Goal: Task Accomplishment & Management: Manage account settings

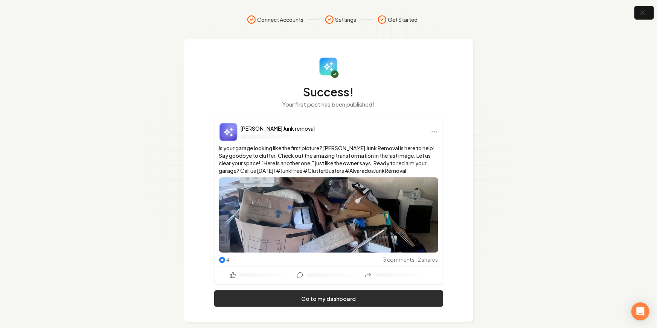
click at [298, 295] on link "Go to my dashboard" at bounding box center [328, 298] width 229 height 17
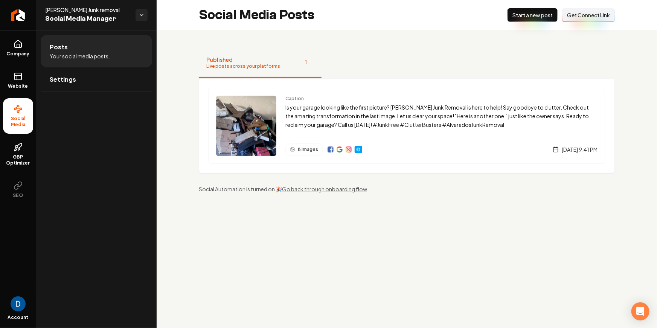
click at [73, 10] on span "[PERSON_NAME] Junk removal" at bounding box center [87, 10] width 84 height 8
copy span "[PERSON_NAME] Junk removal"
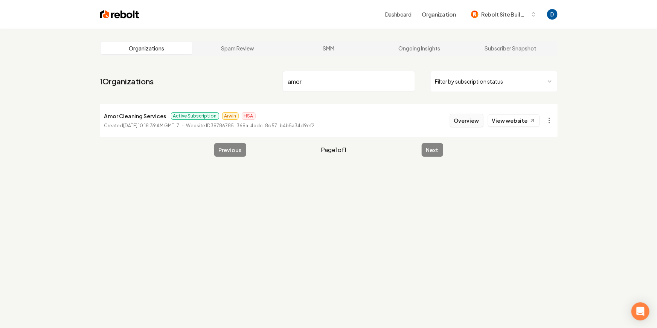
type input "amor"
click at [480, 120] on button "Overview" at bounding box center [466, 121] width 33 height 14
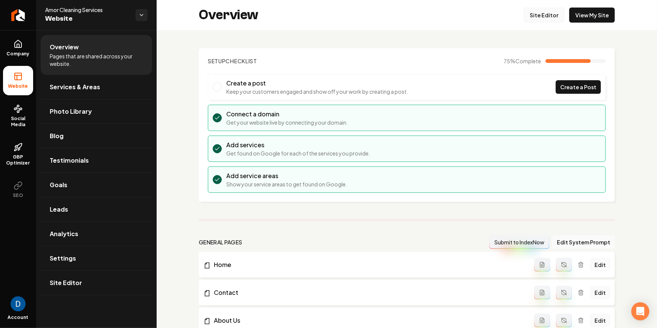
click at [552, 17] on link "Site Editor" at bounding box center [543, 15] width 41 height 15
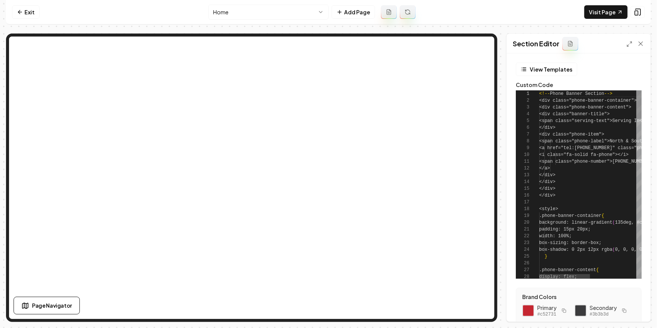
scroll to position [68, 0]
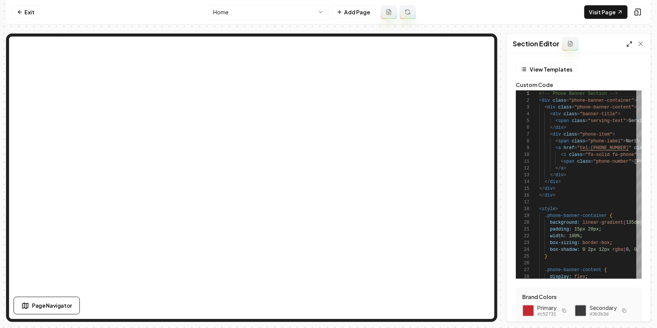
click at [630, 43] on icon at bounding box center [629, 44] width 6 height 6
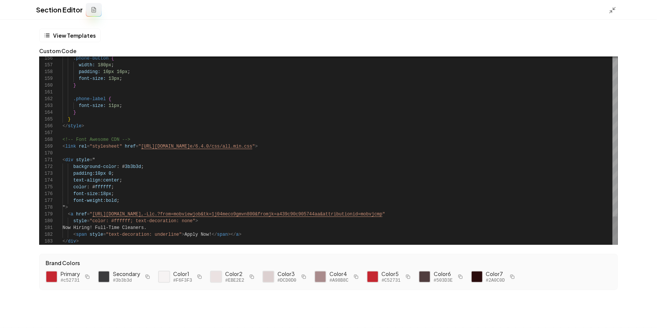
type textarea "**********"
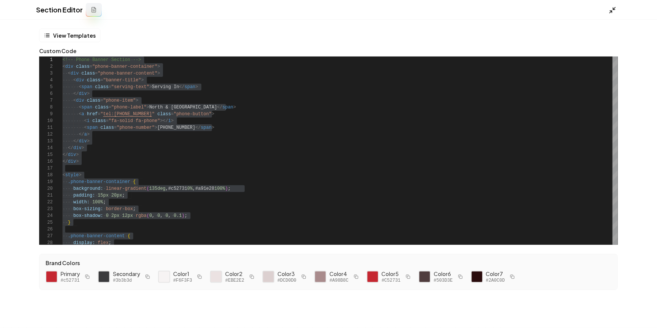
click at [609, 10] on icon at bounding box center [613, 10] width 8 height 8
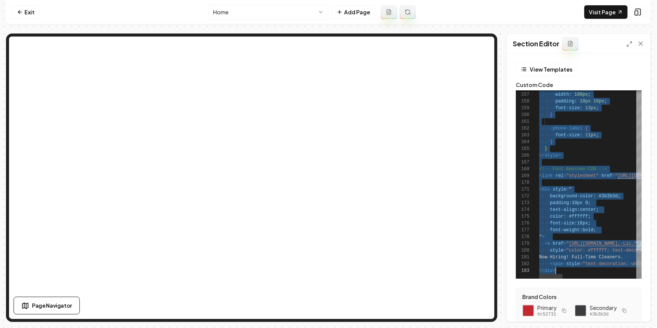
scroll to position [0, 16]
type textarea "**********"
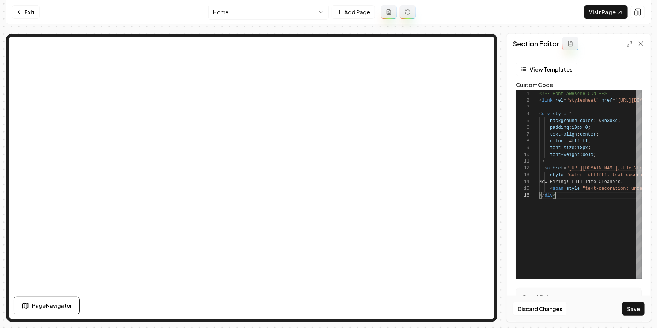
click at [629, 308] on button "Save" at bounding box center [633, 309] width 22 height 14
click at [603, 13] on link "Visit Page" at bounding box center [605, 12] width 43 height 14
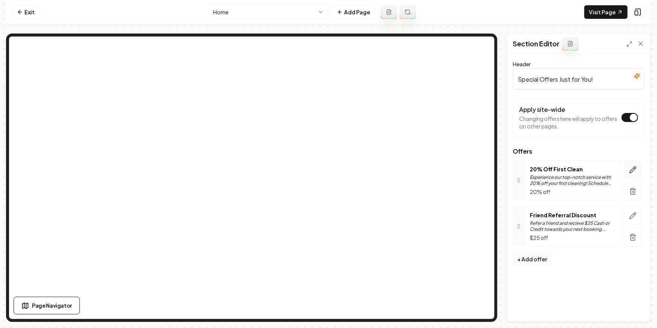
click at [629, 165] on button "button" at bounding box center [632, 169] width 17 height 18
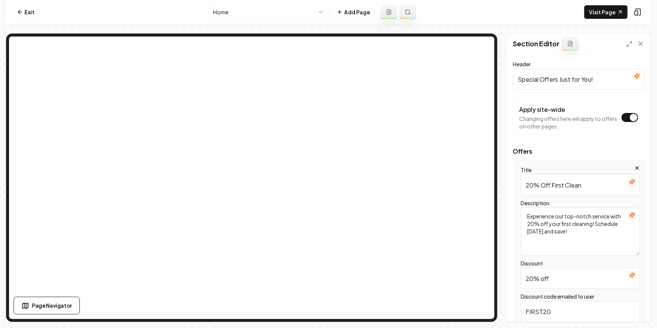
click at [526, 183] on input "20% Off First Clean" at bounding box center [580, 184] width 119 height 21
drag, startPoint x: 539, startPoint y: 185, endPoint x: 493, endPoint y: 183, distance: 46.3
click at [471, 145] on div "Page Settings Section Editor Header Special Offers Just for You! Apply site-wid…" at bounding box center [328, 177] width 645 height 288
type input "$30 Off First Clean"
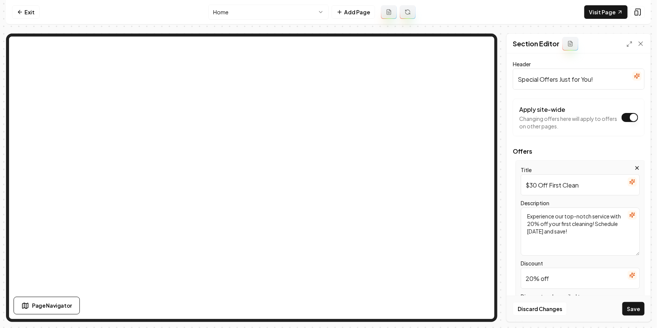
click at [540, 223] on textarea "Experience our top-notch service with 20% off your first cleaning! Schedule tod…" at bounding box center [580, 231] width 119 height 48
click at [554, 219] on textarea "Experience our top-notch service with 20% off your first cleaning! Schedule tod…" at bounding box center [580, 231] width 119 height 48
paste textarea "$30 off your first cleaning! Schedule today and save!"
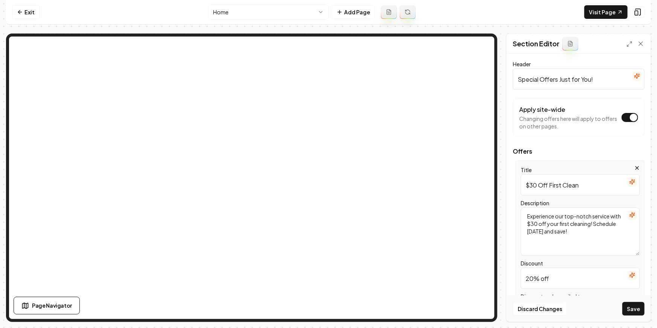
scroll to position [0, 0]
type textarea "Experience our top-notch service with $30 off your first cleaning! Schedule tod…"
click at [531, 276] on input "20% off" at bounding box center [580, 278] width 119 height 21
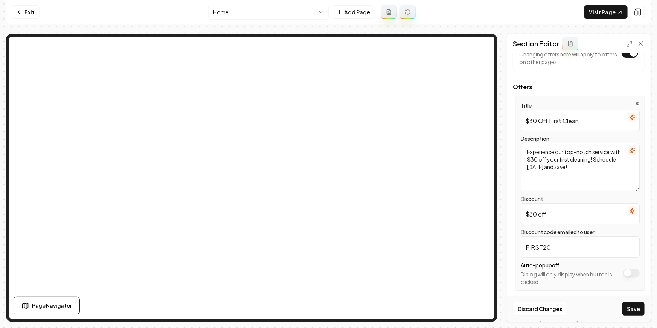
type input "$30 off"
click at [560, 246] on input "FIRST20" at bounding box center [580, 246] width 119 height 21
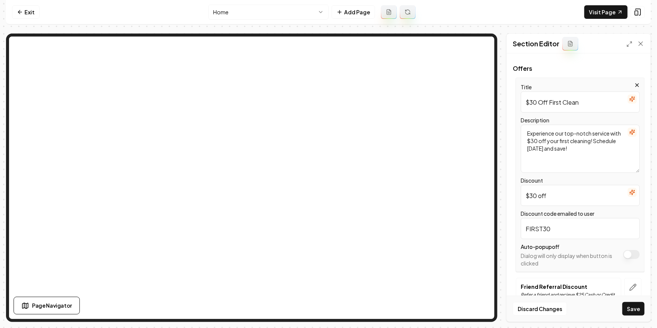
scroll to position [79, 0]
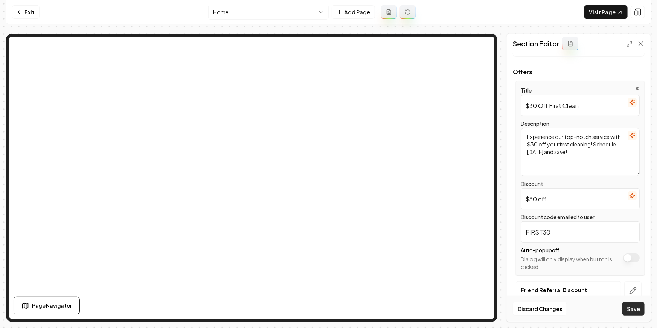
type input "FIRST30"
click at [629, 308] on button "Save" at bounding box center [633, 309] width 22 height 14
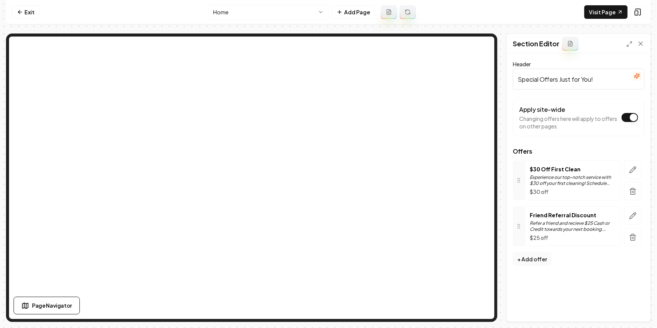
click at [548, 222] on p "Refer a friend and recieve $25 Cash or Credit towards your next booking. $350mi…" at bounding box center [573, 226] width 87 height 12
click at [644, 215] on div at bounding box center [632, 226] width 23 height 40
click at [636, 215] on icon "button" at bounding box center [633, 216] width 8 height 8
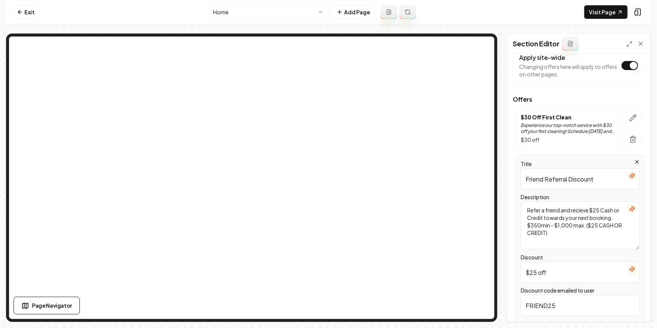
scroll to position [52, 0]
click at [533, 274] on input "$25 off" at bounding box center [580, 271] width 119 height 21
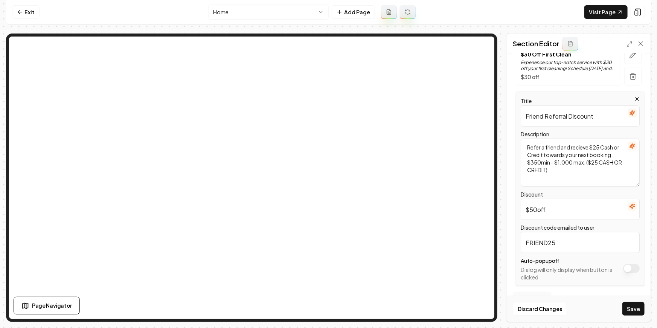
type input "$50off"
click at [554, 243] on input "FRIEND25" at bounding box center [580, 242] width 119 height 21
type input "FRIEND50"
click at [539, 209] on input "$50off" at bounding box center [580, 209] width 119 height 21
type input "$50 off"
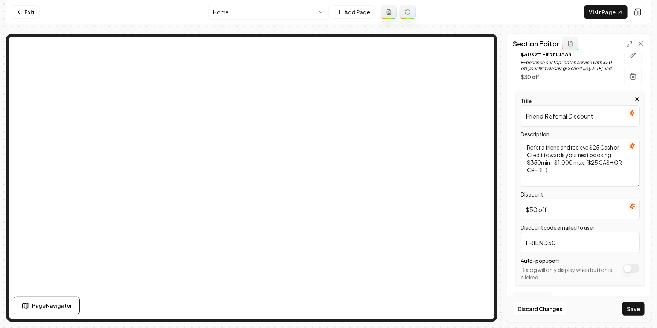
click at [551, 152] on textarea "Refer a friend and recieve $25 Cash or Credit towards your next booking. $350mi…" at bounding box center [580, 163] width 119 height 48
paste textarea "friends and family - they get $50 off their first clean; you get $50 off your n…"
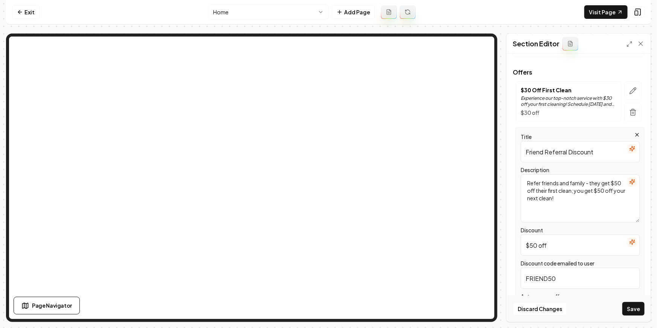
scroll to position [72, 0]
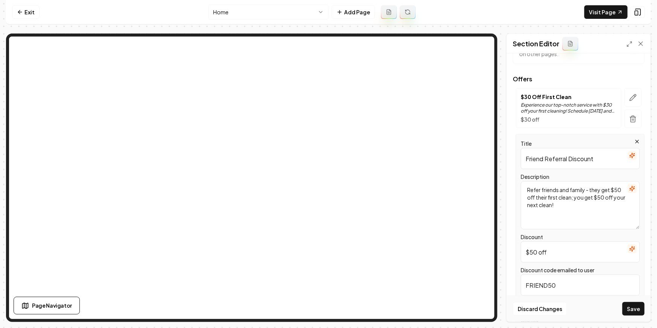
type textarea "Refer friends and family - they get $50 off their first clean; you get $50 off …"
click at [534, 157] on input "Friend Referral Discount" at bounding box center [580, 158] width 119 height 21
type input "Referral Discount"
click at [642, 311] on button "Save" at bounding box center [633, 309] width 22 height 14
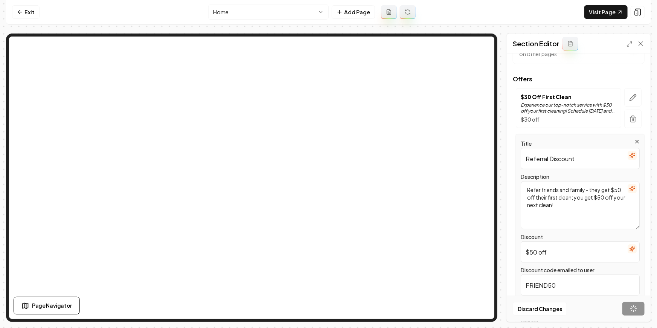
scroll to position [0, 0]
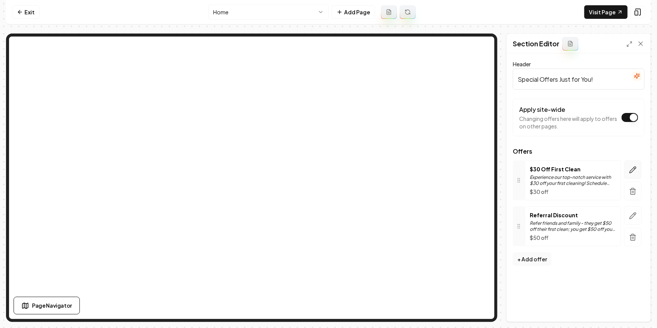
click at [636, 172] on icon "button" at bounding box center [633, 170] width 8 height 8
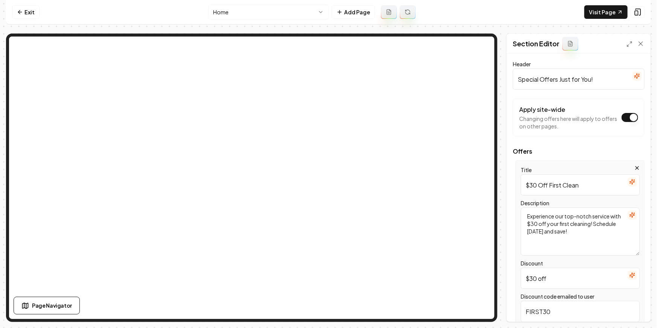
click at [542, 280] on input "$30 off" at bounding box center [580, 278] width 119 height 21
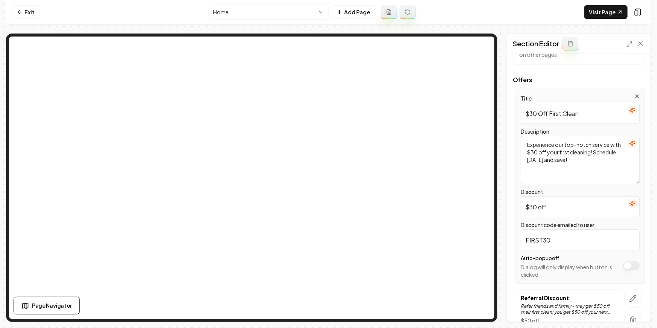
scroll to position [72, 0]
click at [543, 114] on input "$30 Off First Clean" at bounding box center [580, 113] width 119 height 21
type input "$30 off First Clean"
click at [633, 304] on button "Save" at bounding box center [633, 309] width 22 height 14
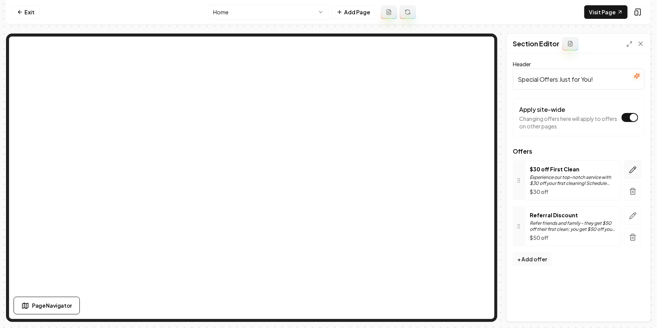
click at [629, 169] on icon "button" at bounding box center [633, 170] width 8 height 8
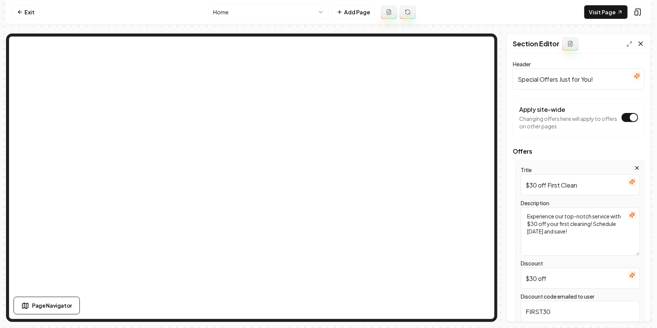
click at [637, 45] on icon at bounding box center [641, 44] width 8 height 8
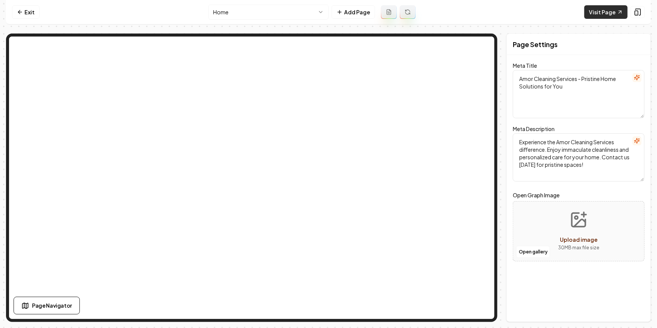
click at [602, 18] on link "Visit Page" at bounding box center [605, 12] width 43 height 14
click at [16, 15] on link "Exit" at bounding box center [25, 12] width 27 height 14
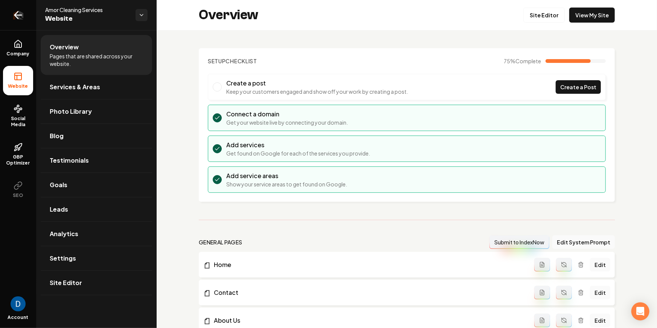
click at [22, 20] on icon "Return to dashboard" at bounding box center [18, 15] width 12 height 12
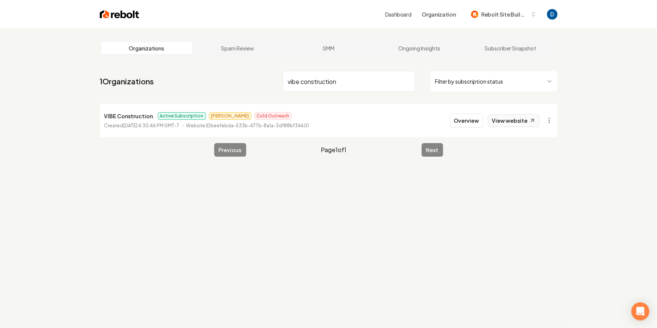
type input "vibe construction"
click at [516, 119] on link "View website" at bounding box center [514, 120] width 52 height 13
click at [476, 120] on button "Overview" at bounding box center [466, 121] width 33 height 14
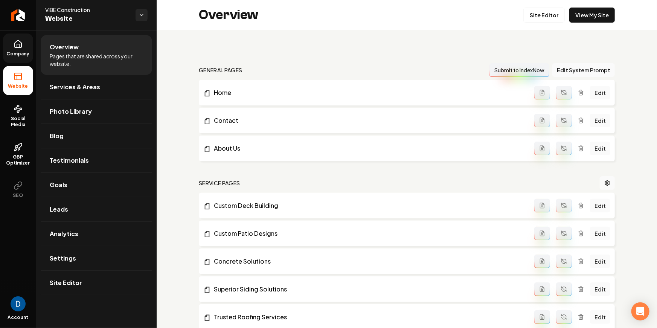
click at [19, 48] on icon at bounding box center [18, 44] width 9 height 9
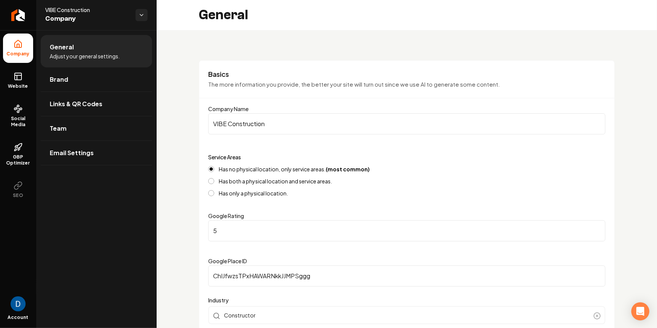
click at [279, 125] on input "VIBE Construction" at bounding box center [406, 123] width 397 height 21
click at [22, 151] on icon at bounding box center [18, 147] width 9 height 9
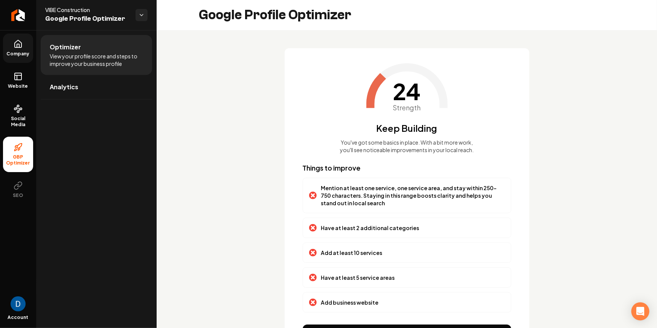
scroll to position [47, 0]
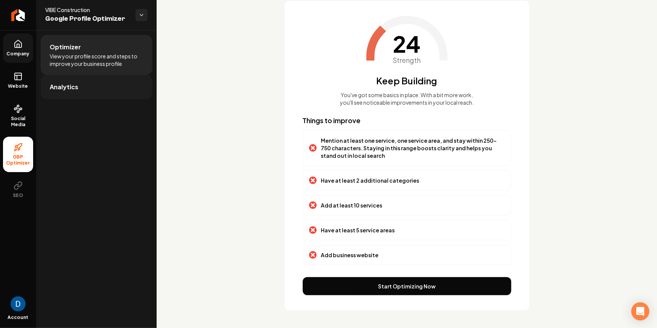
click at [116, 89] on link "Analytics" at bounding box center [96, 87] width 111 height 24
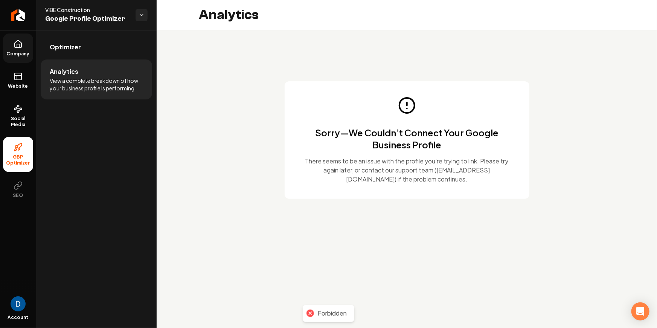
click at [99, 30] on ul "Optimizer Analytics View a complete breakdown of how your business profile is p…" at bounding box center [96, 67] width 120 height 74
click at [89, 44] on link "Optimizer" at bounding box center [96, 47] width 111 height 24
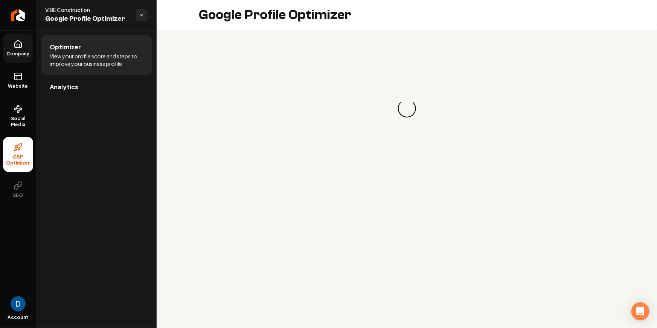
click at [17, 47] on icon at bounding box center [18, 43] width 7 height 7
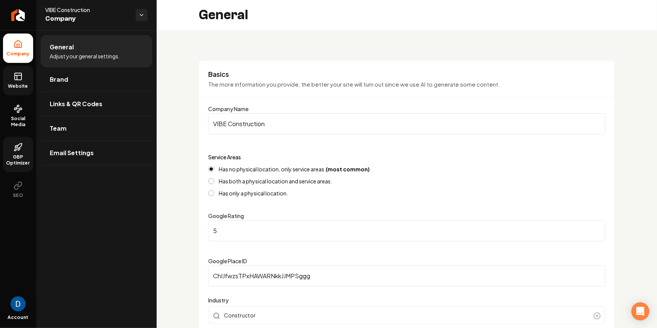
click at [19, 82] on link "Website" at bounding box center [18, 80] width 30 height 29
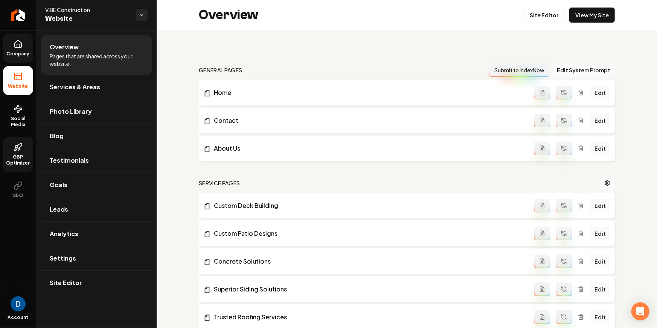
click at [23, 59] on link "Company" at bounding box center [18, 47] width 30 height 29
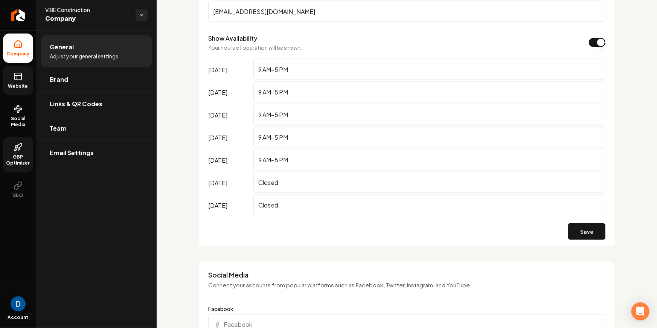
scroll to position [561, 0]
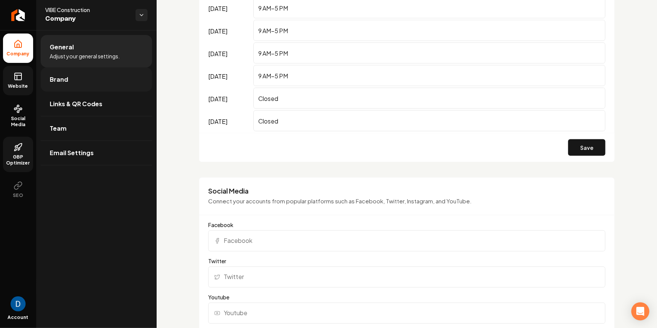
click at [81, 82] on link "Brand" at bounding box center [96, 79] width 111 height 24
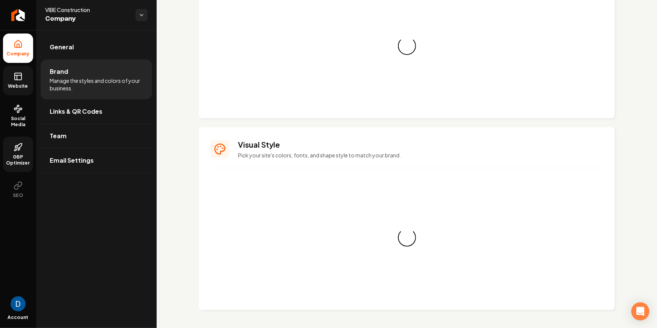
scroll to position [561, 0]
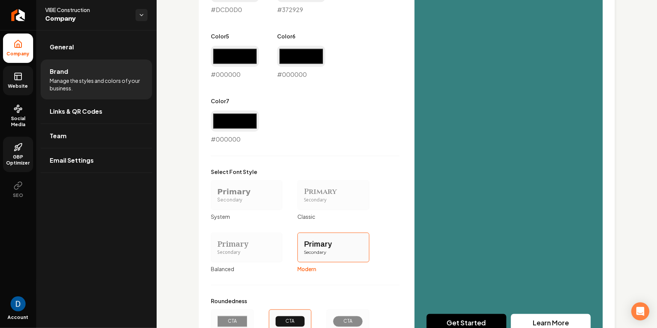
click at [26, 82] on link "Website" at bounding box center [18, 80] width 30 height 29
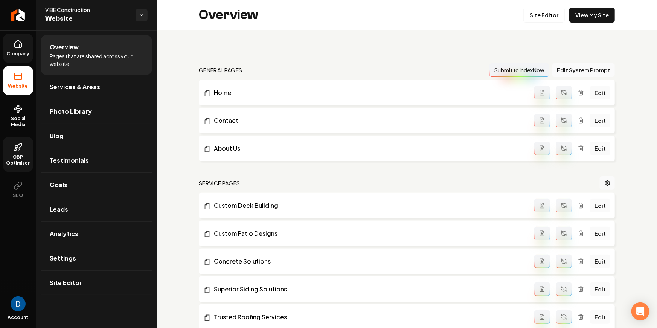
click at [21, 140] on link "GBP Optimizer" at bounding box center [18, 154] width 30 height 35
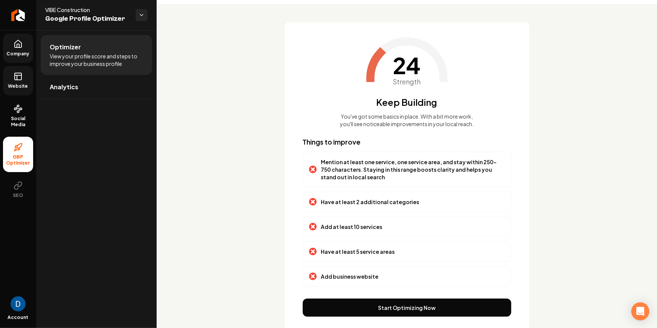
scroll to position [47, 0]
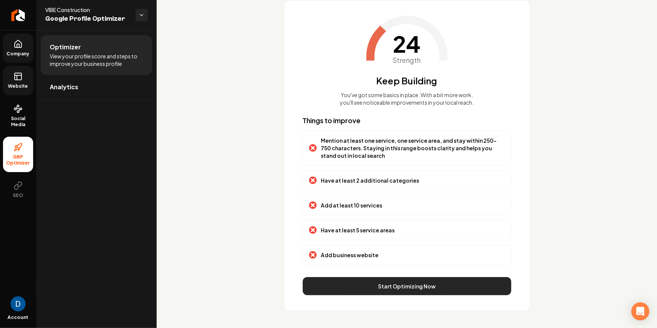
click at [399, 283] on button "Start Optimizing Now" at bounding box center [407, 286] width 209 height 18
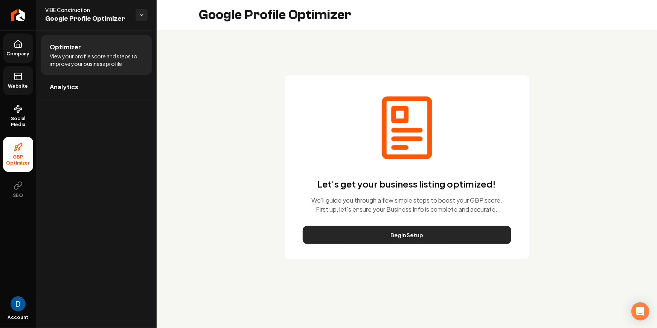
click at [384, 236] on button "Begin Setup" at bounding box center [407, 235] width 209 height 18
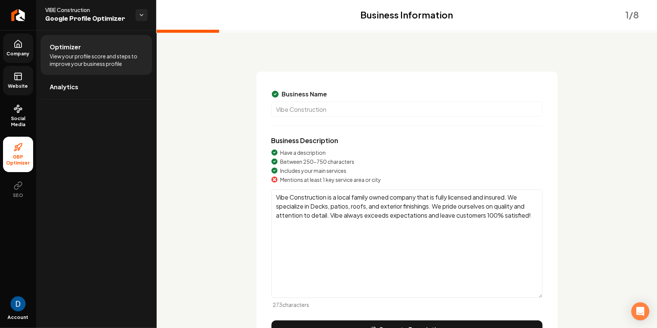
scroll to position [11, 0]
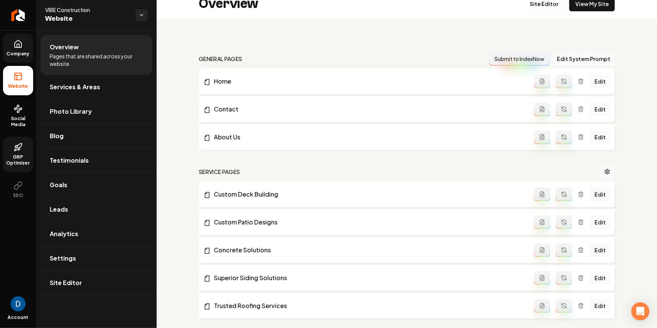
click at [15, 149] on icon at bounding box center [16, 150] width 2 height 2
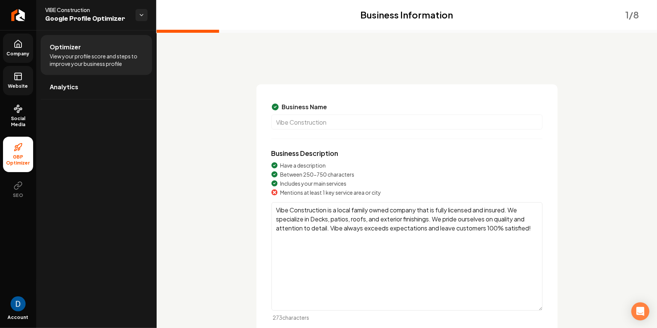
click at [57, 56] on span "View your profile score and steps to improve your business profile" at bounding box center [96, 59] width 93 height 15
click at [105, 104] on div "Optimizer View your profile score and steps to improve your business profile An…" at bounding box center [96, 179] width 120 height 298
click at [103, 92] on link "Analytics" at bounding box center [96, 87] width 111 height 24
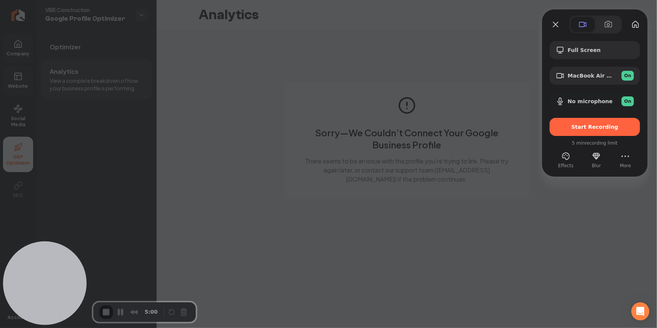
click at [586, 61] on div "Full Screen MacBook Air Camera (0000:0001) On No microphone On Start Recording" at bounding box center [594, 88] width 90 height 95
click at [588, 49] on span "Full Screen" at bounding box center [601, 50] width 66 height 6
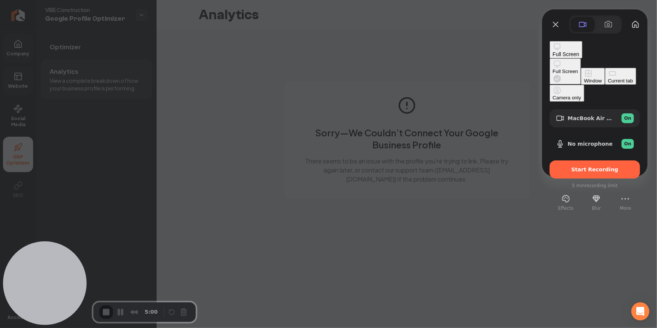
click at [553, 68] on div "Full Screen" at bounding box center [565, 71] width 25 height 6
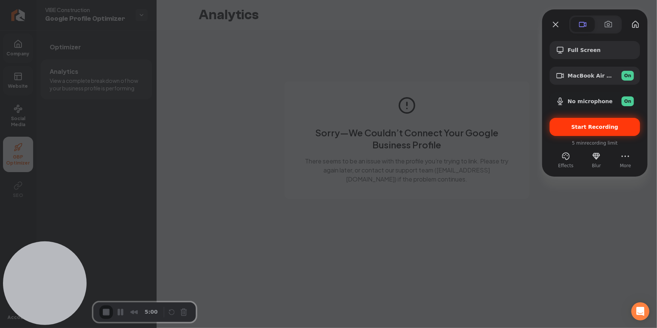
click at [604, 121] on div "Start Recording" at bounding box center [594, 127] width 90 height 18
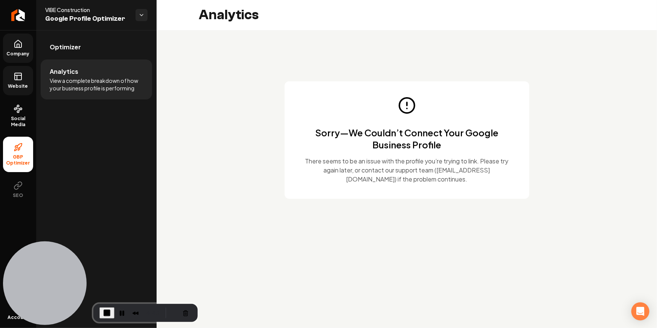
drag, startPoint x: 202, startPoint y: 112, endPoint x: 97, endPoint y: 87, distance: 107.7
click at [202, 112] on div "Sorry—We Couldn’t Connect Your Google Business Profile There seems to be an iss…" at bounding box center [407, 139] width 416 height 117
click at [381, 130] on h1 "Sorry—We Couldn’t Connect Your Google Business Profile" at bounding box center [407, 138] width 209 height 24
click at [380, 133] on h1 "Sorry—We Couldn’t Connect Your Google Business Profile" at bounding box center [407, 138] width 209 height 24
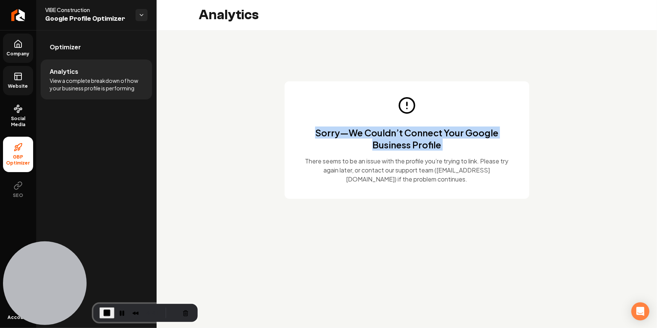
click at [380, 133] on h1 "Sorry—We Couldn’t Connect Your Google Business Profile" at bounding box center [407, 138] width 209 height 24
click at [21, 53] on span "Company" at bounding box center [18, 54] width 29 height 6
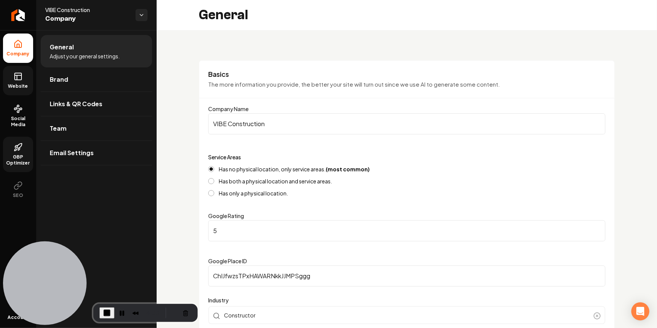
scroll to position [75, 0]
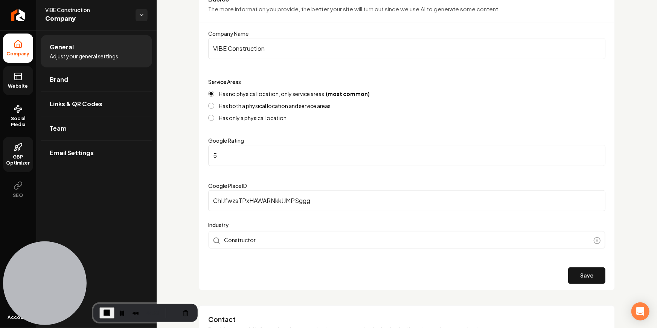
click at [239, 196] on input "ChIJfwzsTPxHAWARNkkJJMPSggg" at bounding box center [406, 200] width 397 height 21
click at [19, 163] on span "GBP Optimizer" at bounding box center [18, 160] width 30 height 12
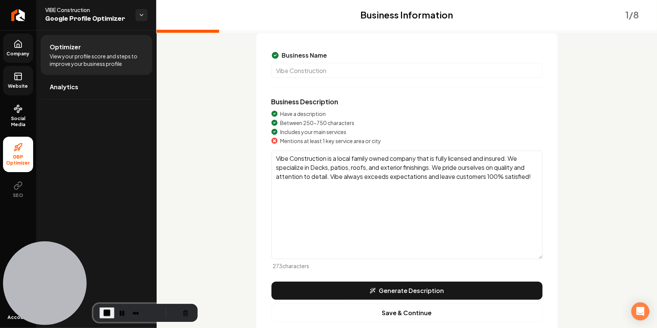
scroll to position [59, 0]
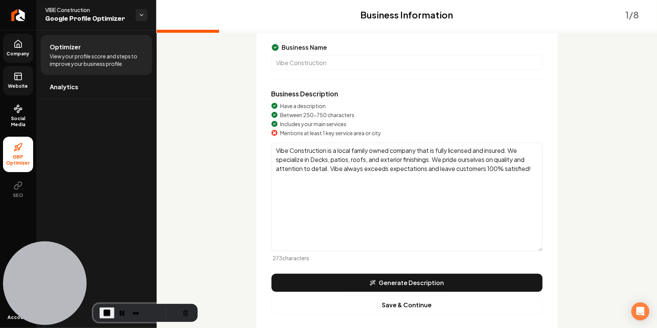
click at [77, 12] on span "VIBE Construction" at bounding box center [87, 10] width 84 height 8
copy span "VIBE Construction"
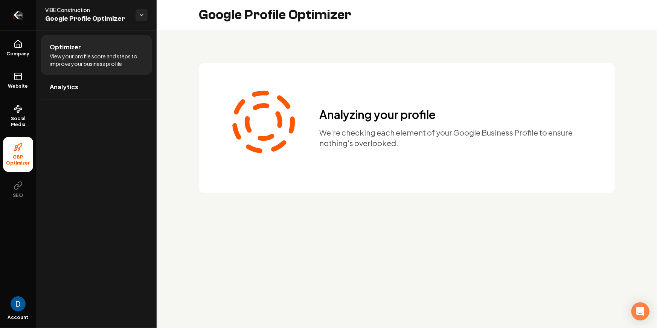
click at [21, 18] on icon "Return to dashboard" at bounding box center [18, 15] width 12 height 12
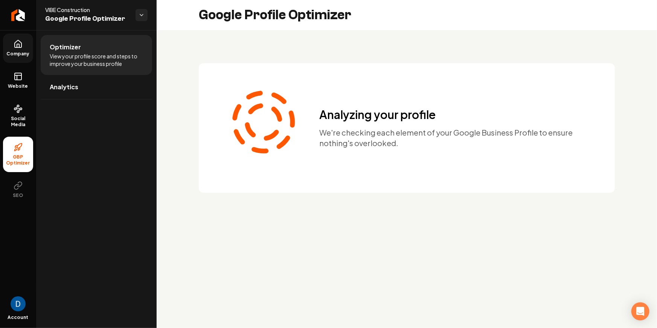
click at [24, 44] on link "Company" at bounding box center [18, 47] width 30 height 29
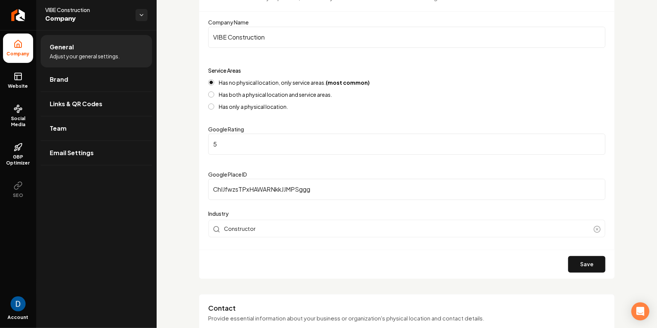
scroll to position [93, 0]
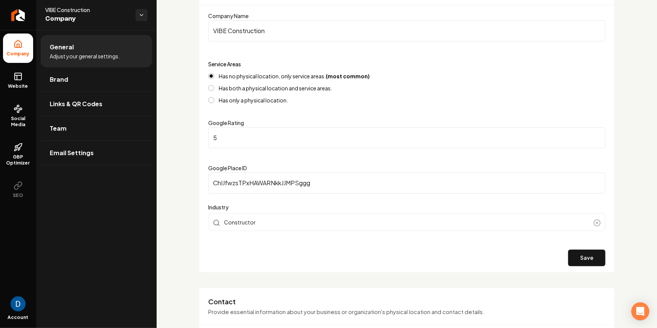
click at [277, 178] on input "ChIJfwzsTPxHAWARNkkJJMPSggg" at bounding box center [406, 182] width 397 height 21
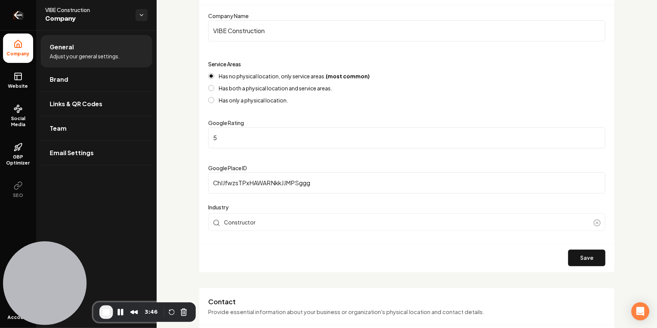
click at [28, 9] on link "Return to dashboard" at bounding box center [18, 15] width 36 height 30
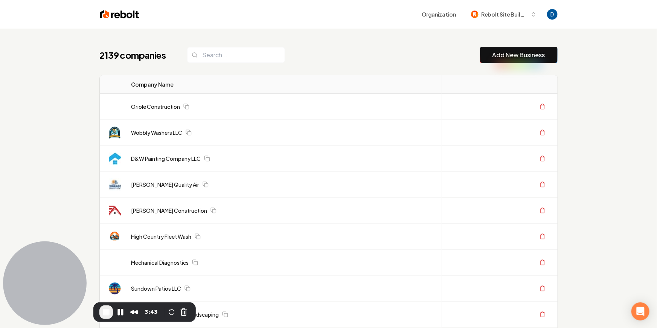
click at [400, 61] on div "2139 companies Add New Business" at bounding box center [329, 55] width 458 height 17
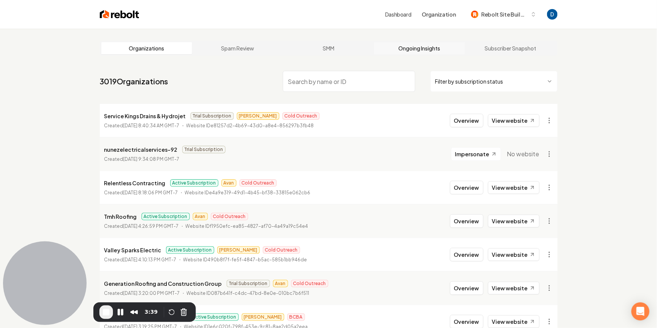
click at [428, 45] on link "Ongoing Insights" at bounding box center [419, 48] width 91 height 12
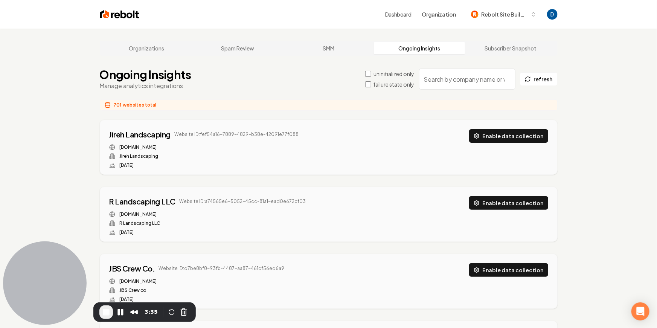
click at [437, 81] on input "search" at bounding box center [467, 78] width 96 height 21
paste input "VIBE Construction"
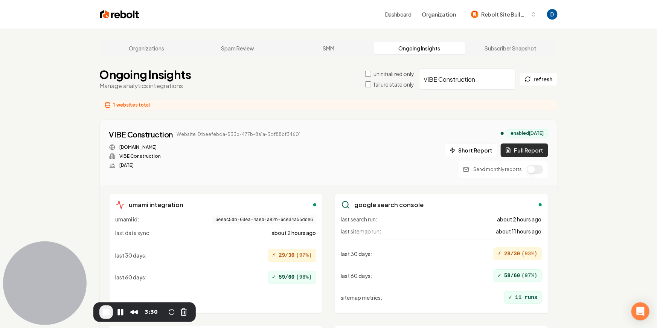
type input "VIBE Construction"
click at [535, 151] on button "Full Report" at bounding box center [524, 150] width 47 height 14
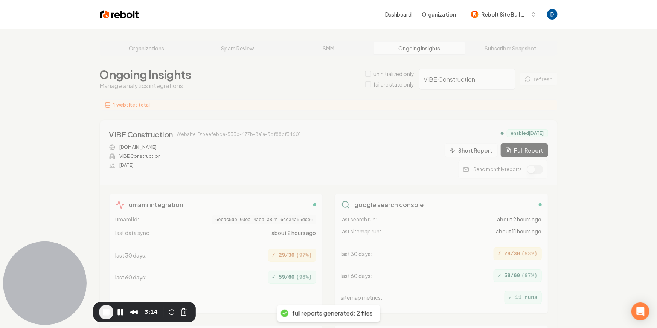
click at [348, 313] on div "full reports generated: 2 files" at bounding box center [332, 313] width 81 height 8
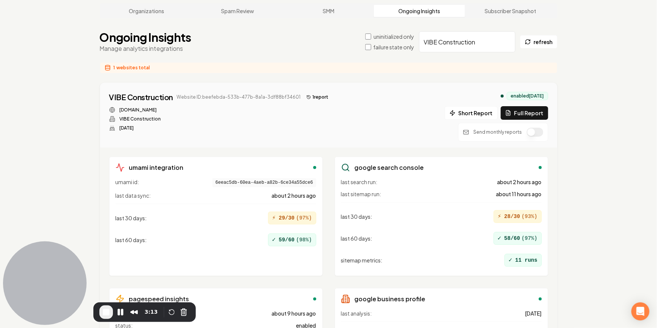
scroll to position [45, 0]
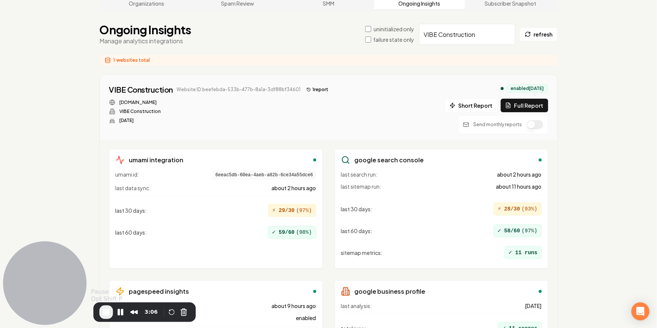
click at [107, 307] on span "End Recording" at bounding box center [106, 311] width 9 height 9
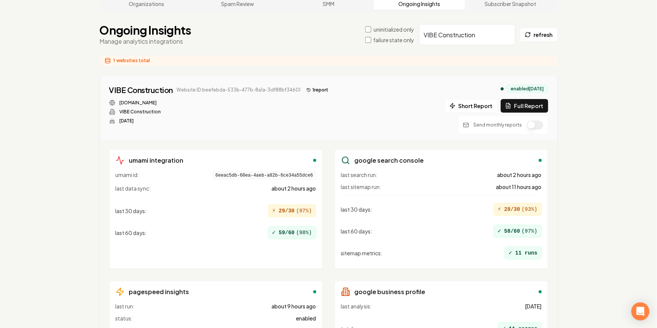
scroll to position [0, 0]
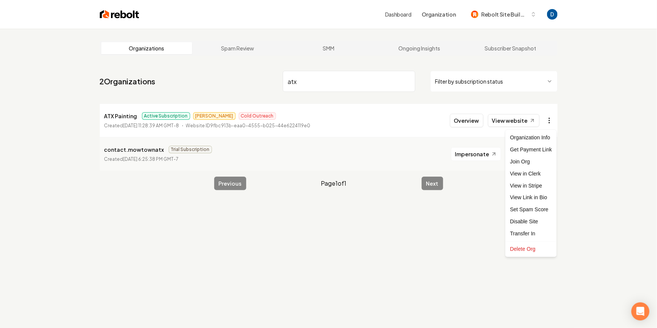
click at [549, 120] on html "Dashboard Organization Rebolt Site Builder Organizations Spam Review SMM Ongoin…" at bounding box center [328, 164] width 657 height 328
click at [539, 188] on link "View in Stripe" at bounding box center [531, 186] width 48 height 12
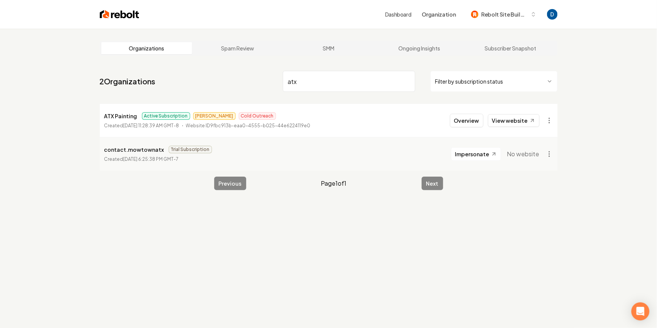
click at [303, 80] on input "atx" at bounding box center [349, 81] width 132 height 21
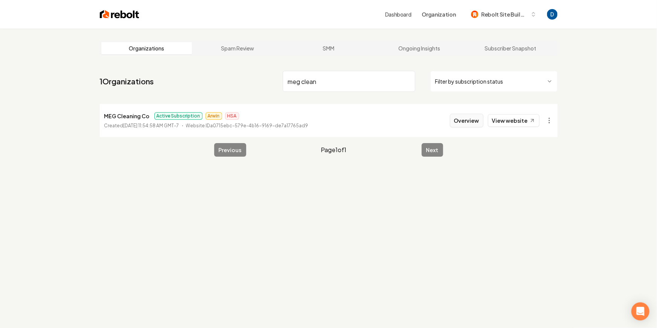
type input "meg clean"
click at [461, 119] on button "Overview" at bounding box center [466, 121] width 33 height 14
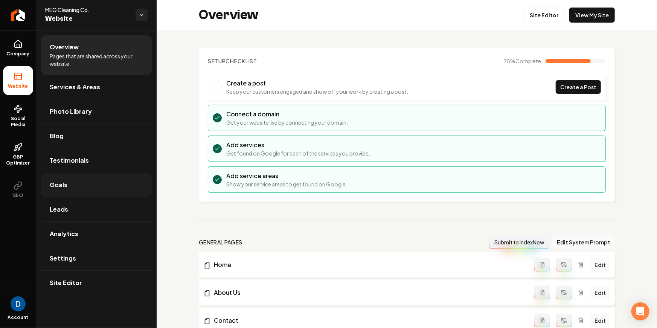
click at [100, 185] on link "Goals" at bounding box center [96, 185] width 111 height 24
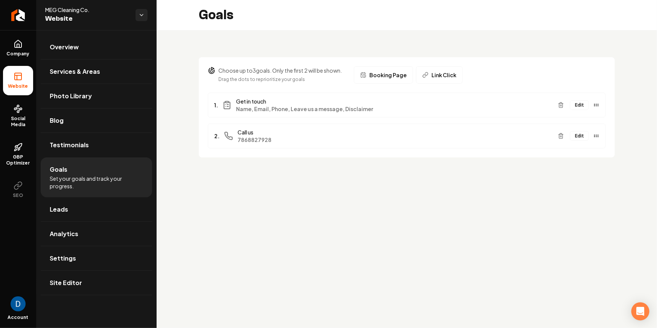
click at [581, 105] on button "Edit" at bounding box center [579, 105] width 19 height 10
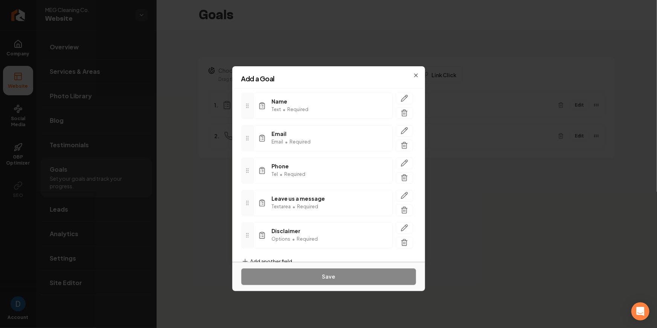
scroll to position [68, 0]
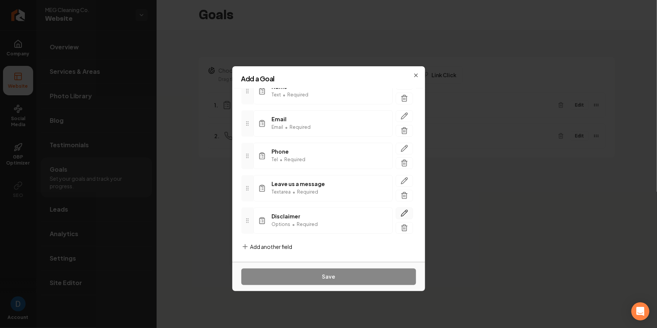
click at [404, 214] on icon "button" at bounding box center [404, 213] width 6 height 6
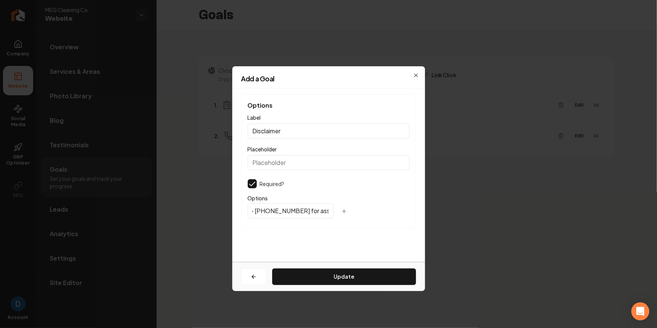
scroll to position [0, 521]
click at [291, 207] on input "I Consent to Receive SMS Notifications, Appointment Reminders and Updates, and …" at bounding box center [291, 210] width 86 height 15
drag, startPoint x: 257, startPoint y: 211, endPoint x: 301, endPoint y: 210, distance: 44.4
click at [301, 210] on input "I Consent to Receive SMS Notifications, Appointment Reminders and Updates, and …" at bounding box center [291, 210] width 86 height 15
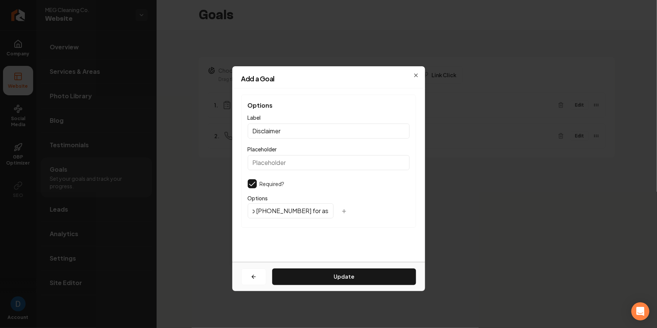
paste input "(786) 882-7928"
click at [260, 212] on input "I Consent to Receive SMS Notifications, Appointment Reminders and Updates, and …" at bounding box center [291, 210] width 86 height 15
type input "I Consent to Receive SMS Notifications, Appointment Reminders and Updates, and …"
click at [340, 276] on button "Update" at bounding box center [344, 276] width 144 height 17
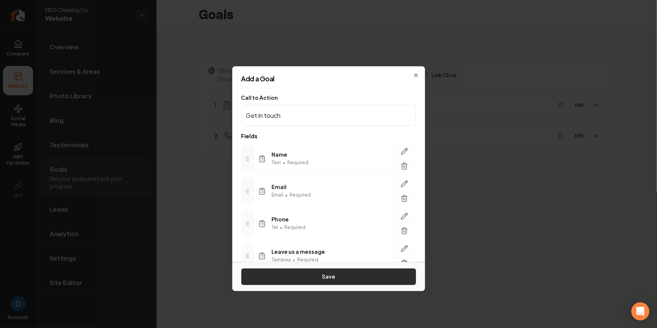
click at [333, 272] on button "Save" at bounding box center [328, 276] width 175 height 17
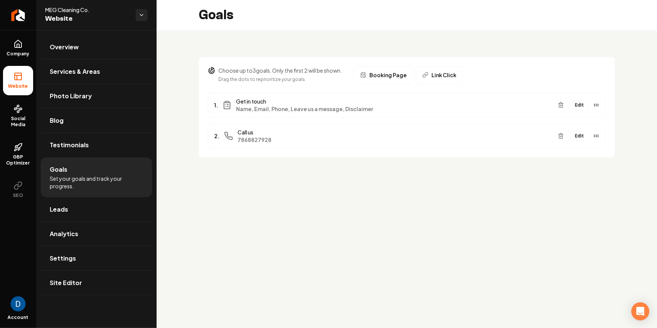
click at [120, 17] on span "Website" at bounding box center [87, 19] width 84 height 11
click at [128, 14] on span "Website" at bounding box center [87, 19] width 84 height 11
click at [154, 17] on div "MEG Cleaning Co. Website" at bounding box center [96, 15] width 120 height 30
click at [147, 16] on html "Company Website Social Media GBP Optimizer SEO Account MEG Cleaning Co. Website…" at bounding box center [328, 164] width 657 height 328
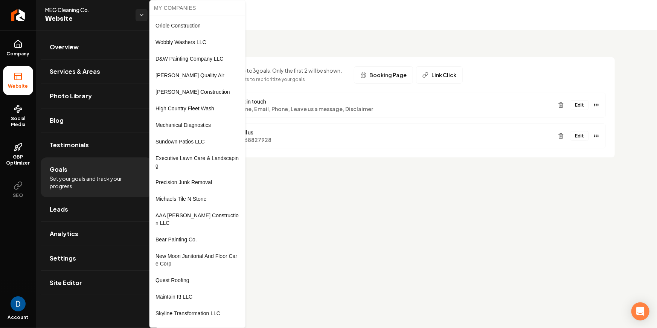
click at [141, 15] on html "Company Website Social Media GBP Optimizer SEO Account MEG Cleaning Co. Website…" at bounding box center [328, 164] width 657 height 328
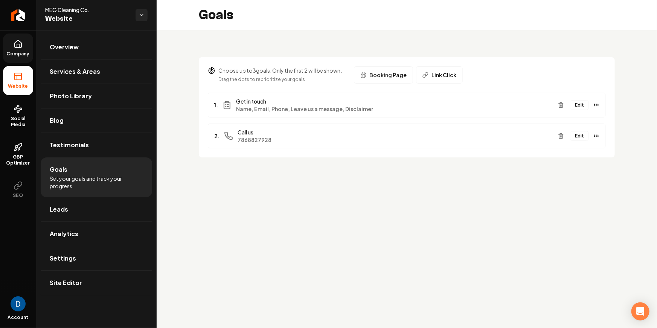
click at [12, 51] on span "Company" at bounding box center [18, 54] width 29 height 6
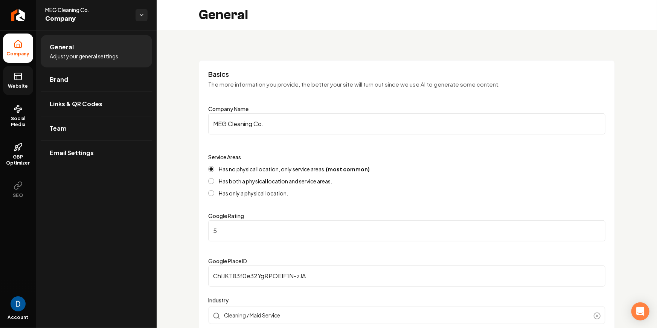
click at [30, 74] on link "Website" at bounding box center [18, 80] width 30 height 29
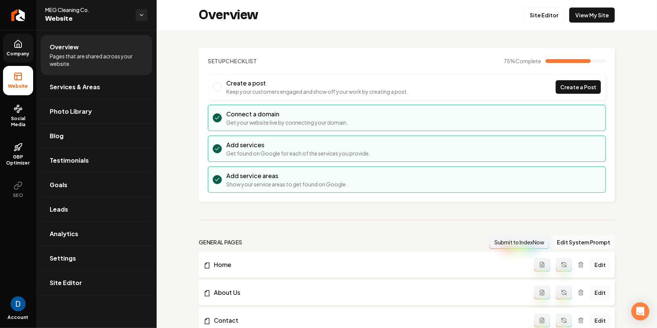
click at [573, 6] on div "Overview Site Editor View My Site" at bounding box center [407, 15] width 500 height 30
click at [579, 13] on link "View My Site" at bounding box center [592, 15] width 46 height 15
click at [17, 16] on icon "Return to dashboard" at bounding box center [18, 15] width 12 height 12
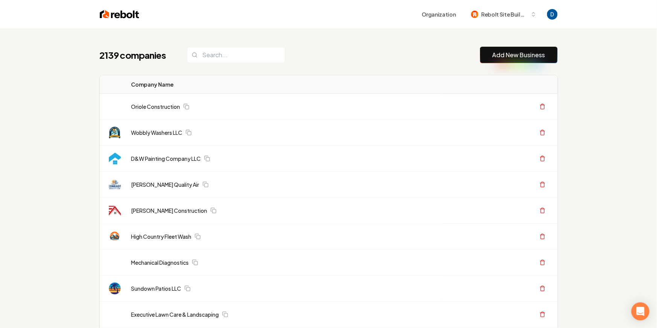
scroll to position [4, 0]
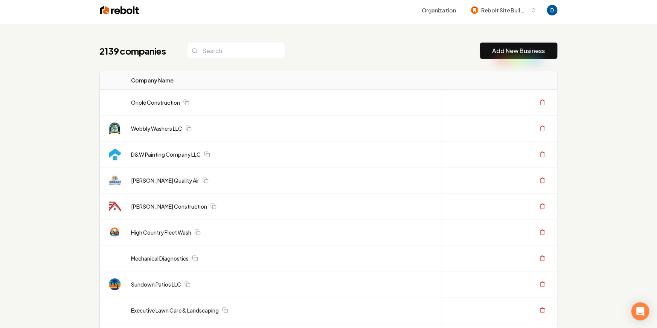
click at [300, 45] on div "2139 companies Add New Business" at bounding box center [329, 51] width 458 height 17
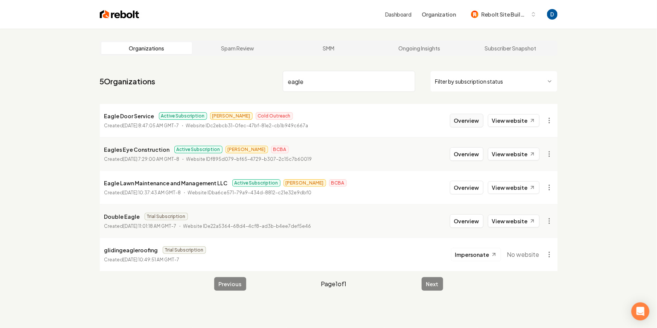
type input "eagle"
click at [457, 124] on button "Overview" at bounding box center [466, 121] width 33 height 14
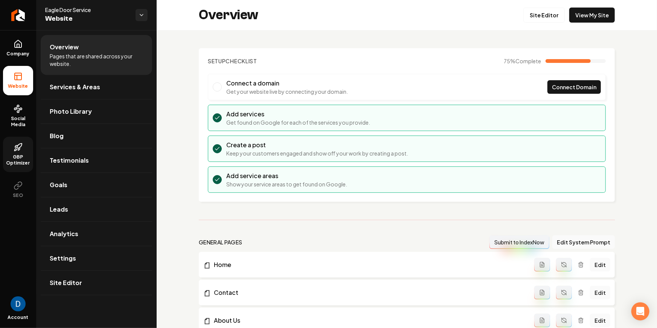
click at [22, 154] on span "GBP Optimizer" at bounding box center [18, 160] width 30 height 12
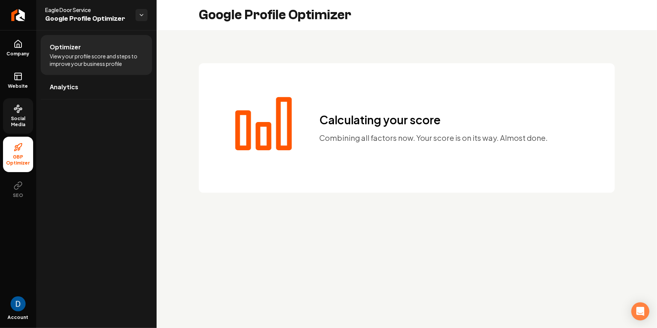
click at [24, 120] on span "Social Media" at bounding box center [18, 122] width 30 height 12
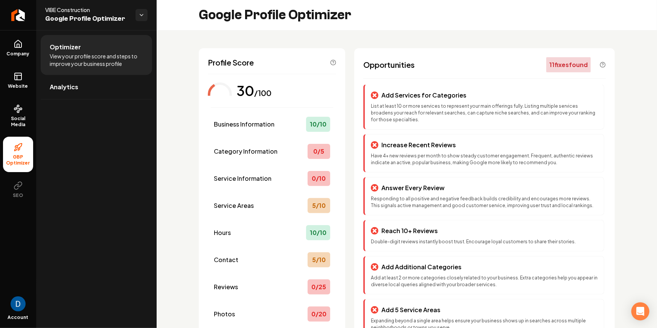
scroll to position [0, 0]
click at [72, 11] on span "VIBE Construction" at bounding box center [87, 10] width 84 height 8
copy span "VIBE Construction"
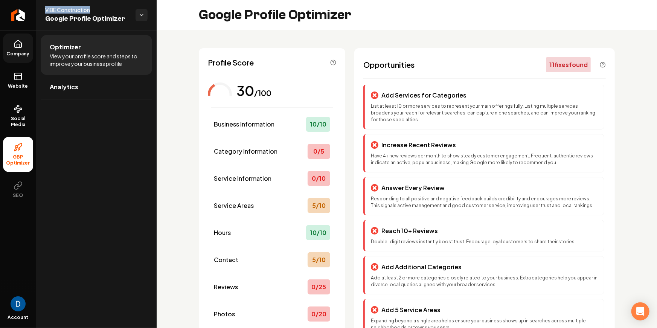
click at [20, 46] on icon at bounding box center [18, 44] width 9 height 9
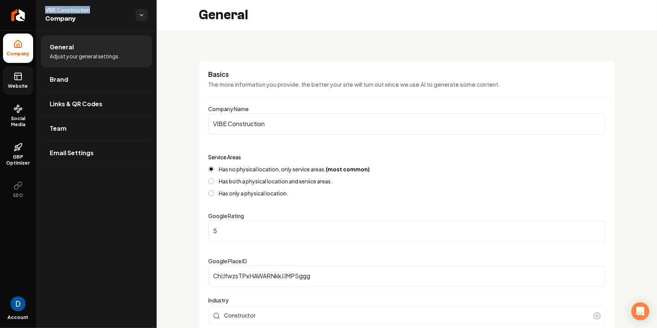
click at [19, 82] on link "Website" at bounding box center [18, 80] width 30 height 29
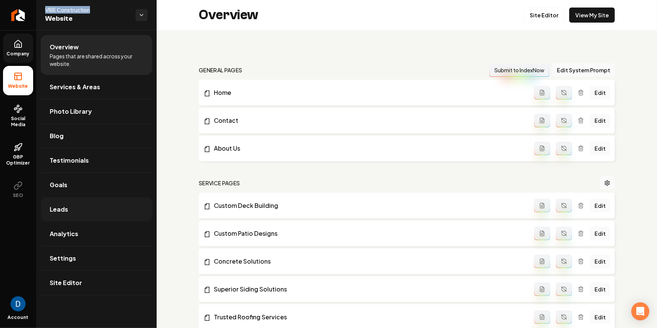
click at [73, 207] on link "Leads" at bounding box center [96, 209] width 111 height 24
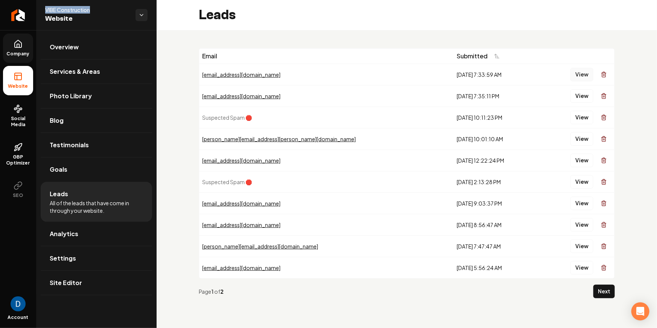
click at [586, 75] on button "View" at bounding box center [581, 75] width 23 height 14
click at [589, 97] on button "View" at bounding box center [581, 96] width 23 height 14
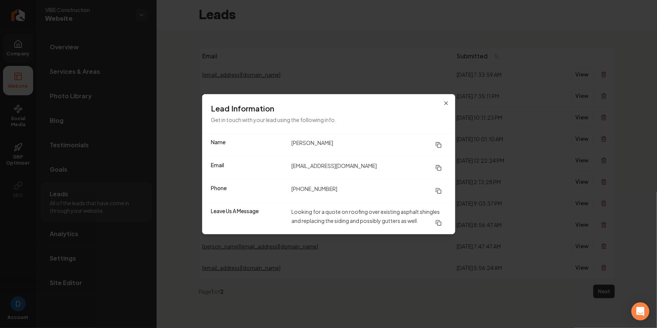
click at [450, 103] on div "Lead Information Get in touch with your lead using the following info." at bounding box center [328, 113] width 253 height 39
click at [447, 105] on icon "button" at bounding box center [446, 103] width 6 height 6
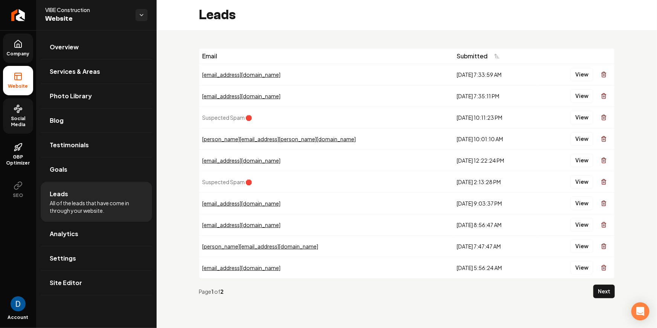
click at [23, 105] on link "Social Media" at bounding box center [18, 115] width 30 height 35
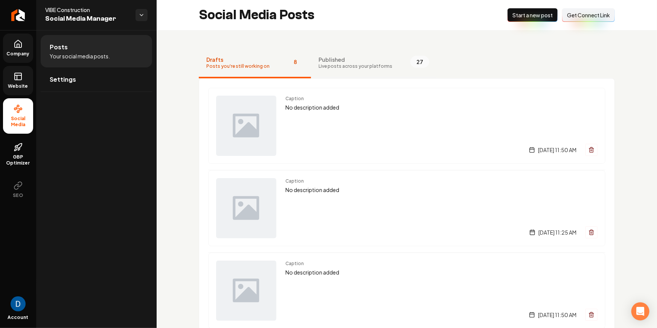
click at [353, 60] on span "Published" at bounding box center [355, 60] width 74 height 8
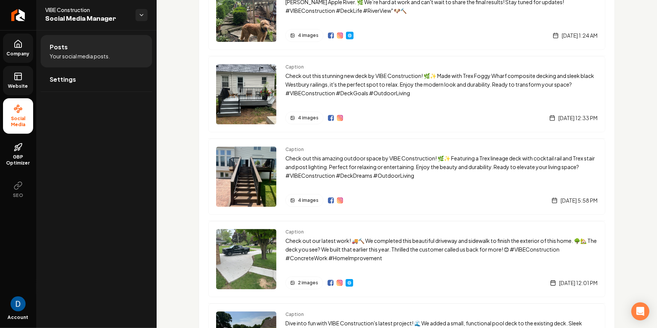
scroll to position [1029, 0]
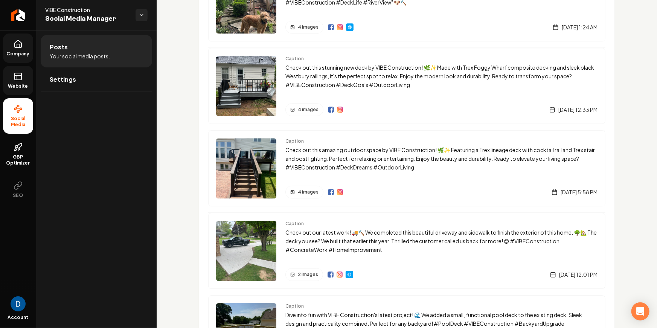
click at [22, 125] on span "Social Media" at bounding box center [18, 122] width 30 height 12
click at [78, 6] on span "VIBE Construction" at bounding box center [87, 10] width 84 height 8
copy span "VIBE Construction"
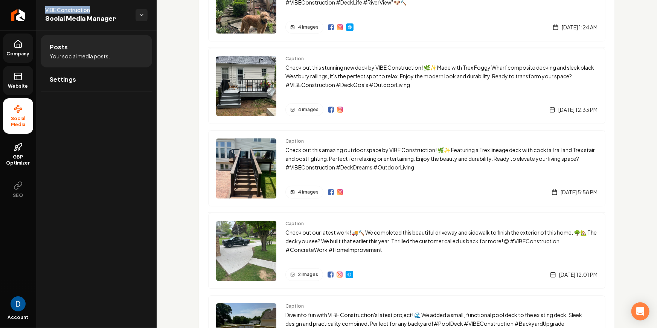
click at [16, 54] on span "Company" at bounding box center [18, 54] width 29 height 6
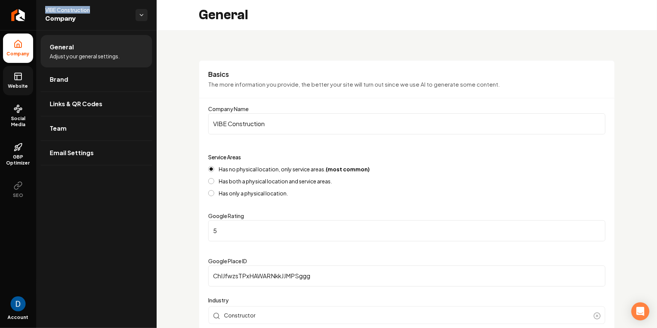
scroll to position [381, 0]
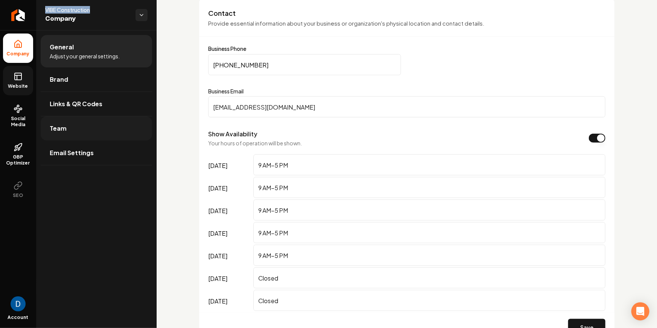
click at [85, 129] on link "Team" at bounding box center [96, 128] width 111 height 24
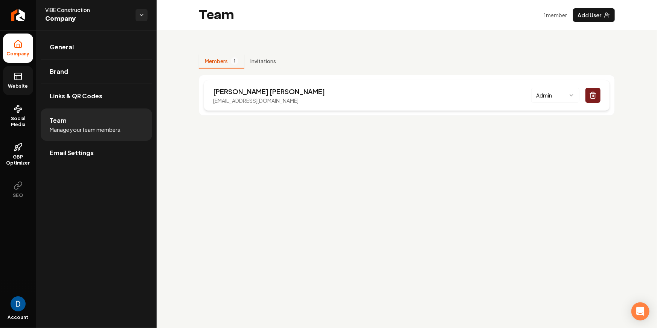
click at [231, 105] on div "Chris Dunkel vibeconstruction1@gmail.com Admin" at bounding box center [407, 95] width 406 height 31
click at [233, 103] on p "vibeconstruction1@gmail.com" at bounding box center [269, 101] width 112 height 8
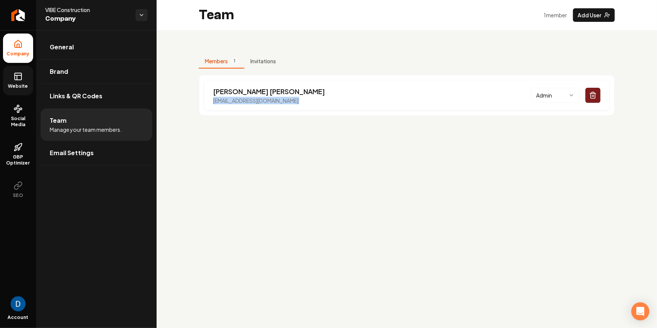
copy p "vibeconstruction1@gmail.com"
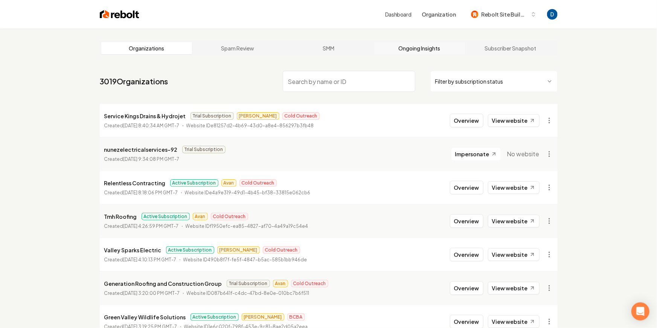
click at [403, 44] on link "Ongoing Insights" at bounding box center [419, 48] width 91 height 12
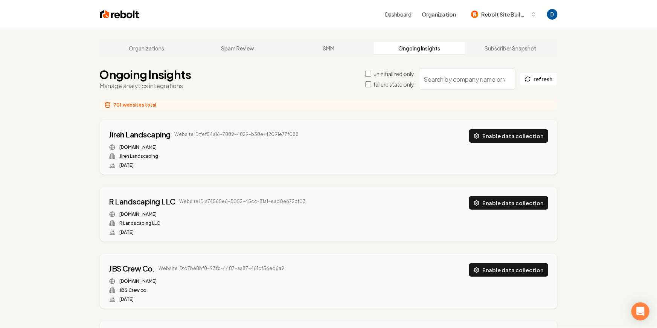
click at [440, 69] on input "search" at bounding box center [467, 78] width 96 height 21
paste input "VIBE Construction"
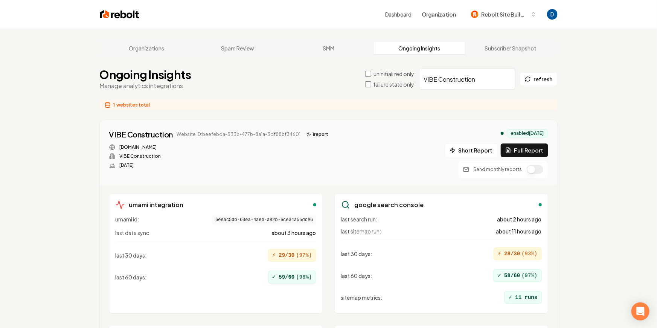
type input "VIBE Construction"
click at [320, 136] on button "1 report" at bounding box center [317, 134] width 28 height 9
click at [306, 129] on div "VIBE Construction Website ID: beefebda-533b-477b-8a1a-3df88bf34601 1 report" at bounding box center [220, 134] width 222 height 11
click at [308, 132] on button "1 report" at bounding box center [317, 134] width 28 height 9
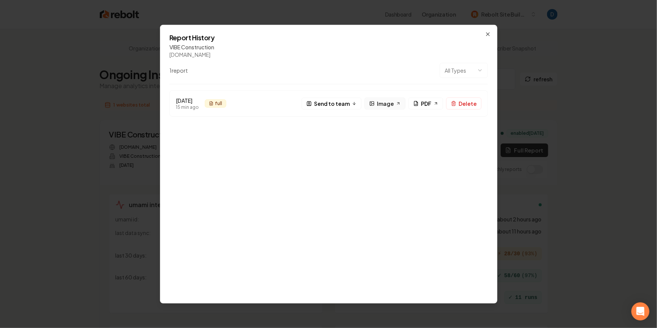
click at [399, 102] on icon at bounding box center [398, 103] width 2 height 2
click at [477, 66] on body "Dashboard Organization Rebolt Site Builder Organizations Spam Review SMM Ongoin…" at bounding box center [328, 164] width 657 height 328
click at [486, 37] on h2 "Report History" at bounding box center [328, 37] width 318 height 7
click at [487, 34] on icon "button" at bounding box center [487, 33] width 3 height 3
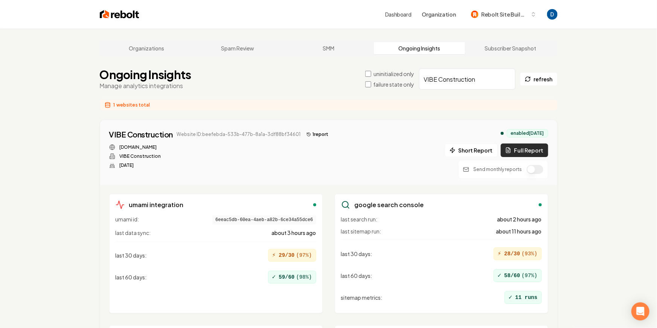
click at [524, 149] on button "Full Report" at bounding box center [524, 150] width 47 height 14
click at [321, 135] on button "2 report s" at bounding box center [319, 134] width 32 height 9
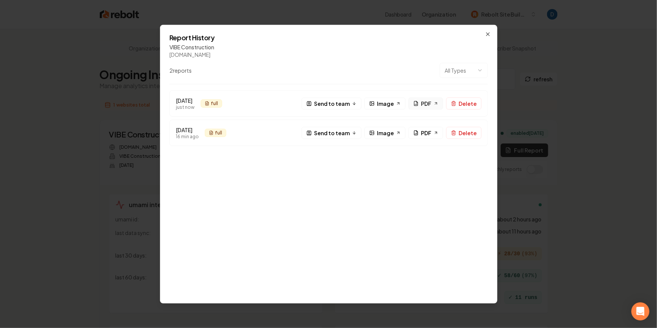
click at [417, 103] on icon at bounding box center [415, 102] width 5 height 5
click at [387, 100] on span "Image" at bounding box center [385, 103] width 17 height 8
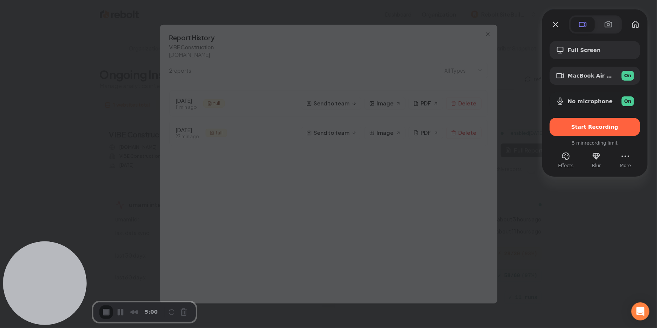
click at [610, 125] on span "Start Recording" at bounding box center [594, 127] width 47 height 6
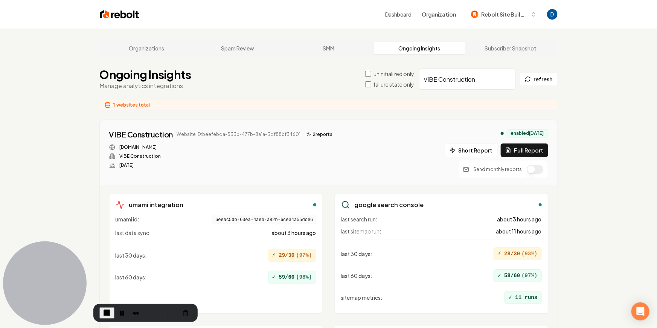
click at [321, 134] on button "2 report s" at bounding box center [319, 134] width 32 height 9
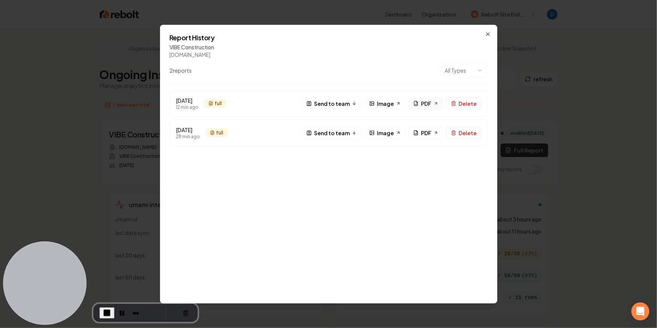
click at [420, 105] on link "PDF" at bounding box center [425, 103] width 35 height 12
click at [384, 105] on span "Image" at bounding box center [385, 103] width 17 height 8
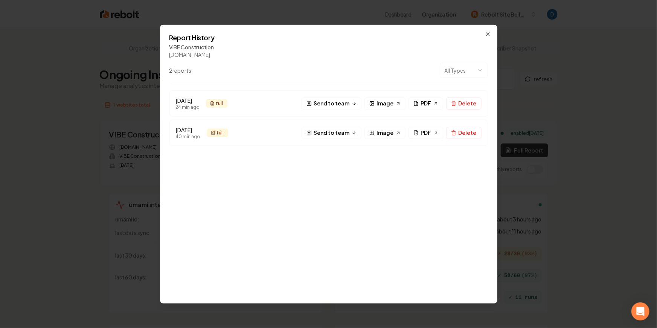
click at [492, 33] on div "Report History VIBE Construction thevibeconstruction.com 2 report s All Types A…" at bounding box center [328, 163] width 337 height 279
click at [489, 34] on icon "button" at bounding box center [488, 34] width 6 height 6
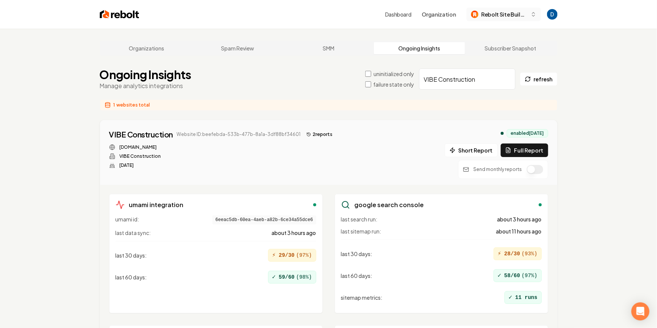
click at [499, 16] on span "Rebolt Site Builder" at bounding box center [504, 15] width 46 height 8
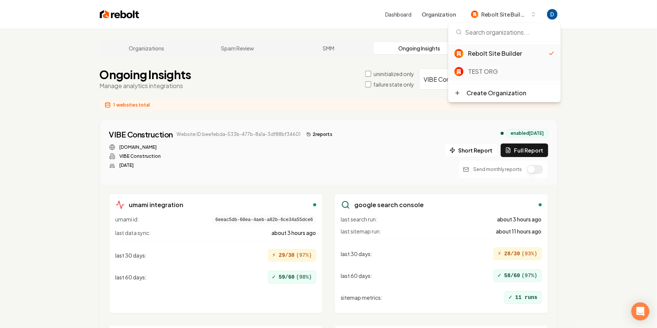
click at [493, 67] on div "TEST ORG" at bounding box center [511, 71] width 87 height 9
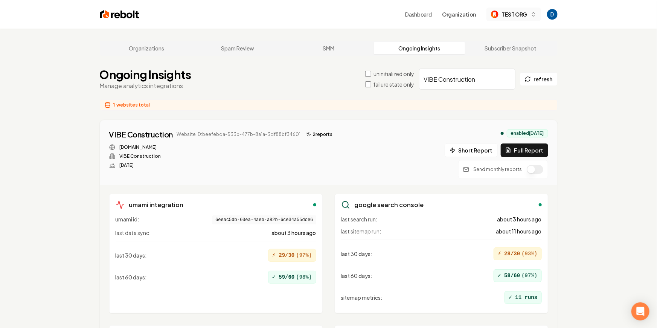
click at [518, 15] on span "TEST ORG" at bounding box center [514, 15] width 26 height 8
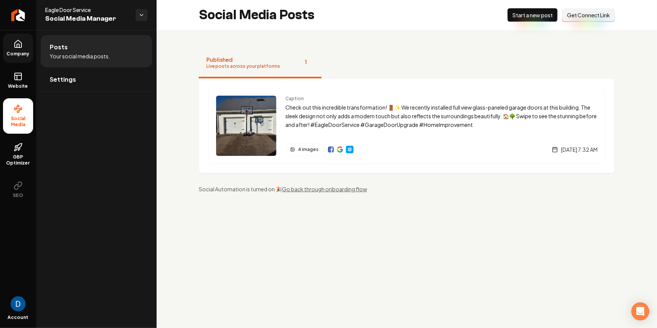
click at [24, 48] on link "Company" at bounding box center [18, 47] width 30 height 29
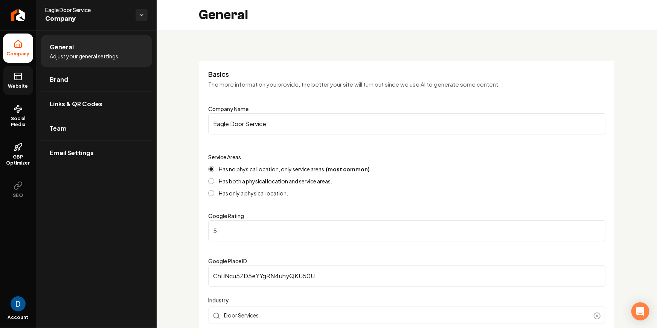
click at [21, 75] on icon at bounding box center [18, 75] width 7 height 0
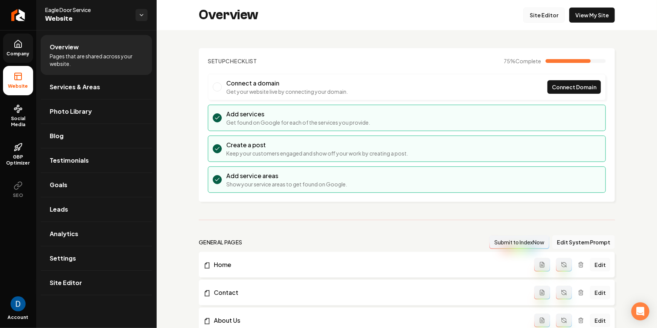
click at [559, 18] on link "Site Editor" at bounding box center [543, 15] width 41 height 15
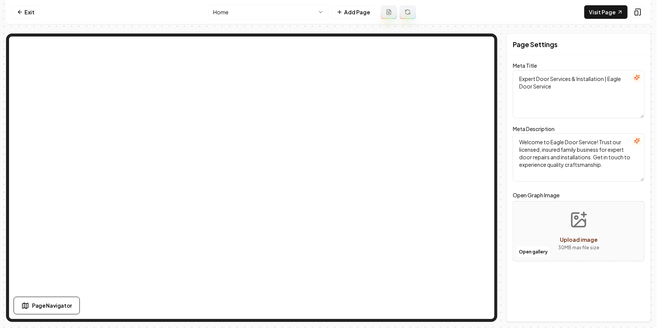
click at [287, 14] on html "Computer Required This feature is only available on a computer. Please switch t…" at bounding box center [328, 164] width 657 height 328
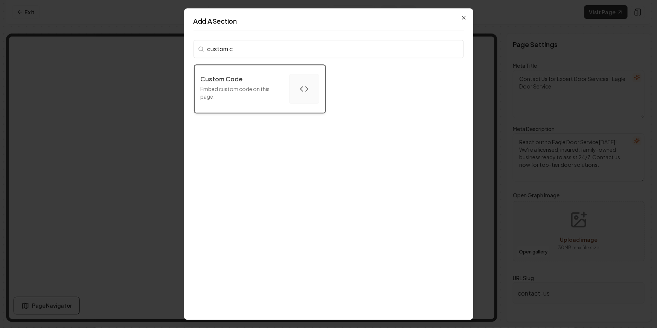
type input "custom c"
click at [268, 66] on button "Custom Code Embed custom code on this page." at bounding box center [259, 89] width 131 height 48
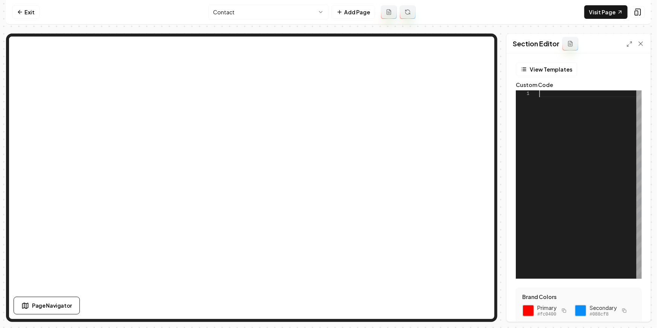
drag, startPoint x: 573, startPoint y: 128, endPoint x: 572, endPoint y: 124, distance: 3.9
click at [573, 127] on div at bounding box center [590, 184] width 102 height 188
click at [551, 66] on button "View Templates" at bounding box center [546, 69] width 61 height 14
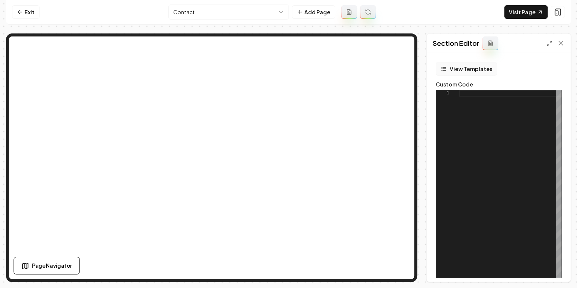
click at [462, 70] on button "View Templates" at bounding box center [465, 69] width 61 height 14
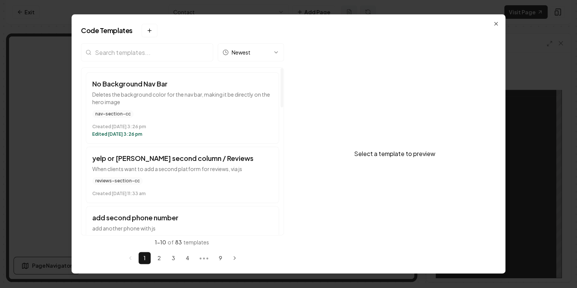
click at [139, 62] on div "Newest" at bounding box center [182, 55] width 203 height 24
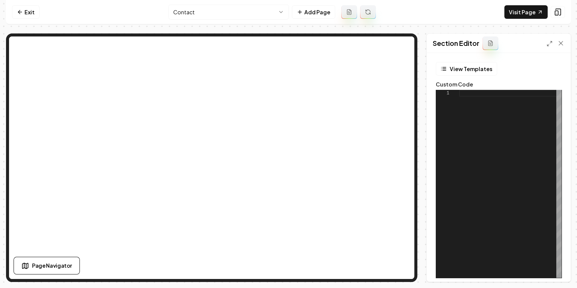
click at [238, 7] on html "Computer Required This feature is only available on a computer. Please switch t…" at bounding box center [288, 144] width 577 height 288
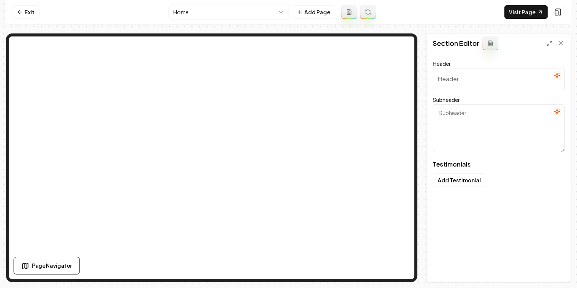
type input "Our clients love us"
type textarea "Here's some of what they had to say"
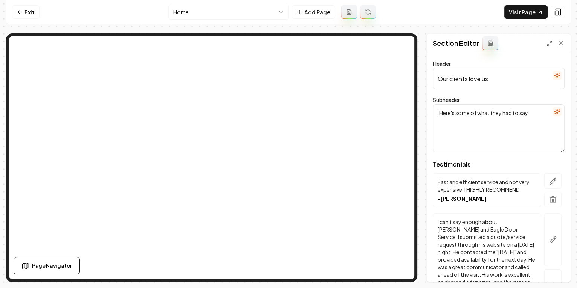
click at [41, 12] on nav "Exit Home Add Page Visit Page" at bounding box center [288, 12] width 565 height 24
click at [36, 13] on link "Exit" at bounding box center [25, 12] width 27 height 14
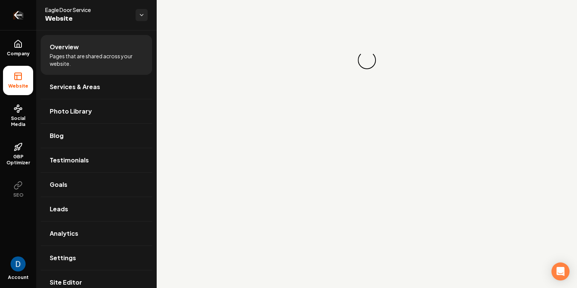
click at [19, 20] on icon "Return to dashboard" at bounding box center [18, 15] width 12 height 12
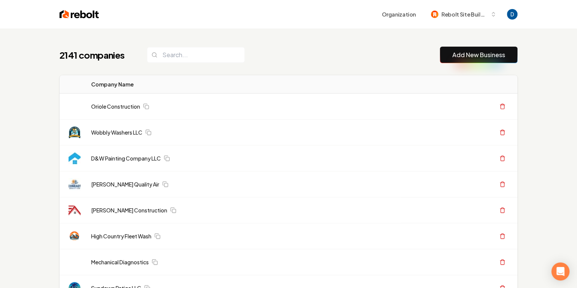
click at [332, 55] on div "2141 companies Add New Business" at bounding box center [288, 55] width 458 height 17
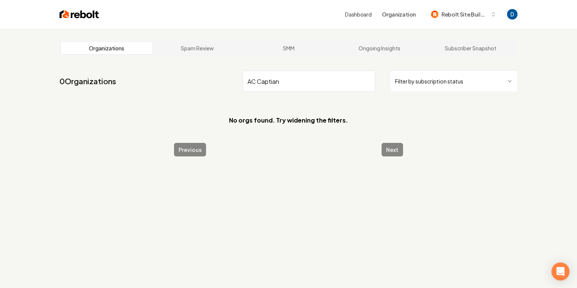
click at [273, 86] on input "AC Captian" at bounding box center [308, 81] width 132 height 21
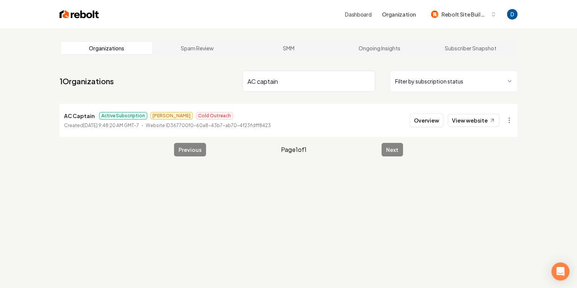
type input "AC captain"
click at [84, 119] on p "AC Captain" at bounding box center [79, 115] width 30 height 9
click at [429, 121] on button "Overview" at bounding box center [425, 121] width 33 height 14
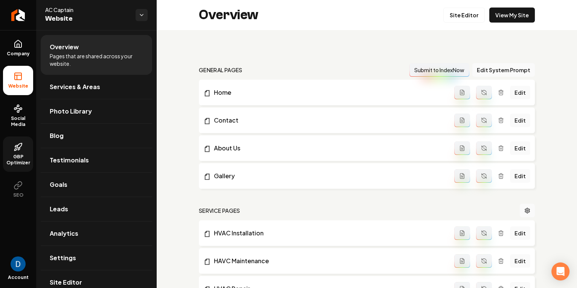
click at [23, 155] on span "GBP Optimizer" at bounding box center [18, 160] width 30 height 12
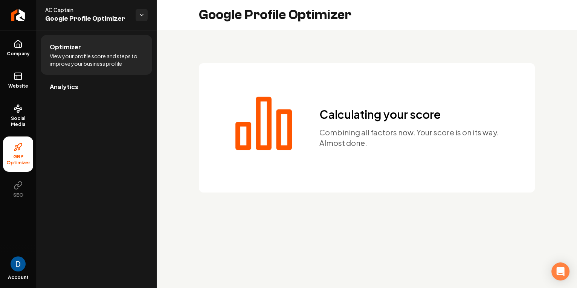
click at [303, 10] on h2 "Google Profile Optimizer" at bounding box center [275, 15] width 152 height 15
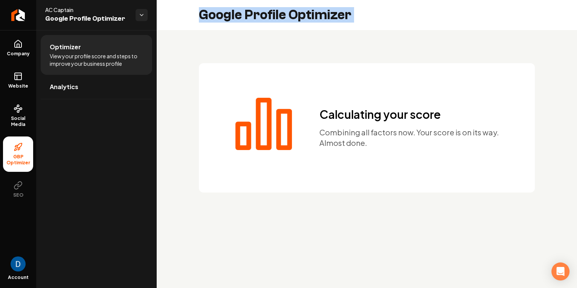
click at [303, 10] on h2 "Google Profile Optimizer" at bounding box center [275, 15] width 152 height 15
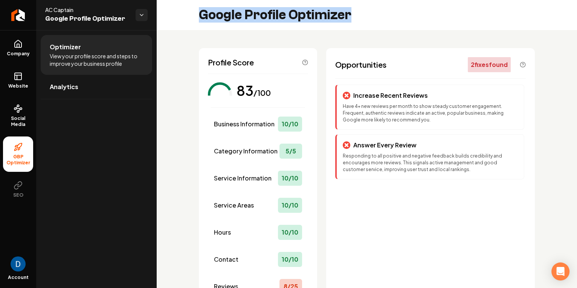
copy div "Google Profile Optimizer"
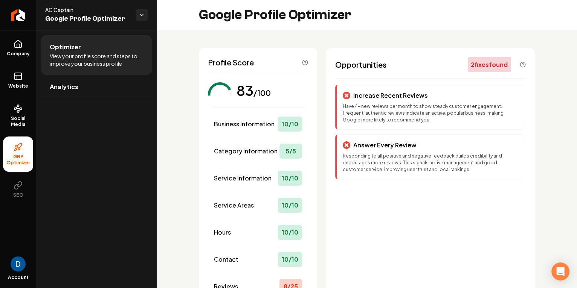
click at [297, 62] on div "Profile Score" at bounding box center [258, 62] width 100 height 11
click at [75, 54] on span "View your profile score and steps to improve your business profile" at bounding box center [96, 59] width 93 height 15
drag, startPoint x: 233, startPoint y: 107, endPoint x: 240, endPoint y: 103, distance: 7.9
click at [234, 107] on div "Business Information 10 / 10 Category Information 5 / 5 Service Information 10 …" at bounding box center [258, 211] width 100 height 226
click at [247, 96] on div "83" at bounding box center [244, 90] width 17 height 15
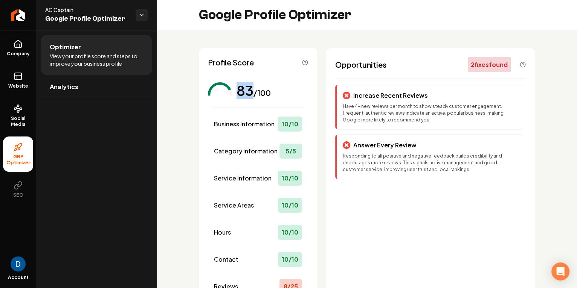
click at [247, 96] on div "83" at bounding box center [244, 90] width 17 height 15
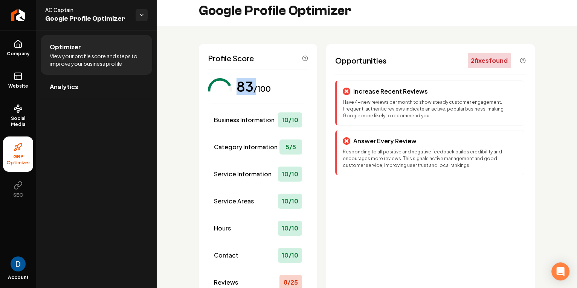
scroll to position [2, 0]
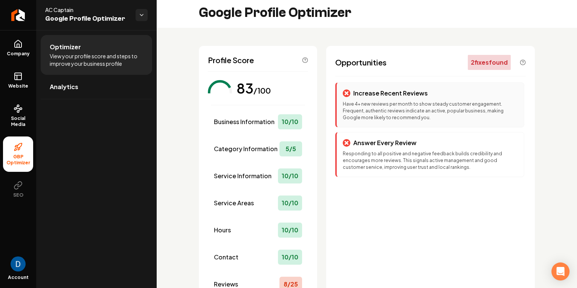
click at [364, 94] on p "Increase Recent Reviews" at bounding box center [390, 93] width 75 height 9
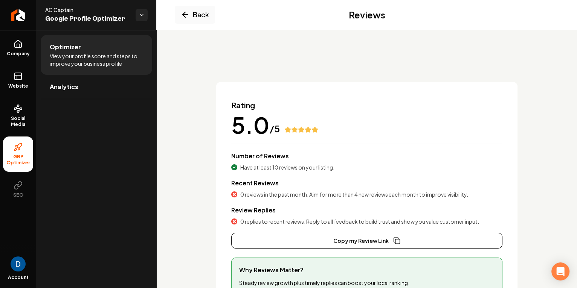
scroll to position [74, 0]
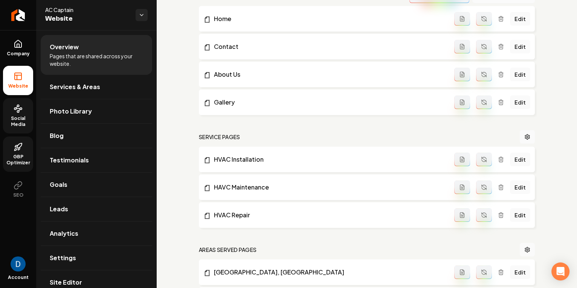
click at [22, 114] on link "Social Media" at bounding box center [18, 115] width 30 height 35
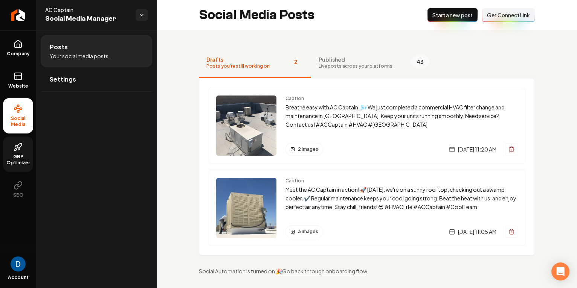
click at [384, 61] on button "Published Live posts across your platforms 43" at bounding box center [374, 63] width 126 height 30
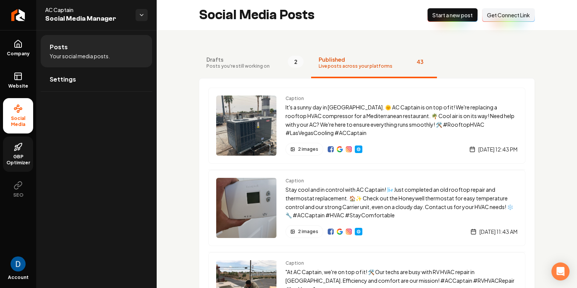
click at [496, 14] on span "Get Connect Link" at bounding box center [508, 15] width 43 height 8
click at [26, 157] on span "GBP Optimizer" at bounding box center [18, 160] width 30 height 12
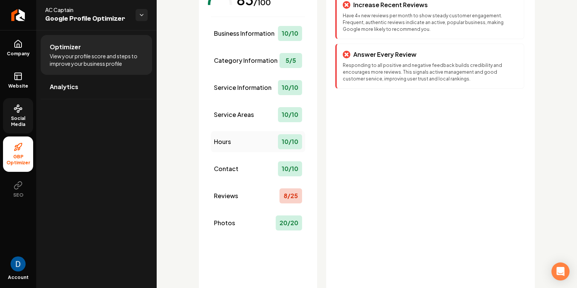
scroll to position [91, 0]
click at [253, 35] on span "Business Information" at bounding box center [244, 33] width 61 height 9
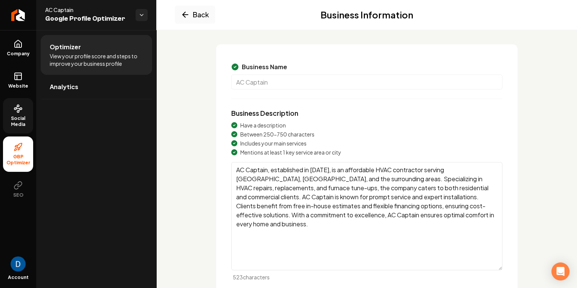
scroll to position [0, 0]
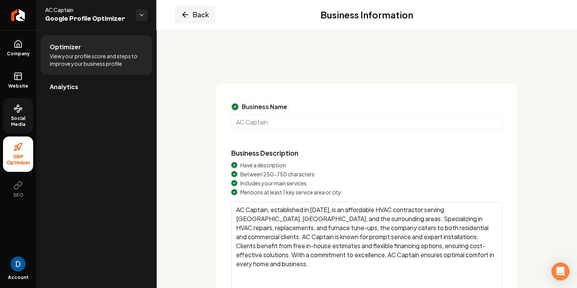
click at [187, 8] on button "Back" at bounding box center [195, 15] width 40 height 18
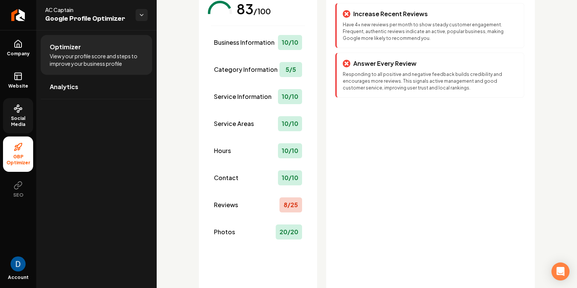
scroll to position [89, 0]
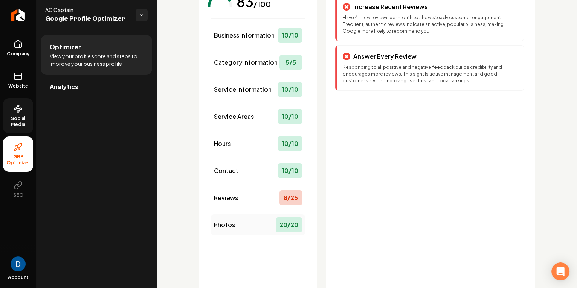
click at [245, 225] on div "Photos 20 / 20" at bounding box center [258, 225] width 94 height 21
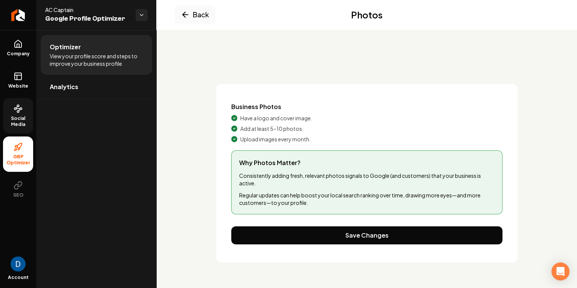
click at [260, 114] on span "Have a logo and cover image." at bounding box center [276, 118] width 72 height 8
click at [258, 117] on span "Have a logo and cover image." at bounding box center [276, 118] width 72 height 8
click at [259, 117] on span "Have a logo and cover image." at bounding box center [276, 118] width 72 height 8
click at [258, 117] on span "Have a logo and cover image." at bounding box center [276, 118] width 72 height 8
click at [239, 120] on div "Have a logo and cover image." at bounding box center [366, 118] width 271 height 8
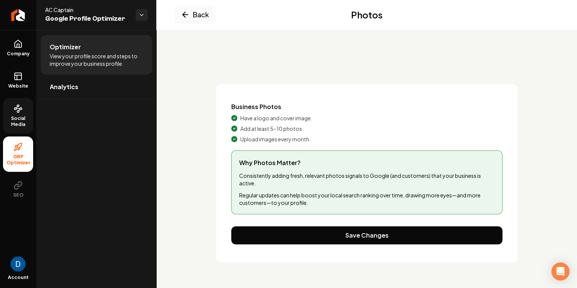
click at [234, 120] on icon "Main content area" at bounding box center [234, 118] width 6 height 6
click at [257, 119] on span "Have a logo and cover image." at bounding box center [276, 118] width 72 height 8
click at [57, 8] on span "AC Captain" at bounding box center [87, 10] width 84 height 8
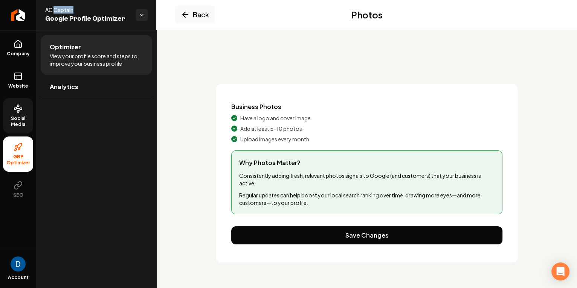
click at [57, 8] on span "AC Captain" at bounding box center [87, 10] width 84 height 8
click at [57, 9] on span "AC Captain" at bounding box center [87, 10] width 84 height 8
copy span "AC Captain"
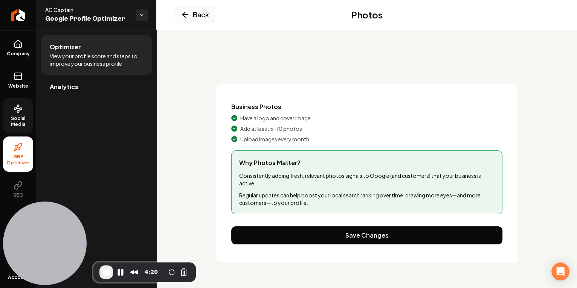
click at [225, 9] on div "Back Photos" at bounding box center [367, 15] width 420 height 30
click at [198, 14] on button "Back" at bounding box center [195, 15] width 40 height 18
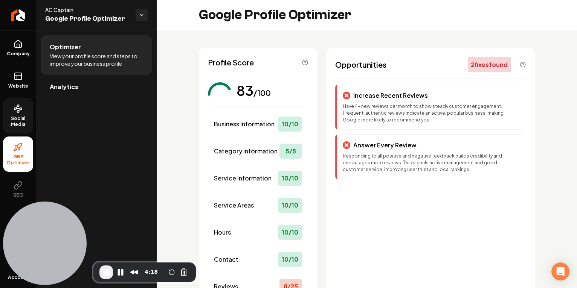
click at [19, 156] on span "GBP Optimizer" at bounding box center [18, 160] width 30 height 12
click at [20, 129] on link "Social Media" at bounding box center [18, 115] width 30 height 35
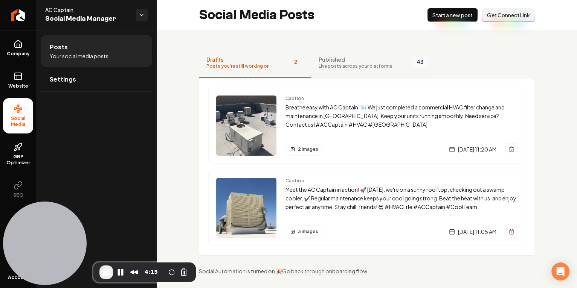
click at [343, 62] on span "Published" at bounding box center [355, 60] width 74 height 8
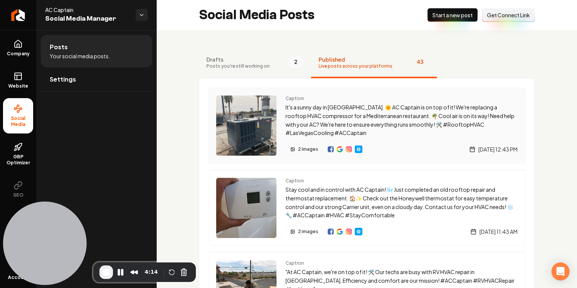
click at [372, 109] on p "It's a sunny day in Las Vegas. 🌞 AC Captain is on top of it! We're replacing a …" at bounding box center [401, 120] width 232 height 34
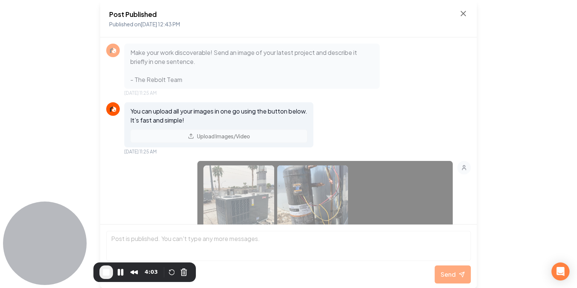
click at [224, 58] on p "Make your work discoverable! Send an image of your latest project and describe …" at bounding box center [251, 66] width 243 height 36
drag, startPoint x: 237, startPoint y: 53, endPoint x: 306, endPoint y: 62, distance: 69.4
click at [306, 62] on p "Make your work discoverable! Send an image of your latest project and describe …" at bounding box center [251, 66] width 243 height 36
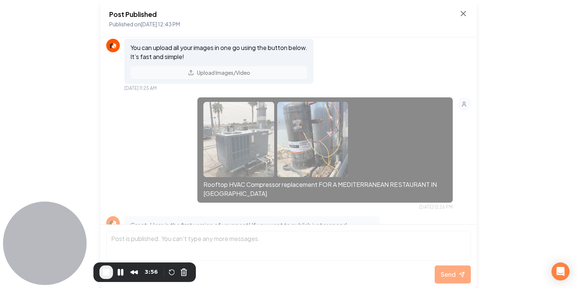
scroll to position [63, 0]
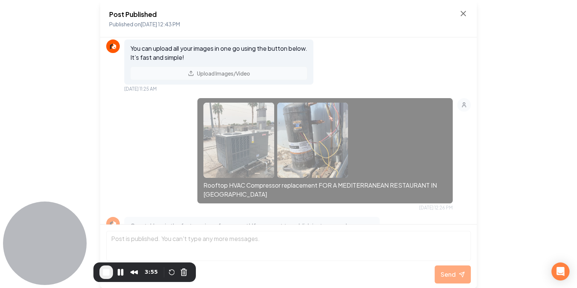
click at [144, 49] on p "You can upload all your images in one go using the button below. It’s fast and …" at bounding box center [218, 53] width 177 height 18
drag, startPoint x: 245, startPoint y: 54, endPoint x: 240, endPoint y: 64, distance: 11.8
click at [245, 54] on p "You can upload all your images in one go using the button below. It’s fast and …" at bounding box center [218, 53] width 177 height 18
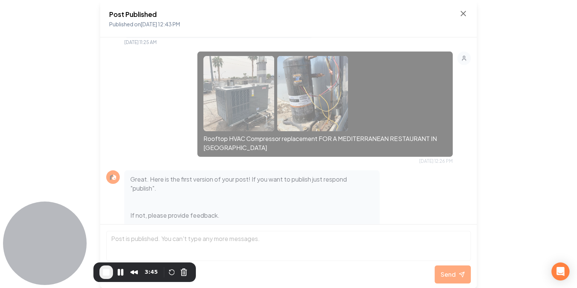
scroll to position [109, 0]
click at [219, 140] on p "Rooftop HVAC Compressor replacement FOR A MEDITERRANEAN RESTAURANT IN Las Vegas" at bounding box center [324, 144] width 243 height 18
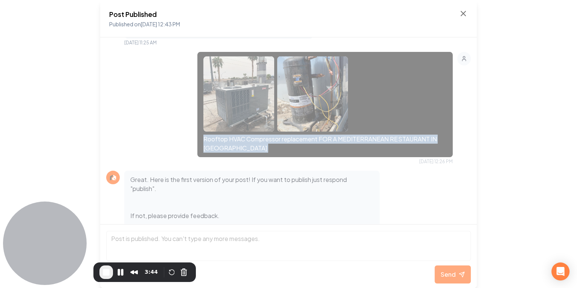
click at [219, 140] on p "Rooftop HVAC Compressor replacement FOR A MEDITERRANEAN RESTAURANT IN Las Vegas" at bounding box center [324, 144] width 243 height 18
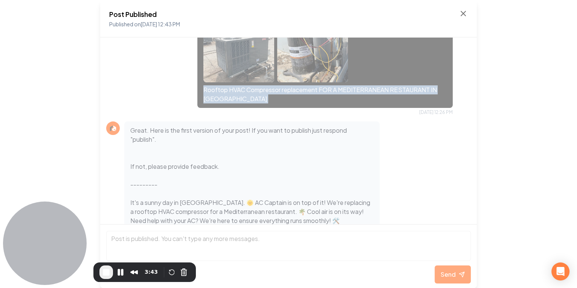
scroll to position [178, 0]
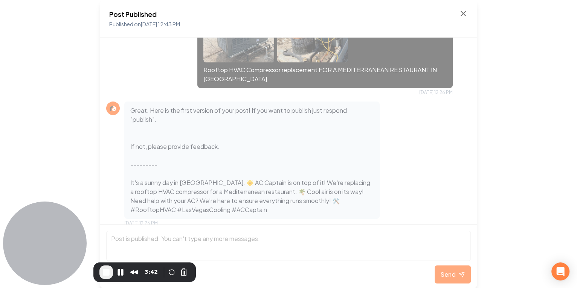
click at [179, 124] on p "Great. Here is the first version of your post! If you want to publish just resp…" at bounding box center [251, 160] width 243 height 108
click at [183, 115] on p "Great. Here is the first version of your post! If you want to publish just resp…" at bounding box center [251, 160] width 243 height 108
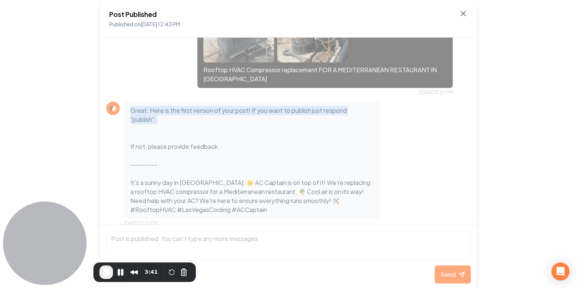
click at [183, 115] on p "Great. Here is the first version of your post! If you want to publish just resp…" at bounding box center [251, 160] width 243 height 108
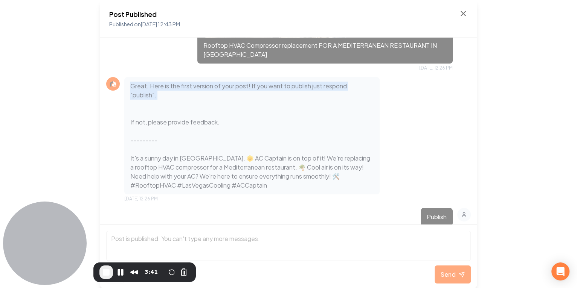
scroll to position [219, 0]
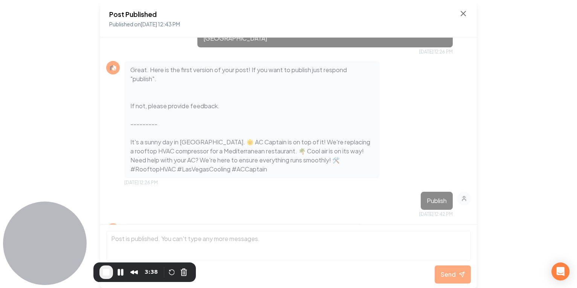
click at [175, 152] on p "Great. Here is the first version of your post! If you want to publish just resp…" at bounding box center [251, 119] width 243 height 108
click at [176, 152] on p "Great. Here is the first version of your post! If you want to publish just resp…" at bounding box center [251, 119] width 243 height 108
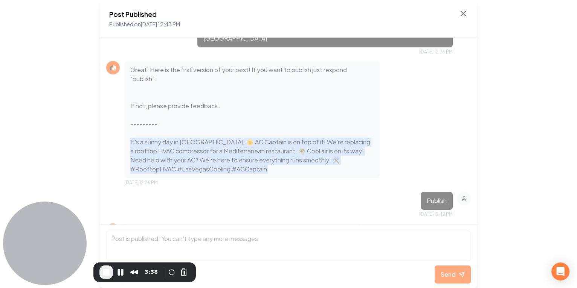
click at [176, 152] on p "Great. Here is the first version of your post! If you want to publish just resp…" at bounding box center [251, 119] width 243 height 108
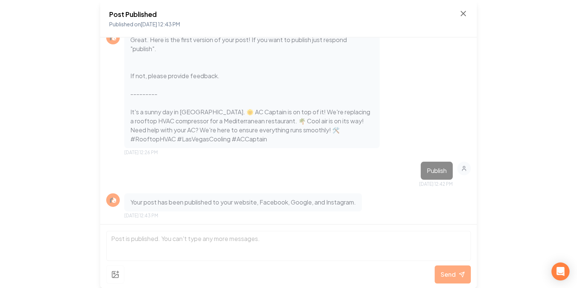
scroll to position [249, 0]
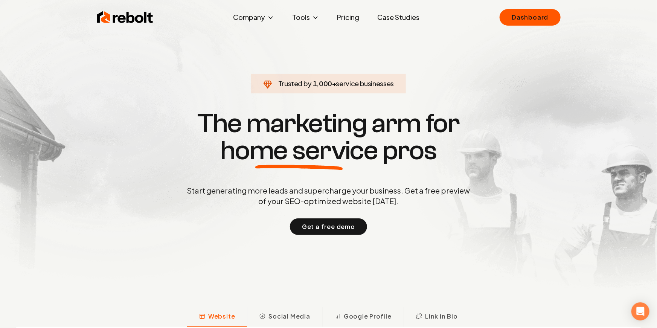
click at [266, 199] on p "Start generating more leads and supercharge your business. Get a free preview o…" at bounding box center [329, 195] width 286 height 21
drag, startPoint x: 263, startPoint y: 200, endPoint x: 310, endPoint y: 202, distance: 46.7
click at [310, 202] on p "Start generating more leads and supercharge your business. Get a free preview o…" at bounding box center [329, 195] width 286 height 21
click at [300, 199] on p "Start generating more leads and supercharge your business. Get a free preview o…" at bounding box center [329, 195] width 286 height 21
drag, startPoint x: 315, startPoint y: 200, endPoint x: 346, endPoint y: 201, distance: 30.5
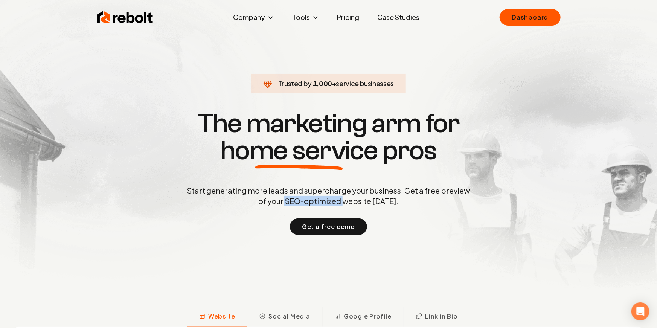
click at [346, 201] on p "Start generating more leads and supercharge your business. Get a free preview o…" at bounding box center [329, 195] width 286 height 21
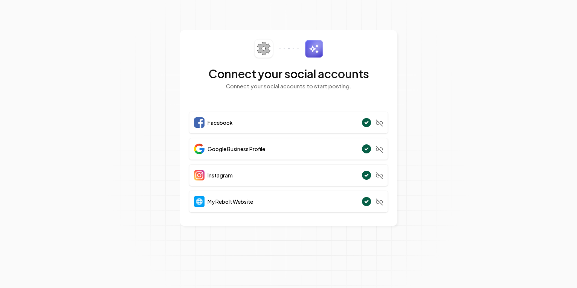
click at [245, 148] on span "Google Business Profile" at bounding box center [236, 149] width 58 height 8
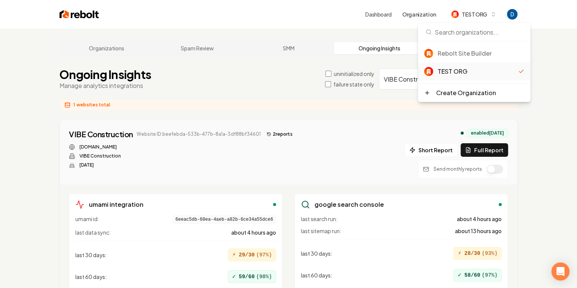
click at [85, 15] on img at bounding box center [79, 14] width 40 height 11
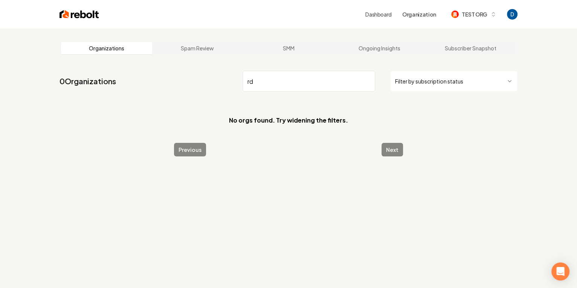
type input "r"
type input "Rdz"
click at [255, 80] on input "Rdz" at bounding box center [308, 81] width 132 height 21
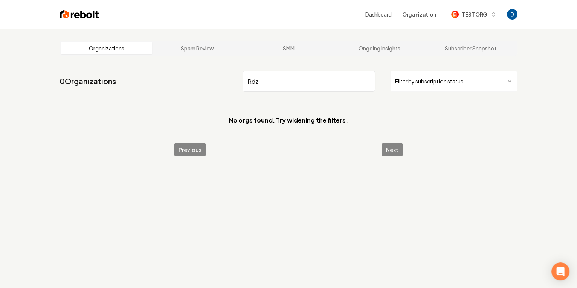
click at [277, 149] on div "Previous Next" at bounding box center [288, 150] width 229 height 14
click at [71, 26] on div "Dashboard Organization TEST ORG" at bounding box center [288, 14] width 482 height 29
click at [75, 18] on img at bounding box center [79, 14] width 40 height 11
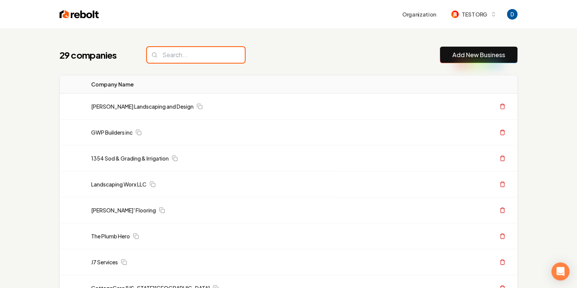
click at [193, 59] on input "search" at bounding box center [196, 55] width 98 height 16
click at [466, 22] on div "Organization TEST ORG" at bounding box center [288, 14] width 482 height 29
click at [471, 11] on span "TEST ORG" at bounding box center [474, 15] width 26 height 8
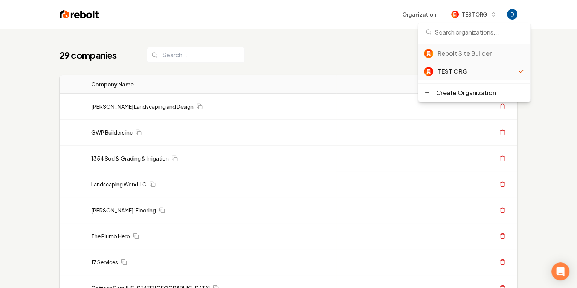
click at [463, 52] on div "Rebolt Site Builder" at bounding box center [480, 53] width 87 height 9
click at [463, 52] on div "Rebolt Site Builder" at bounding box center [477, 53] width 81 height 9
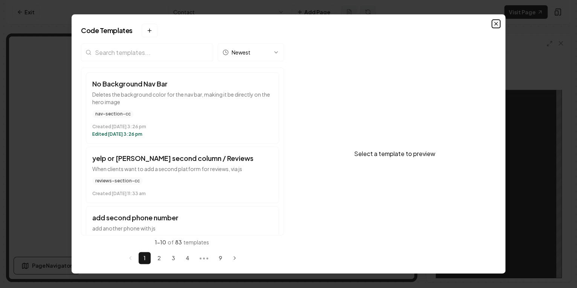
click at [494, 22] on icon "button" at bounding box center [495, 23] width 3 height 3
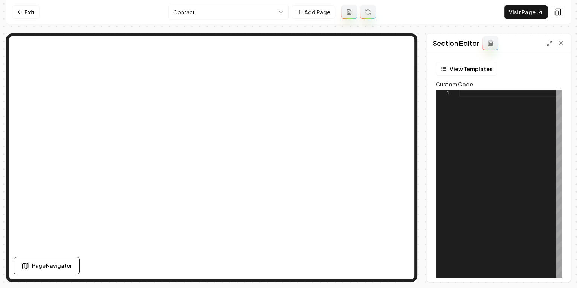
click at [226, 8] on html "Computer Required This feature is only available on a computer. Please switch t…" at bounding box center [288, 144] width 577 height 288
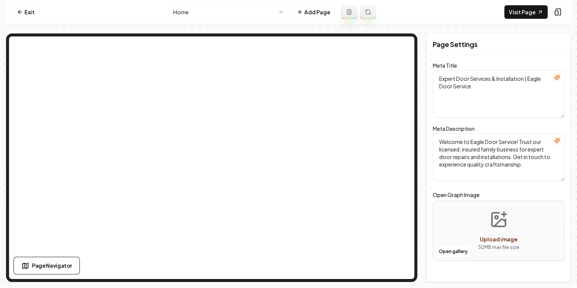
drag, startPoint x: 215, startPoint y: 23, endPoint x: 219, endPoint y: 11, distance: 12.0
click at [215, 23] on nav "Exit Home Add Page Visit Page" at bounding box center [288, 12] width 565 height 24
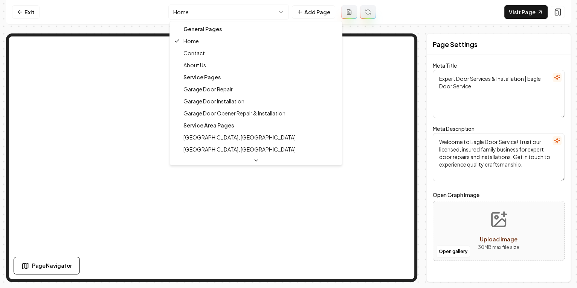
click at [219, 9] on html "Computer Required This feature is only available on a computer. Please switch t…" at bounding box center [288, 144] width 577 height 288
drag, startPoint x: 206, startPoint y: 50, endPoint x: 203, endPoint y: 62, distance: 12.7
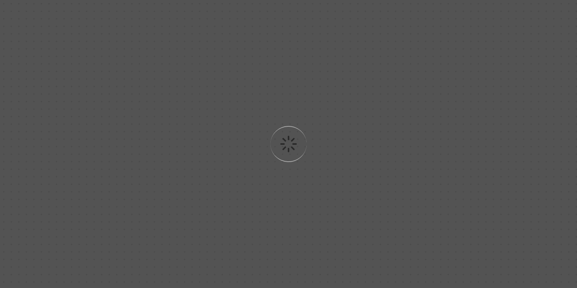
click at [203, 62] on div "Loading..." at bounding box center [288, 144] width 577 height 288
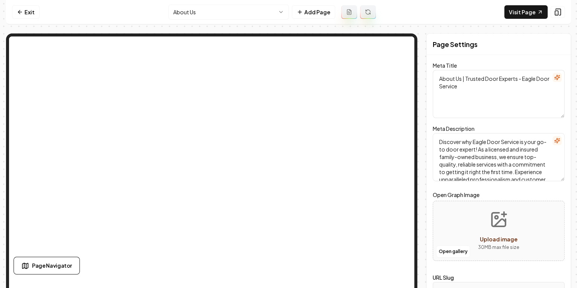
click at [232, 14] on html "Computer Required This feature is only available on a computer. Please switch t…" at bounding box center [288, 144] width 577 height 288
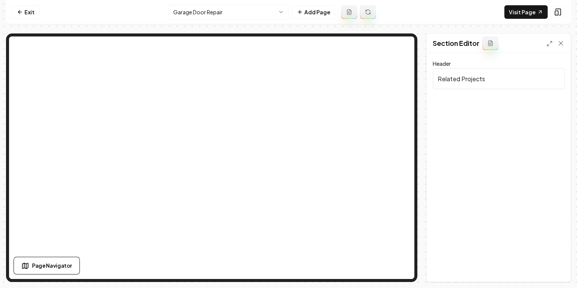
click at [203, 14] on html "Computer Required This feature is only available on a computer. Please switch t…" at bounding box center [288, 144] width 577 height 288
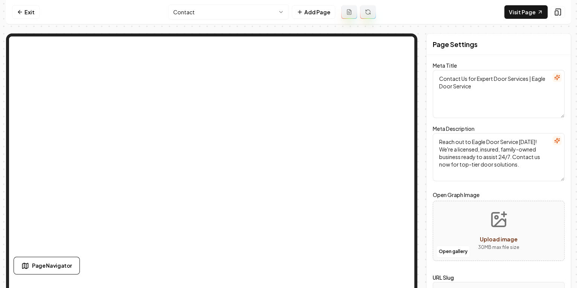
click at [234, 2] on nav "Exit Contact Add Page Visit Page" at bounding box center [288, 12] width 565 height 24
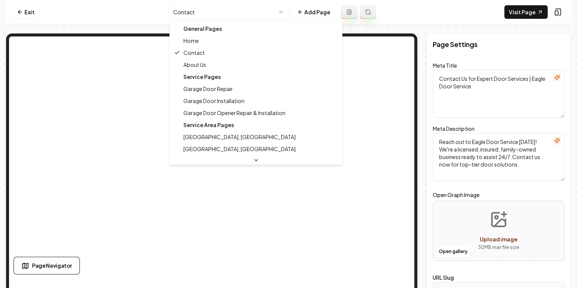
click at [232, 12] on html "Computer Required This feature is only available on a computer. Please switch t…" at bounding box center [288, 144] width 577 height 288
type textarea "Expert Door Services & Installation | Eagle Door Service"
type textarea "Welcome to Eagle Door Service! Trust our licensed, insured family business for …"
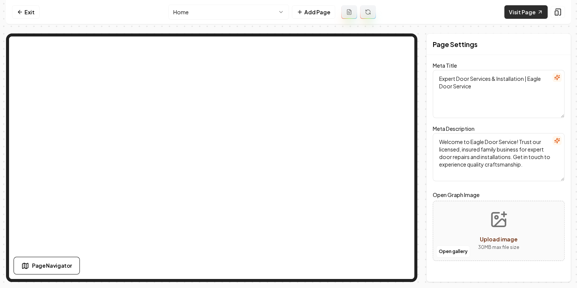
click at [541, 6] on link "Visit Page" at bounding box center [525, 12] width 43 height 14
click at [241, 10] on html "Computer Required This feature is only available on a computer. Please switch t…" at bounding box center [288, 144] width 577 height 288
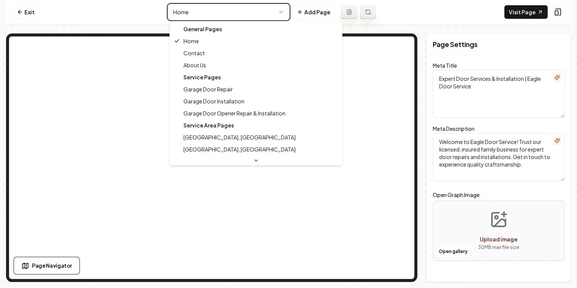
type textarea "Contact Us for Expert Door Services | Eagle Door Service"
type textarea "Reach out to Eagle Door Service today! We're a licensed, insured, family-owned …"
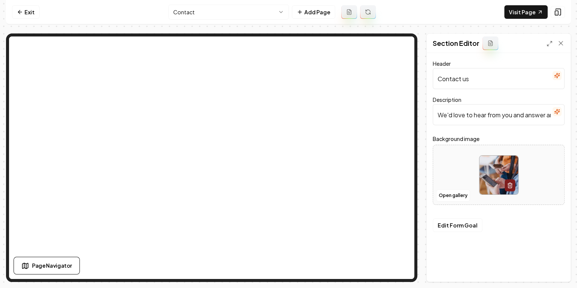
click at [205, 12] on html "Computer Required This feature is only available on a computer. Please switch t…" at bounding box center [288, 144] width 577 height 288
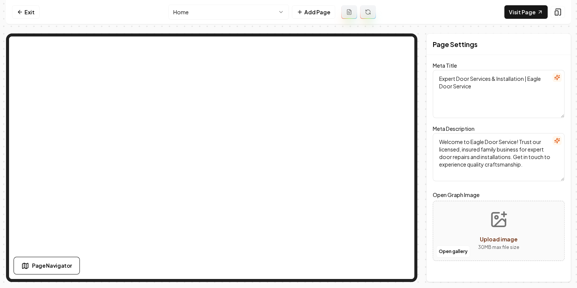
click at [221, 14] on html "Computer Required This feature is only available on a computer. Please switch t…" at bounding box center [288, 144] width 577 height 288
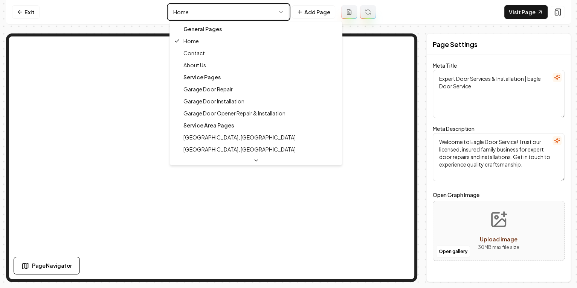
click at [224, 13] on html "Computer Required This feature is only available on a computer. Please switch t…" at bounding box center [288, 144] width 577 height 288
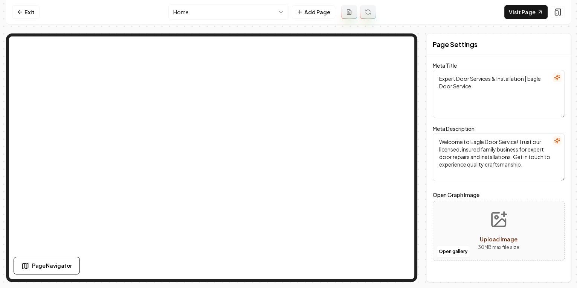
click at [234, 22] on nav "Exit Home Add Page Visit Page" at bounding box center [288, 12] width 565 height 24
click at [235, 15] on html "Computer Required This feature is only available on a computer. Please switch t…" at bounding box center [288, 144] width 577 height 288
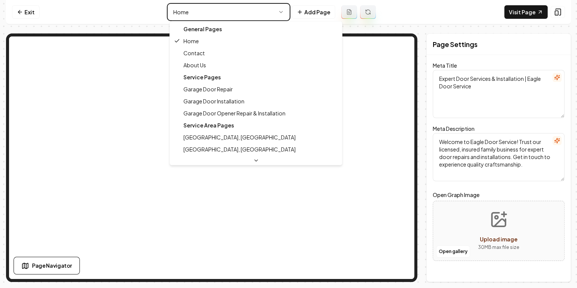
type textarea "Contact Us for Expert Door Services | Eagle Door Service"
type textarea "Reach out to Eagle Door Service today! We're a licensed, insured, family-owned …"
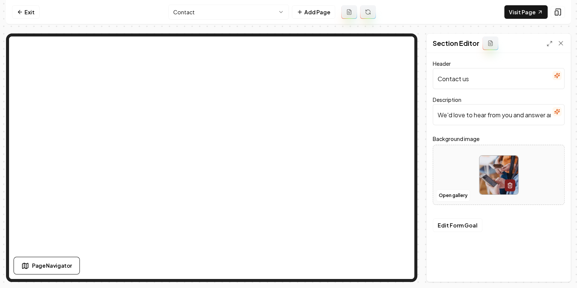
click at [200, 8] on html "Computer Required This feature is only available on a computer. Please switch t…" at bounding box center [288, 144] width 577 height 288
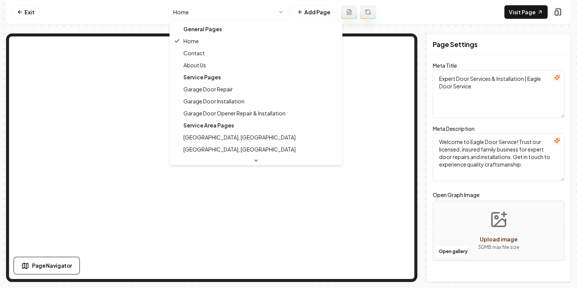
click at [255, 11] on html "Computer Required This feature is only available on a computer. Please switch t…" at bounding box center [288, 144] width 577 height 288
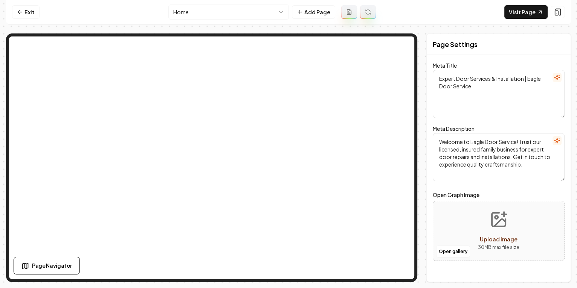
click at [249, 16] on html "Computer Required This feature is only available on a computer. Please switch t…" at bounding box center [288, 144] width 577 height 288
click at [201, 3] on nav "Exit Home Add Page Visit Page" at bounding box center [288, 12] width 565 height 24
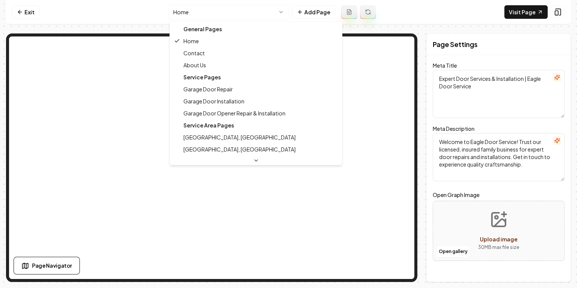
click at [204, 8] on html "Computer Required This feature is only available on a computer. Please switch t…" at bounding box center [288, 144] width 577 height 288
type textarea "Contact Us for Expert Door Services | Eagle Door Service"
type textarea "Reach out to Eagle Door Service today! We're a licensed, insured, family-owned …"
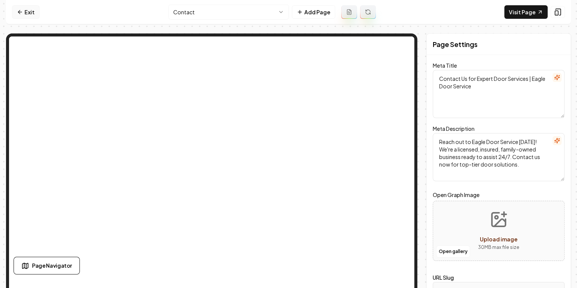
click at [32, 17] on link "Exit" at bounding box center [25, 12] width 27 height 14
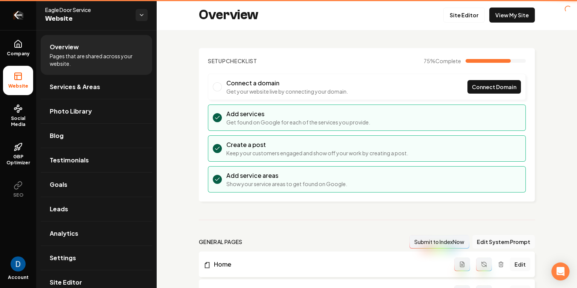
click at [32, 14] on link "Return to dashboard" at bounding box center [18, 15] width 36 height 30
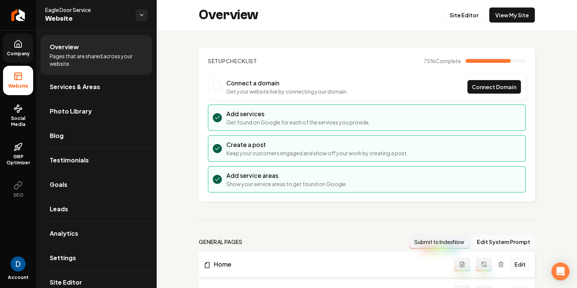
click at [17, 56] on link "Company" at bounding box center [18, 47] width 30 height 29
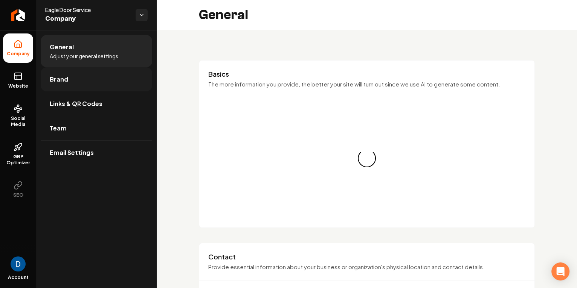
click at [73, 83] on link "Brand" at bounding box center [96, 79] width 111 height 24
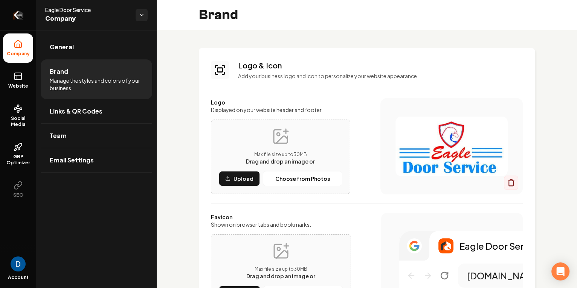
click at [20, 15] on icon "Return to dashboard" at bounding box center [18, 15] width 7 height 0
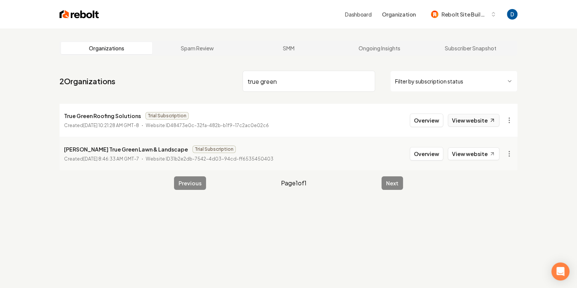
type input "true green"
click at [489, 126] on link "View website" at bounding box center [474, 120] width 52 height 13
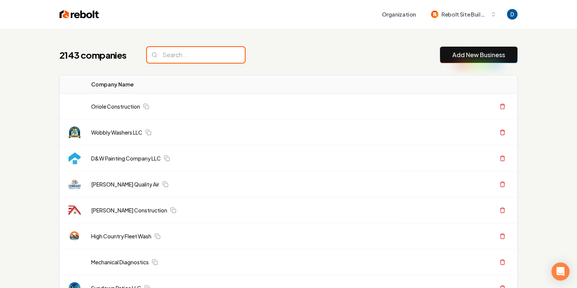
click at [211, 57] on input "search" at bounding box center [196, 55] width 98 height 16
paste input "Rdz"
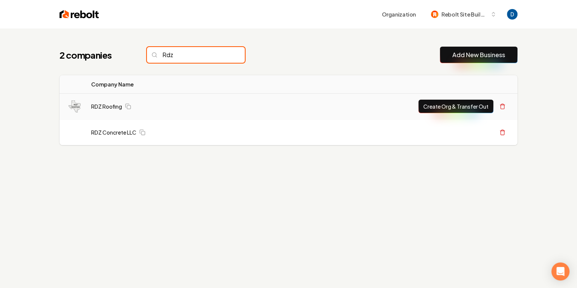
type input "Rdz"
click at [364, 109] on div "Create Org & Transfer Out" at bounding box center [382, 107] width 252 height 14
click at [114, 108] on link "RDZ Roofing" at bounding box center [106, 107] width 31 height 8
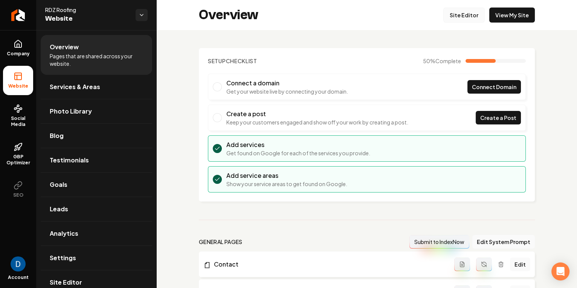
click at [464, 15] on link "Site Editor" at bounding box center [463, 15] width 41 height 15
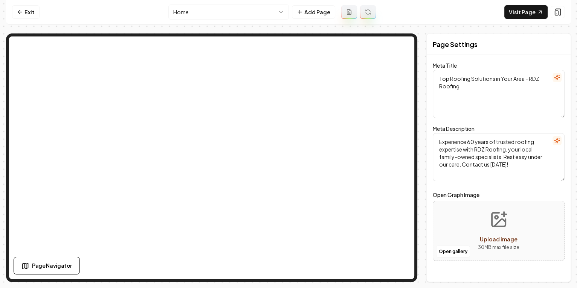
click at [224, 8] on html "Computer Required This feature is only available on a computer. Please switch t…" at bounding box center [288, 144] width 577 height 288
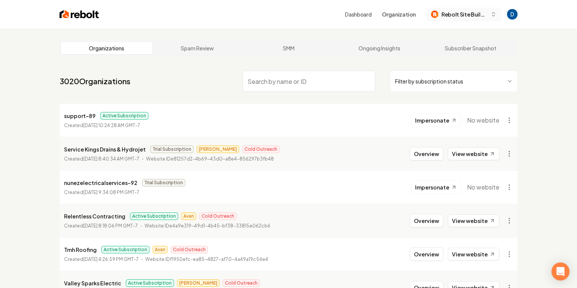
click at [475, 14] on span "Rebolt Site Builder" at bounding box center [464, 15] width 46 height 8
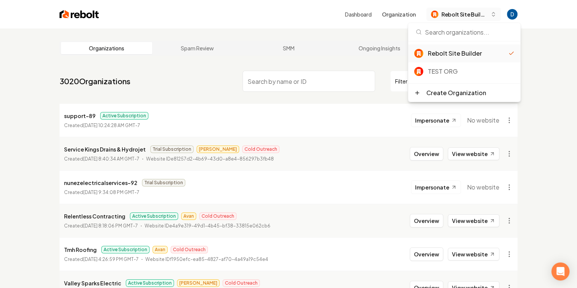
click at [467, 15] on span "Rebolt Site Builder" at bounding box center [464, 15] width 46 height 8
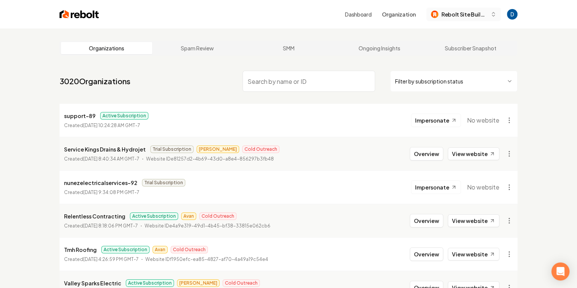
click at [470, 15] on span "Rebolt Site Builder" at bounding box center [464, 15] width 46 height 8
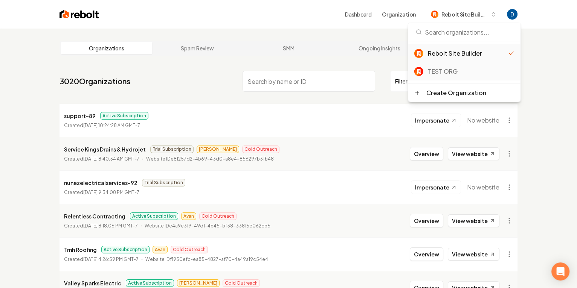
click at [450, 71] on div "TEST ORG" at bounding box center [471, 71] width 87 height 9
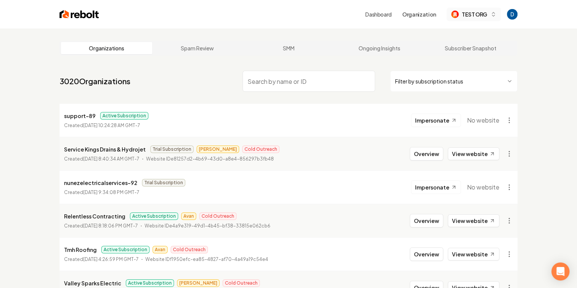
click at [477, 12] on span "TEST ORG" at bounding box center [474, 15] width 26 height 8
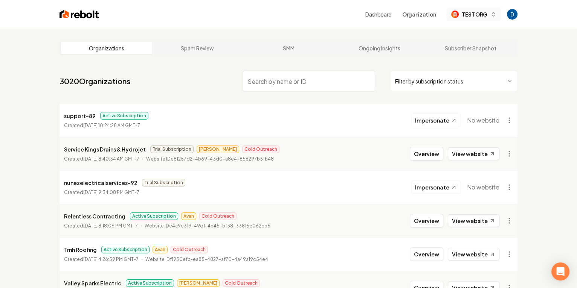
click at [462, 17] on div "TEST ORG" at bounding box center [469, 15] width 36 height 8
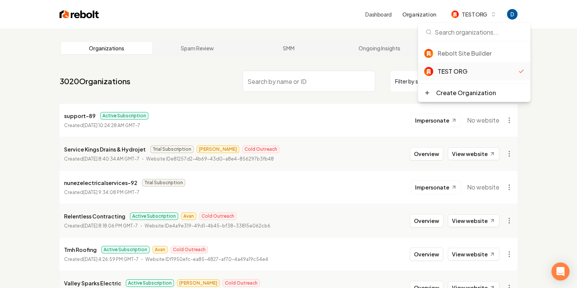
click at [455, 69] on div "TEST ORG" at bounding box center [477, 71] width 81 height 9
drag, startPoint x: 191, startPoint y: 58, endPoint x: 185, endPoint y: 58, distance: 6.0
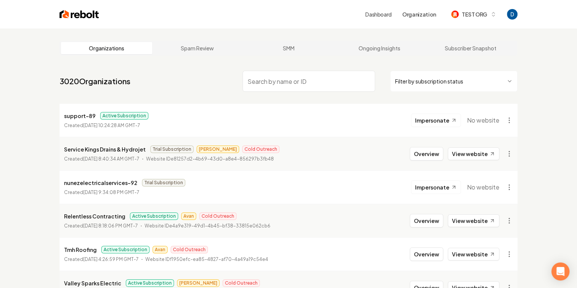
click at [98, 17] on img at bounding box center [79, 14] width 40 height 11
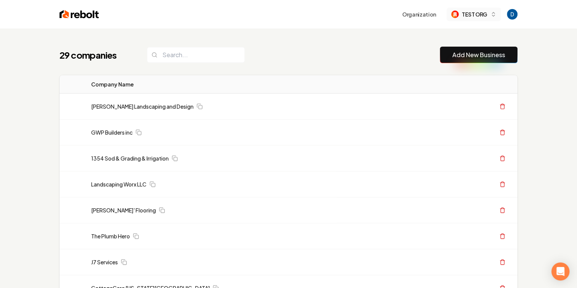
click at [474, 14] on span "TEST ORG" at bounding box center [474, 15] width 26 height 8
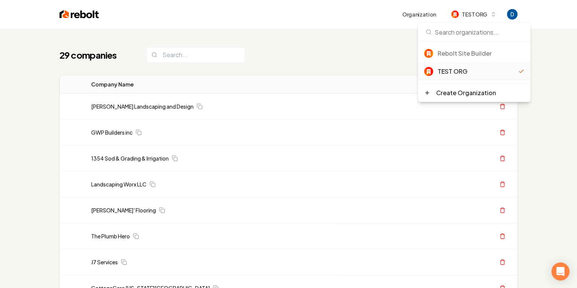
click at [453, 73] on div "TEST ORG" at bounding box center [477, 71] width 81 height 9
click at [277, 59] on div "29 companies Add New Business" at bounding box center [288, 55] width 458 height 17
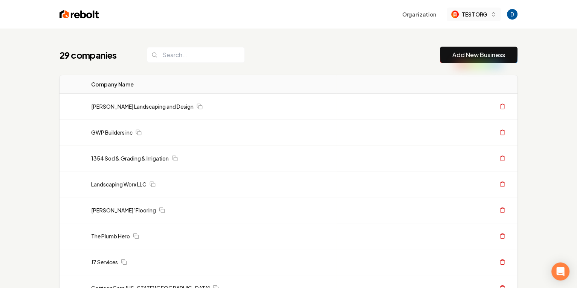
click at [483, 16] on span "TEST ORG" at bounding box center [474, 15] width 26 height 8
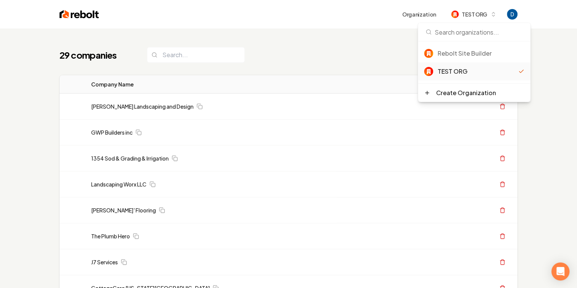
click at [358, 47] on div "29 companies Add New Business" at bounding box center [288, 55] width 458 height 17
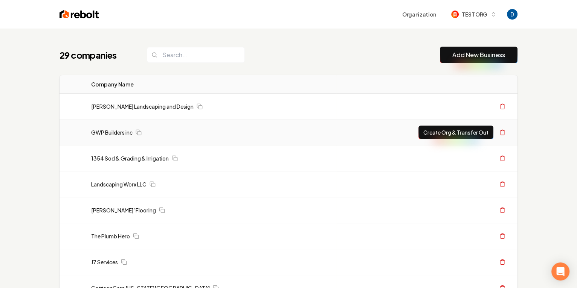
click at [272, 134] on div "GWP Builders inc" at bounding box center [211, 133] width 240 height 8
click at [91, 132] on link "GWP Builders inc" at bounding box center [111, 133] width 41 height 8
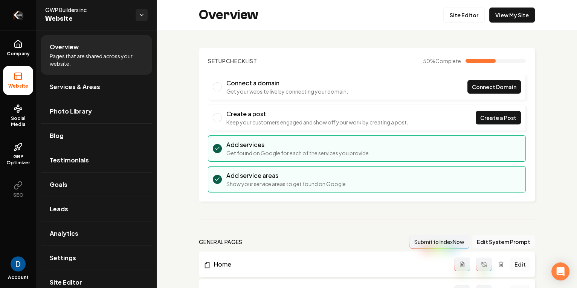
click at [19, 13] on icon "Return to dashboard" at bounding box center [18, 15] width 12 height 12
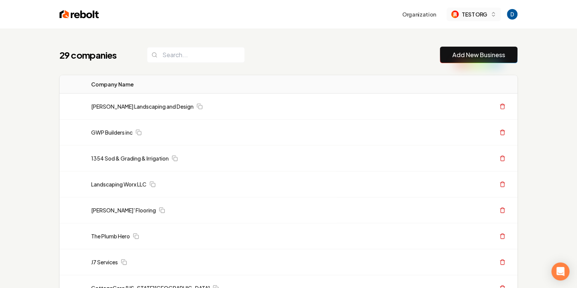
click at [473, 13] on span "TEST ORG" at bounding box center [474, 15] width 26 height 8
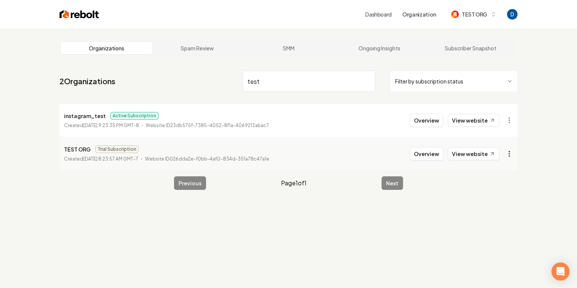
type input "test"
click at [508, 153] on html "Dashboard Organization TEST ORG Organizations Spam Review SMM Ongoing Insights …" at bounding box center [288, 144] width 577 height 288
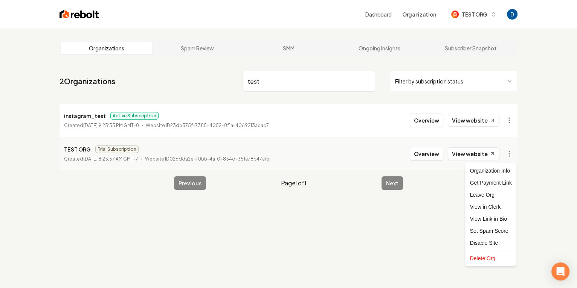
click at [522, 18] on html "Dashboard Organization TEST ORG Organizations Spam Review SMM Ongoing Insights …" at bounding box center [288, 144] width 577 height 288
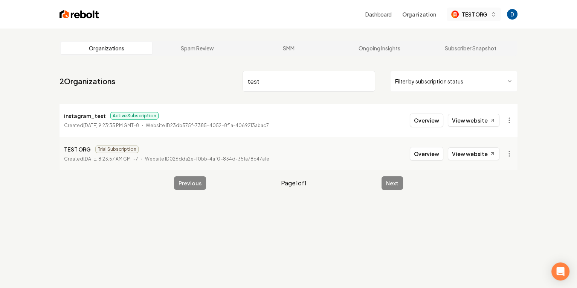
click at [484, 17] on span "TEST ORG" at bounding box center [474, 15] width 26 height 8
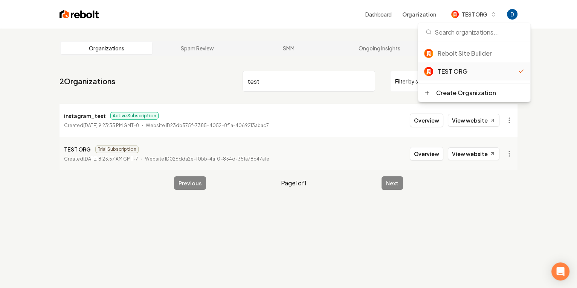
click at [224, 30] on main "Organizations Spam Review SMM Ongoing Insights Subscriber Snapshot 2 Organizati…" at bounding box center [288, 116] width 482 height 174
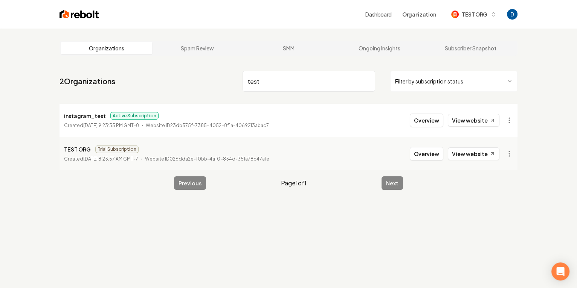
click at [277, 85] on input "test" at bounding box center [308, 81] width 132 height 21
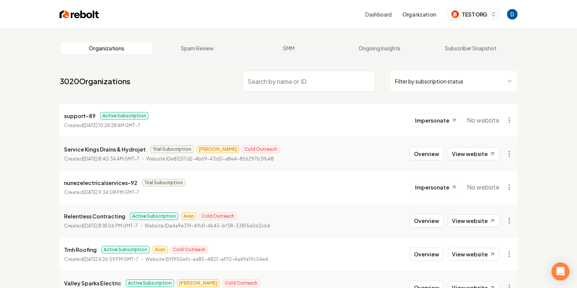
click at [495, 15] on icon "button" at bounding box center [493, 14] width 6 height 6
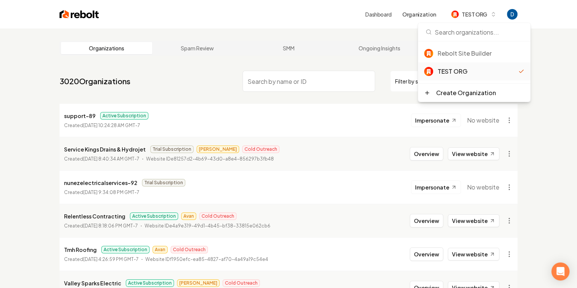
click at [222, 105] on li "support-89 Active Subscription Created August 26, 2025, 10:24:28 AM GMT-7 Imper…" at bounding box center [288, 120] width 458 height 33
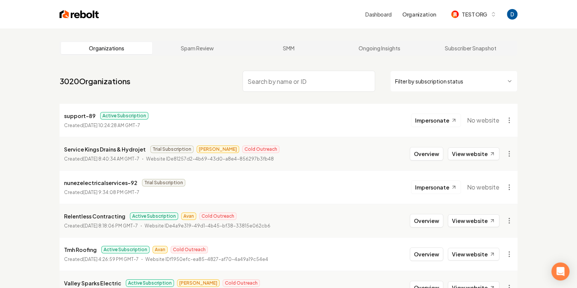
click at [85, 12] on img at bounding box center [79, 14] width 40 height 11
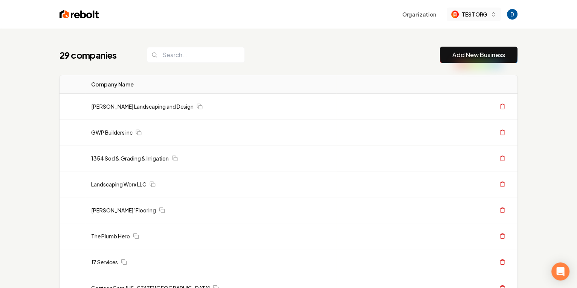
click at [473, 12] on span "TEST ORG" at bounding box center [474, 15] width 26 height 8
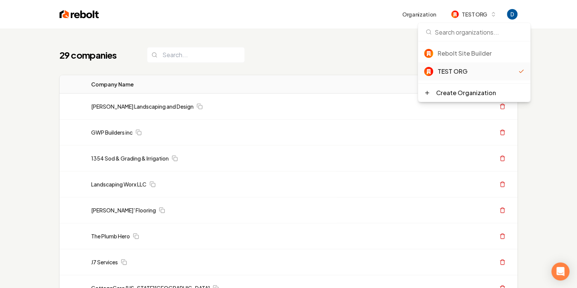
click at [470, 69] on div "TEST ORG" at bounding box center [477, 71] width 81 height 9
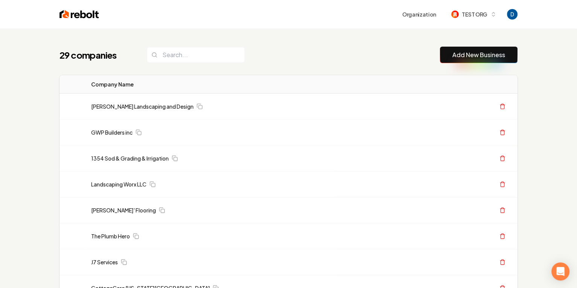
click at [63, 56] on h1 "29 companies" at bounding box center [95, 55] width 72 height 12
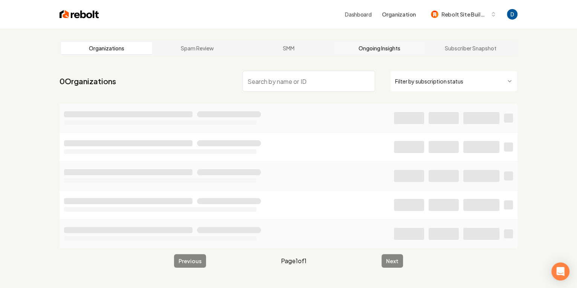
click at [383, 47] on link "Ongoing Insights" at bounding box center [379, 48] width 91 height 12
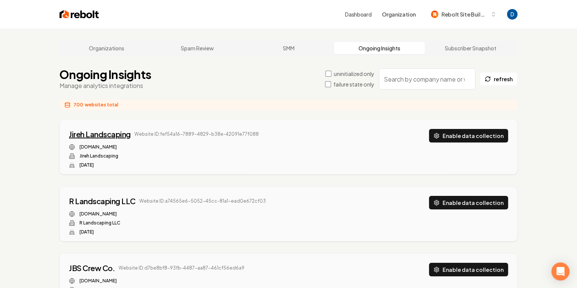
click at [115, 130] on div "Jireh Landscaping" at bounding box center [100, 134] width 62 height 11
click at [428, 74] on input "search" at bounding box center [427, 78] width 96 height 21
paste input "[PERSON_NAME] Junk removal"
type input "[PERSON_NAME] Junk removal"
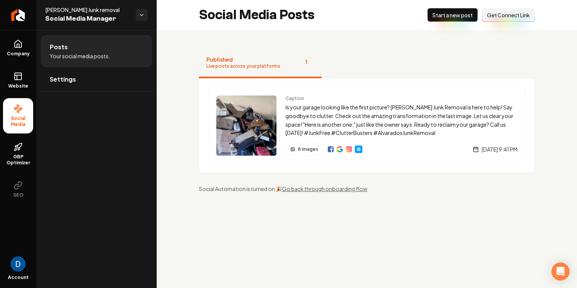
click at [88, 9] on span "[PERSON_NAME] Junk removal" at bounding box center [87, 10] width 84 height 8
copy span "[PERSON_NAME] Junk removal"
click at [24, 11] on link "Return to dashboard" at bounding box center [18, 15] width 36 height 30
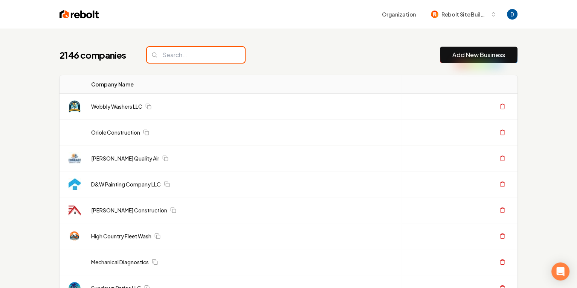
click at [180, 53] on input "search" at bounding box center [196, 55] width 98 height 16
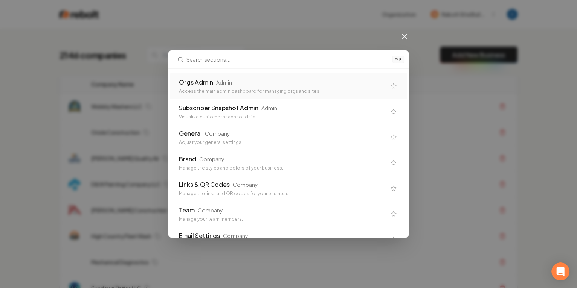
click at [242, 82] on div "Orgs Admin Admin" at bounding box center [282, 82] width 207 height 9
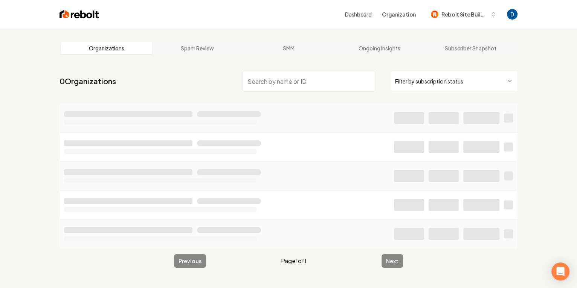
click at [269, 78] on input "search" at bounding box center [308, 81] width 132 height 21
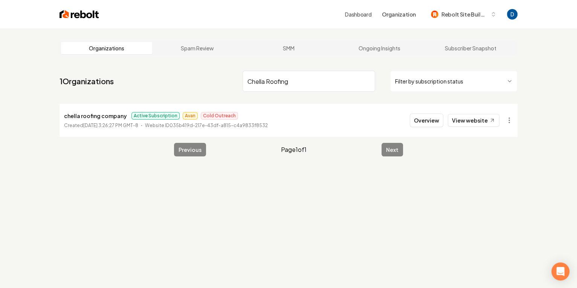
click at [84, 117] on p "chella roofing company" at bounding box center [95, 115] width 63 height 9
copy p "chella roofing company"
click at [266, 76] on input "Chella Roofing" at bounding box center [308, 81] width 132 height 21
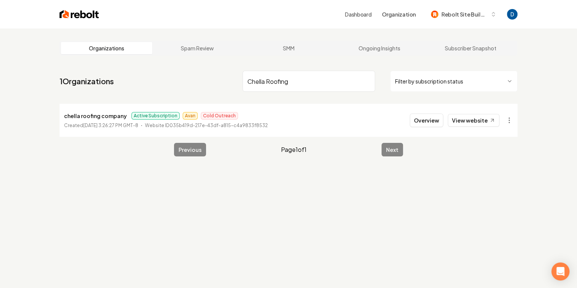
click at [266, 76] on input "Chella Roofing" at bounding box center [308, 81] width 132 height 21
paste input "Sweet Home Denver Cleaning Services"
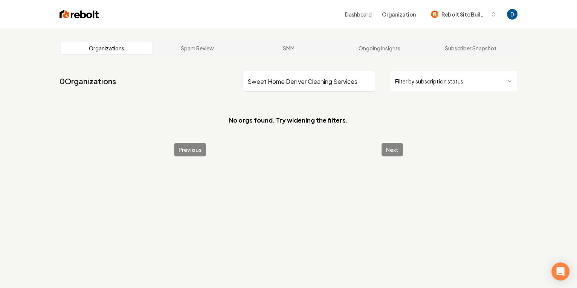
click at [269, 81] on input "Sweet Home Denver Cleaning Services" at bounding box center [308, 81] width 132 height 21
click at [257, 82] on input "Sweet home" at bounding box center [308, 81] width 132 height 21
type input "Sweet home"
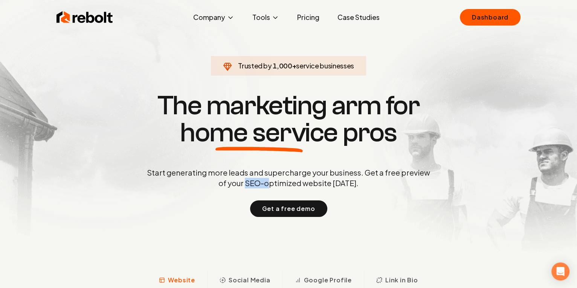
drag, startPoint x: 247, startPoint y: 183, endPoint x: 269, endPoint y: 183, distance: 22.2
click at [269, 183] on p "Start generating more leads and supercharge your business. Get a free preview o…" at bounding box center [288, 177] width 286 height 21
click at [277, 186] on p "Start generating more leads and supercharge your business. Get a free preview o…" at bounding box center [288, 177] width 286 height 21
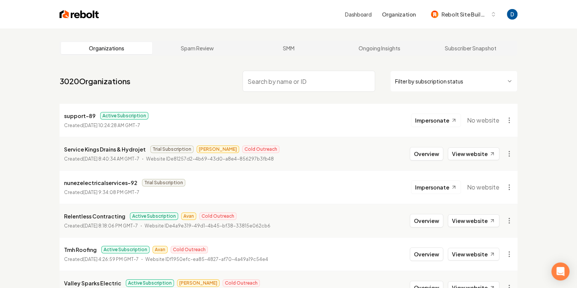
drag, startPoint x: 262, startPoint y: 92, endPoint x: 268, endPoint y: 85, distance: 9.1
click at [262, 92] on nav "3020 Organizations Filter by subscription status" at bounding box center [288, 84] width 458 height 33
paste input "Sweet Home Denver Cleaning Services"
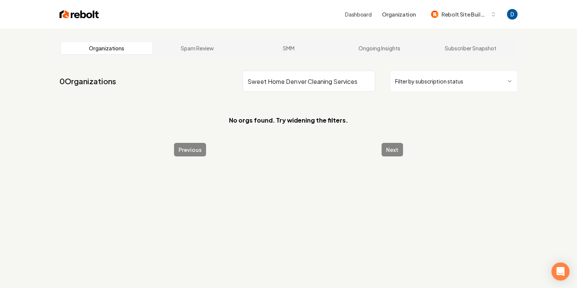
click at [267, 84] on input "Sweet Home Denver Cleaning Services" at bounding box center [308, 81] width 132 height 21
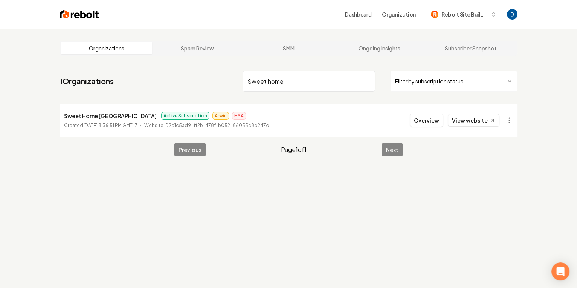
click at [86, 114] on p "Sweet Home [GEOGRAPHIC_DATA]" at bounding box center [110, 115] width 93 height 9
click at [88, 113] on p "Sweet Home [GEOGRAPHIC_DATA]" at bounding box center [110, 115] width 93 height 9
copy p "Sweet Home [GEOGRAPHIC_DATA]"
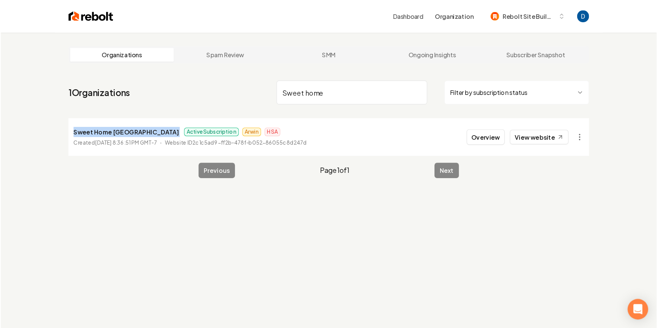
scroll to position [1, 0]
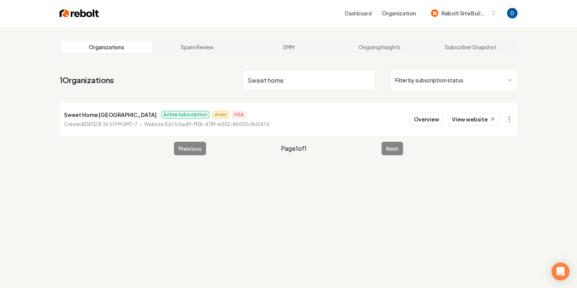
click at [294, 80] on input "Sweet home" at bounding box center [308, 80] width 132 height 21
type input "tmh"
click at [482, 121] on link "View website" at bounding box center [474, 119] width 52 height 13
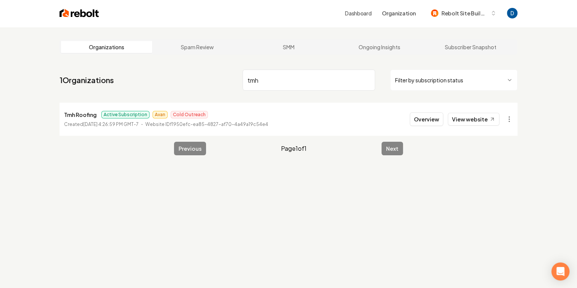
click at [72, 118] on p "Tmh Roofing" at bounding box center [80, 114] width 33 height 9
copy p "Tmh Roofing"
click at [486, 121] on link "View website" at bounding box center [474, 119] width 52 height 13
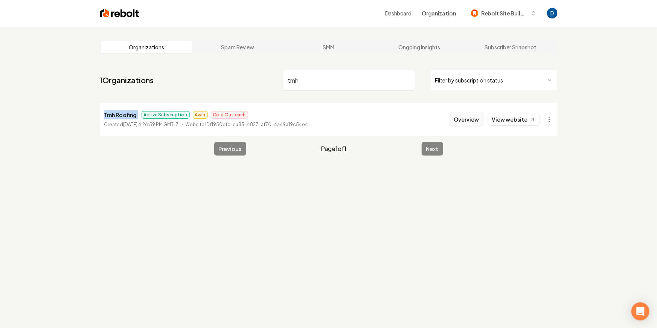
click at [478, 120] on button "Overview" at bounding box center [466, 120] width 33 height 14
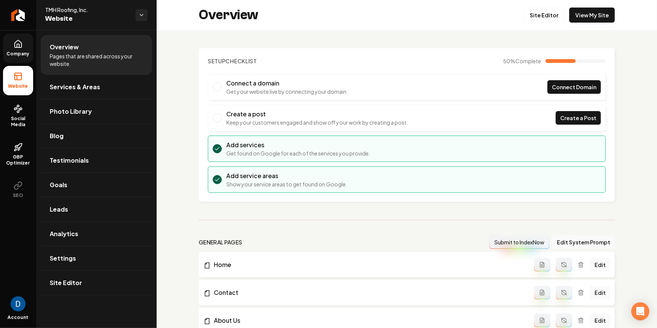
click at [20, 55] on span "Company" at bounding box center [18, 54] width 29 height 6
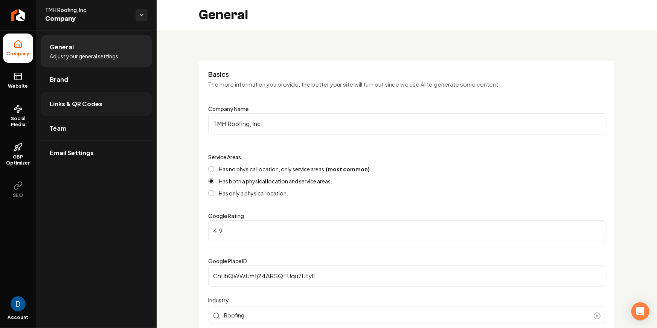
click at [72, 104] on span "Links & QR Codes" at bounding box center [76, 103] width 53 height 9
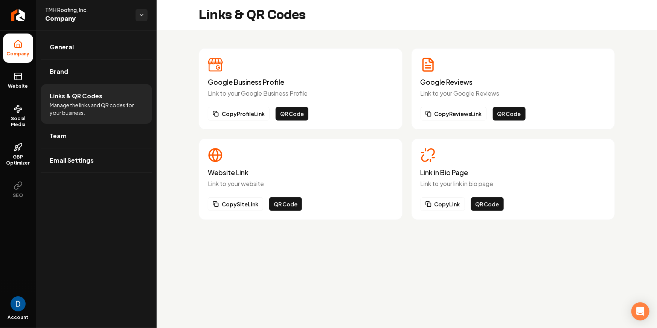
drag, startPoint x: 467, startPoint y: 167, endPoint x: 463, endPoint y: 170, distance: 4.8
click at [466, 167] on div "Link in Bio Page Link to your link in bio page" at bounding box center [513, 168] width 186 height 41
click at [461, 173] on h3 "Link in Bio Page" at bounding box center [513, 173] width 186 height 8
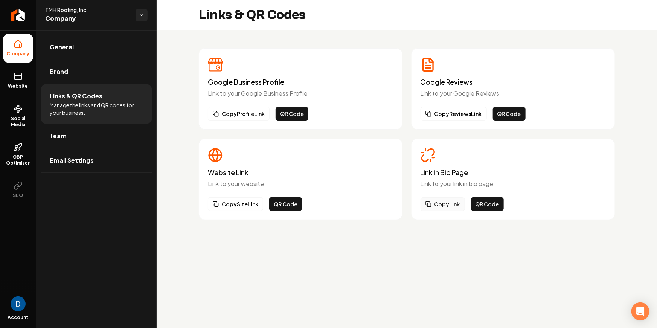
click at [453, 203] on button "Copy Link" at bounding box center [442, 204] width 44 height 14
click at [24, 85] on span "Website" at bounding box center [18, 86] width 26 height 6
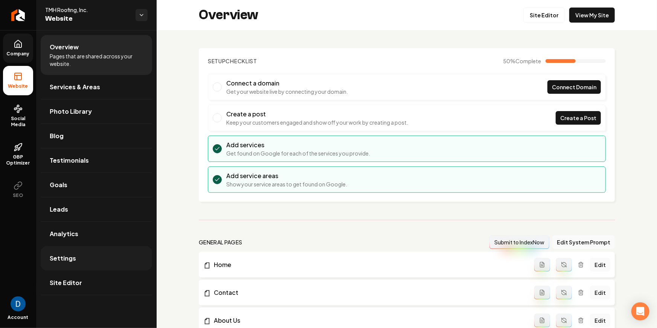
click at [83, 264] on link "Settings" at bounding box center [96, 258] width 111 height 24
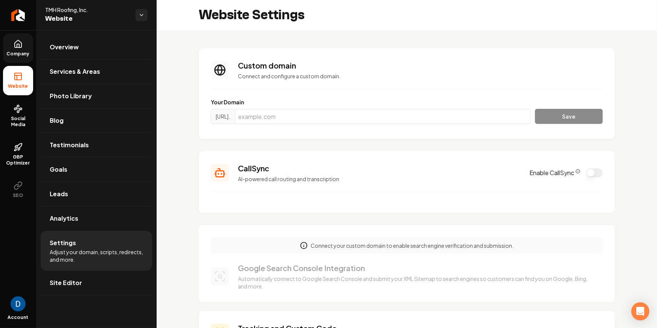
click at [576, 172] on icon "CallSync Info" at bounding box center [577, 171] width 5 height 5
click at [576, 174] on button "Enable CallSync" at bounding box center [594, 172] width 17 height 9
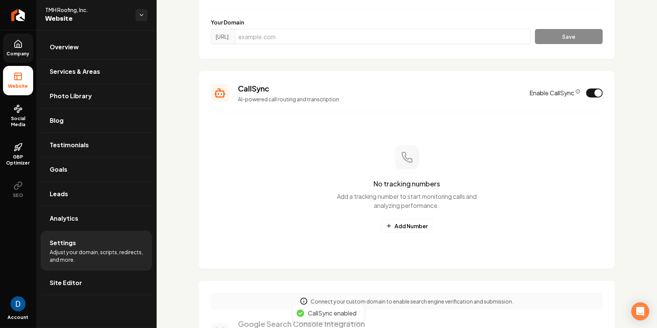
scroll to position [79, 0]
click at [416, 226] on button "Add Number" at bounding box center [407, 227] width 52 height 14
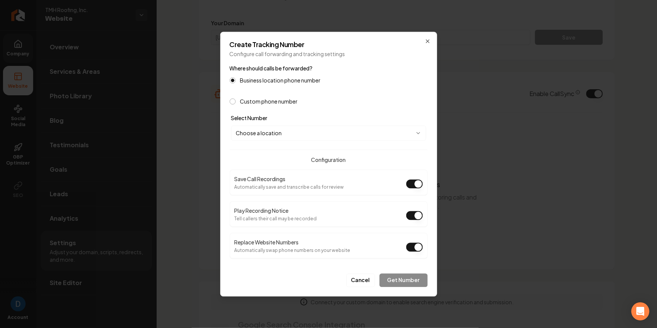
click at [263, 85] on div "Business location phone number Custom phone number" at bounding box center [329, 90] width 198 height 27
click at [265, 128] on body "Company Website Social Media GBP Optimizer SEO Account TMH Roofing, Inc. Websit…" at bounding box center [328, 164] width 657 height 328
select select "**********"
click at [280, 164] on div "Configuration Save Call Recordings Automatically save and transcribe calls for …" at bounding box center [329, 203] width 198 height 109
click at [296, 169] on div "Configuration Save Call Recordings Automatically save and transcribe calls for …" at bounding box center [329, 203] width 198 height 109
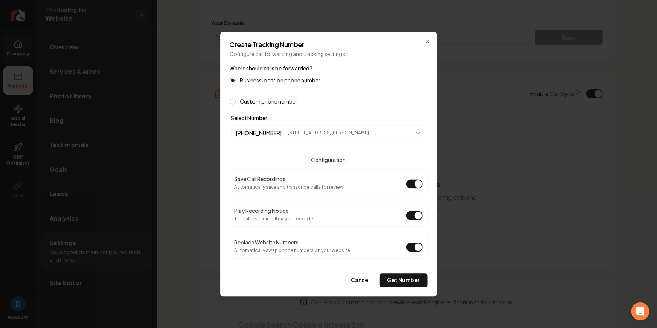
click at [287, 220] on p "Tell callers their call may be recorded" at bounding box center [275, 219] width 82 height 6
click at [368, 89] on div "Business location phone number Custom phone number" at bounding box center [329, 90] width 198 height 27
click at [410, 279] on button "Get Number" at bounding box center [403, 280] width 48 height 14
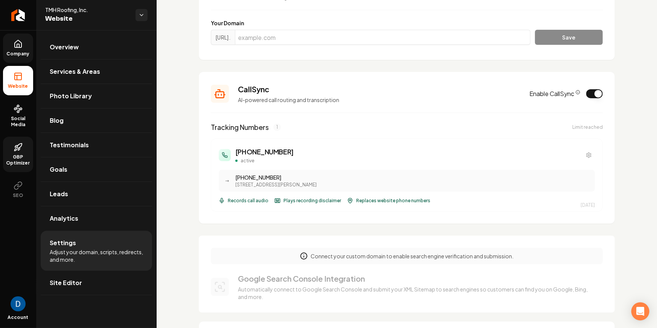
click at [20, 157] on span "GBP Optimizer" at bounding box center [18, 160] width 30 height 12
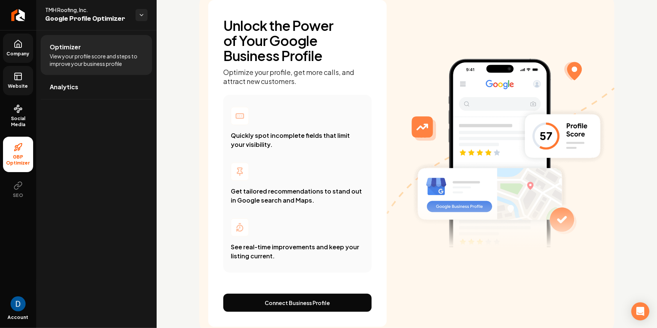
scroll to position [56, 0]
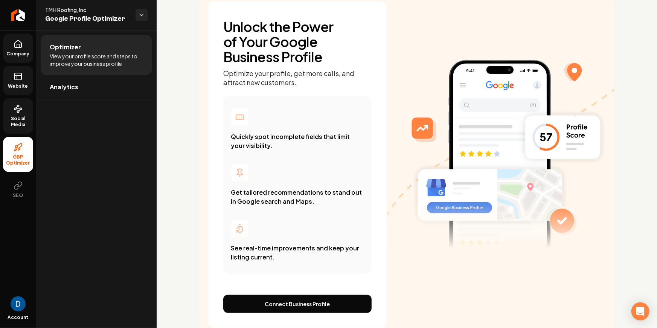
click at [21, 117] on span "Social Media" at bounding box center [18, 122] width 30 height 12
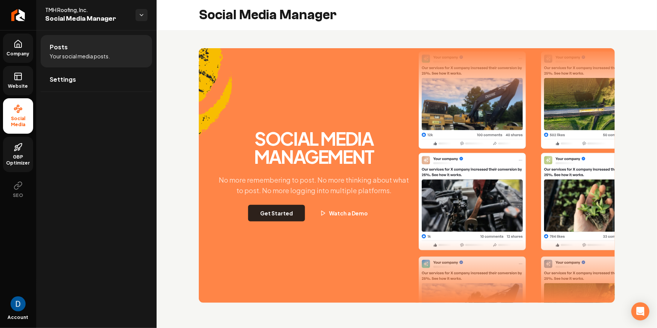
click at [293, 214] on button "Get Started" at bounding box center [276, 213] width 57 height 17
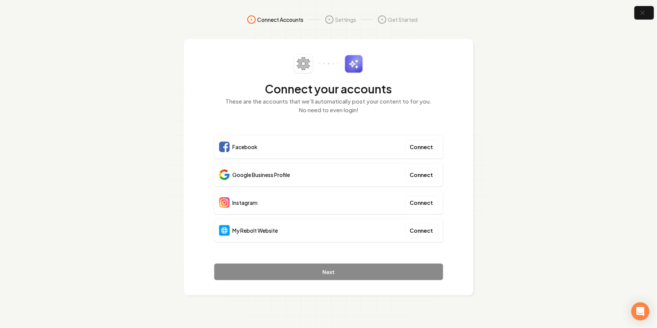
click at [255, 231] on span "My Rebolt Website" at bounding box center [256, 231] width 46 height 8
drag, startPoint x: 263, startPoint y: 214, endPoint x: 269, endPoint y: 209, distance: 7.8
click at [266, 213] on div "Facebook Connect Google Business Profile Connect Instagram Connect My Rebolt We…" at bounding box center [328, 190] width 229 height 111
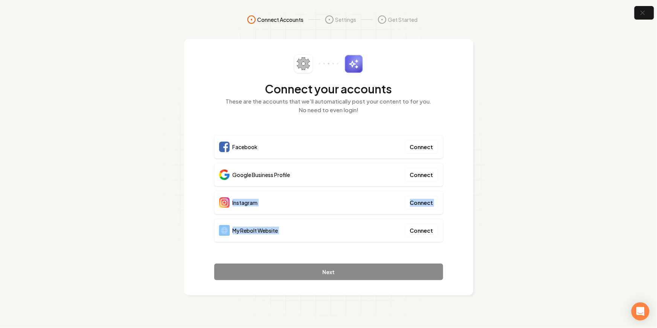
click at [272, 207] on div "Instagram Connect" at bounding box center [328, 202] width 229 height 23
click at [576, 14] on button "button" at bounding box center [644, 13] width 24 height 17
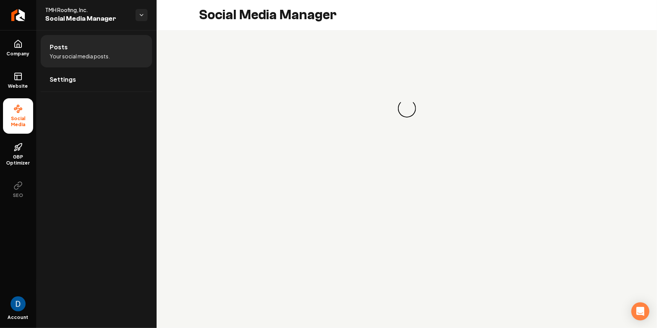
click at [79, 10] on span "TMH Roofing, Inc." at bounding box center [87, 10] width 84 height 8
copy span "TMH Roofing, Inc."
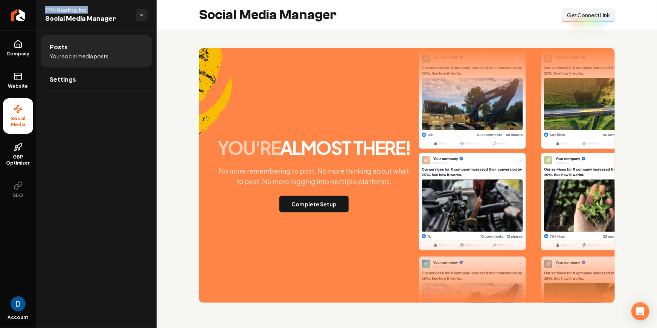
click at [85, 8] on span "TMH Roofing, Inc." at bounding box center [87, 10] width 84 height 8
copy span "TMH Roofing, Inc."
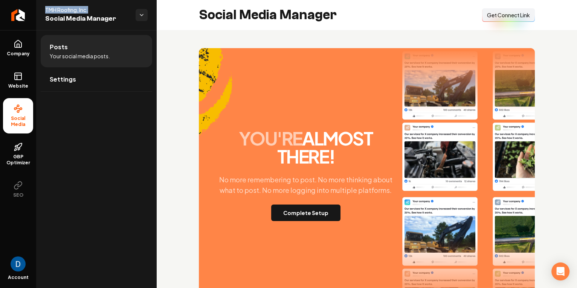
click at [61, 9] on span "TMH Roofing, Inc." at bounding box center [87, 10] width 84 height 8
click at [85, 10] on span "TMH Roofing, Inc." at bounding box center [87, 10] width 84 height 8
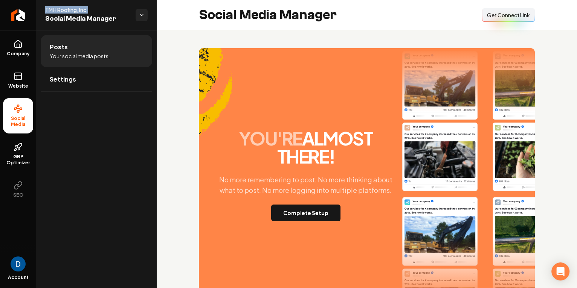
click at [85, 10] on span "TMH Roofing, Inc." at bounding box center [87, 10] width 84 height 8
click at [79, 10] on span "TMH Roofing, Inc." at bounding box center [87, 10] width 84 height 8
click at [11, 47] on link "Company" at bounding box center [18, 47] width 30 height 29
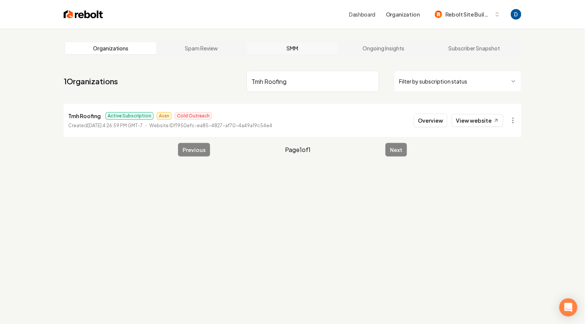
type input "Tmh Roofing"
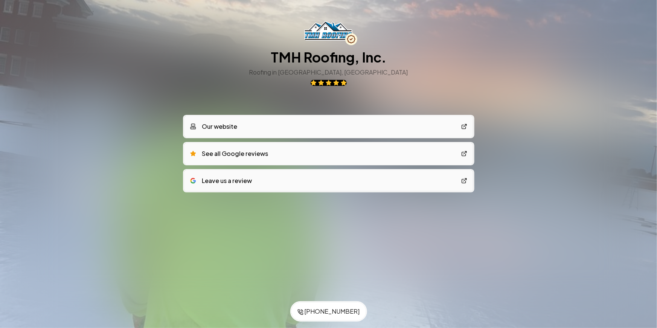
click at [304, 11] on div "TMH Roofing, Inc. Roofing in [GEOGRAPHIC_DATA], [GEOGRAPHIC_DATA] Our website S…" at bounding box center [328, 122] width 289 height 245
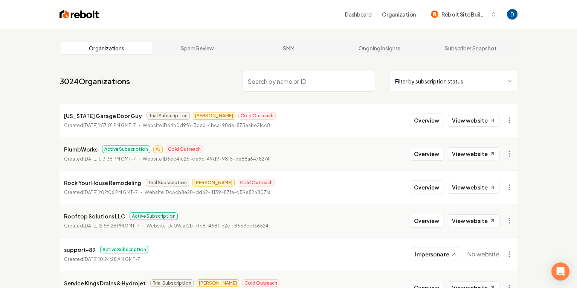
click at [302, 82] on input "search" at bounding box center [308, 81] width 132 height 21
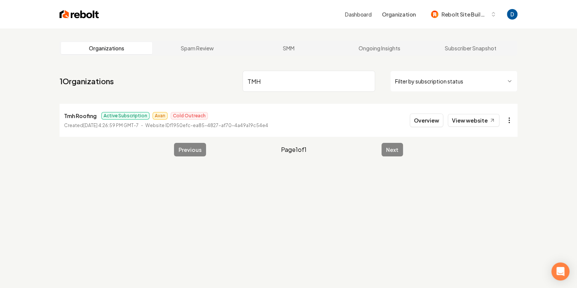
type input "TMH"
click at [507, 120] on html "Dashboard Organization Rebolt Site Builder Organizations Spam Review SMM Ongoin…" at bounding box center [288, 144] width 577 height 288
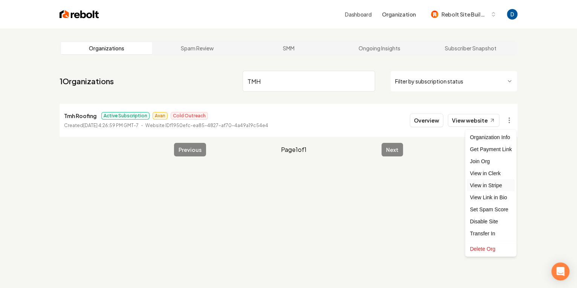
click at [489, 185] on link "View in Stripe" at bounding box center [491, 186] width 48 height 12
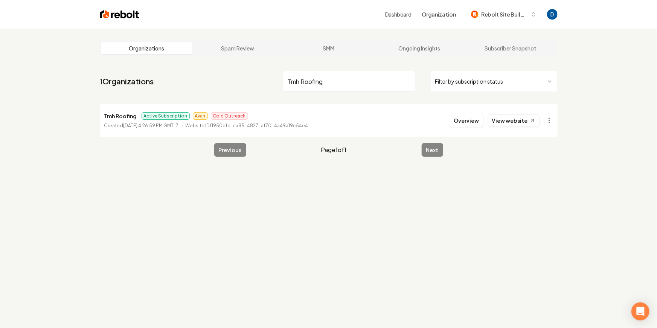
click at [306, 81] on input "Tmh Roofing" at bounding box center [349, 81] width 132 height 21
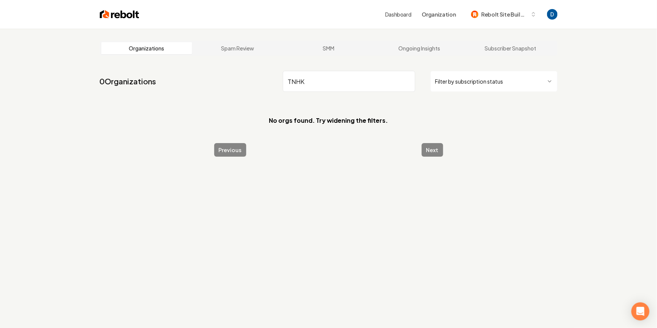
click at [331, 81] on input "TNHK" at bounding box center [349, 81] width 132 height 21
paste input "INKHAM"
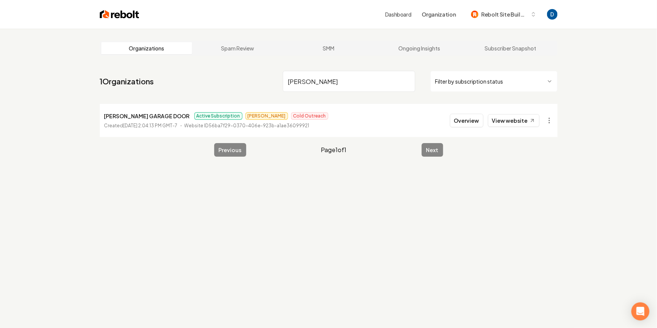
type input "[PERSON_NAME]"
click at [160, 116] on p "[PERSON_NAME] GARAGE DOOR" at bounding box center [146, 115] width 85 height 9
copy p "[PERSON_NAME] GARAGE DOOR"
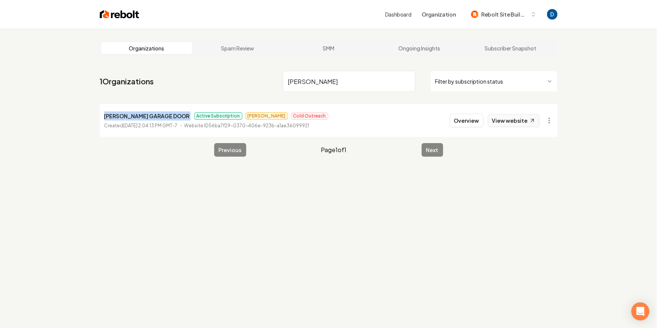
click at [510, 122] on link "View website" at bounding box center [514, 120] width 52 height 13
click at [463, 120] on button "Overview" at bounding box center [466, 121] width 33 height 14
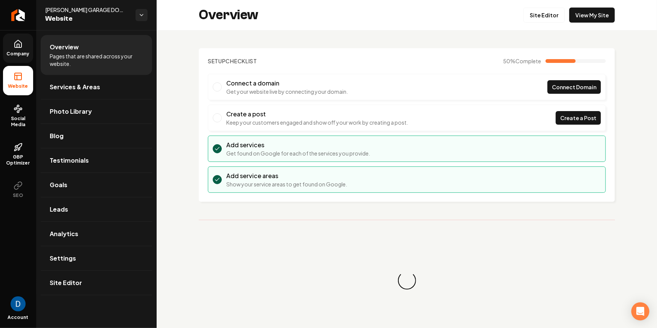
click at [25, 46] on link "Company" at bounding box center [18, 47] width 30 height 29
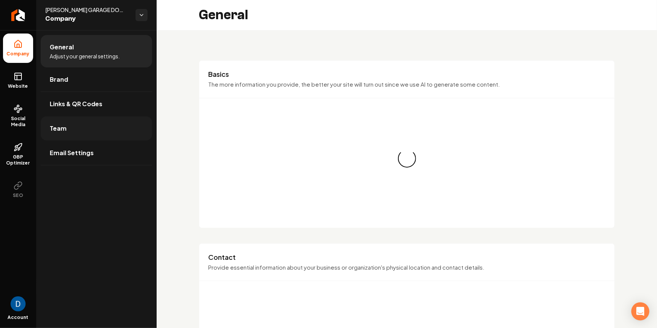
click at [92, 130] on link "Team" at bounding box center [96, 128] width 111 height 24
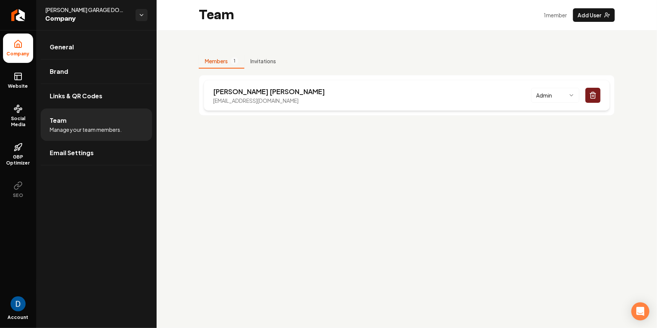
click at [248, 104] on p "[EMAIL_ADDRESS][DOMAIN_NAME]" at bounding box center [269, 101] width 112 height 8
copy p "[EMAIL_ADDRESS][DOMAIN_NAME]"
click at [187, 39] on div "Members 1 Invitations [PERSON_NAME] [EMAIL_ADDRESS][DOMAIN_NAME] Admin" at bounding box center [407, 82] width 500 height 104
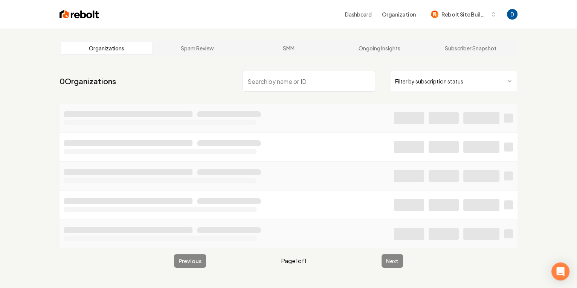
type input "[PHONE_NUMBER]"
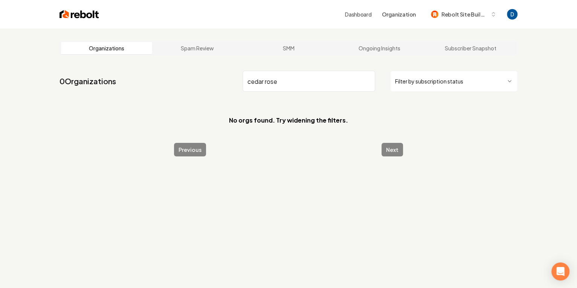
click at [266, 84] on input "cedar rose" at bounding box center [308, 81] width 132 height 21
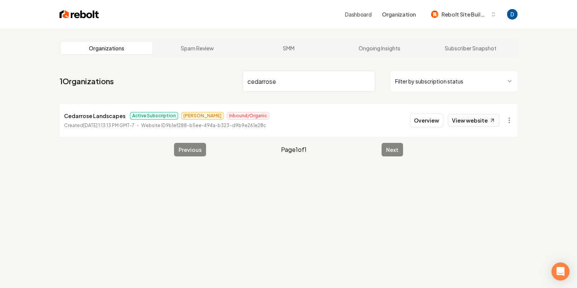
type input "cedarrose"
click at [469, 123] on link "View website" at bounding box center [474, 120] width 52 height 13
click at [435, 120] on button "Overview" at bounding box center [426, 121] width 33 height 14
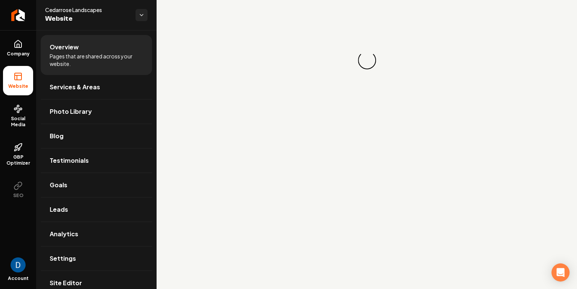
click at [78, 12] on span "Cedarrose Landscapes" at bounding box center [87, 10] width 84 height 8
copy span "Cedarrose Landscapes"
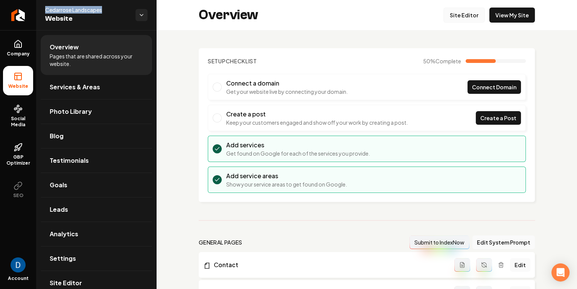
click at [457, 16] on link "Site Editor" at bounding box center [463, 15] width 41 height 15
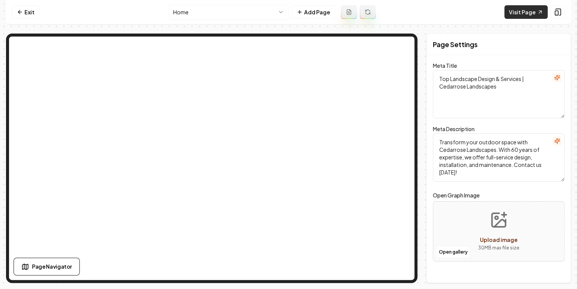
click at [516, 13] on link "Visit Page" at bounding box center [525, 12] width 43 height 14
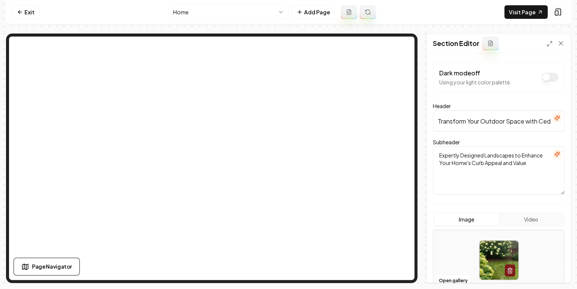
scroll to position [0, 55]
click at [502, 121] on input "Transform Your Outdoor Space with Cedarrose Landscapes" at bounding box center [499, 120] width 132 height 21
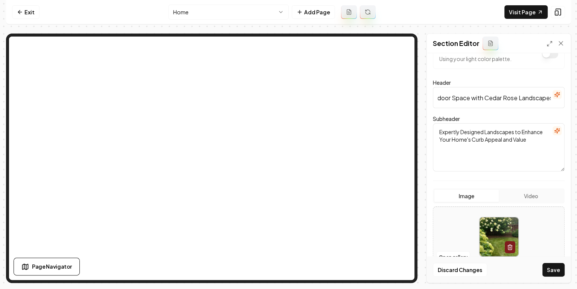
scroll to position [29, 0]
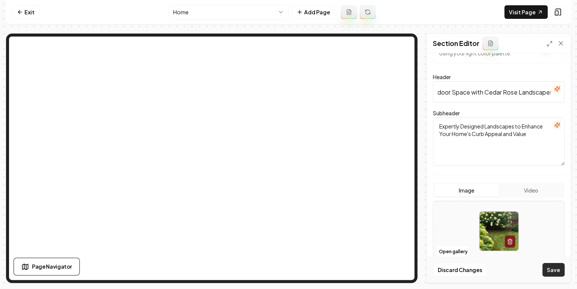
type input "Transform Your Outdoor Space with Cedar Rose Landscapes"
click at [553, 266] on button "Save" at bounding box center [553, 270] width 22 height 14
click at [37, 11] on link "Exit" at bounding box center [25, 12] width 27 height 14
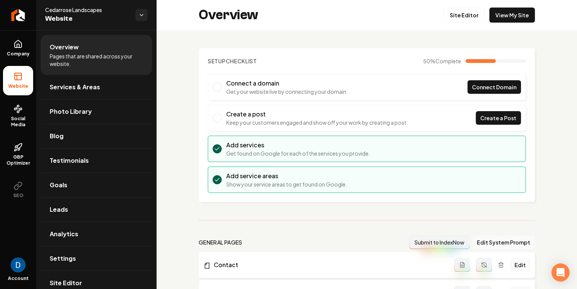
click at [132, 17] on div "Cedarrose Landscapes Website" at bounding box center [90, 15] width 90 height 18
click at [137, 11] on html "Company Website Social Media GBP Optimizer SEO Account Cedarrose Landscapes Web…" at bounding box center [288, 144] width 577 height 289
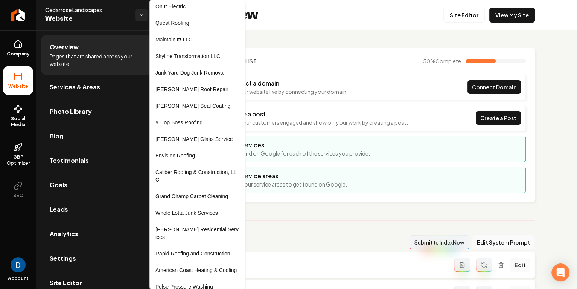
scroll to position [429, 0]
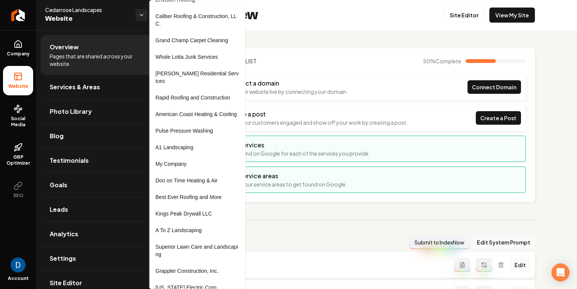
click at [46, 27] on html "Company Website Social Media GBP Optimizer SEO Account Cedarrose Landscapes Web…" at bounding box center [288, 144] width 577 height 289
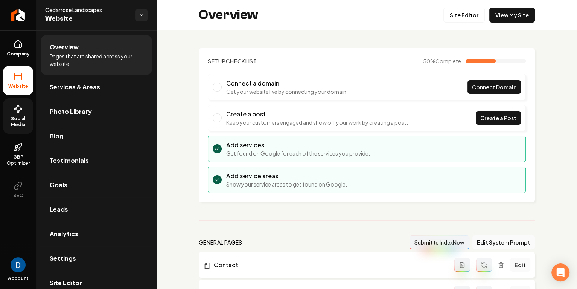
click at [21, 123] on span "Social Media" at bounding box center [18, 122] width 30 height 12
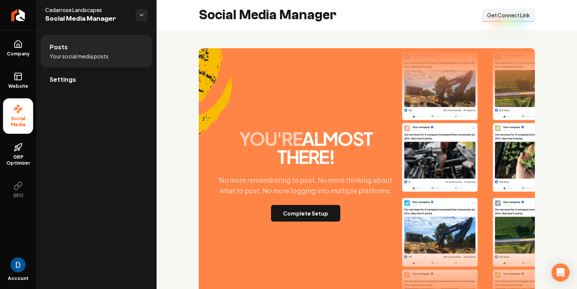
click at [506, 11] on button "Connect Link Get Connect Link" at bounding box center [508, 15] width 53 height 14
click at [498, 15] on span "Get Connect Link" at bounding box center [508, 15] width 43 height 8
click at [18, 78] on icon at bounding box center [18, 76] width 9 height 9
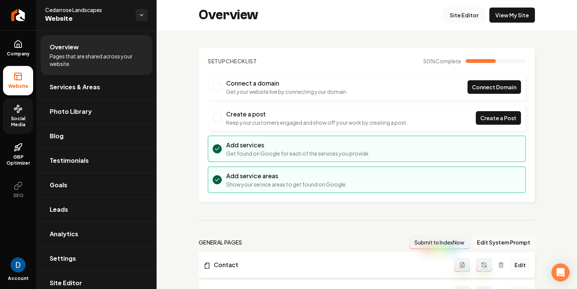
click at [480, 17] on link "Site Editor" at bounding box center [463, 15] width 41 height 15
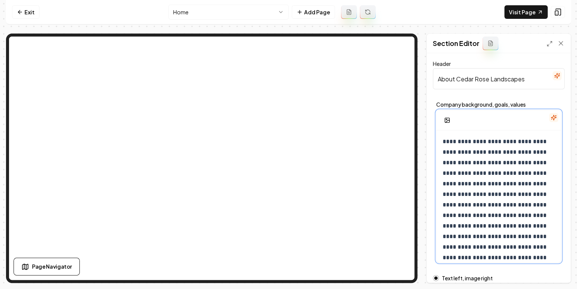
click at [533, 165] on p "**********" at bounding box center [499, 220] width 113 height 169
click at [505, 154] on p "**********" at bounding box center [499, 220] width 113 height 169
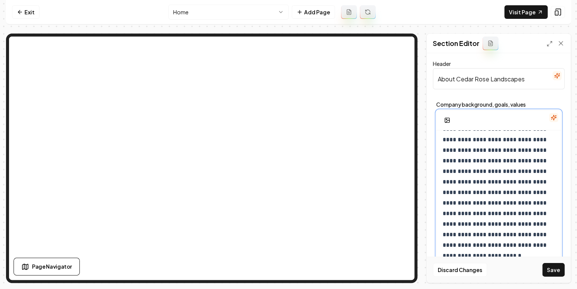
scroll to position [35, 0]
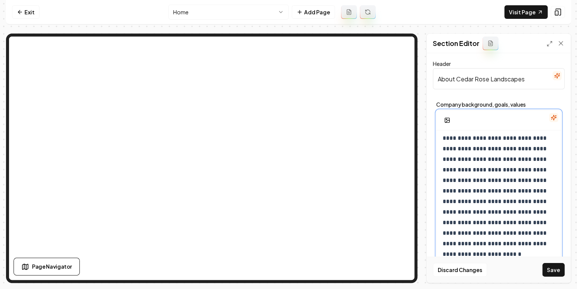
click at [480, 245] on p "**********" at bounding box center [499, 185] width 113 height 169
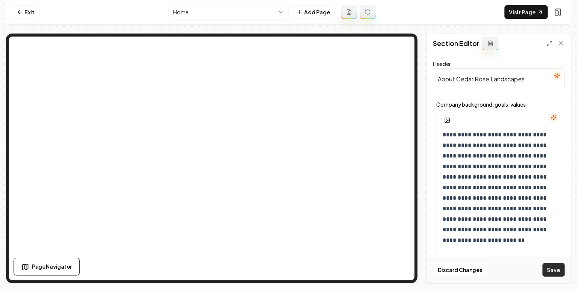
click at [548, 266] on button "Save" at bounding box center [553, 270] width 22 height 14
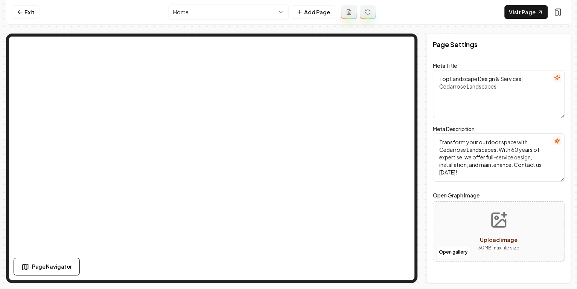
scroll to position [0, 0]
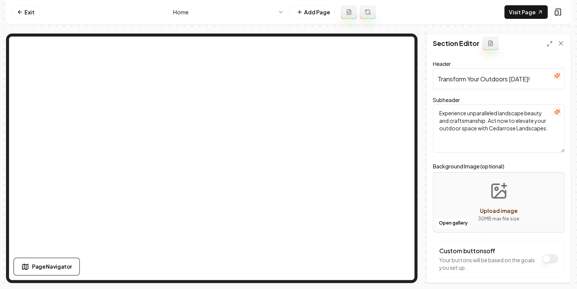
click at [499, 130] on textarea "Experience unparalleled landscape beauty and craftsmanship. Act now to elevate …" at bounding box center [499, 128] width 132 height 48
type textarea "Experience unparalleled landscape beauty and craftsmanship. Act now to elevate …"
click at [556, 265] on button "Save" at bounding box center [553, 270] width 22 height 14
click at [25, 8] on link "Exit" at bounding box center [25, 12] width 27 height 14
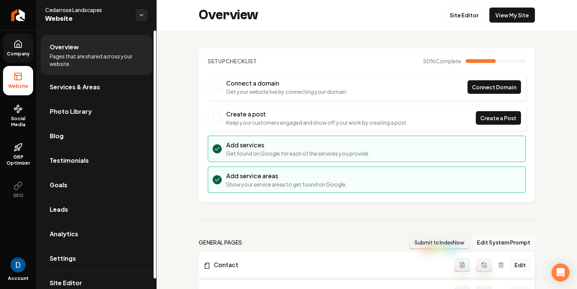
click at [27, 44] on link "Company" at bounding box center [18, 47] width 30 height 29
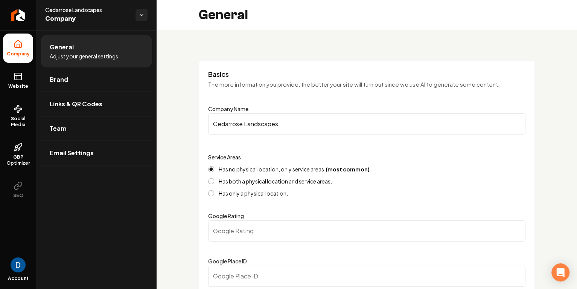
click at [227, 123] on input "Cedarrose Landscapes" at bounding box center [366, 123] width 317 height 21
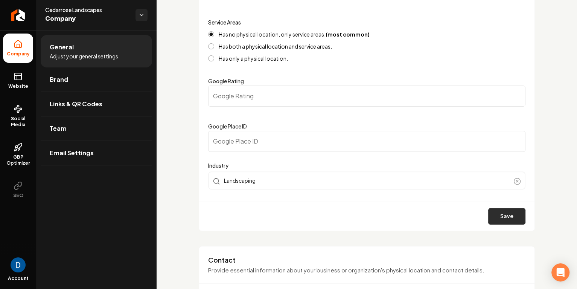
scroll to position [142, 0]
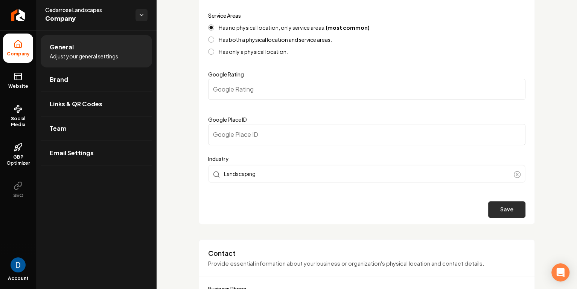
type input "Cedar Rose Landscapes"
click at [520, 212] on button "Save" at bounding box center [506, 209] width 37 height 17
type input "0"
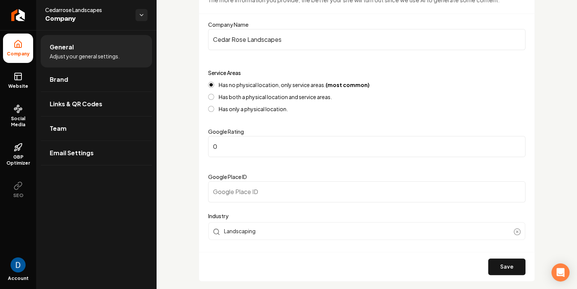
scroll to position [0, 0]
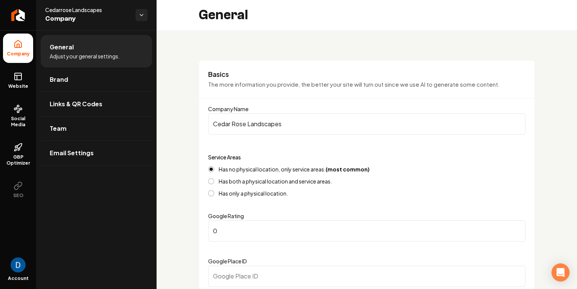
click at [254, 125] on input "Cedar Rose Landscapes" at bounding box center [366, 123] width 317 height 21
click at [346, 64] on div "Basics The more information you provide, the better your site will turn out sin…" at bounding box center [367, 212] width 336 height 305
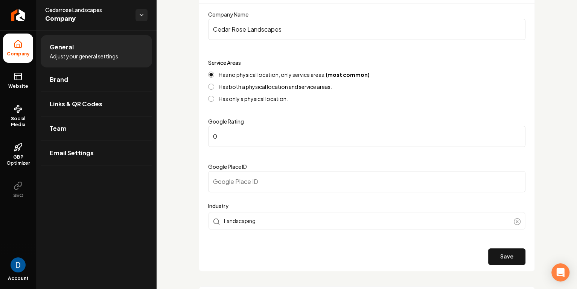
click at [260, 183] on input "Google Place ID" at bounding box center [366, 181] width 317 height 21
paste input "https://search.google.com/local/writereview?placeid=ChIJu0fpPGBk528RsXH4pBXwc-o"
click at [370, 183] on input "https://search.google.com/local/writereview?placeid=ChIJu0fpPGBk528RsXH4pBXwc-o" at bounding box center [366, 181] width 317 height 21
type input "ChIJu0fpPGBk528RsXH4pBXwc-o"
click at [506, 259] on button "Save" at bounding box center [506, 256] width 37 height 17
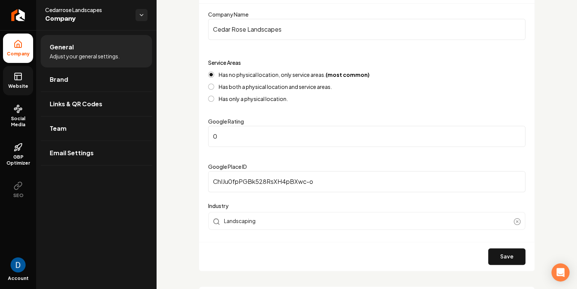
click at [5, 78] on link "Website" at bounding box center [18, 80] width 30 height 29
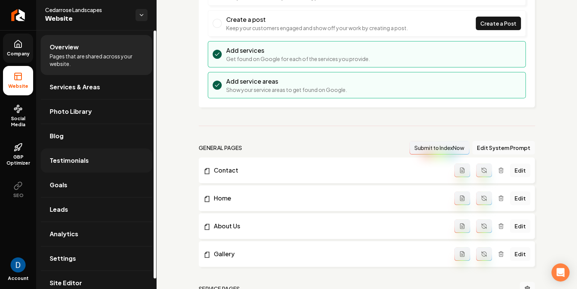
click at [88, 166] on link "Testimonials" at bounding box center [96, 160] width 111 height 24
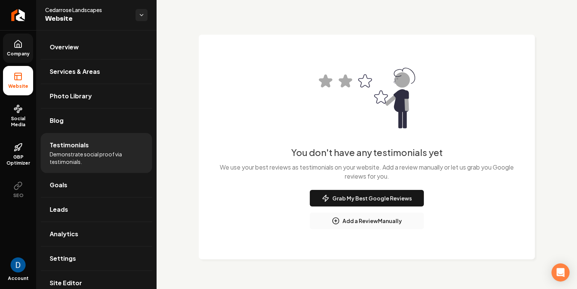
scroll to position [32, 0]
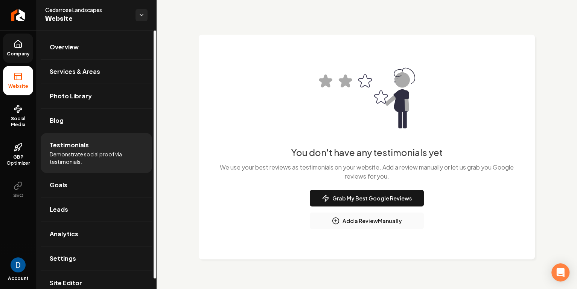
click at [75, 7] on span "Cedarrose Landscapes" at bounding box center [87, 10] width 84 height 8
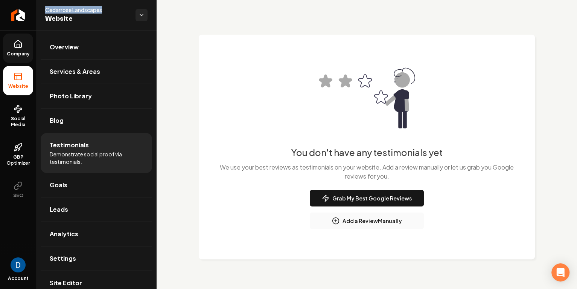
click at [75, 7] on span "Cedarrose Landscapes" at bounding box center [87, 10] width 84 height 8
copy span "Cedarrose Landscapes"
click at [23, 18] on icon "Return to dashboard" at bounding box center [18, 15] width 12 height 12
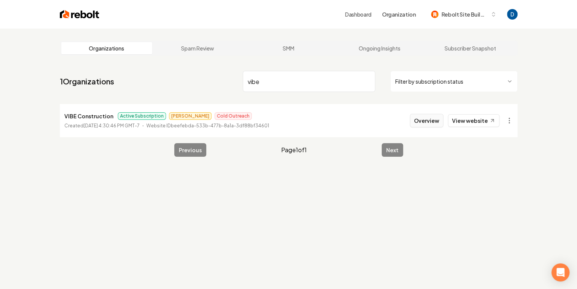
type input "vibe"
click at [443, 118] on button "Overview" at bounding box center [426, 121] width 33 height 14
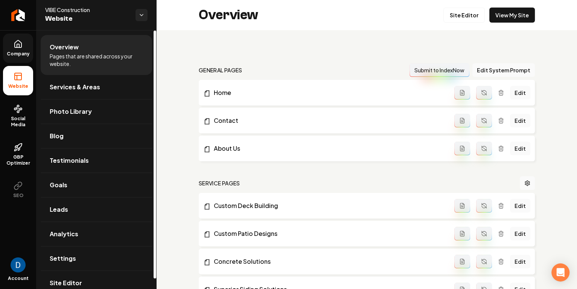
click at [21, 47] on icon at bounding box center [18, 43] width 7 height 7
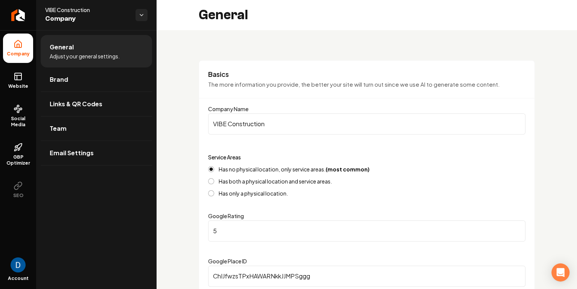
scroll to position [61, 0]
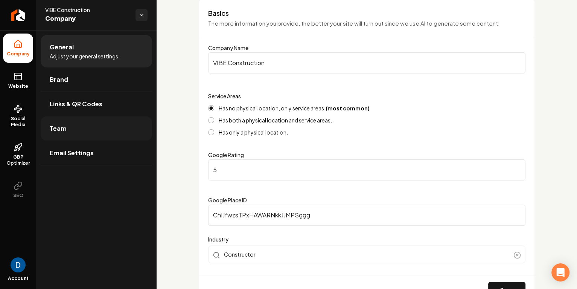
click at [65, 125] on link "Team" at bounding box center [96, 128] width 111 height 24
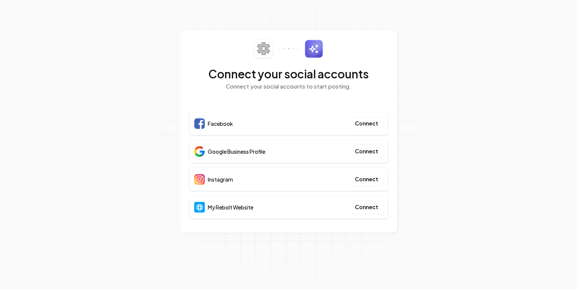
click at [450, 120] on section "Connect your social accounts Connect your social accounts to start posting. Fac…" at bounding box center [288, 144] width 577 height 289
click at [215, 151] on span "Google Business Profile" at bounding box center [237, 151] width 58 height 8
copy div "Google Business Profile"
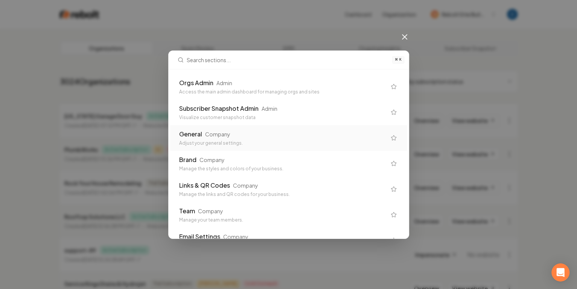
click at [317, 21] on div "⌘ K Orgs Admin Admin Access the main admin dashboard for managing orgs and site…" at bounding box center [288, 144] width 577 height 289
click at [278, 35] on div "⌘ K Orgs Admin Admin Access the main admin dashboard for managing orgs and site…" at bounding box center [288, 144] width 577 height 289
click at [406, 37] on icon at bounding box center [404, 36] width 9 height 9
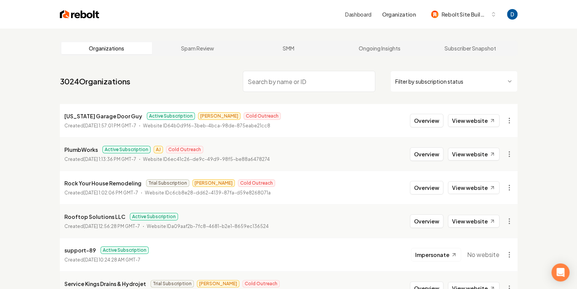
click at [257, 88] on input "search" at bounding box center [309, 81] width 132 height 21
paste input "Cedar Rose Landscapes"
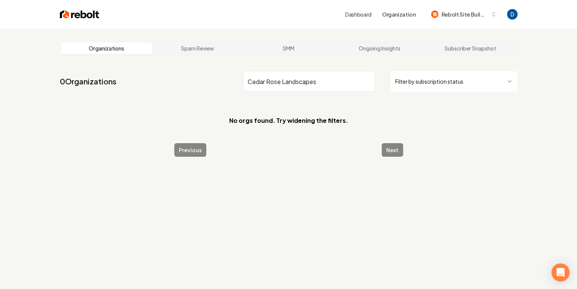
click at [266, 83] on input "Cedar Rose Landscapes" at bounding box center [309, 81] width 132 height 21
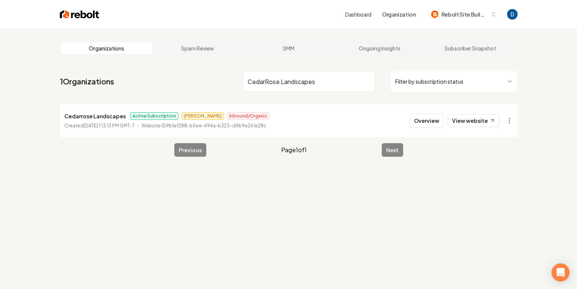
click at [265, 85] on input "CedarRose Landscapes" at bounding box center [309, 81] width 132 height 21
type input "CedarRose Landscapes"
click at [506, 123] on html "Dashboard Organization Rebolt Site Builder Organizations Spam Review SMM Ongoin…" at bounding box center [288, 144] width 577 height 289
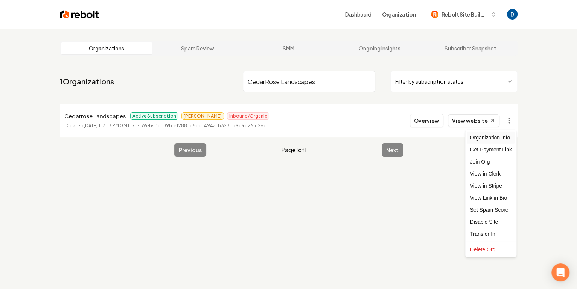
click at [508, 136] on div "Organization Info" at bounding box center [491, 137] width 48 height 12
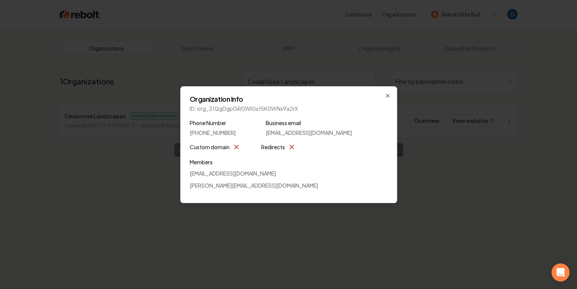
click at [393, 94] on div "Organization Info ID: org_31QgDgp0iR0WIGsf5K0WNx9a2rX Phone Number (612) 483-66…" at bounding box center [288, 144] width 217 height 117
click at [385, 96] on icon "button" at bounding box center [388, 96] width 6 height 6
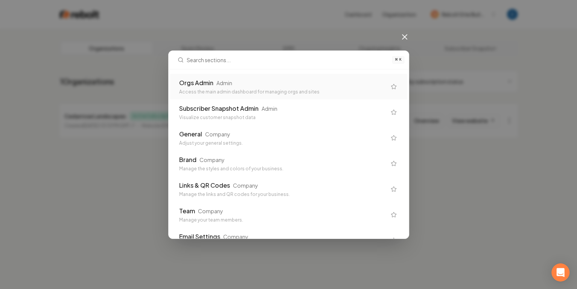
type input "https://share.google/U8ebaYR0DBaZEpDcT"
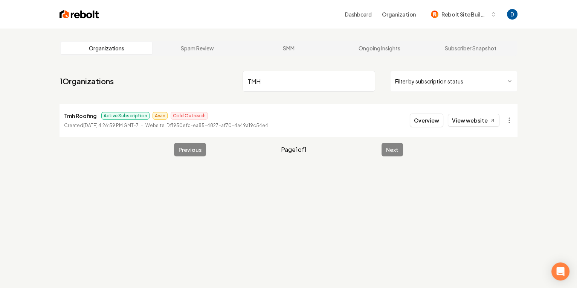
click at [276, 91] on input "TMH" at bounding box center [308, 81] width 132 height 21
click at [276, 90] on input "TMH" at bounding box center [308, 81] width 132 height 21
click at [189, 64] on main "Organizations Spam Review SMM Ongoing Insights Subscriber Snapshot 1 Organizati…" at bounding box center [288, 99] width 482 height 140
click at [508, 124] on html "Dashboard Organization Rebolt Site Builder Organizations Spam Review SMM Ongoin…" at bounding box center [288, 144] width 577 height 288
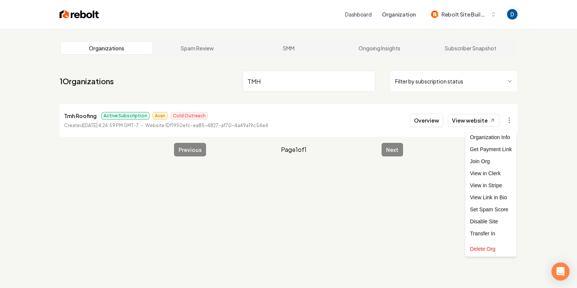
click at [529, 112] on html "Dashboard Organization Rebolt Site Builder Organizations Spam Review SMM Ongoin…" at bounding box center [288, 144] width 577 height 288
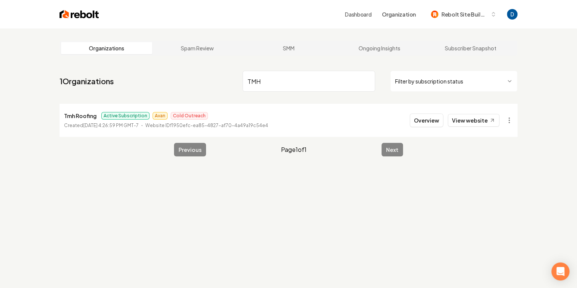
click at [279, 81] on input "TMH" at bounding box center [308, 81] width 132 height 21
type input "cedarrose"
click at [507, 122] on html "Dashboard Organization Rebolt Site Builder Organizations Spam Review SMM Ongoin…" at bounding box center [288, 144] width 577 height 288
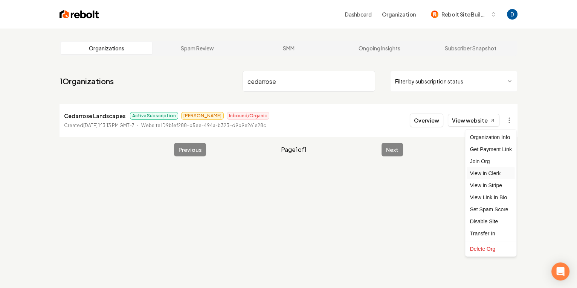
click at [495, 175] on link "View in Clerk" at bounding box center [491, 173] width 48 height 12
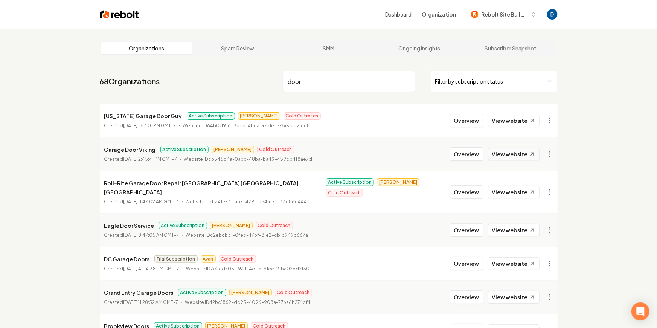
click at [503, 154] on link "View website" at bounding box center [514, 154] width 52 height 13
click at [146, 149] on p "Garage Door Viking" at bounding box center [130, 149] width 52 height 9
copy p "Garage Door Viking"
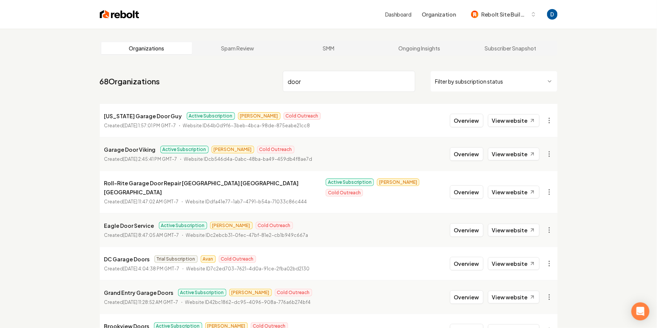
click at [346, 82] on input "door" at bounding box center [349, 81] width 132 height 21
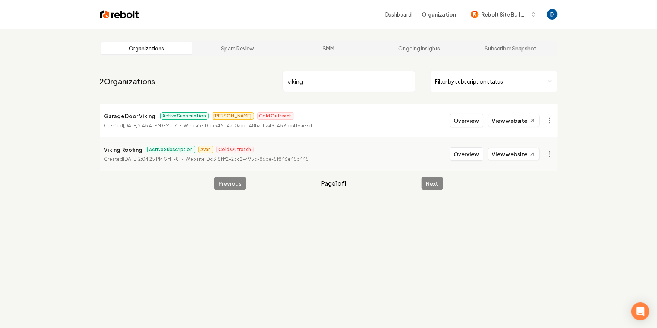
type input "viking"
click at [130, 117] on p "Garage Door Viking" at bounding box center [130, 115] width 52 height 9
copy p "Garage Door Viking"
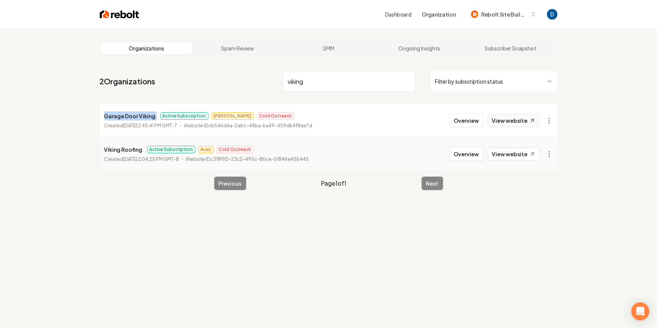
click at [519, 120] on link "View website" at bounding box center [514, 120] width 52 height 13
click at [461, 117] on button "Overview" at bounding box center [466, 121] width 33 height 14
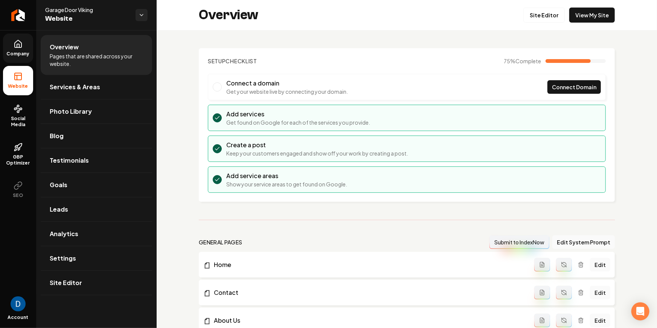
click at [20, 47] on icon at bounding box center [18, 43] width 7 height 7
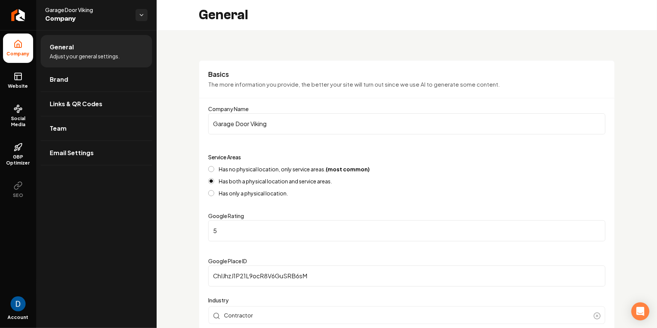
click at [91, 11] on span "Garage Door Viking" at bounding box center [87, 10] width 84 height 8
copy span "Garage Door Viking"
click at [15, 13] on icon "Return to dashboard" at bounding box center [18, 15] width 12 height 12
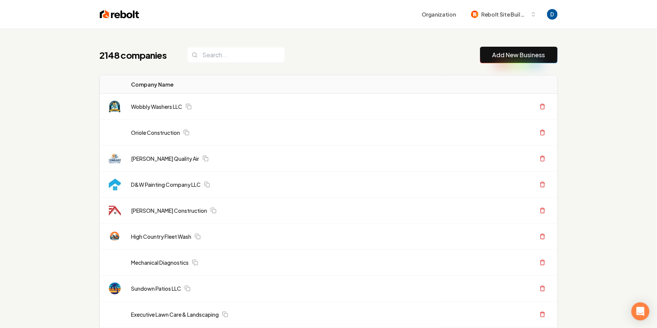
click at [284, 26] on div "Organization Rebolt Site Builder" at bounding box center [329, 14] width 482 height 29
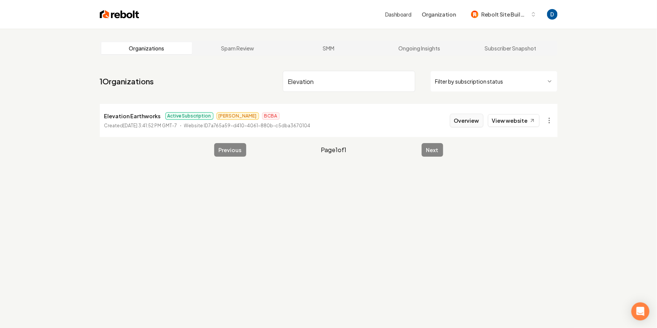
type input "Elevation"
click at [461, 118] on button "Overview" at bounding box center [466, 121] width 33 height 14
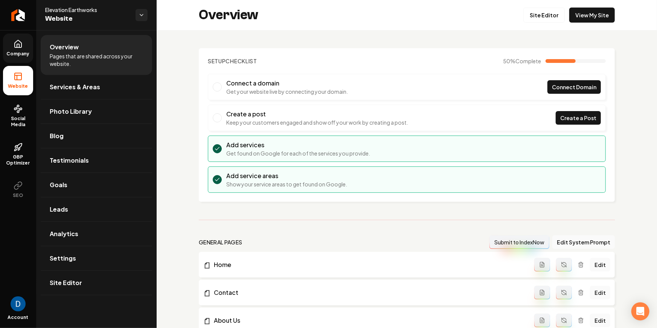
click at [32, 47] on link "Company" at bounding box center [18, 47] width 30 height 29
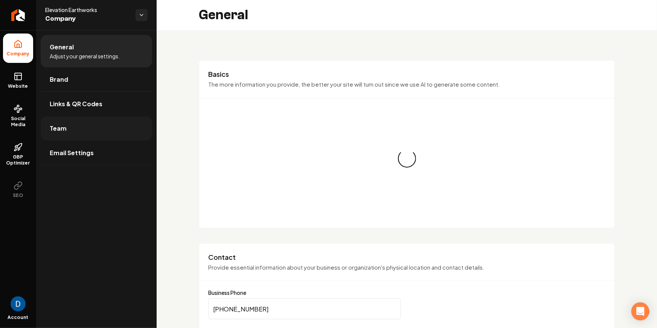
click at [57, 123] on link "Team" at bounding box center [96, 128] width 111 height 24
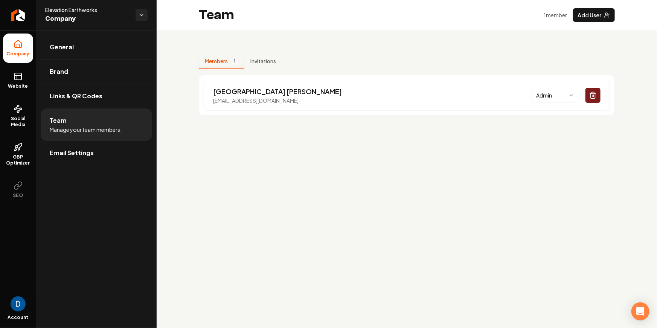
click at [64, 10] on span "Elevation Earthworks" at bounding box center [87, 10] width 84 height 8
copy span "Elevation Earthworks"
click at [23, 12] on icon "Return to dashboard" at bounding box center [18, 15] width 12 height 12
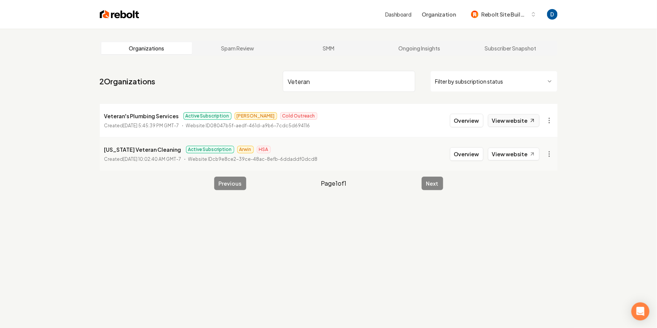
type input "Veteran"
click at [520, 119] on link "View website" at bounding box center [514, 120] width 52 height 13
click at [126, 117] on p "Veteran's Plumbing Services" at bounding box center [141, 115] width 75 height 9
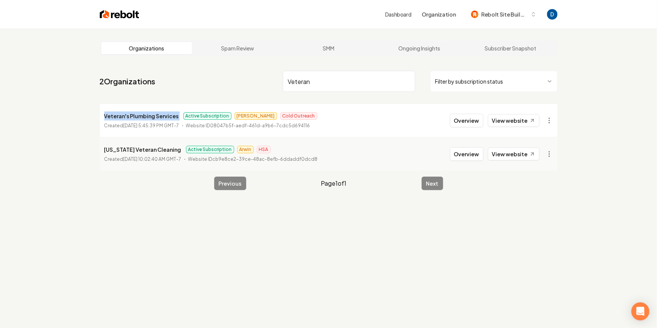
copy p "Veteran's Plumbing Services"
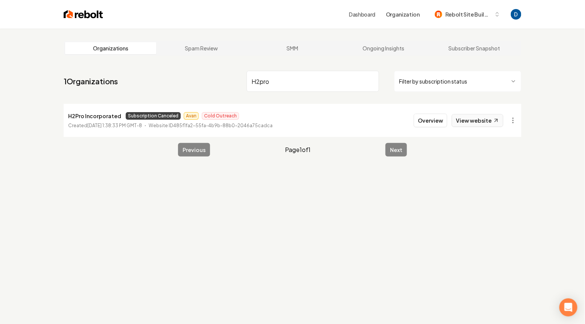
click at [484, 121] on link "View website" at bounding box center [478, 120] width 52 height 13
click at [518, 119] on html "Dashboard Organization Rebolt Site Builder Organizations Spam Review SMM Ongoin…" at bounding box center [292, 162] width 585 height 324
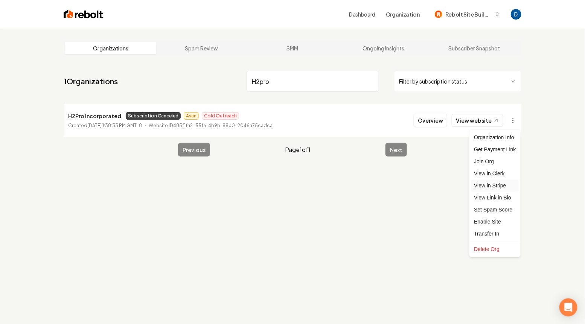
click at [481, 183] on link "View in Stripe" at bounding box center [495, 186] width 48 height 12
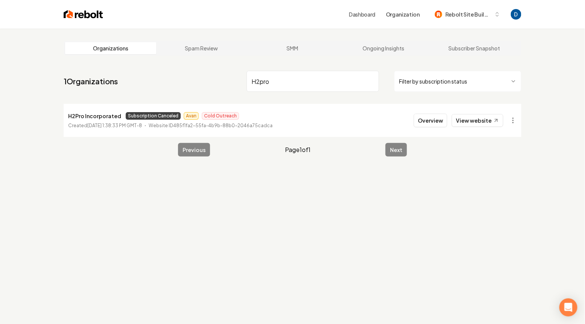
click at [94, 117] on p "H2Pro Incorporated" at bounding box center [94, 115] width 53 height 9
copy p "H2Pro Incorporated"
click at [270, 81] on input "H2pro" at bounding box center [313, 81] width 132 height 21
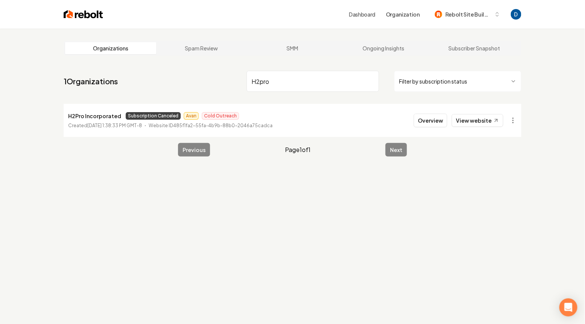
click at [270, 81] on input "H2pro" at bounding box center [313, 81] width 132 height 21
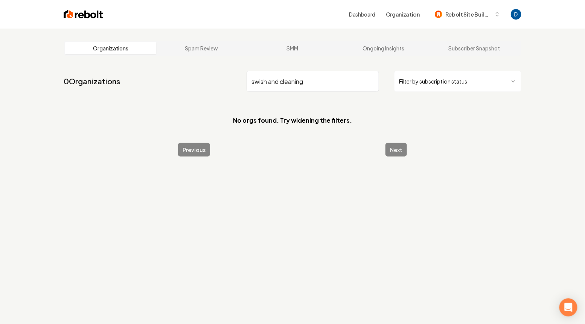
click at [267, 84] on input "swish and cleaning" at bounding box center [313, 81] width 132 height 21
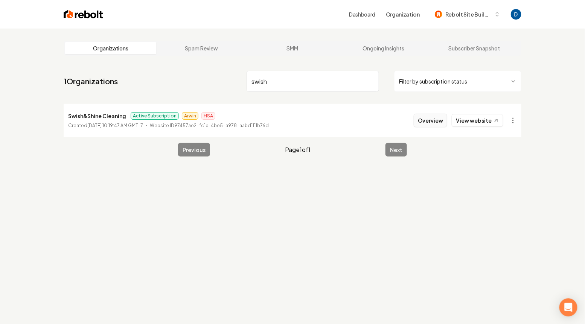
type input "swish"
click at [429, 117] on button "Overview" at bounding box center [430, 121] width 33 height 14
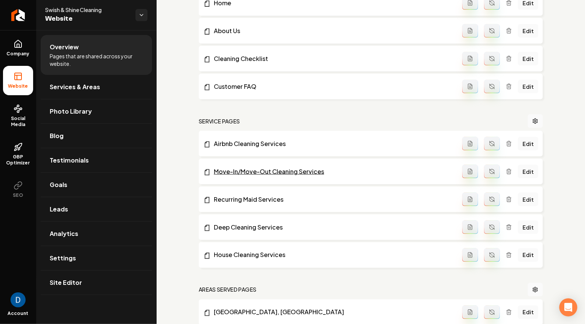
scroll to position [278, 0]
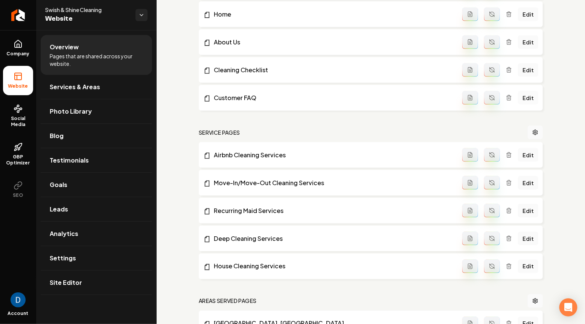
click at [527, 95] on link "Edit" at bounding box center [528, 98] width 20 height 14
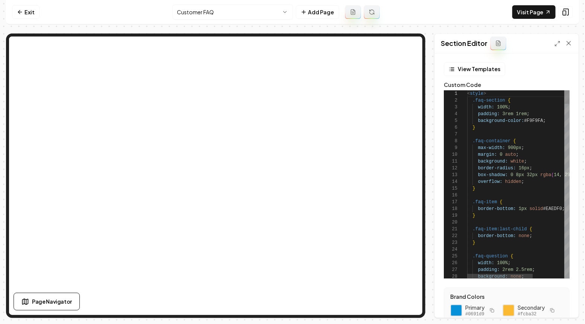
scroll to position [68, 0]
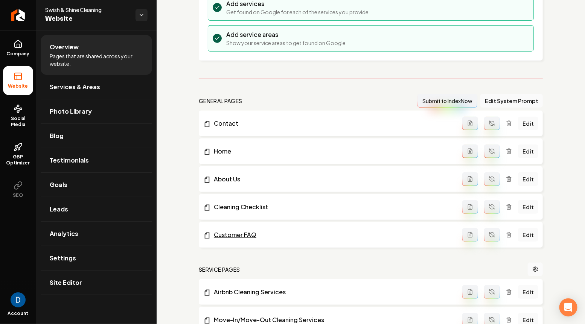
scroll to position [179, 0]
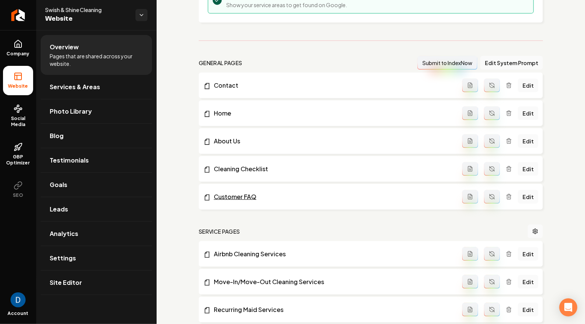
click at [234, 198] on link "Customer FAQ" at bounding box center [332, 196] width 259 height 9
click at [527, 195] on link "Edit" at bounding box center [528, 197] width 20 height 14
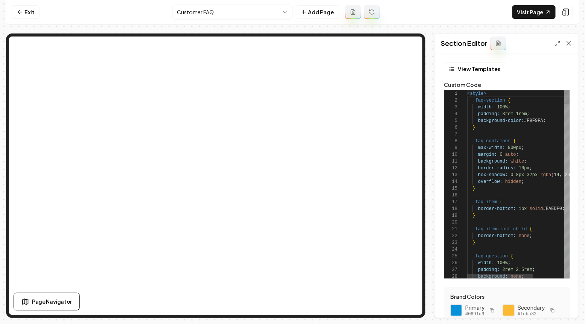
scroll to position [68, 0]
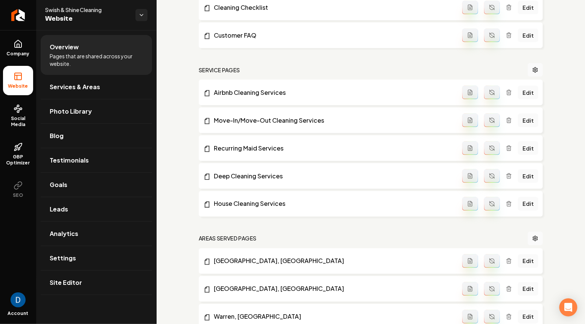
scroll to position [252, 0]
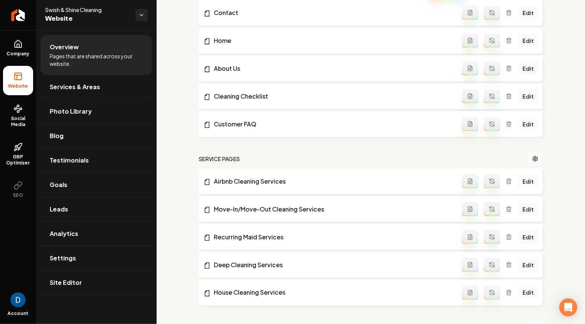
click at [527, 124] on link "Edit" at bounding box center [528, 124] width 20 height 14
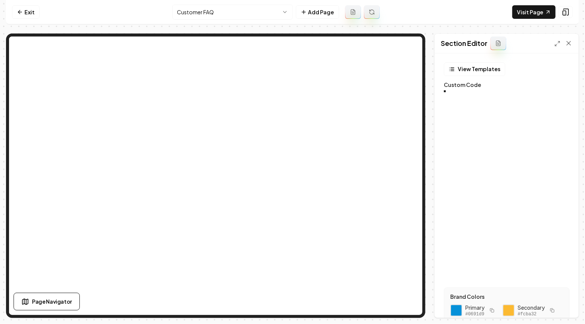
scroll to position [68, 0]
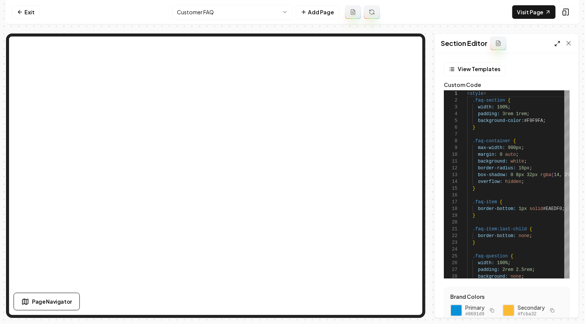
click at [557, 43] on icon at bounding box center [557, 44] width 6 height 6
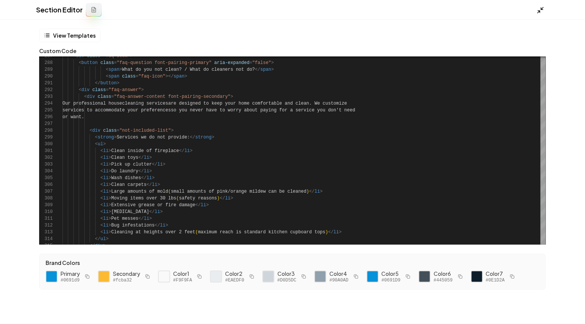
click at [537, 11] on icon at bounding box center [541, 10] width 8 height 8
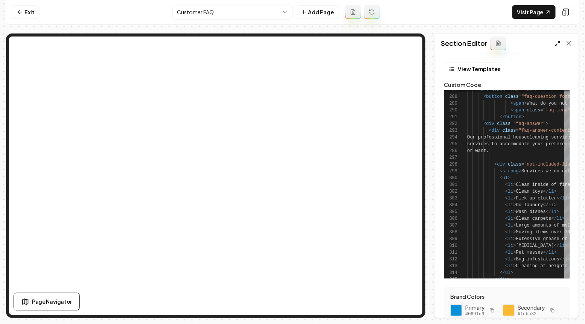
click at [559, 44] on icon at bounding box center [557, 44] width 6 height 6
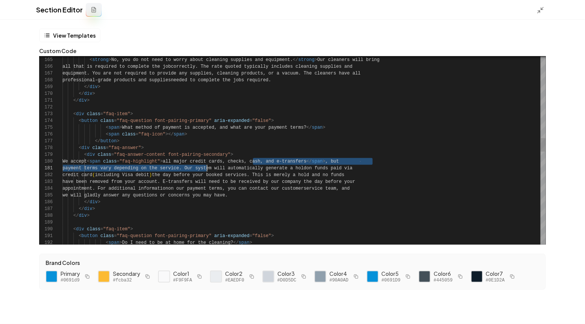
scroll to position [61, 144]
drag, startPoint x: 252, startPoint y: 162, endPoint x: 207, endPoint y: 169, distance: 45.3
click at [207, 169] on div "< span > Do I need to be at home for the cleaning? </ span > < button class = "…" at bounding box center [303, 225] width 483 height 2561
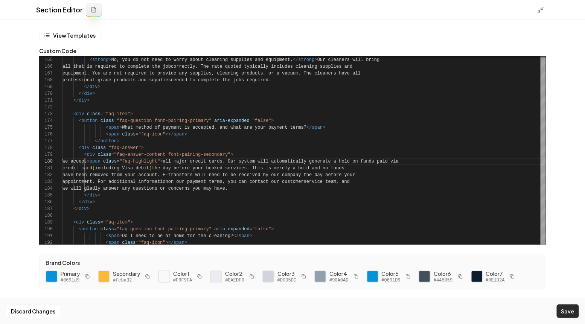
click at [563, 314] on button "Save" at bounding box center [568, 311] width 22 height 14
click at [260, 154] on div "< span > Do I need to be at home for the cleaning? </ span > < button class = "…" at bounding box center [303, 293] width 483 height 2696
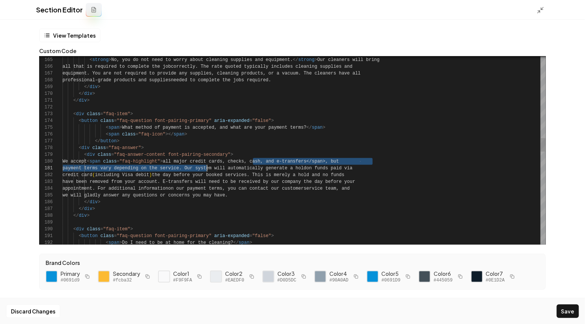
scroll to position [61, 144]
click at [176, 174] on div "< span > Do I need to be at home for the cleaning? </ span > < button class = "…" at bounding box center [303, 225] width 483 height 2561
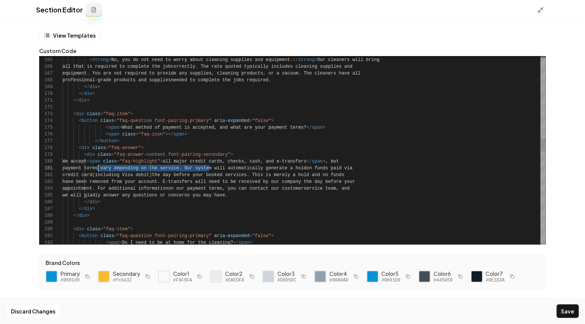
scroll to position [0, 35]
drag, startPoint x: 209, startPoint y: 170, endPoint x: 98, endPoint y: 169, distance: 110.7
click at [98, 169] on div "< span > Do I need to be at home for the cleaning? </ span > < button class = "…" at bounding box center [303, 225] width 483 height 2561
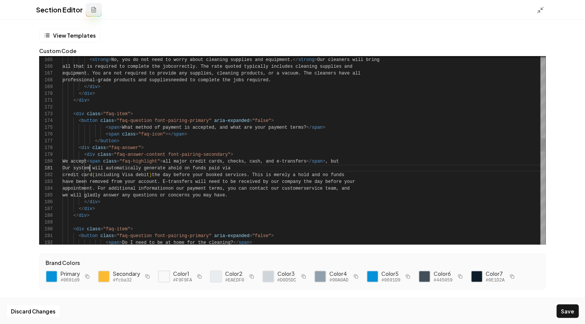
scroll to position [0, 30]
drag, startPoint x: 371, startPoint y: 160, endPoint x: 252, endPoint y: 161, distance: 118.6
click at [252, 161] on div "< span > Do I need to be at home for the cleaning? </ span > < button class = "…" at bounding box center [303, 225] width 483 height 2561
click at [91, 170] on div "< span > Do I need to be at home for the cleaning? </ span > < button class = "…" at bounding box center [303, 225] width 483 height 2561
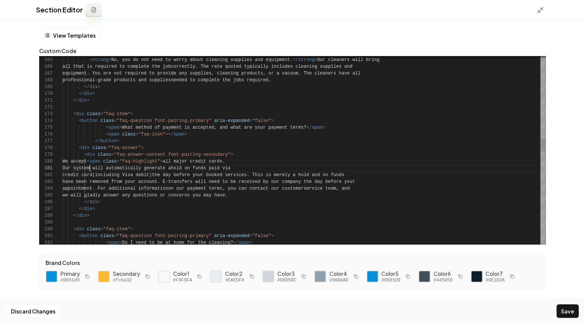
scroll to position [0, 27]
click at [574, 306] on button "Save" at bounding box center [568, 311] width 22 height 14
drag, startPoint x: 193, startPoint y: 161, endPoint x: 118, endPoint y: 160, distance: 74.9
click at [118, 160] on div "< span > Do I need to be at home for the cleaning? </ span > < button class = "…" at bounding box center [303, 296] width 483 height 2703
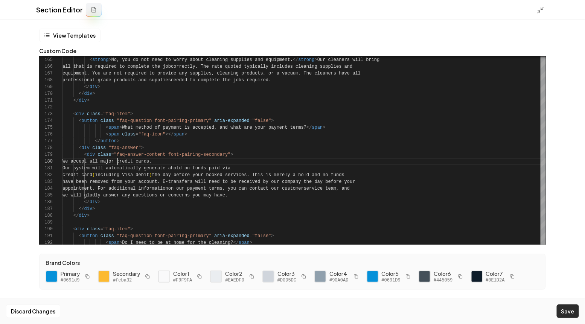
click at [565, 307] on button "Save" at bounding box center [568, 311] width 22 height 14
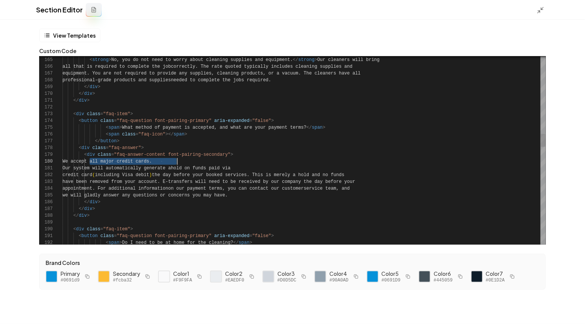
scroll to position [61, 117]
drag, startPoint x: 90, startPoint y: 162, endPoint x: 180, endPoint y: 163, distance: 90.0
click at [180, 163] on div "< span > Do I need to be at home for the cleaning? </ span > < button class = "…" at bounding box center [303, 296] width 483 height 2703
type textarea "**********"
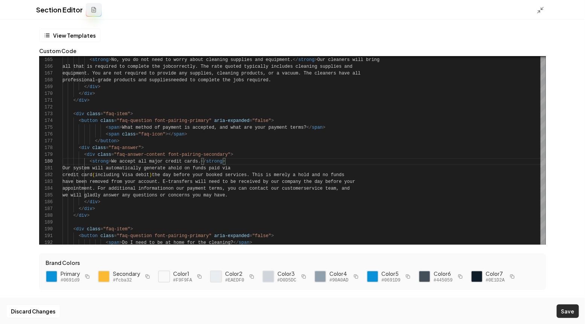
click at [566, 309] on button "Save" at bounding box center [568, 311] width 22 height 14
click at [539, 8] on icon at bounding box center [541, 10] width 8 height 8
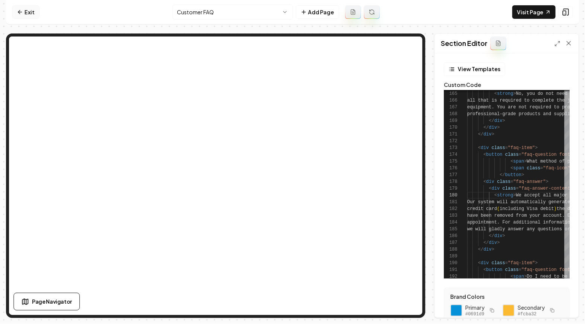
click at [29, 12] on link "Exit" at bounding box center [25, 12] width 27 height 14
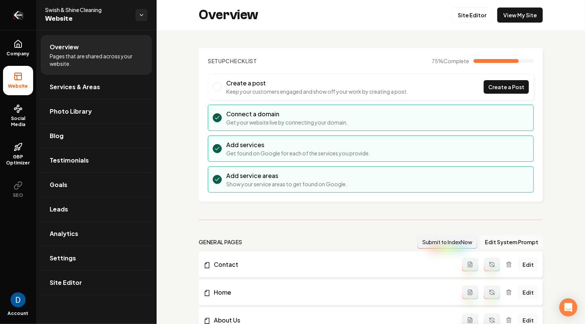
click at [14, 15] on icon "Return to dashboard" at bounding box center [18, 15] width 12 height 12
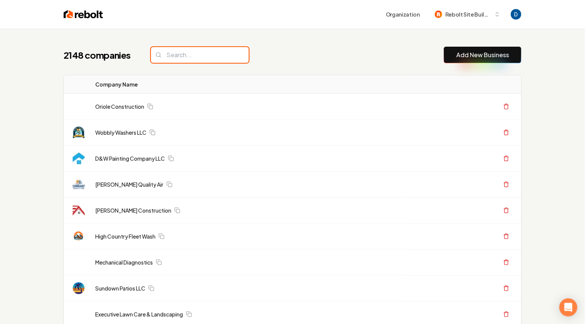
click at [189, 59] on input "search" at bounding box center [200, 55] width 98 height 16
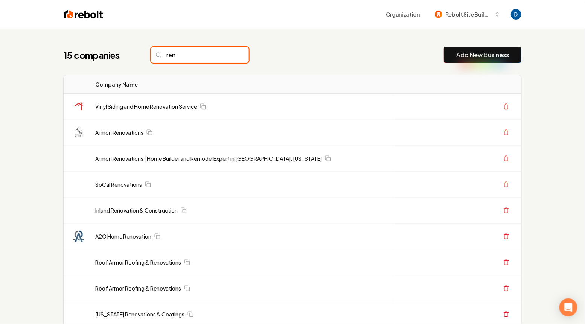
type input "reno"
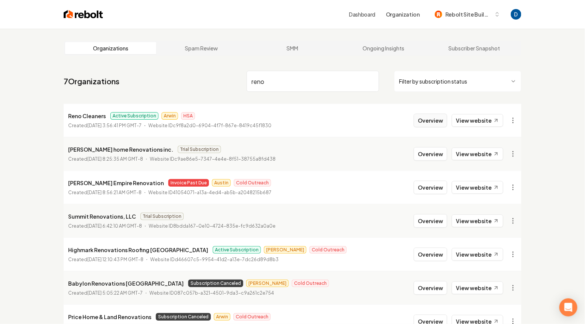
type input "reno"
click at [441, 116] on button "Overview" at bounding box center [430, 121] width 33 height 14
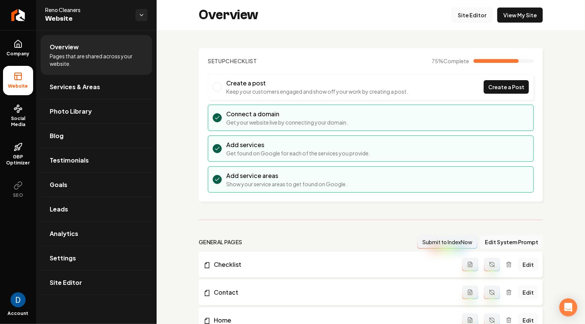
click at [481, 9] on link "Site Editor" at bounding box center [471, 15] width 41 height 15
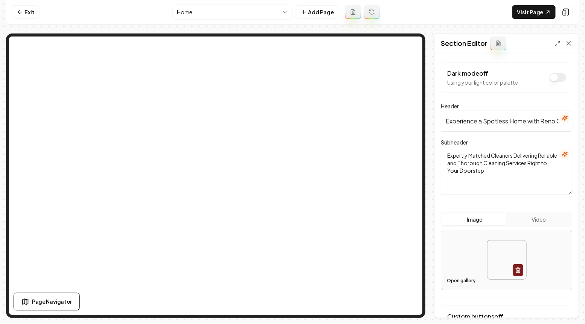
click at [464, 280] on button "Open gallery" at bounding box center [461, 281] width 34 height 12
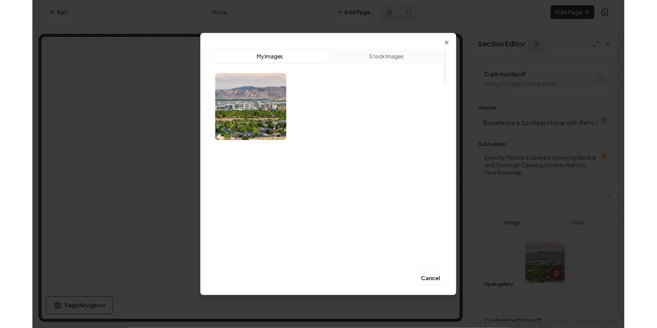
scroll to position [79, 0]
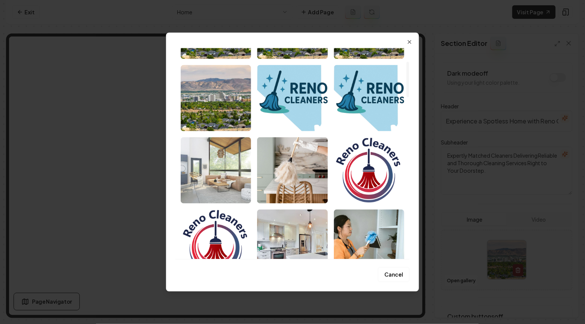
click at [232, 156] on img "Select image image_681a0e67432c4764169e5672.jpg" at bounding box center [216, 170] width 70 height 66
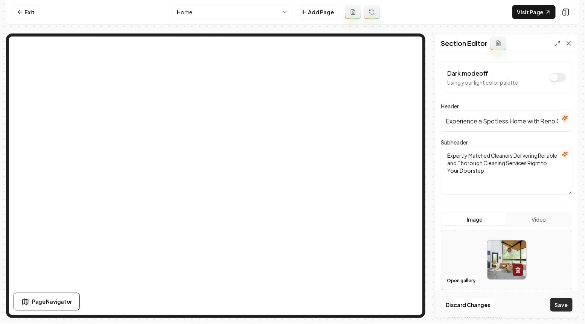
click button "Save"
click button "Open gallery"
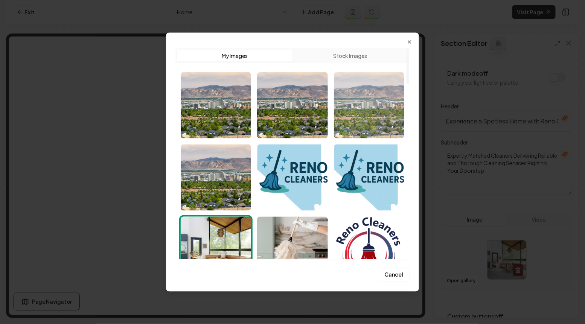
click img "Select image image_681cfb8a432c476416b7937a.jpg"
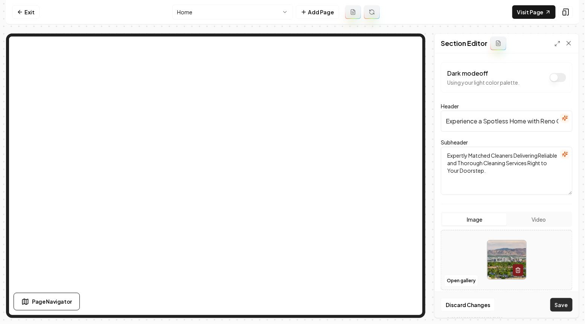
click button "Save"
click button "Open gallery"
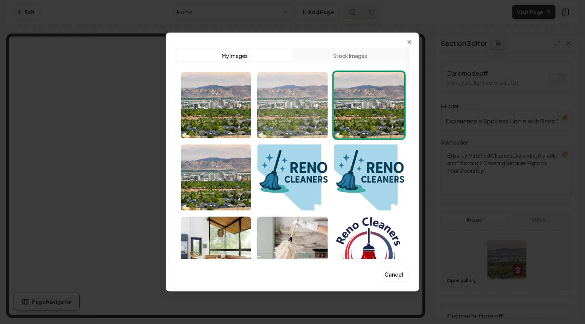
click img "Select image image_681cfbed432c476416b9b05d.jpeg"
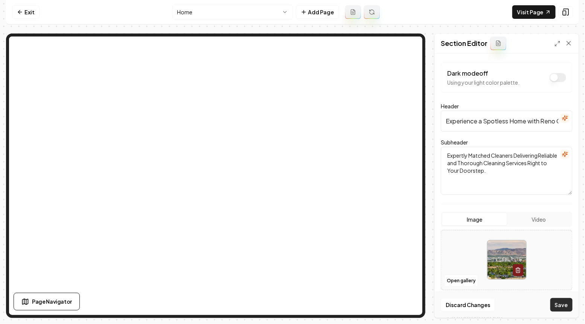
click button "Save"
click button "Open gallery"
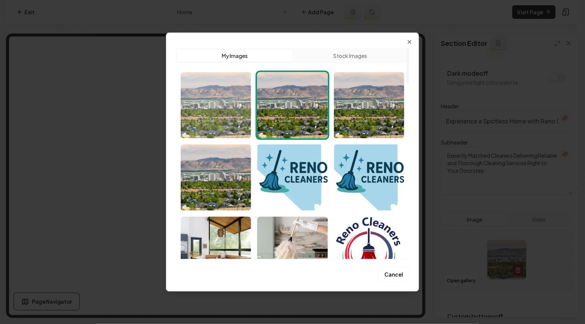
click img "Select image image_683a376f536f9ba55940db63.jpg"
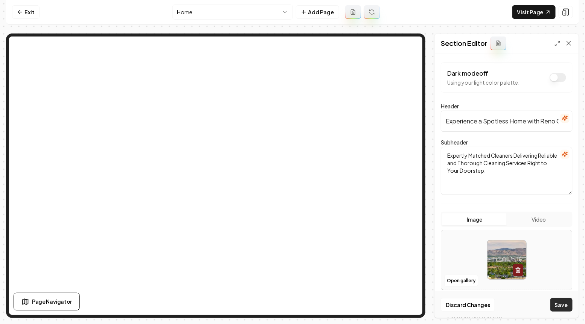
click button "Save"
click button "Open gallery"
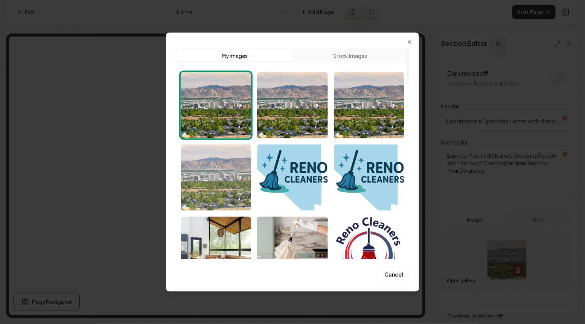
click img "Select image image_681cfb59432c476416b6b862.jpg"
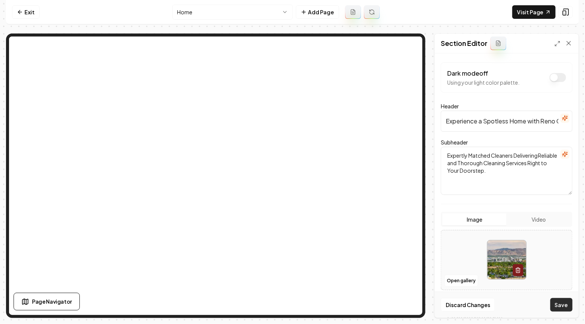
click button "Save"
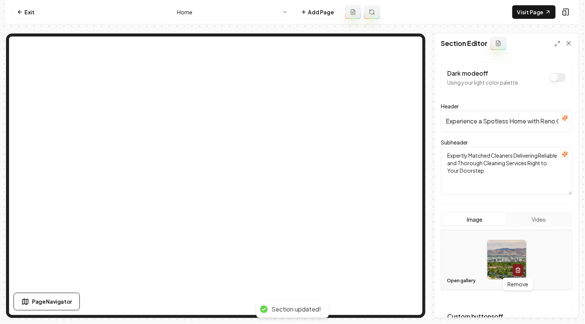
click button "Open gallery"
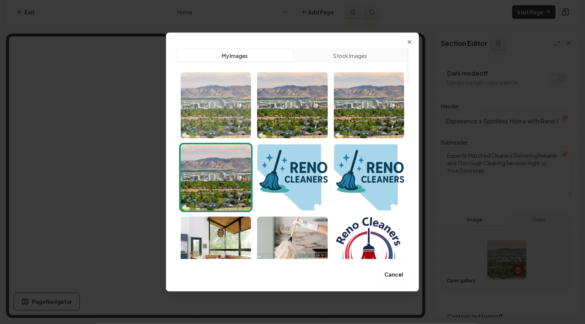
click img "Select image image_683a376f536f9ba55940db63.jpg"
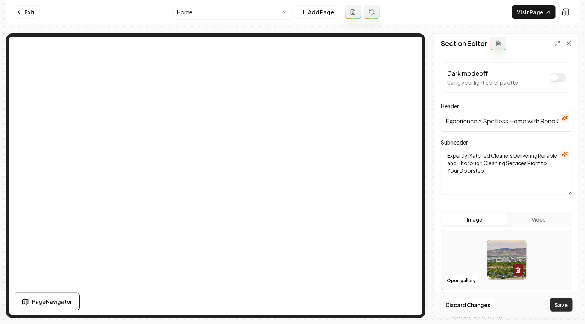
click button "Save"
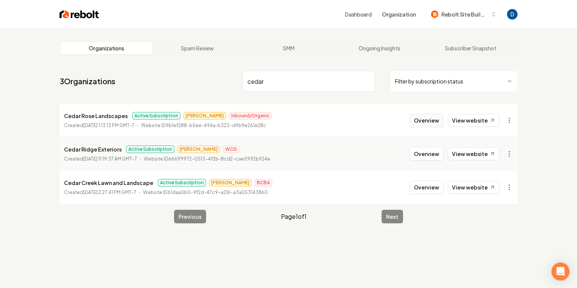
type input "cedar"
click at [421, 117] on button "Overview" at bounding box center [425, 121] width 33 height 14
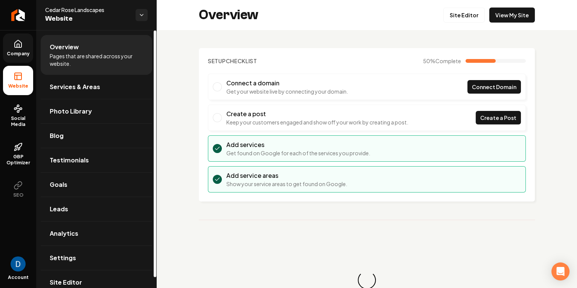
click at [17, 37] on link "Company" at bounding box center [18, 47] width 30 height 29
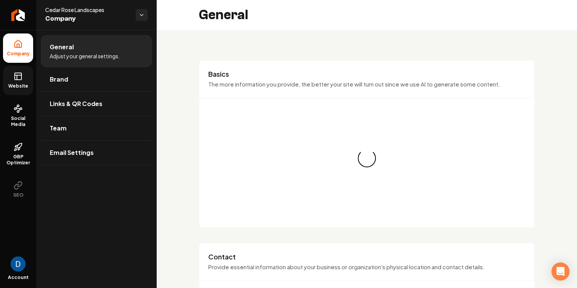
click at [12, 77] on link "Website" at bounding box center [18, 80] width 30 height 29
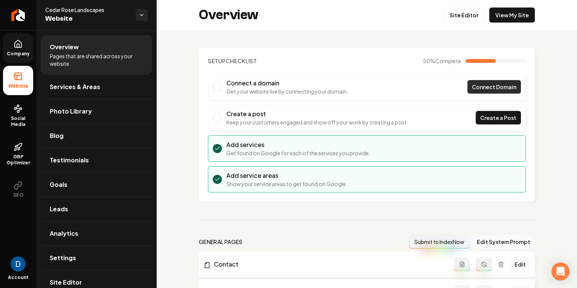
click at [489, 85] on span "Connect Domain" at bounding box center [494, 87] width 44 height 8
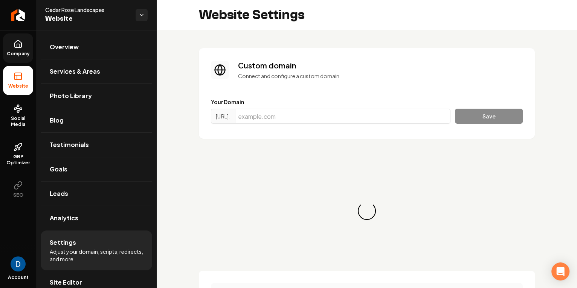
scroll to position [13, 0]
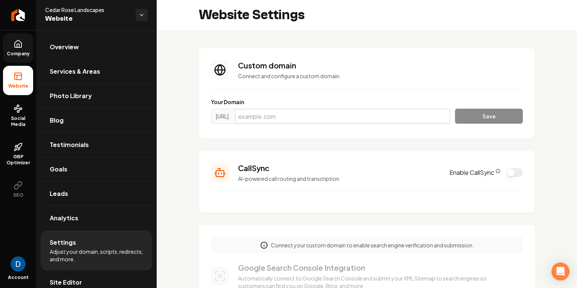
click at [335, 113] on input "Main content area" at bounding box center [342, 116] width 215 height 15
paste input "[DOMAIN_NAME]"
type input "[DOMAIN_NAME]"
click at [499, 118] on button "Save" at bounding box center [489, 116] width 68 height 15
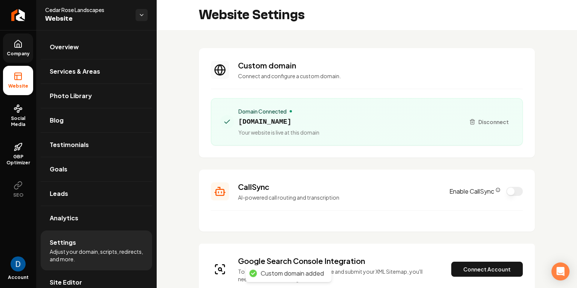
click at [257, 123] on span "[DOMAIN_NAME]" at bounding box center [278, 122] width 81 height 11
copy span "[DOMAIN_NAME]"
click at [263, 123] on span "[DOMAIN_NAME]" at bounding box center [278, 122] width 81 height 11
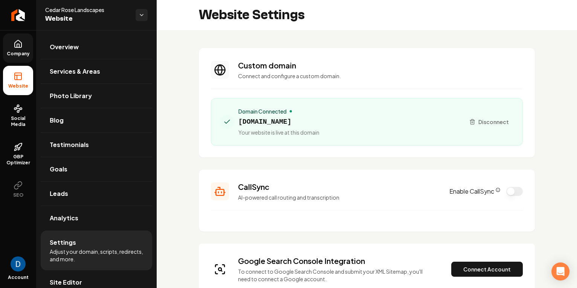
click at [263, 123] on span "[DOMAIN_NAME]" at bounding box center [278, 122] width 81 height 11
click at [23, 123] on span "Social Media" at bounding box center [18, 122] width 30 height 12
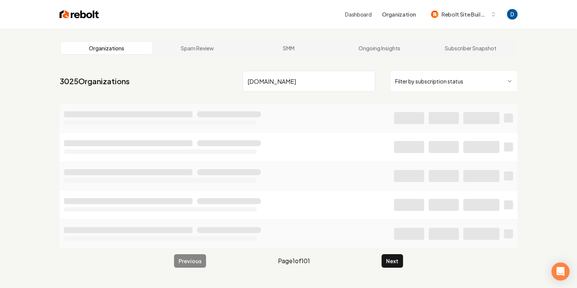
click at [264, 83] on input "[DOMAIN_NAME]" at bounding box center [308, 81] width 132 height 21
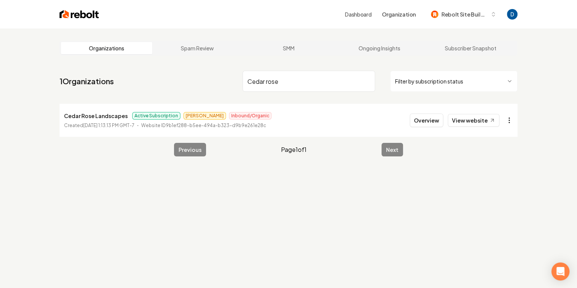
type input "Cedar rose"
click at [511, 122] on html "Dashboard Organization Rebolt Site Builder Organizations Spam Review SMM Ongoin…" at bounding box center [288, 144] width 577 height 288
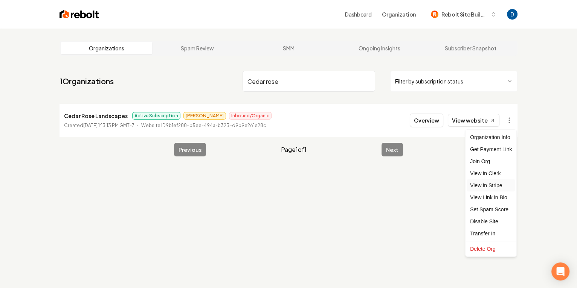
click at [479, 185] on link "View in Stripe" at bounding box center [491, 186] width 48 height 12
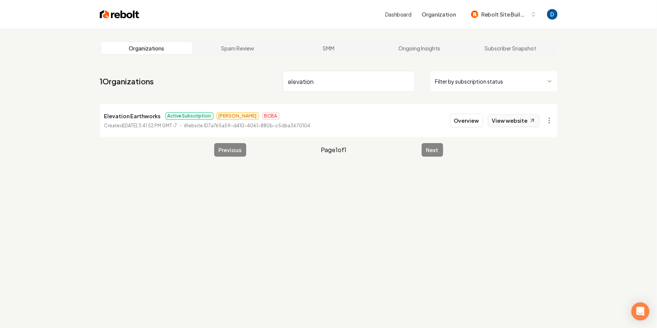
type input "elevation"
click at [499, 119] on link "View website" at bounding box center [514, 120] width 52 height 13
click at [469, 120] on button "Overview" at bounding box center [466, 121] width 33 height 14
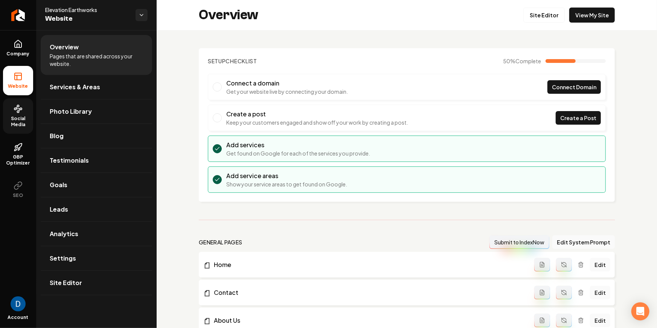
click at [21, 120] on span "Social Media" at bounding box center [18, 122] width 30 height 12
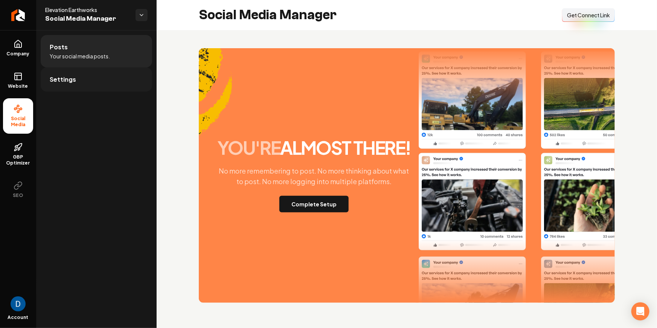
click at [68, 78] on span "Settings" at bounding box center [63, 79] width 26 height 9
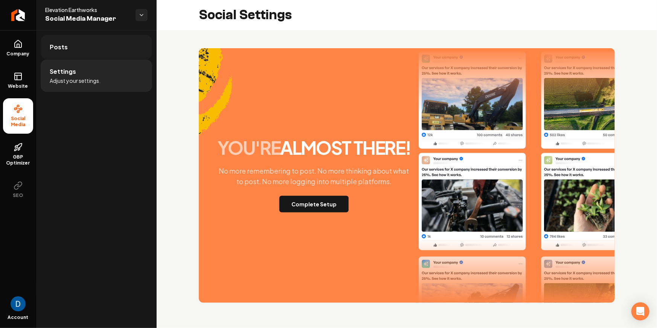
click at [95, 47] on link "Posts" at bounding box center [96, 47] width 111 height 24
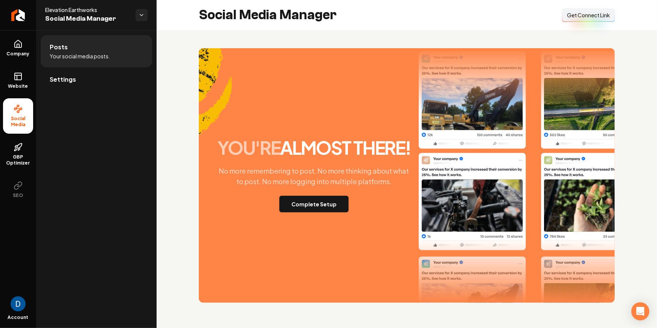
click at [574, 21] on button "Connect Link Get Connect Link" at bounding box center [588, 15] width 53 height 14
click at [315, 207] on button "Complete Setup" at bounding box center [313, 204] width 69 height 17
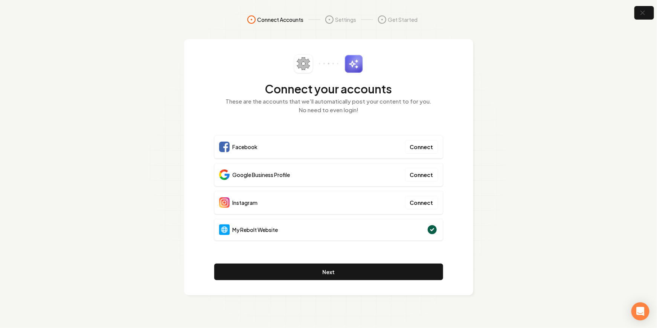
click at [251, 231] on span "My Rebolt Website" at bounding box center [256, 230] width 46 height 8
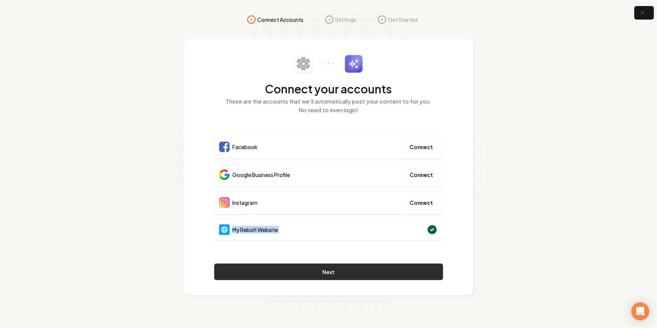
click at [289, 271] on button "Next" at bounding box center [328, 271] width 229 height 17
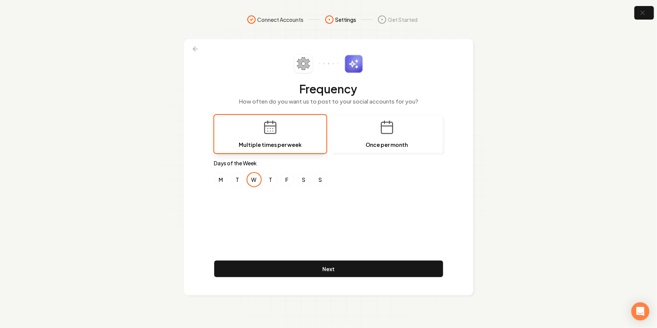
click at [143, 99] on section "Connect Accounts Settings Get Started Frequency How often do you want us to pos…" at bounding box center [328, 164] width 657 height 328
click at [200, 50] on button at bounding box center [195, 49] width 17 height 14
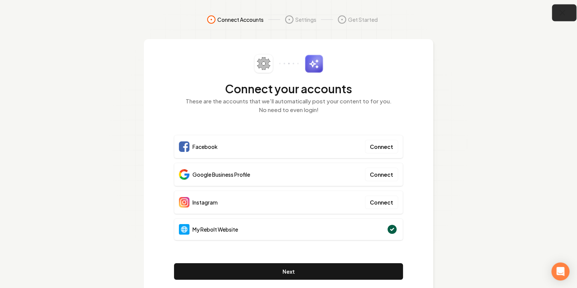
click at [568, 10] on button "button" at bounding box center [564, 13] width 24 height 17
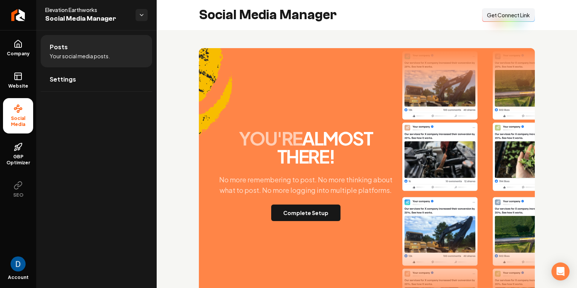
click at [76, 11] on span "Elevation Earthworks" at bounding box center [87, 10] width 84 height 8
copy span "Elevation Earthworks"
click at [24, 53] on span "Company" at bounding box center [18, 54] width 29 height 6
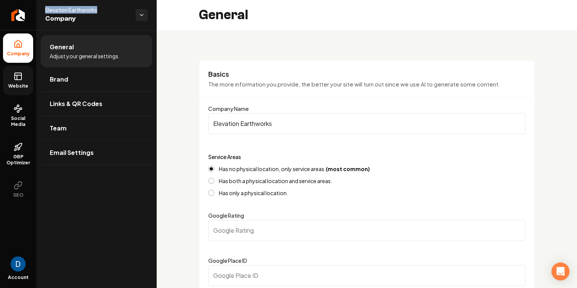
click at [30, 85] on link "Website" at bounding box center [18, 80] width 30 height 29
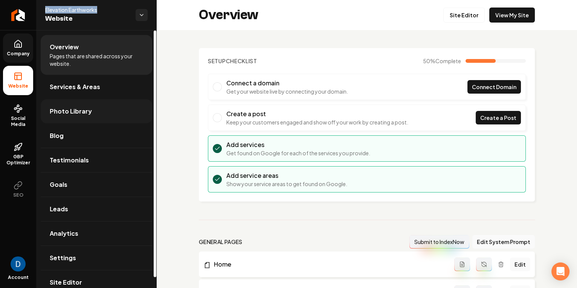
click at [91, 114] on link "Photo Library" at bounding box center [96, 111] width 111 height 24
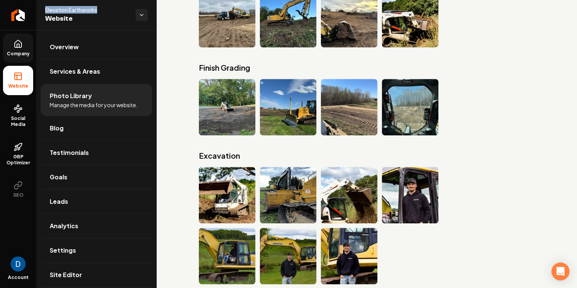
scroll to position [557, 0]
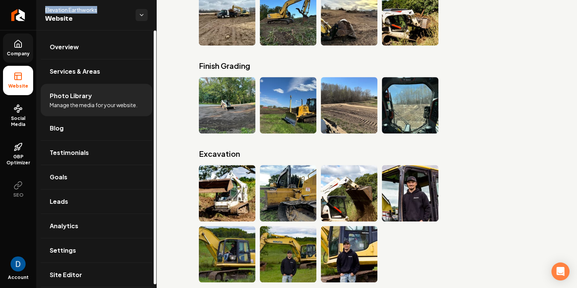
click at [29, 51] on span "Company" at bounding box center [18, 54] width 29 height 6
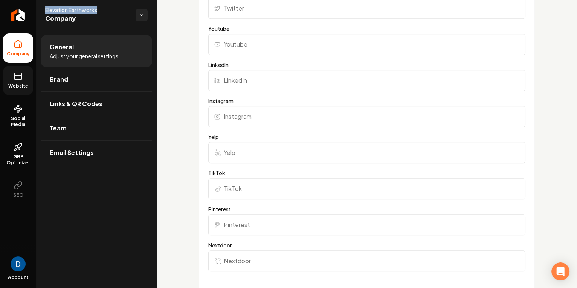
scroll to position [557, 0]
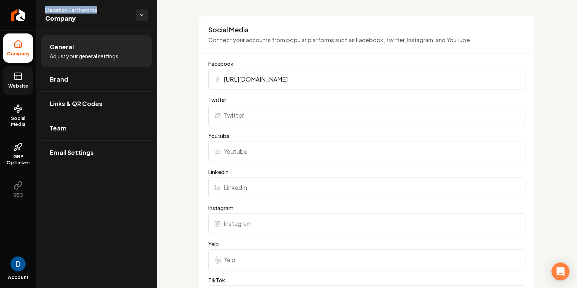
click at [25, 77] on link "Website" at bounding box center [18, 80] width 30 height 29
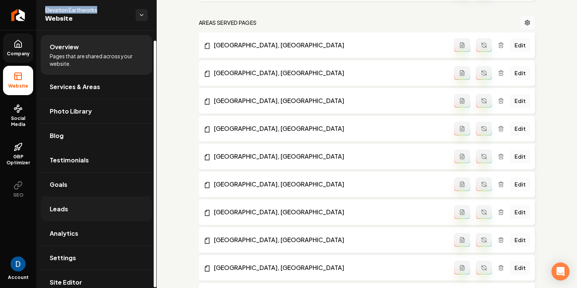
scroll to position [11, 0]
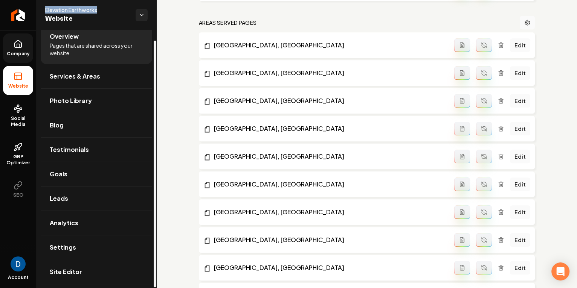
click at [72, 271] on span "Site Editor" at bounding box center [66, 272] width 32 height 9
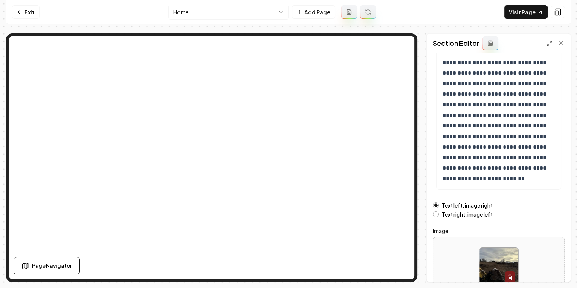
scroll to position [117, 0]
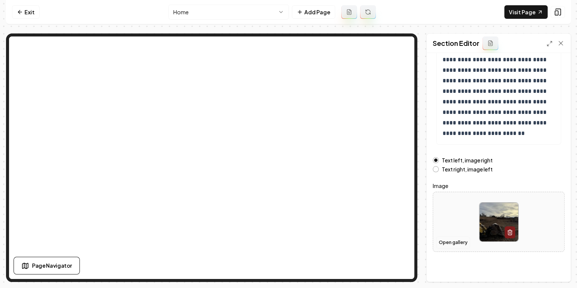
click at [442, 239] on button "Open gallery" at bounding box center [453, 243] width 34 height 12
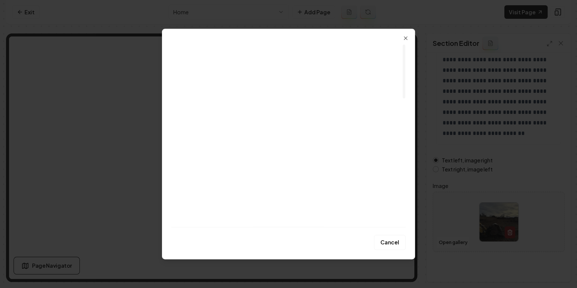
scroll to position [0, 0]
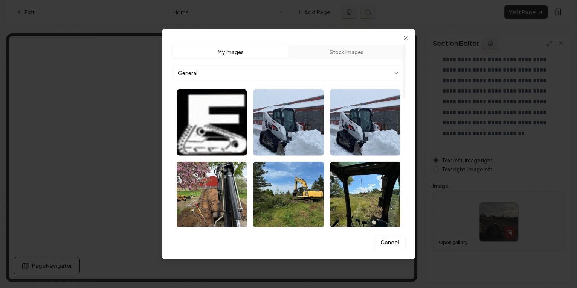
click at [263, 73] on body "**********" at bounding box center [288, 144] width 577 height 288
click at [241, 76] on body "**********" at bounding box center [288, 144] width 577 height 288
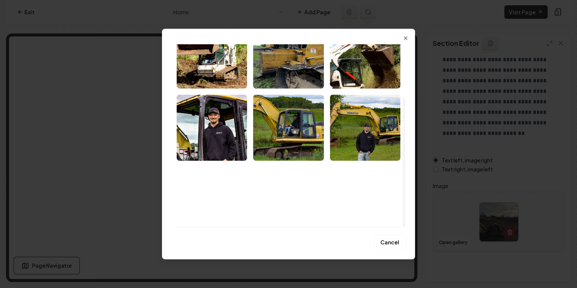
scroll to position [75, 0]
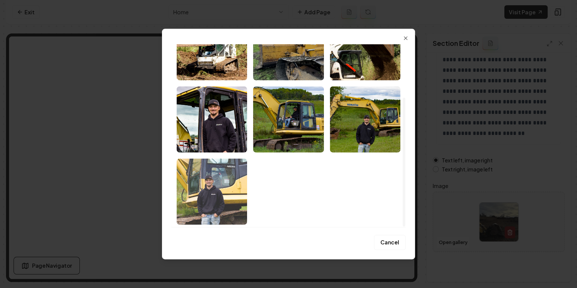
click at [228, 186] on img "Select image image_68ac67de5c7cd75eb83eb139.webp" at bounding box center [212, 192] width 70 height 66
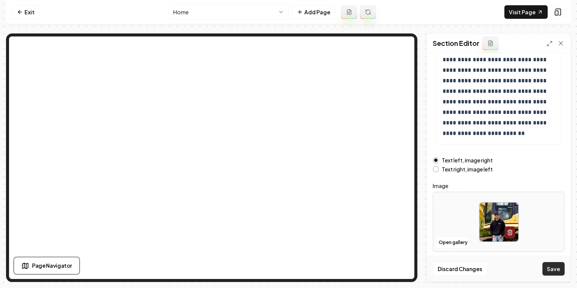
click at [554, 270] on button "Save" at bounding box center [553, 269] width 22 height 14
click at [456, 244] on button "Open gallery" at bounding box center [453, 243] width 34 height 12
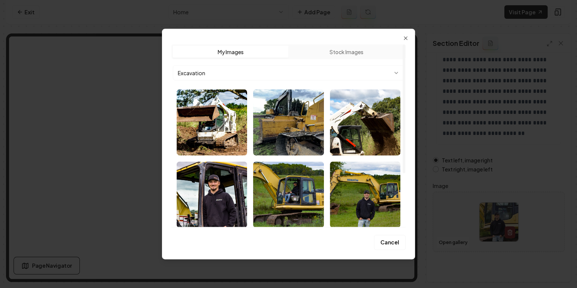
scroll to position [46, 0]
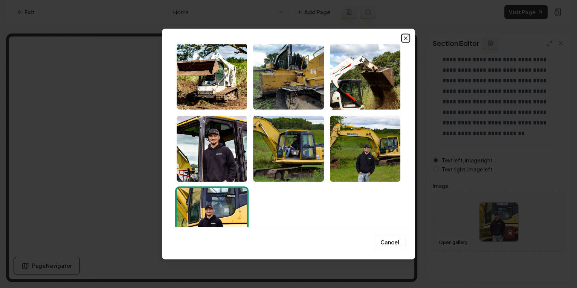
click at [405, 37] on icon "button" at bounding box center [405, 38] width 6 height 6
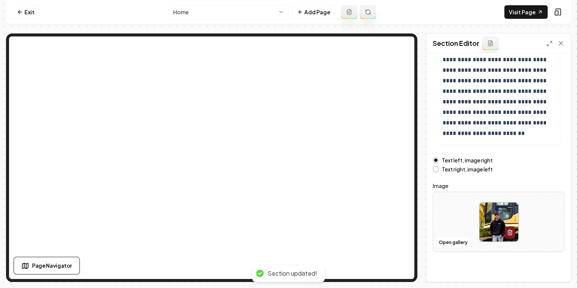
click at [262, 14] on html "**********" at bounding box center [288, 144] width 577 height 288
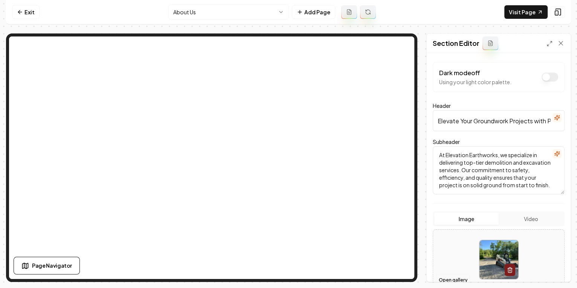
click at [459, 279] on button "Open gallery" at bounding box center [453, 280] width 34 height 12
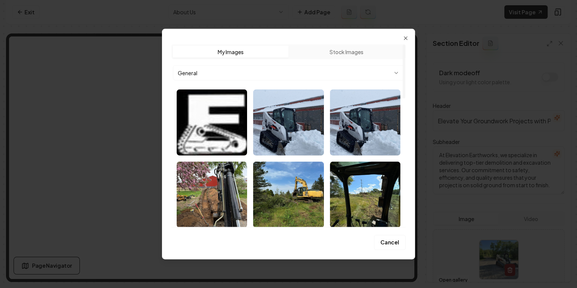
click at [210, 78] on body "Computer Required This feature is only available on a computer. Please switch t…" at bounding box center [288, 144] width 577 height 288
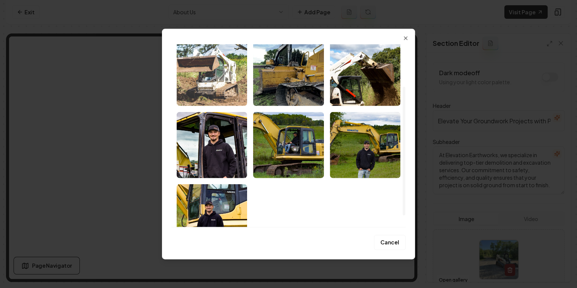
scroll to position [60, 0]
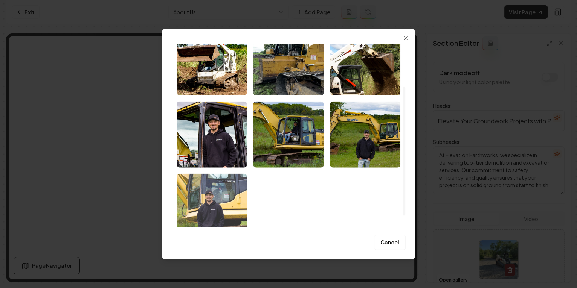
click at [228, 198] on img "Select image image_68ac67de5c7cd75eb83eb139.webp" at bounding box center [212, 207] width 70 height 66
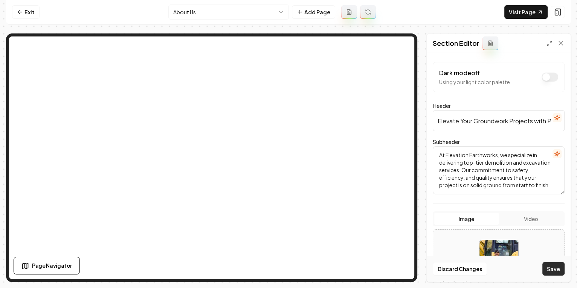
click at [553, 269] on button "Save" at bounding box center [553, 269] width 22 height 14
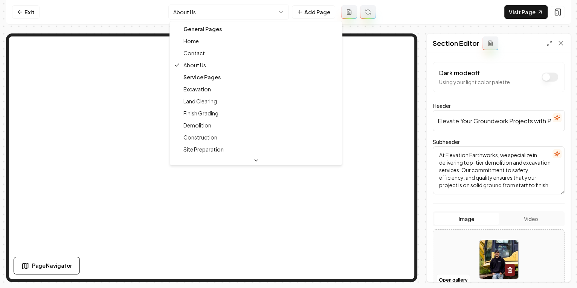
click at [184, 14] on html "Computer Required This feature is only available on a computer. Please switch t…" at bounding box center [288, 144] width 577 height 288
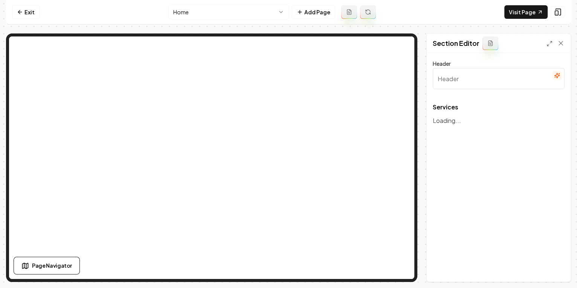
type input "Our Expert Demolition & Excavation Services"
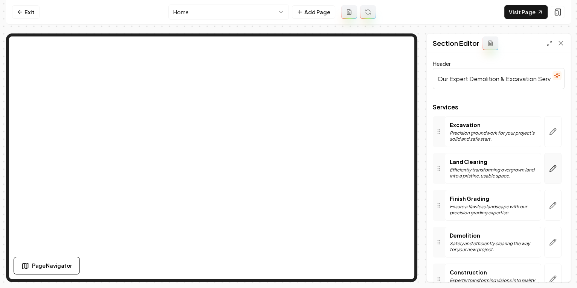
click at [549, 169] on icon "button" at bounding box center [553, 169] width 8 height 8
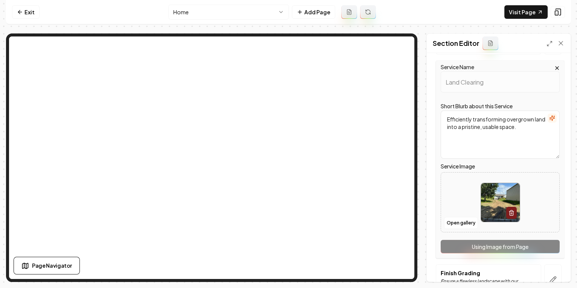
scroll to position [126, 0]
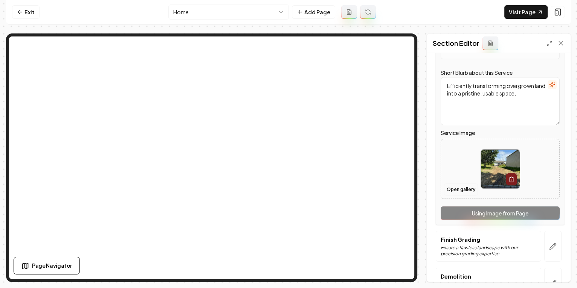
click at [462, 188] on button "Open gallery" at bounding box center [461, 190] width 34 height 12
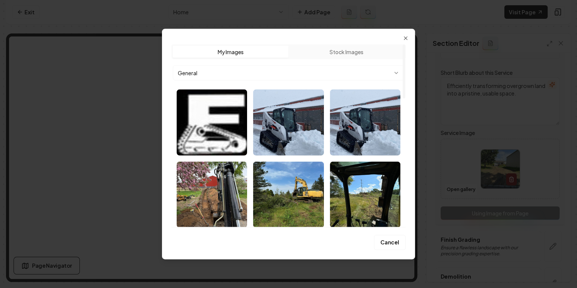
click at [200, 70] on body "Computer Required This feature is only available on a computer. Please switch t…" at bounding box center [288, 144] width 577 height 288
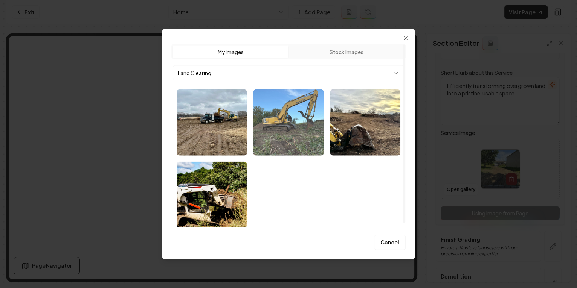
click at [279, 126] on img "Select image image_68ac684b5c7cd75eb8418fcc.webp" at bounding box center [288, 123] width 70 height 66
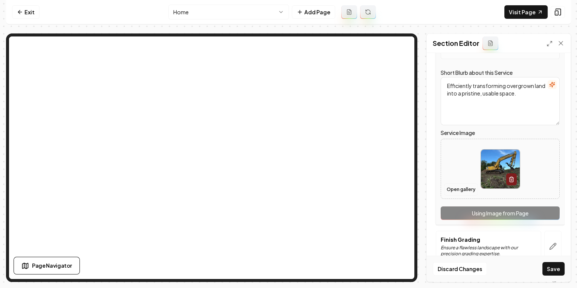
click at [452, 188] on button "Open gallery" at bounding box center [461, 190] width 34 height 12
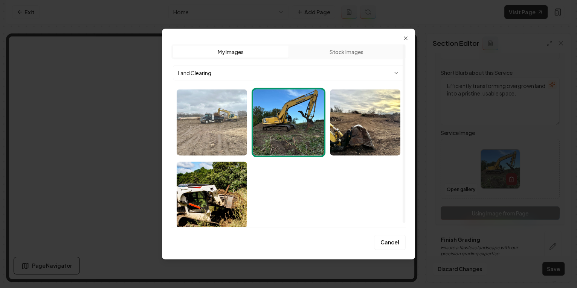
click at [219, 137] on img "Select image image_68ac684e5c7cd75eb841a366.webp" at bounding box center [212, 123] width 70 height 66
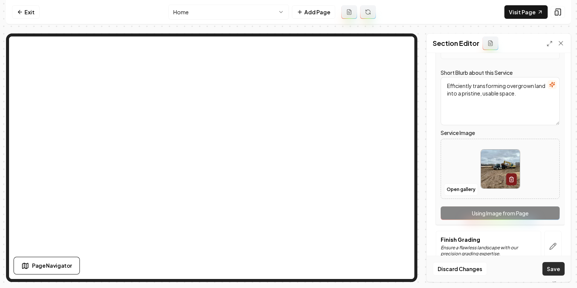
click at [559, 274] on div "Discard Changes Save" at bounding box center [498, 269] width 144 height 26
click at [558, 271] on button "Save" at bounding box center [553, 269] width 22 height 14
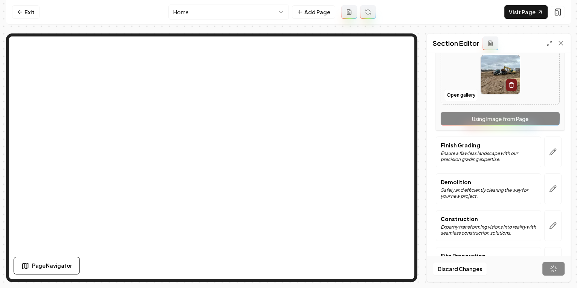
scroll to position [240, 0]
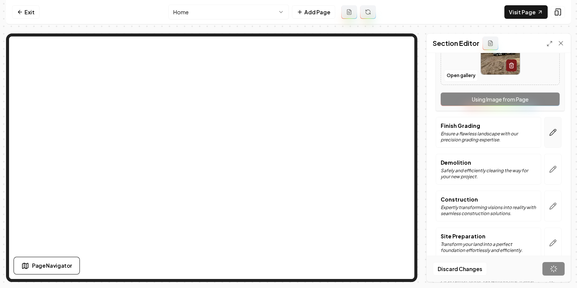
click at [548, 134] on button "button" at bounding box center [552, 132] width 17 height 31
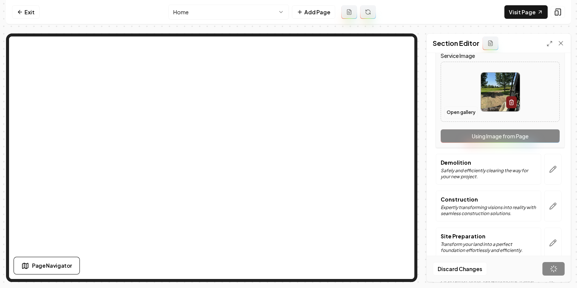
click at [460, 113] on button "Open gallery" at bounding box center [461, 113] width 34 height 12
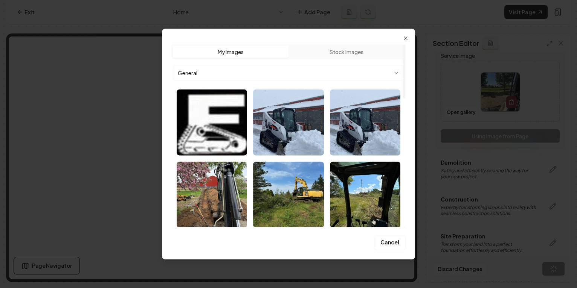
click at [258, 71] on body "Computer Required This feature is only available on a computer. Please switch t…" at bounding box center [288, 144] width 577 height 288
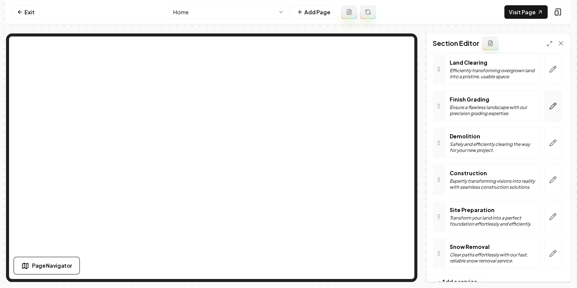
scroll to position [93, 0]
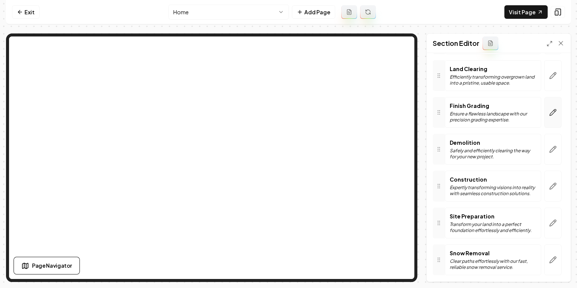
click at [552, 114] on icon "button" at bounding box center [552, 113] width 6 height 6
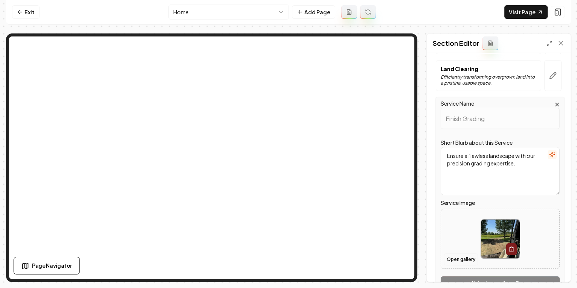
click at [458, 261] on button "Open gallery" at bounding box center [461, 260] width 34 height 12
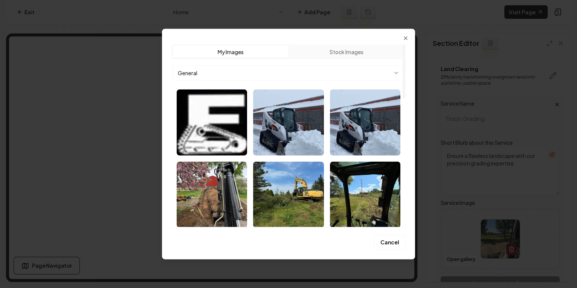
click at [233, 70] on body "Computer Required This feature is only available on a computer. Please switch t…" at bounding box center [288, 144] width 577 height 288
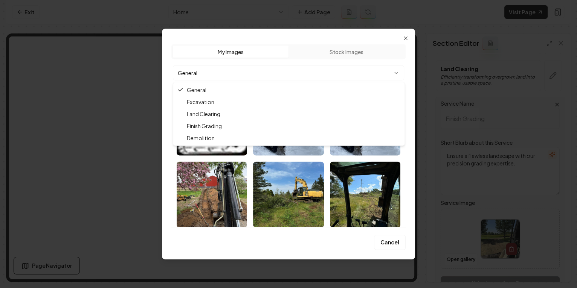
drag, startPoint x: 236, startPoint y: 117, endPoint x: 234, endPoint y: 127, distance: 9.8
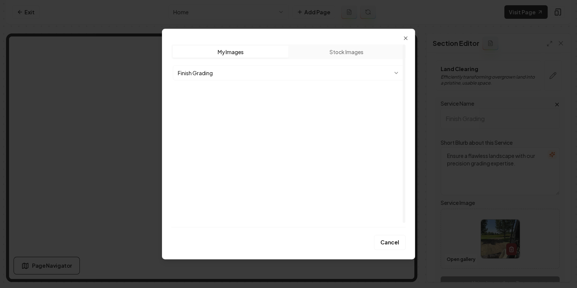
click at [277, 125] on img "Select image image_68ac684b5c7cd75eb84189ee.webp" at bounding box center [288, 123] width 70 height 66
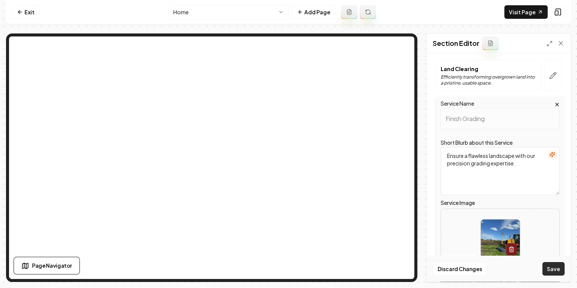
click at [547, 270] on button "Save" at bounding box center [553, 269] width 22 height 14
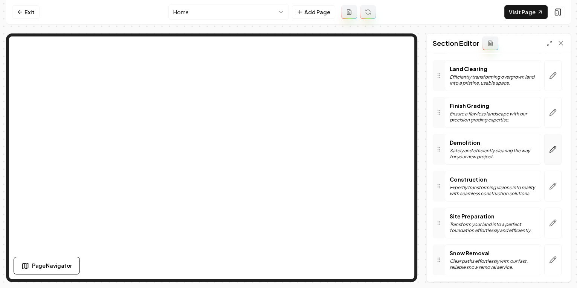
click at [551, 151] on icon "button" at bounding box center [552, 149] width 6 height 6
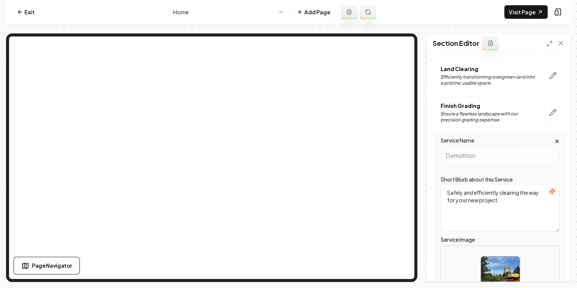
scroll to position [233, 0]
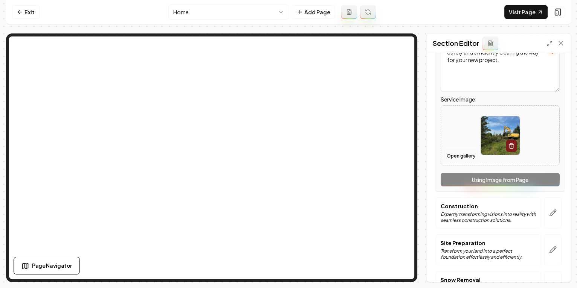
click at [460, 157] on button "Open gallery" at bounding box center [461, 156] width 34 height 12
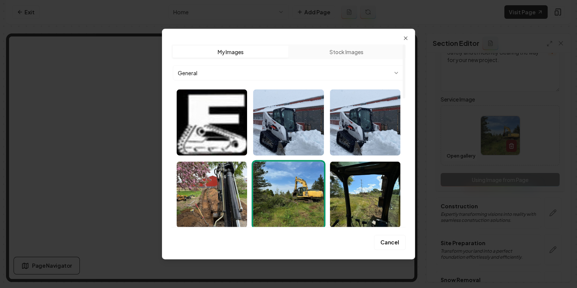
click at [271, 74] on body "Computer Required This feature is only available on a computer. Please switch t…" at bounding box center [288, 144] width 577 height 288
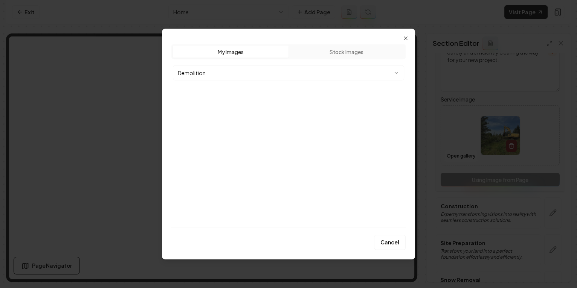
click at [217, 110] on img "Select image image_68ac67e65c7cd75eb83ee94f.webp" at bounding box center [212, 123] width 70 height 66
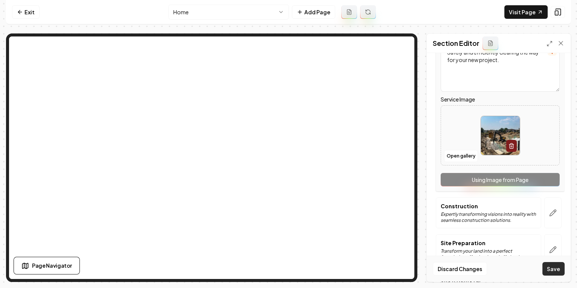
click at [556, 269] on button "Save" at bounding box center [553, 269] width 22 height 14
click at [196, 14] on html "Computer Required This feature is only available on a computer. Please switch t…" at bounding box center [288, 144] width 577 height 288
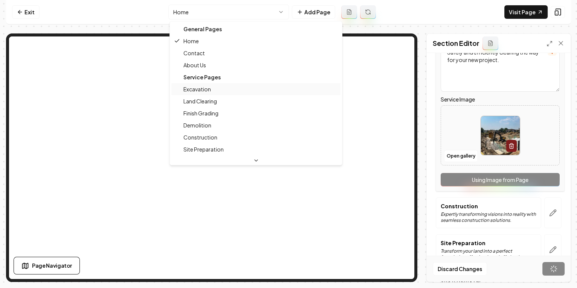
scroll to position [120, 0]
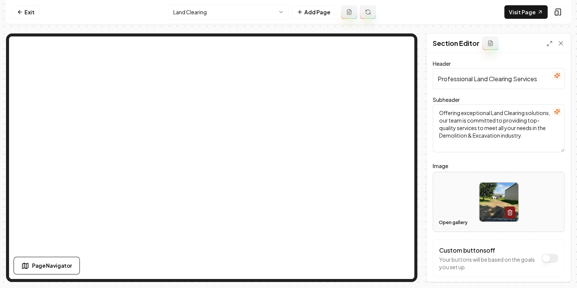
click at [451, 222] on button "Open gallery" at bounding box center [453, 223] width 34 height 12
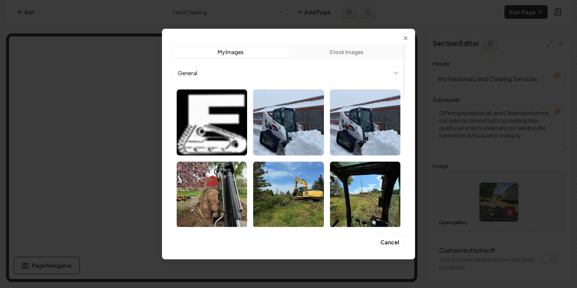
click at [259, 69] on body "Computer Required This feature is only available on a computer. Please switch t…" at bounding box center [288, 144] width 577 height 288
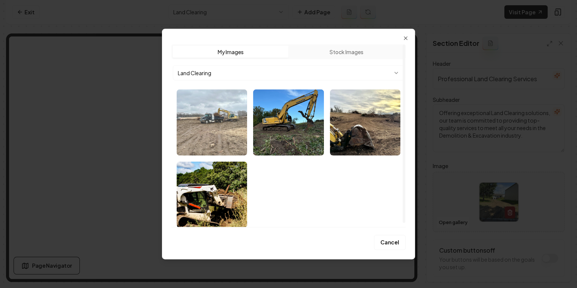
click at [200, 134] on img "Select image image_68ac684e5c7cd75eb841a366.webp" at bounding box center [212, 123] width 70 height 66
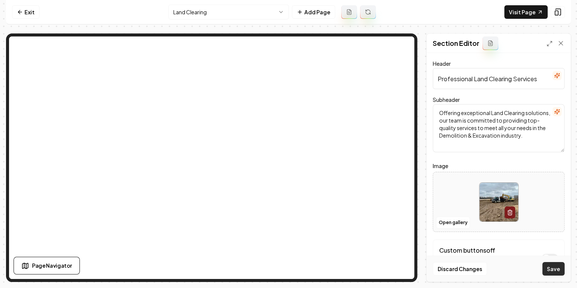
click at [551, 268] on button "Save" at bounding box center [553, 269] width 22 height 14
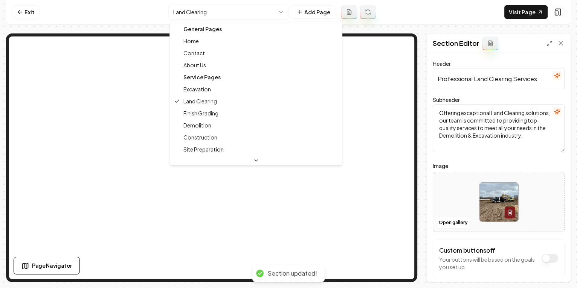
click at [218, 12] on html "Computer Required This feature is only available on a computer. Please switch t…" at bounding box center [288, 144] width 577 height 288
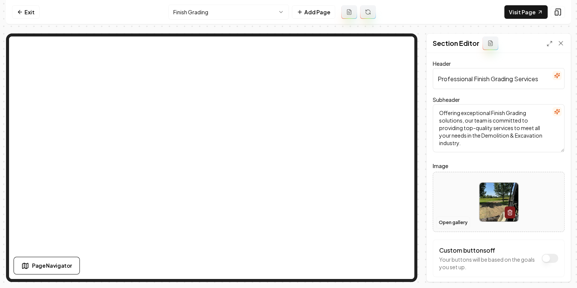
click at [456, 224] on button "Open gallery" at bounding box center [453, 223] width 34 height 12
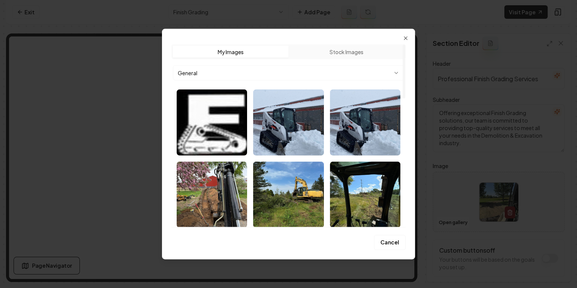
click at [255, 71] on body "Computer Required This feature is only available on a computer. Please switch t…" at bounding box center [288, 144] width 577 height 288
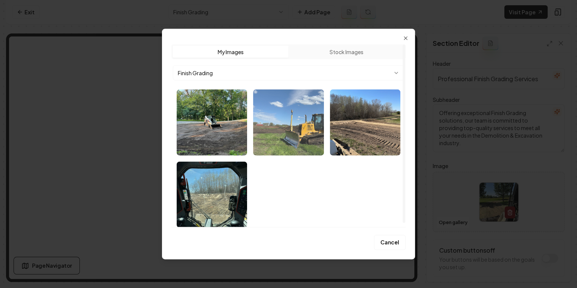
click at [307, 122] on img "Select image image_68ac684b5c7cd75eb84189ee.webp" at bounding box center [288, 123] width 70 height 66
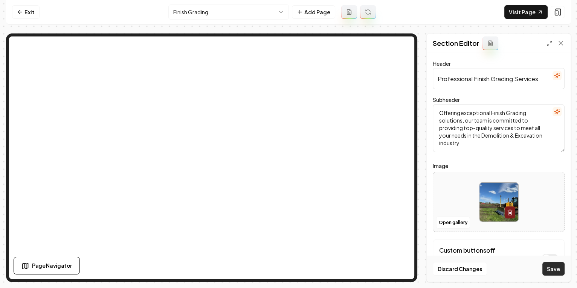
click at [555, 268] on button "Save" at bounding box center [553, 269] width 22 height 14
click at [240, 12] on html "Computer Required This feature is only available on a computer. Please switch t…" at bounding box center [288, 144] width 577 height 288
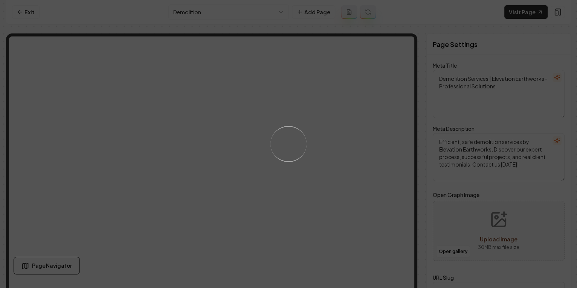
scroll to position [23, 0]
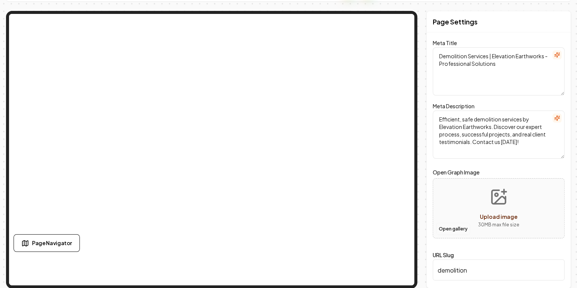
click at [452, 227] on button "Open gallery" at bounding box center [453, 229] width 34 height 12
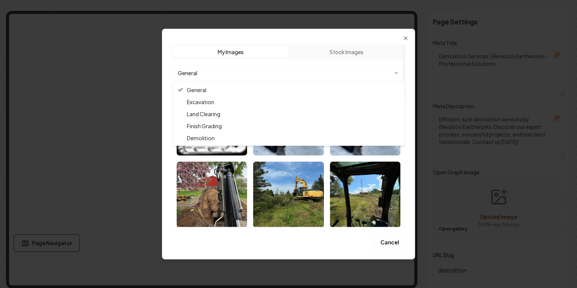
click at [183, 68] on body "Computer Required This feature is only available on a computer. Please switch t…" at bounding box center [288, 121] width 577 height 288
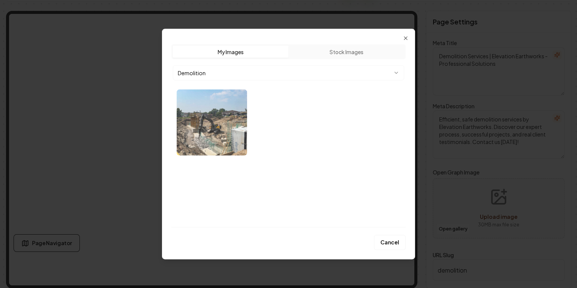
click at [199, 107] on img "Select image image_68ac67e65c7cd75eb83ee94f.webp" at bounding box center [212, 123] width 70 height 66
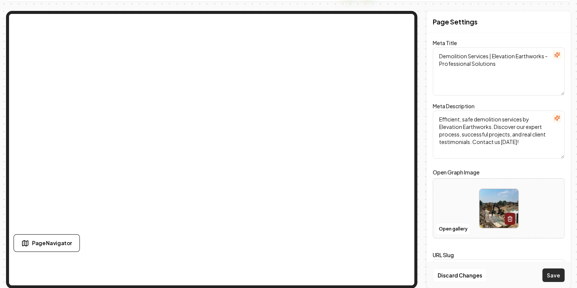
click at [558, 275] on button "Save" at bounding box center [553, 276] width 22 height 14
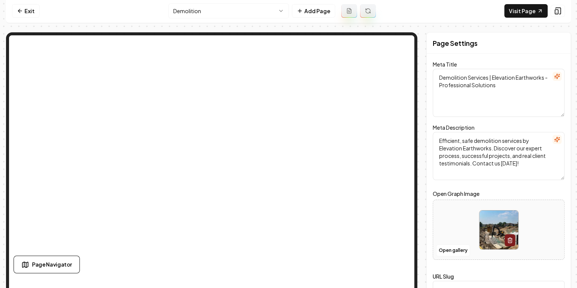
scroll to position [0, 0]
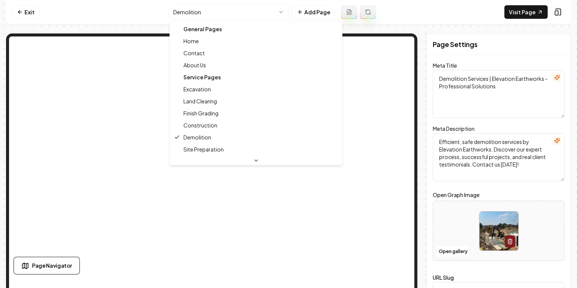
click at [236, 11] on html "Computer Required This feature is only available on a computer. Please switch t…" at bounding box center [288, 144] width 577 height 288
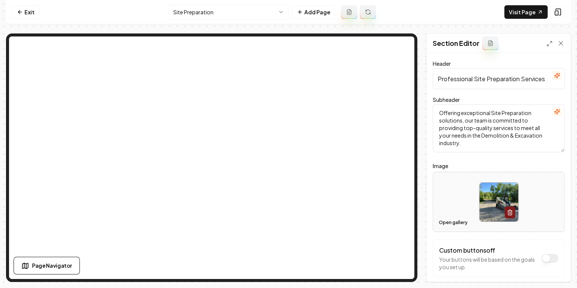
click at [456, 225] on button "Open gallery" at bounding box center [453, 223] width 34 height 12
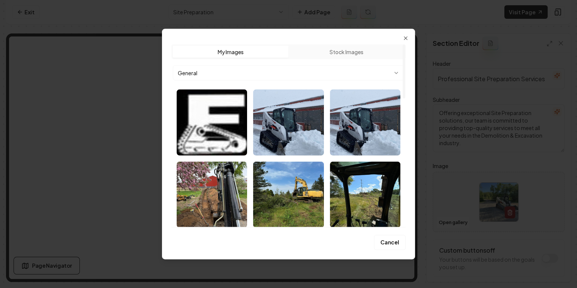
click at [204, 75] on body "Computer Required This feature is only available on a computer. Please switch t…" at bounding box center [288, 144] width 577 height 288
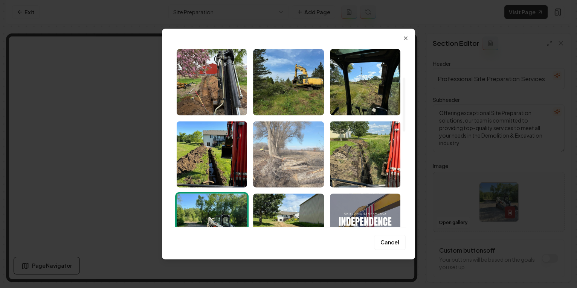
scroll to position [114, 0]
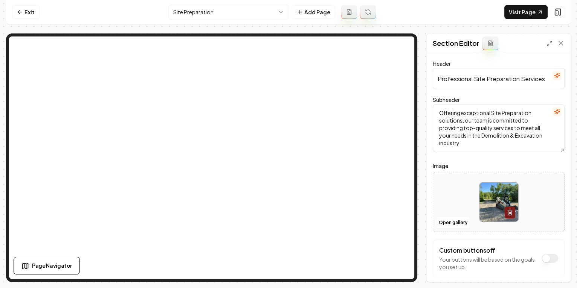
click at [197, 11] on html "Computer Required This feature is only available on a computer. Please switch t…" at bounding box center [288, 144] width 577 height 288
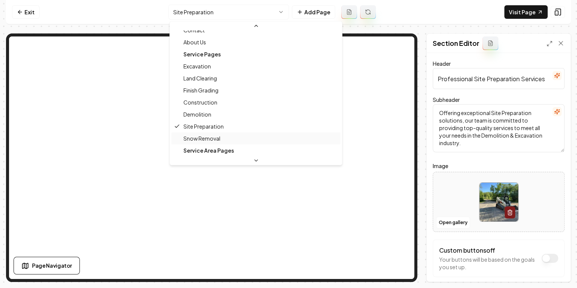
scroll to position [32, 0]
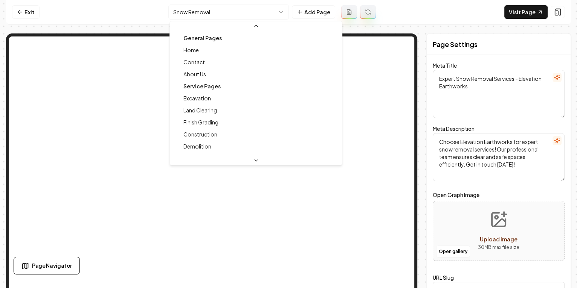
click at [203, 14] on html "Computer Required This feature is only available on a computer. Please switch t…" at bounding box center [288, 144] width 577 height 288
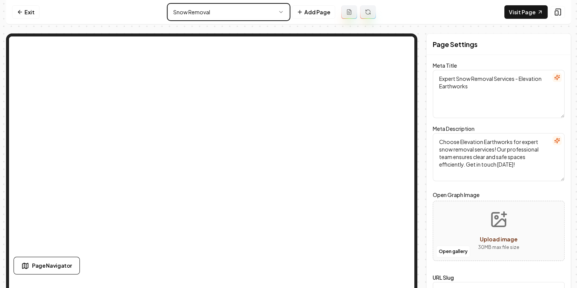
click at [442, 256] on html "Computer Required This feature is only available on a computer. Please switch t…" at bounding box center [288, 144] width 577 height 288
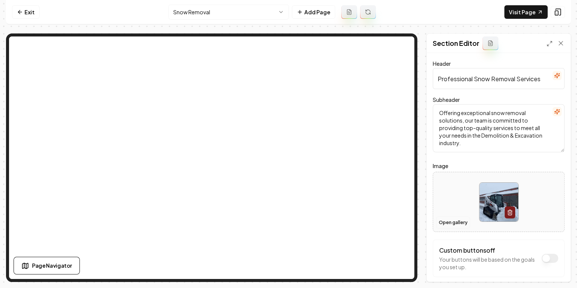
click at [449, 218] on button "Open gallery" at bounding box center [453, 223] width 34 height 12
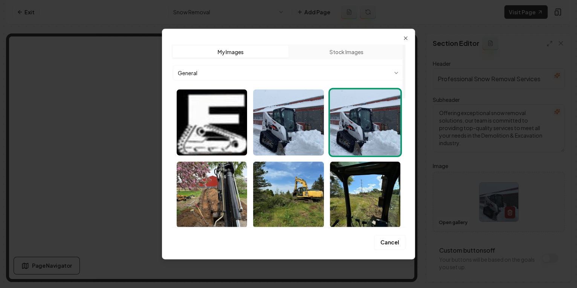
click at [251, 68] on body "Computer Required This feature is only available on a computer. Please switch t…" at bounding box center [288, 144] width 577 height 288
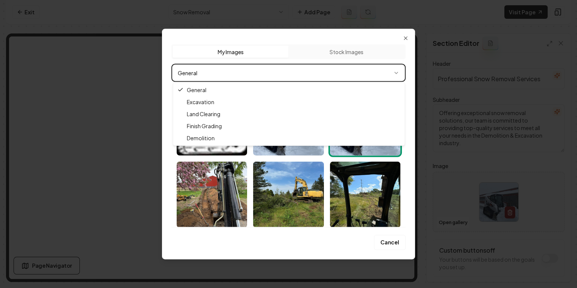
click at [122, 121] on div at bounding box center [288, 144] width 577 height 288
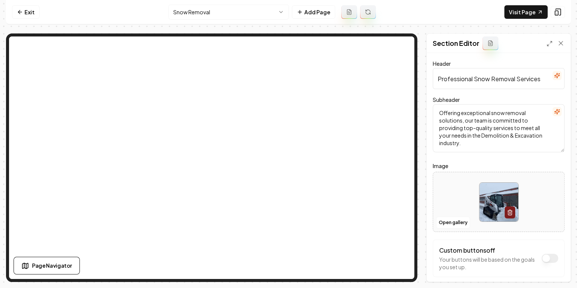
click at [203, 14] on html "Computer Required This feature is only available on a computer. Please switch t…" at bounding box center [288, 144] width 577 height 288
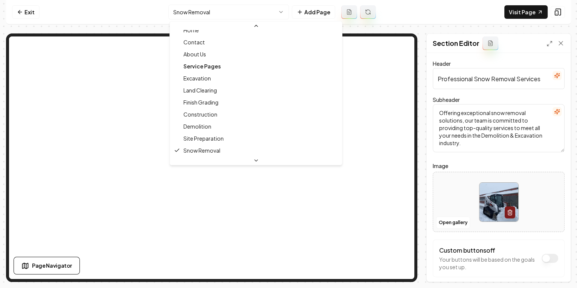
scroll to position [0, 0]
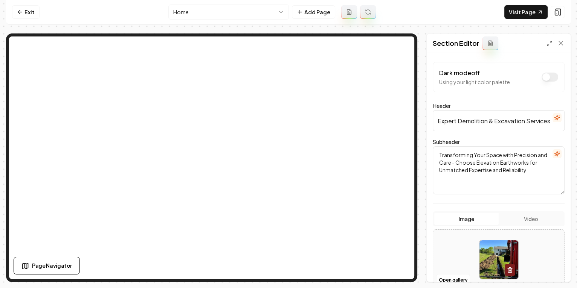
scroll to position [0, 0]
click at [452, 279] on button "Open gallery" at bounding box center [453, 280] width 34 height 12
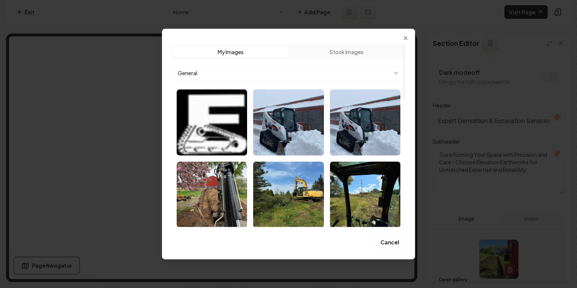
scroll to position [0, 0]
click at [199, 73] on body "Computer Required This feature is only available on a computer. Please switch t…" at bounding box center [288, 144] width 577 height 288
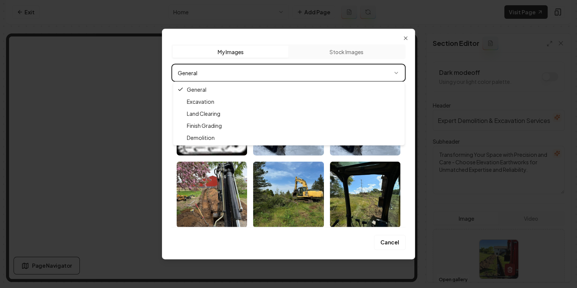
click at [254, 58] on body "Computer Required This feature is only available on a computer. Please switch t…" at bounding box center [288, 144] width 577 height 288
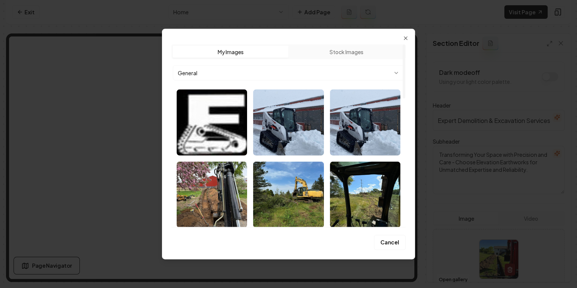
click at [245, 73] on body "Computer Required This feature is only available on a computer. Please switch t…" at bounding box center [288, 144] width 577 height 288
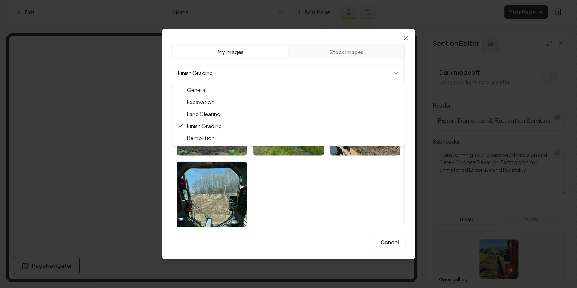
click at [225, 70] on body "Computer Required This feature is only available on a computer. Please switch t…" at bounding box center [288, 144] width 577 height 288
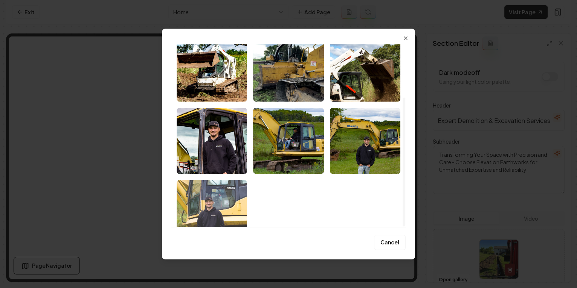
scroll to position [75, 0]
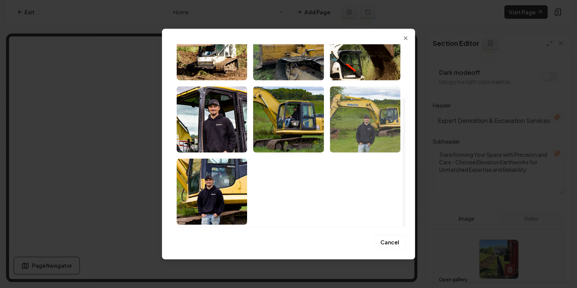
click at [358, 122] on img "Select image image_68ac67de5c7cd75eb83eb24d.webp" at bounding box center [365, 120] width 70 height 66
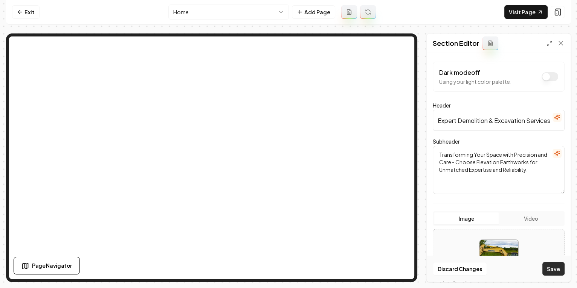
click at [560, 268] on button "Save" at bounding box center [553, 269] width 22 height 14
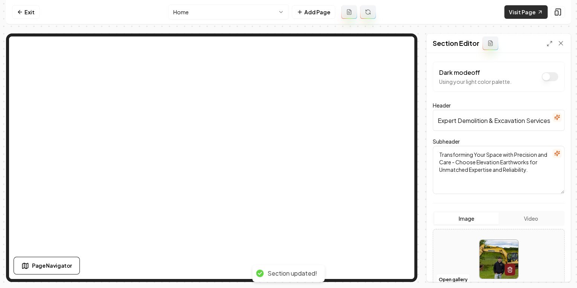
click at [517, 9] on link "Visit Page" at bounding box center [525, 12] width 43 height 14
click at [24, 11] on link "Exit" at bounding box center [25, 12] width 27 height 14
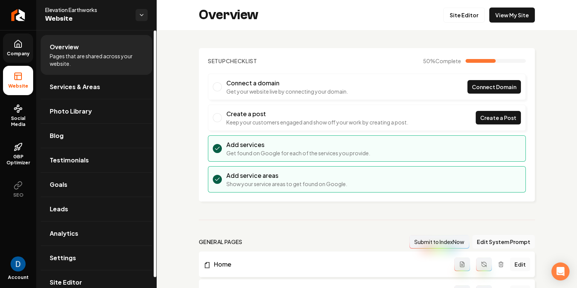
click at [22, 49] on link "Company" at bounding box center [18, 47] width 30 height 29
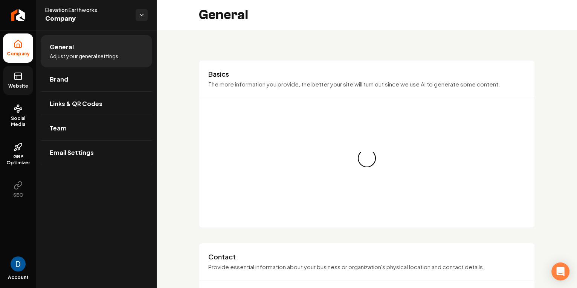
click at [21, 75] on icon at bounding box center [18, 75] width 7 height 0
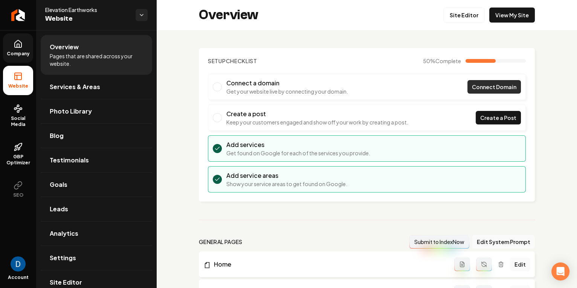
click at [477, 84] on span "Connect Domain" at bounding box center [494, 87] width 44 height 8
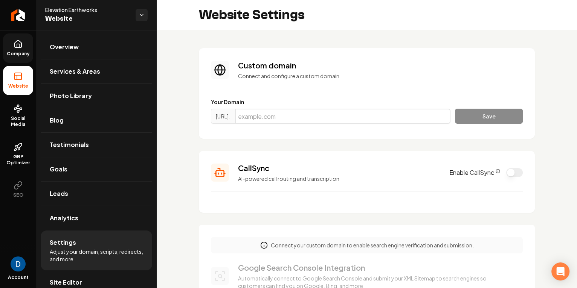
drag, startPoint x: 285, startPoint y: 109, endPoint x: 284, endPoint y: 113, distance: 4.2
click at [285, 109] on input "Main content area" at bounding box center [342, 116] width 215 height 15
paste input "elevationearthworksmn.com"
type input "elevationearthworksmn.com"
click at [486, 122] on button "Save" at bounding box center [489, 116] width 68 height 15
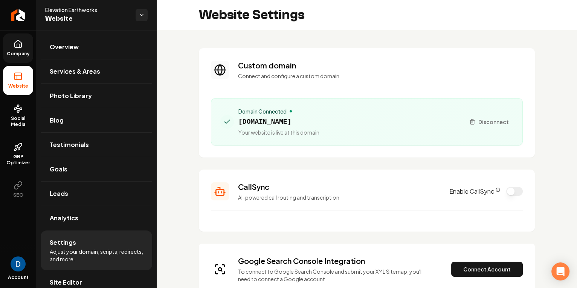
click at [72, 8] on span "Elevation Earthworks" at bounding box center [87, 10] width 84 height 8
copy span "Elevation Earthworks"
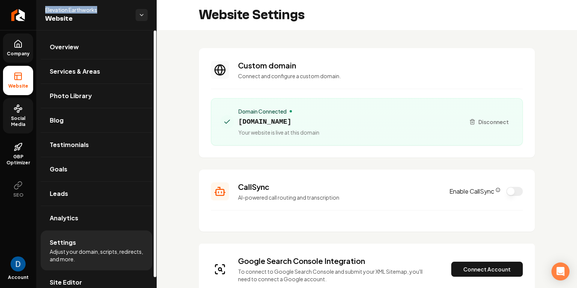
click at [17, 121] on span "Social Media" at bounding box center [18, 122] width 30 height 12
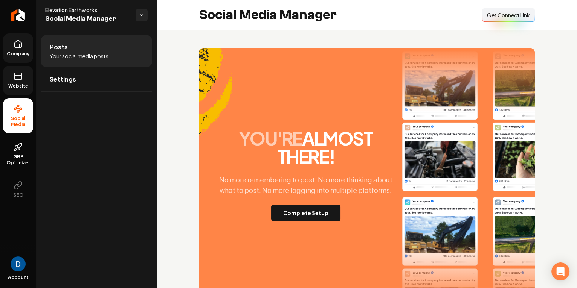
click at [317, 198] on div "you're almost there! No more remembering to post. No more thinking about what t…" at bounding box center [305, 175] width 187 height 92
click at [309, 209] on button "Complete Setup" at bounding box center [305, 213] width 69 height 17
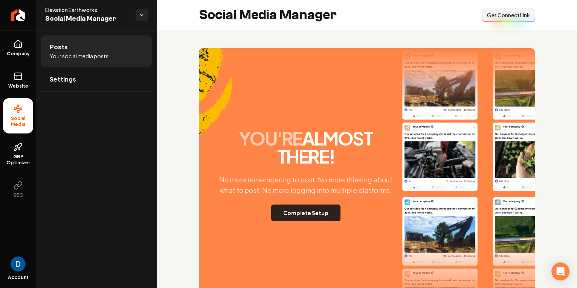
click at [320, 213] on button "Complete Setup" at bounding box center [305, 213] width 69 height 17
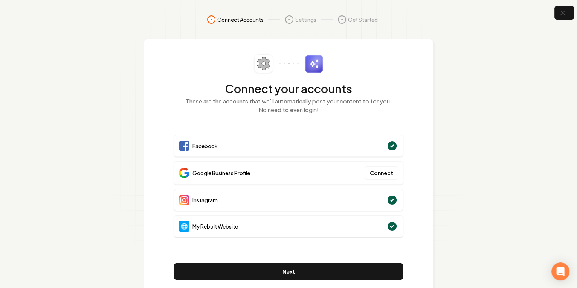
scroll to position [21, 0]
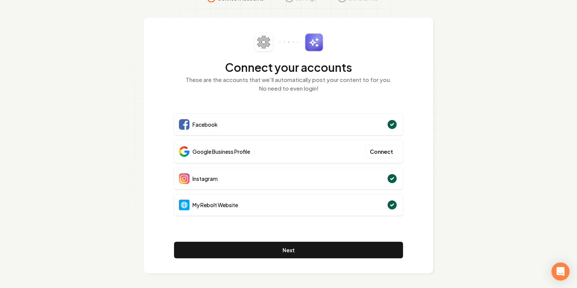
click at [250, 154] on span "Google Business Profile" at bounding box center [221, 152] width 58 height 8
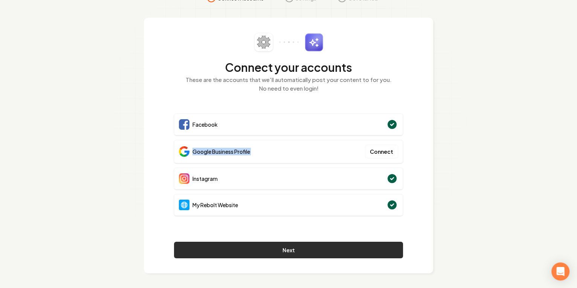
click at [358, 246] on button "Next" at bounding box center [288, 250] width 229 height 17
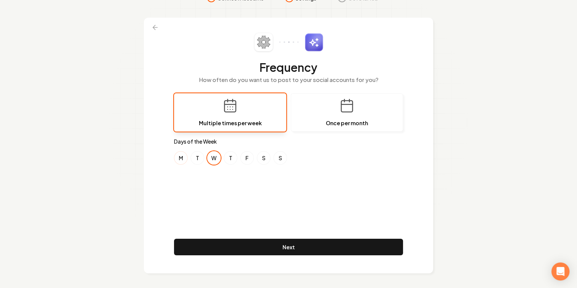
click at [184, 159] on button "M" at bounding box center [181, 158] width 14 height 14
click at [216, 160] on button "W" at bounding box center [214, 158] width 14 height 14
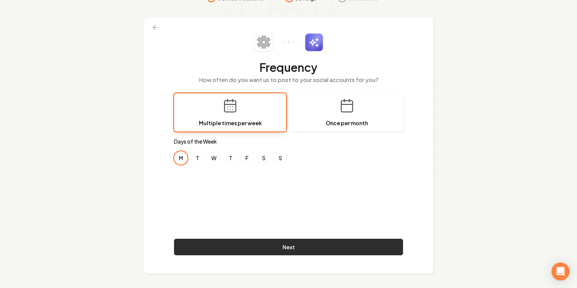
click at [301, 248] on button "Next" at bounding box center [288, 247] width 229 height 17
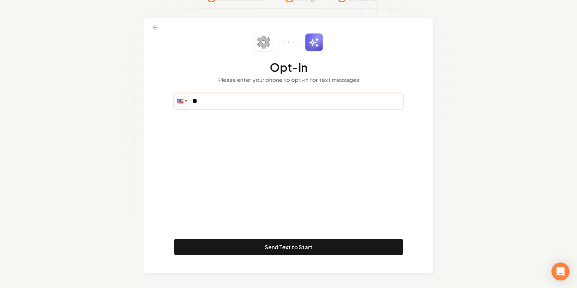
click at [229, 105] on input "**" at bounding box center [288, 101] width 228 height 15
click at [316, 100] on input "**" at bounding box center [288, 101] width 228 height 15
paste input "**********"
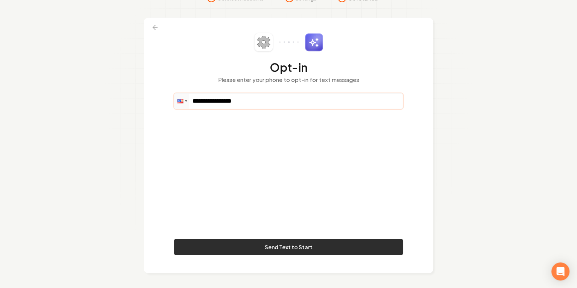
type input "**********"
click at [324, 250] on button "Send Text to Start" at bounding box center [288, 247] width 229 height 17
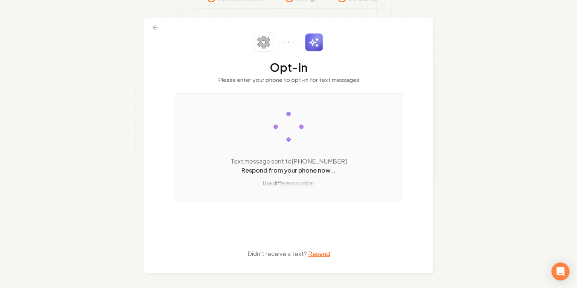
drag, startPoint x: 172, startPoint y: 38, endPoint x: 149, endPoint y: 20, distance: 28.8
click at [172, 38] on div "Opt-in Please enter your phone to opt-in for text messages Text message sent to…" at bounding box center [288, 146] width 289 height 256
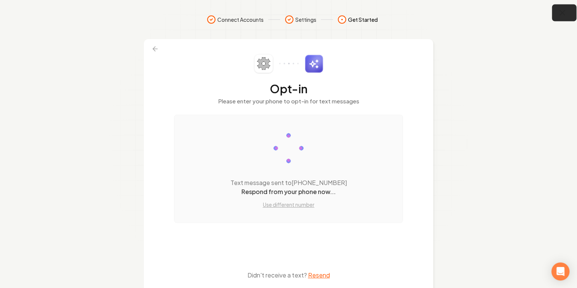
click at [565, 5] on button "button" at bounding box center [564, 13] width 24 height 17
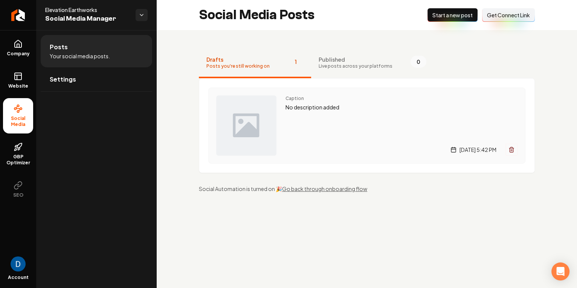
click at [330, 127] on div "Caption No description added Tuesday, August 26, 2025 | 5:42 PM" at bounding box center [401, 126] width 232 height 60
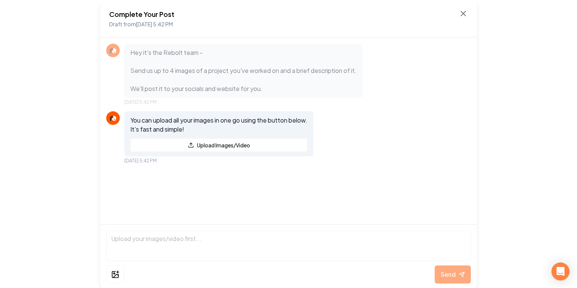
click at [448, 118] on div "You can upload all your images in one go using the button below. It’s fast and …" at bounding box center [288, 137] width 364 height 53
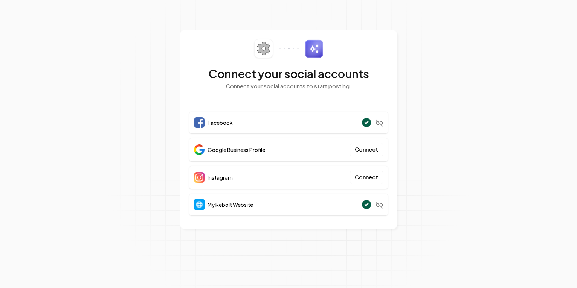
click at [486, 94] on section "Connect your social accounts Connect your social accounts to start posting. Fac…" at bounding box center [288, 144] width 577 height 288
click at [463, 71] on section "Connect your social accounts Connect your social accounts to start posting. Fac…" at bounding box center [288, 144] width 577 height 288
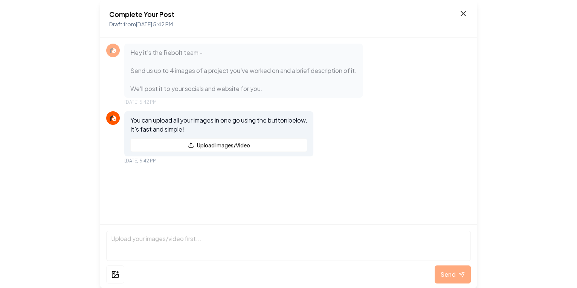
click at [460, 13] on icon at bounding box center [462, 13] width 9 height 9
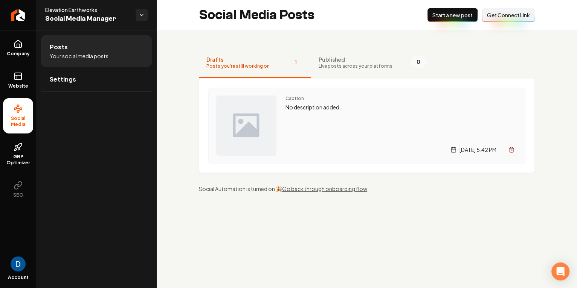
click at [352, 114] on div "Caption No description added [DATE] 5:42 PM" at bounding box center [401, 126] width 232 height 60
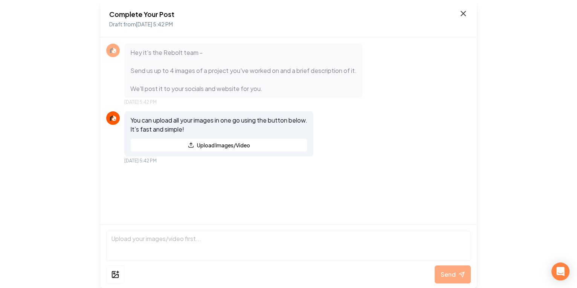
click at [460, 14] on icon at bounding box center [462, 13] width 9 height 9
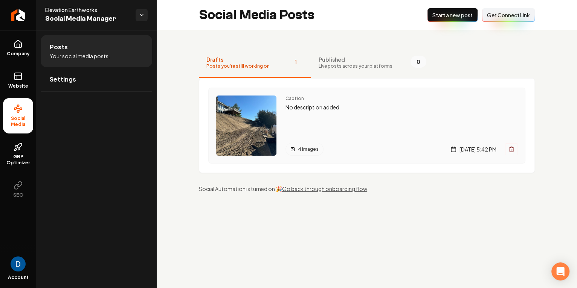
click at [328, 114] on div "Caption No description added 4 images [DATE] 5:42 PM" at bounding box center [401, 126] width 232 height 60
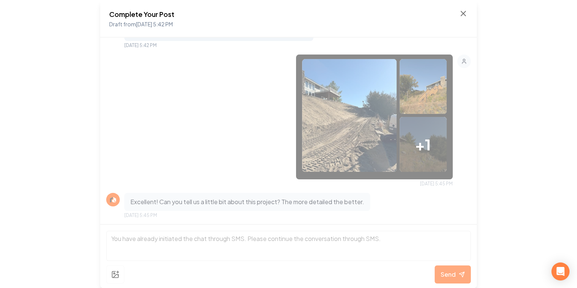
scroll to position [116, 0]
click at [466, 11] on icon at bounding box center [462, 13] width 9 height 9
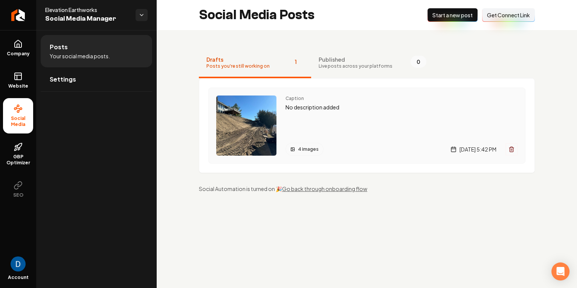
click at [339, 107] on p "No description added" at bounding box center [401, 107] width 232 height 9
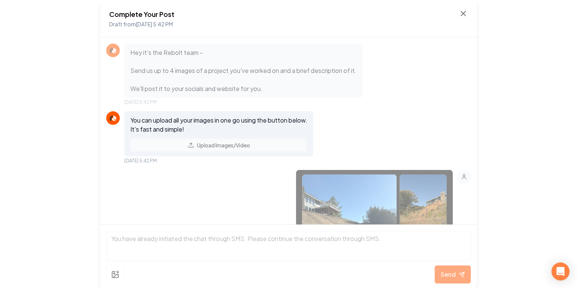
scroll to position [116, 0]
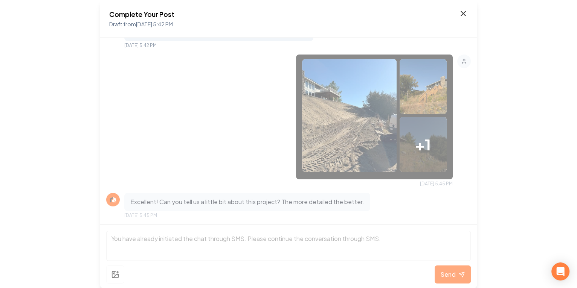
click at [460, 15] on icon at bounding box center [462, 13] width 9 height 9
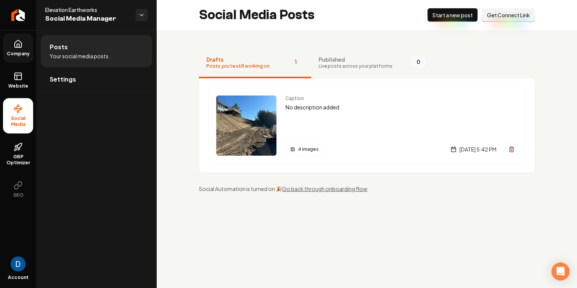
click at [21, 45] on icon at bounding box center [18, 43] width 7 height 7
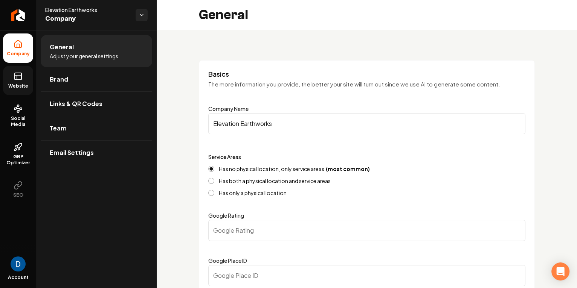
click at [8, 84] on span "Website" at bounding box center [18, 86] width 26 height 6
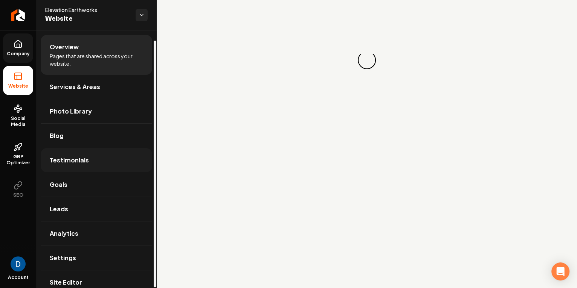
scroll to position [11, 0]
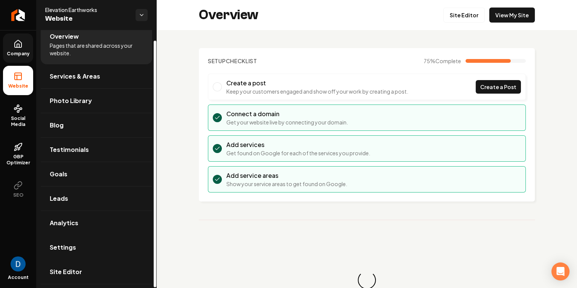
click at [102, 245] on link "Settings" at bounding box center [96, 248] width 111 height 24
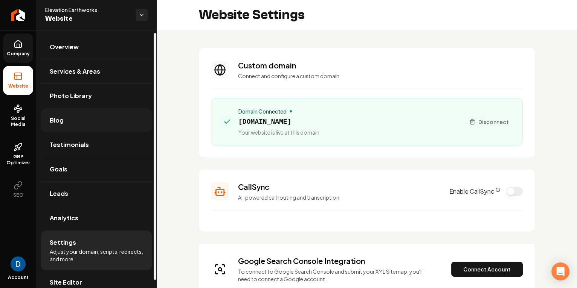
scroll to position [11, 0]
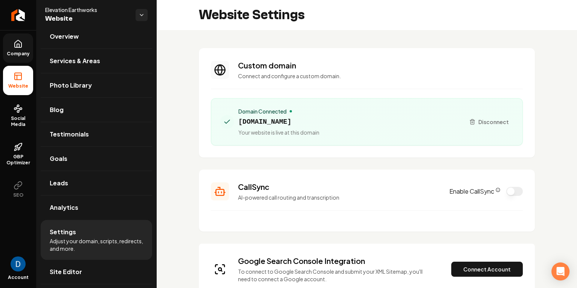
click at [8, 53] on span "Company" at bounding box center [18, 54] width 29 height 6
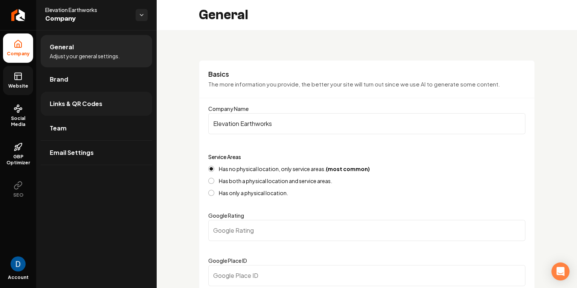
click at [93, 107] on span "Links & QR Codes" at bounding box center [76, 103] width 53 height 9
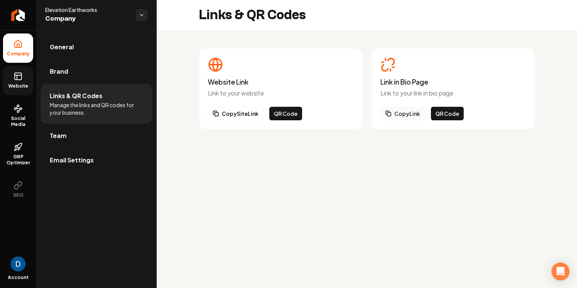
click at [414, 114] on button "Copy Link" at bounding box center [402, 114] width 44 height 14
click at [20, 151] on icon at bounding box center [18, 147] width 9 height 9
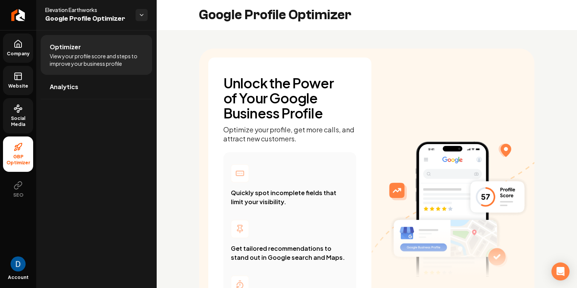
click at [20, 117] on span "Social Media" at bounding box center [18, 122] width 30 height 12
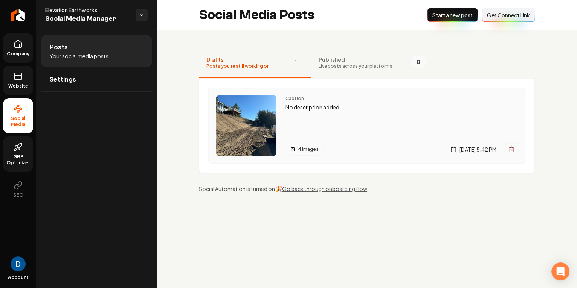
click at [347, 116] on div "Caption No description added 4 images [DATE] 5:42 PM" at bounding box center [401, 126] width 232 height 60
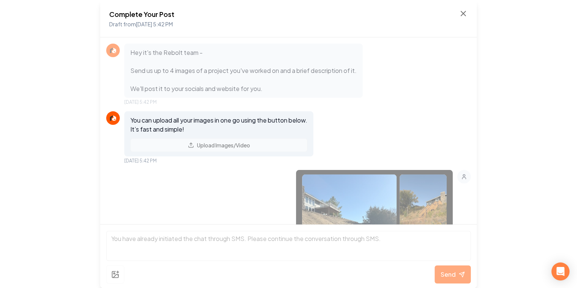
scroll to position [116, 0]
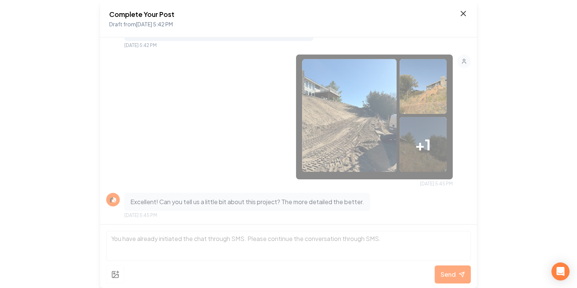
click at [460, 12] on icon at bounding box center [462, 13] width 9 height 9
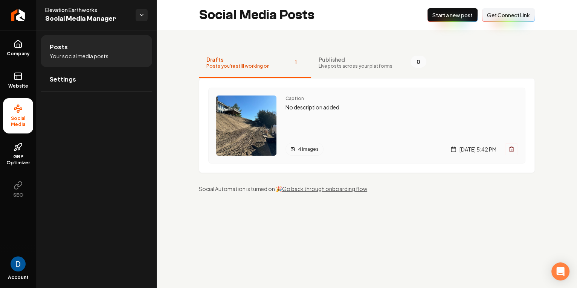
click at [368, 112] on div "Caption No description added 4 images [DATE] 5:42 PM" at bounding box center [401, 126] width 232 height 60
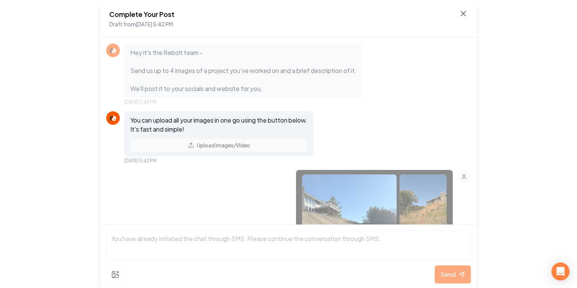
scroll to position [116, 0]
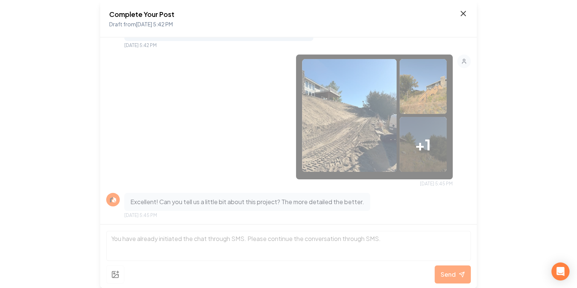
click at [464, 17] on icon at bounding box center [462, 13] width 9 height 9
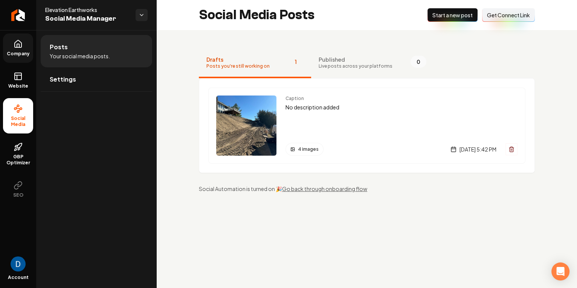
click at [19, 52] on span "Company" at bounding box center [18, 54] width 29 height 6
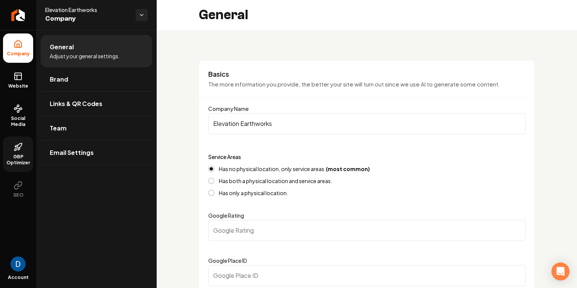
click at [23, 141] on link "GBP Optimizer" at bounding box center [18, 154] width 30 height 35
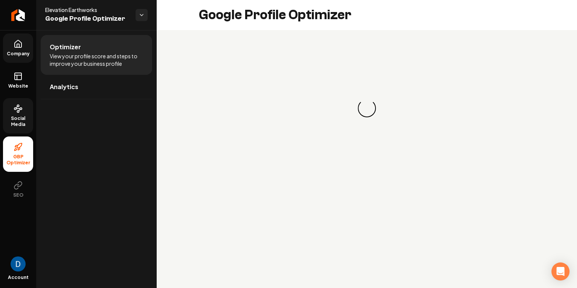
click at [21, 116] on span "Social Media" at bounding box center [18, 122] width 30 height 12
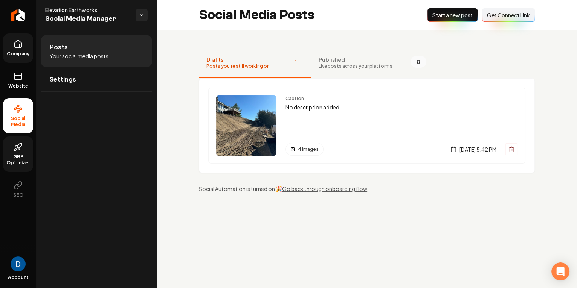
click at [19, 46] on icon at bounding box center [18, 45] width 2 height 3
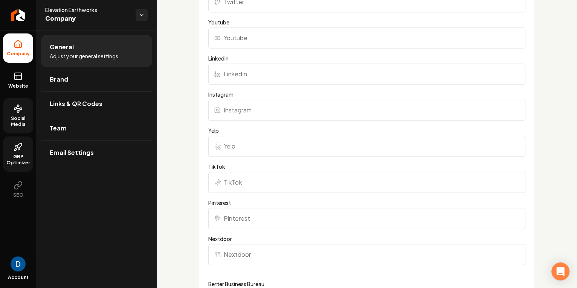
scroll to position [720, 0]
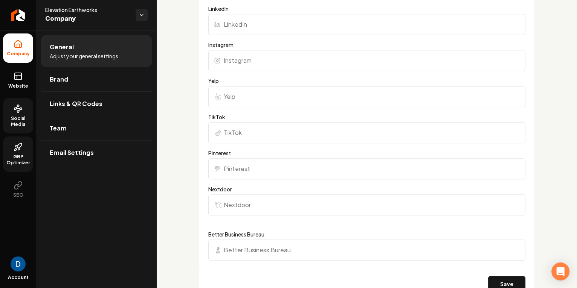
click at [254, 62] on input "Instagram" at bounding box center [366, 60] width 317 height 21
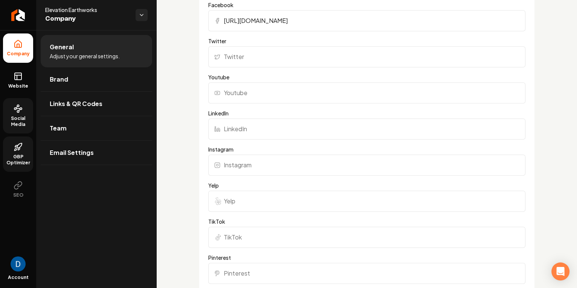
scroll to position [613, 0]
click at [255, 167] on input "Instagram" at bounding box center [366, 167] width 317 height 21
paste input "[URL][DOMAIN_NAME]"
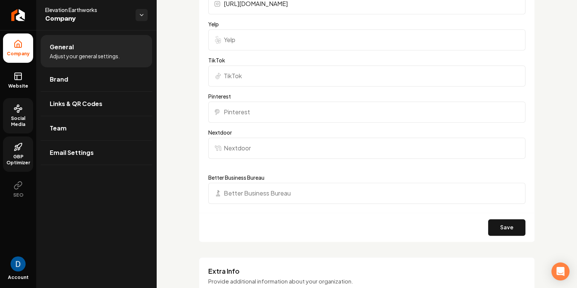
scroll to position [890, 0]
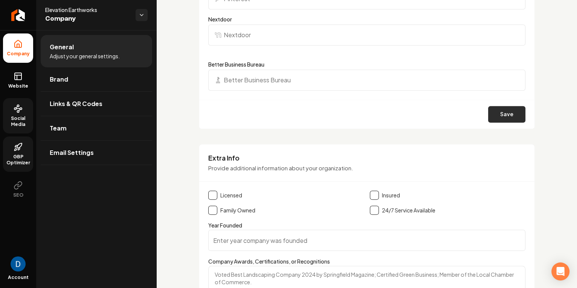
type input "[URL][DOMAIN_NAME]"
click at [502, 113] on button "Save" at bounding box center [506, 114] width 37 height 17
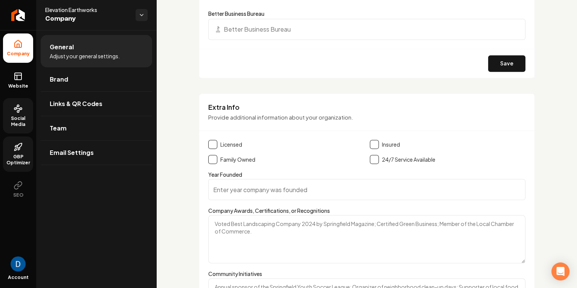
scroll to position [933, 0]
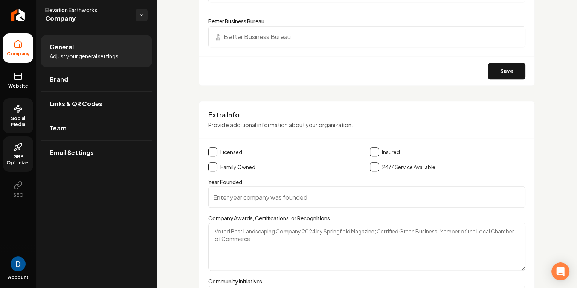
click at [237, 166] on label "Family Owned" at bounding box center [237, 167] width 35 height 8
click at [214, 166] on button "Main content area" at bounding box center [212, 167] width 9 height 9
click at [373, 166] on button "Main content area" at bounding box center [374, 167] width 9 height 9
click at [213, 151] on button "Main content area" at bounding box center [212, 152] width 9 height 9
click at [497, 69] on button "Save" at bounding box center [506, 71] width 37 height 17
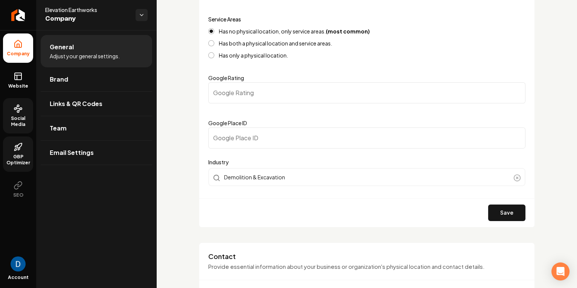
scroll to position [108, 0]
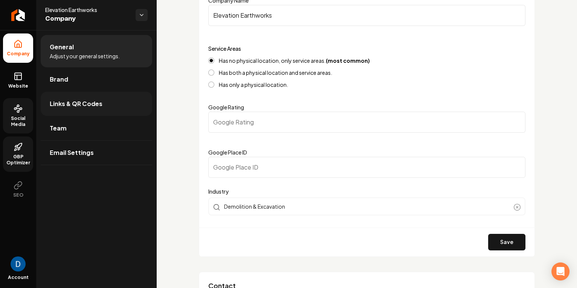
click at [107, 92] on link "Links & QR Codes" at bounding box center [96, 104] width 111 height 24
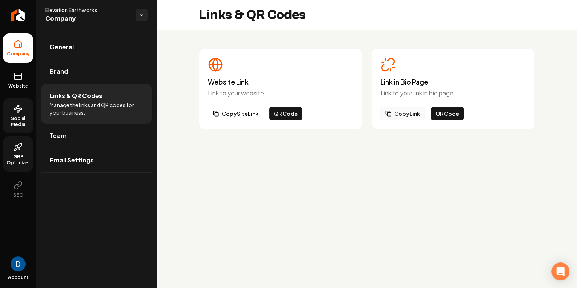
click at [388, 118] on button "Copy Link" at bounding box center [402, 114] width 44 height 14
click at [400, 114] on button "Copy Link" at bounding box center [402, 114] width 44 height 14
click at [21, 75] on icon at bounding box center [18, 75] width 7 height 0
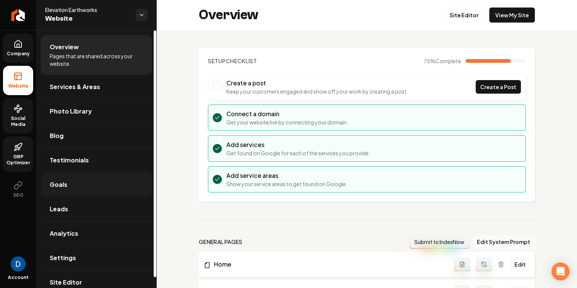
scroll to position [11, 0]
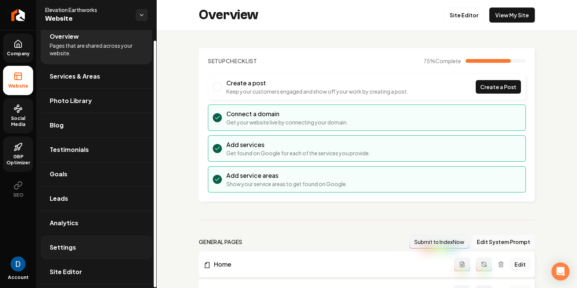
click at [98, 243] on link "Settings" at bounding box center [96, 248] width 111 height 24
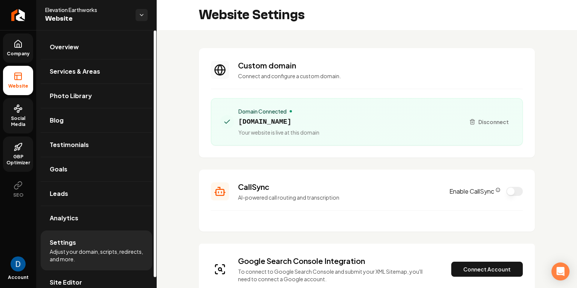
scroll to position [70, 0]
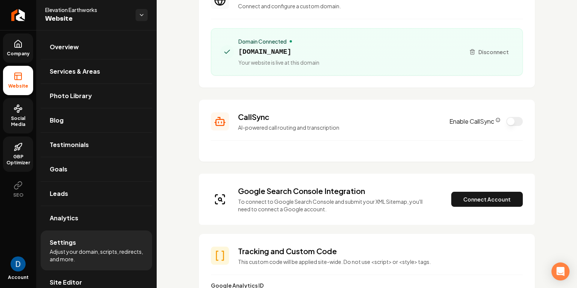
click at [496, 119] on icon "CallSync Info" at bounding box center [497, 120] width 5 height 5
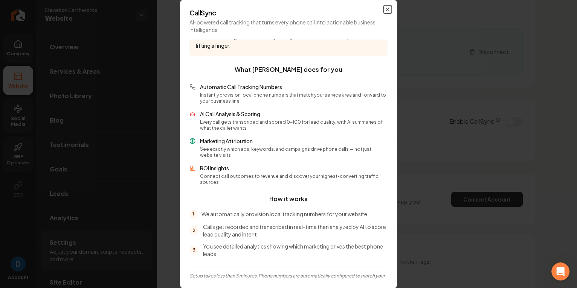
scroll to position [0, 0]
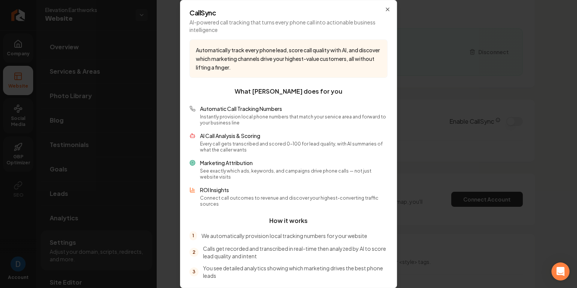
click at [228, 58] on p "Automatically track every phone lead, score call quality with AI, and discover …" at bounding box center [288, 59] width 185 height 26
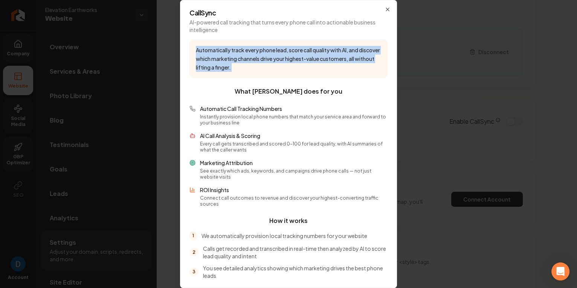
click at [228, 58] on p "Automatically track every phone lead, score call quality with AI, and discover …" at bounding box center [288, 59] width 185 height 26
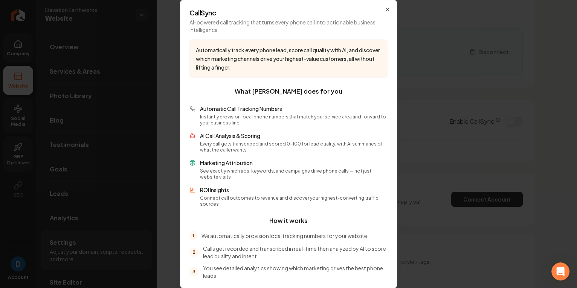
click at [280, 92] on h3 "What CallSync does for you" at bounding box center [288, 91] width 198 height 9
click at [388, 11] on icon "button" at bounding box center [387, 9] width 6 height 6
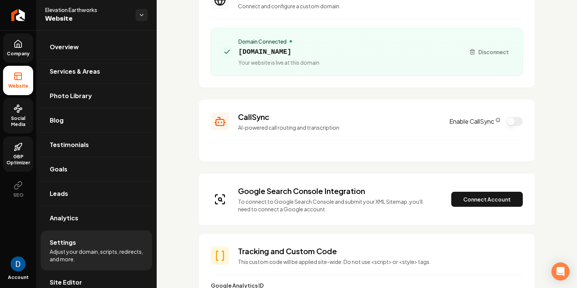
click at [21, 50] on link "Company" at bounding box center [18, 47] width 30 height 29
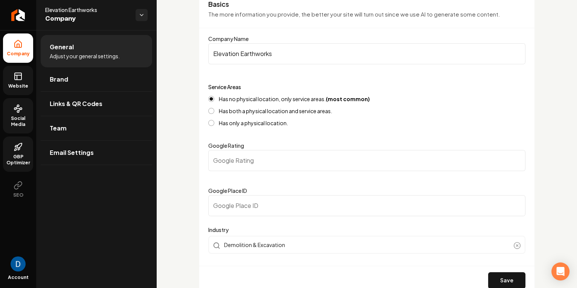
click at [14, 79] on icon at bounding box center [18, 76] width 9 height 9
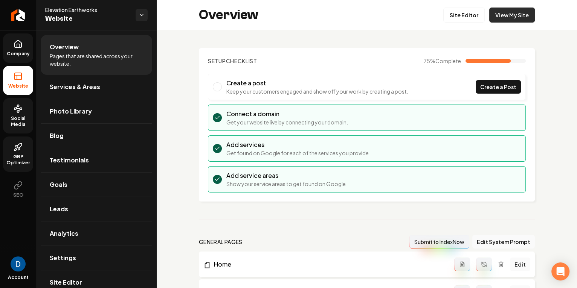
click at [521, 15] on link "View My Site" at bounding box center [512, 15] width 46 height 15
click at [15, 156] on span "GBP Optimizer" at bounding box center [18, 160] width 30 height 12
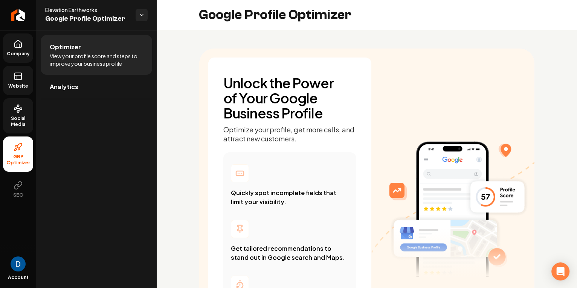
click at [18, 135] on ul "Company Website Social Media GBP Optimizer SEO" at bounding box center [18, 118] width 36 height 177
click at [20, 128] on link "Social Media" at bounding box center [18, 115] width 30 height 35
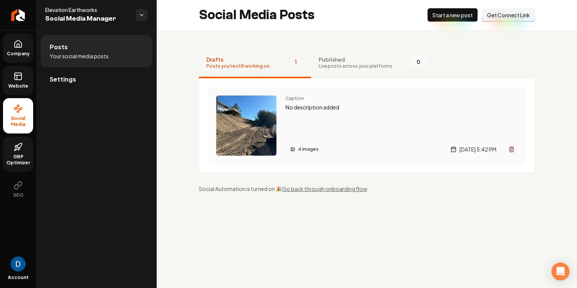
click at [515, 150] on button "Main content area" at bounding box center [511, 149] width 12 height 12
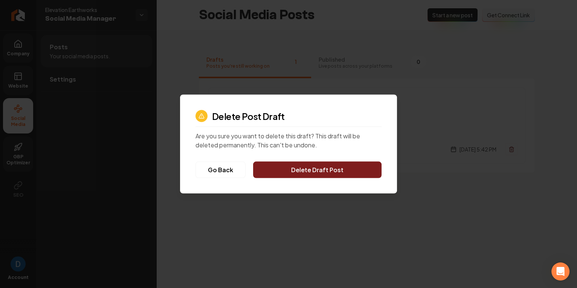
click at [323, 166] on button "Delete Draft Post" at bounding box center [317, 170] width 128 height 17
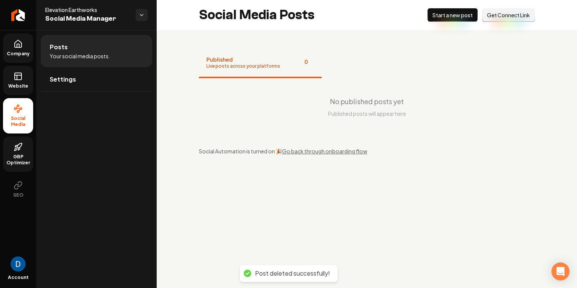
click at [448, 7] on div "Social Media Posts New Post Start a new post Connect Link Get Connect Link" at bounding box center [367, 15] width 420 height 30
click at [446, 12] on span "Start a new post" at bounding box center [452, 15] width 40 height 8
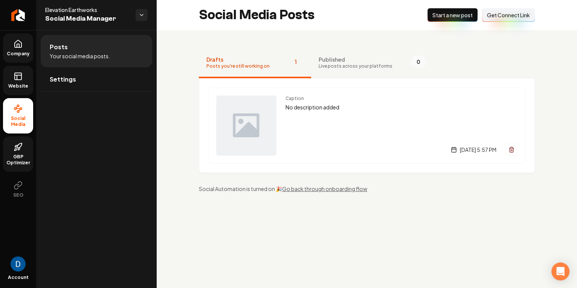
click at [505, 12] on span "Get Connect Link" at bounding box center [508, 15] width 43 height 8
click at [324, 116] on div "Caption No description added [DATE] 5:57 PM" at bounding box center [401, 126] width 232 height 60
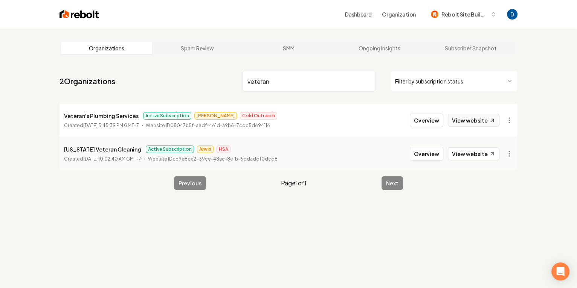
type input "veteran"
click at [486, 122] on link "View website" at bounding box center [474, 120] width 52 height 13
click at [426, 119] on button "Overview" at bounding box center [425, 121] width 33 height 14
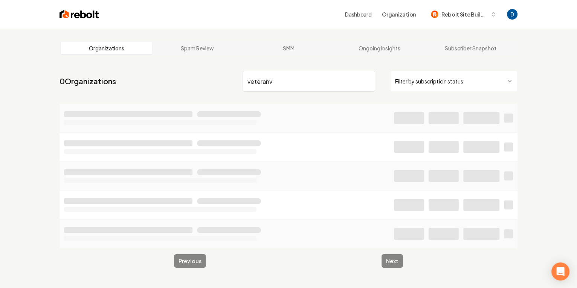
type input "veteran"
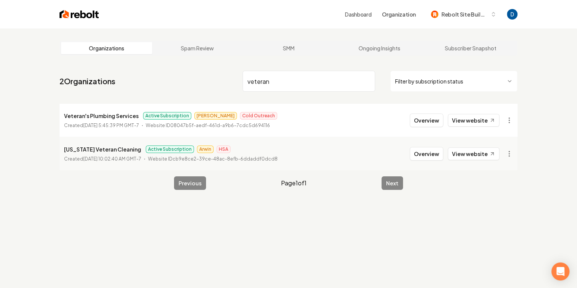
click at [102, 117] on p "Veteran's Plumbing Services" at bounding box center [101, 115] width 75 height 9
copy p "Veteran's Plumbing Services"
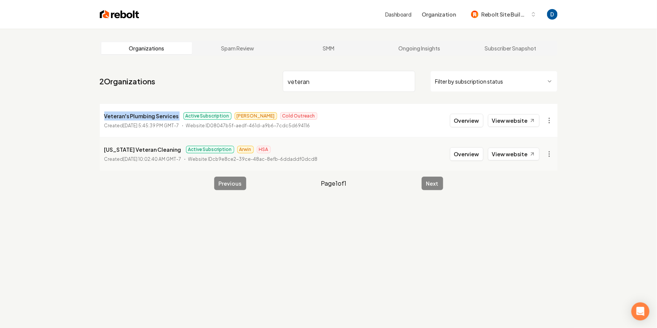
click at [554, 121] on html "Dashboard Organization Rebolt Site Builder Organizations Spam Review SMM Ongoin…" at bounding box center [328, 164] width 657 height 328
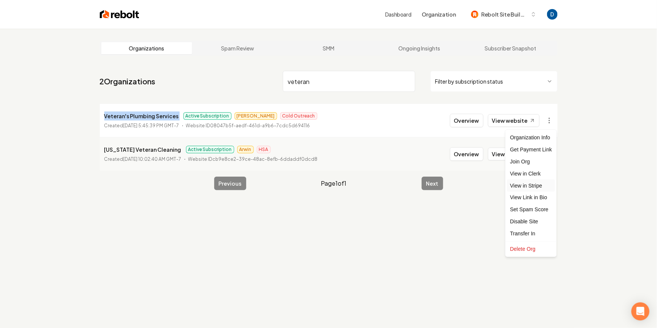
click at [528, 184] on link "View in Stripe" at bounding box center [531, 186] width 48 height 12
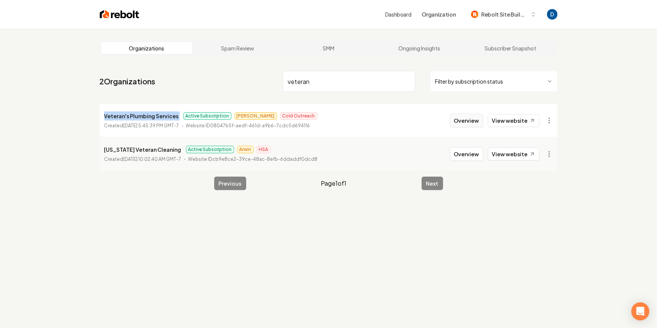
click at [468, 119] on button "Overview" at bounding box center [466, 121] width 33 height 14
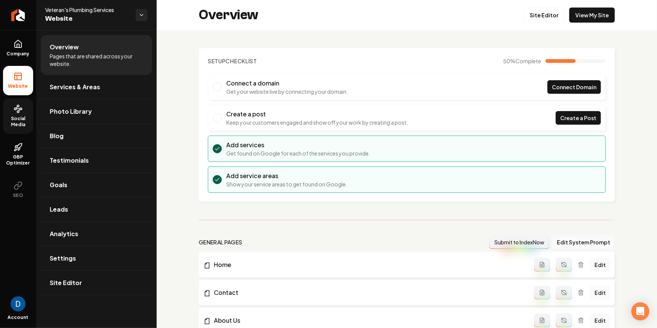
click at [20, 118] on span "Social Media" at bounding box center [18, 122] width 30 height 12
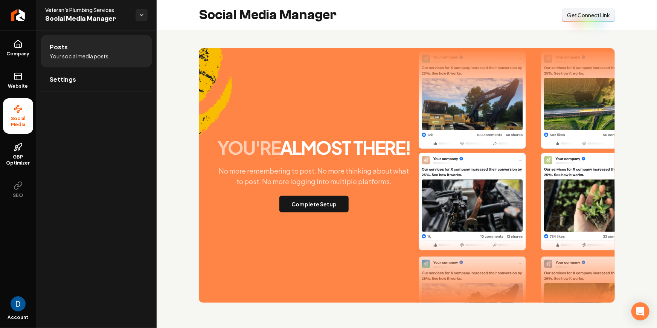
click at [576, 15] on span "Get Connect Link" at bounding box center [588, 15] width 43 height 8
click at [576, 18] on span "Get Connect Link" at bounding box center [588, 15] width 43 height 8
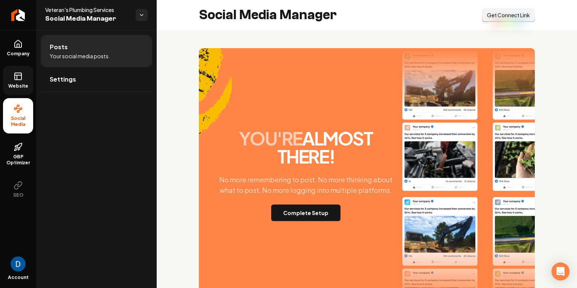
click at [24, 72] on link "Website" at bounding box center [18, 80] width 30 height 29
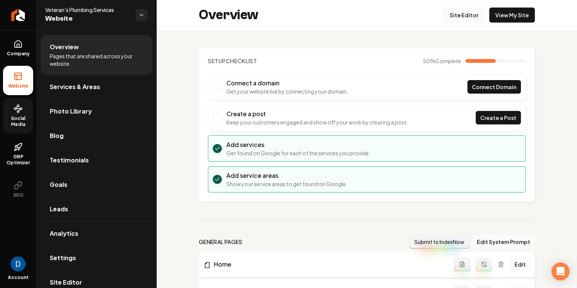
click at [458, 14] on link "Site Editor" at bounding box center [463, 15] width 41 height 15
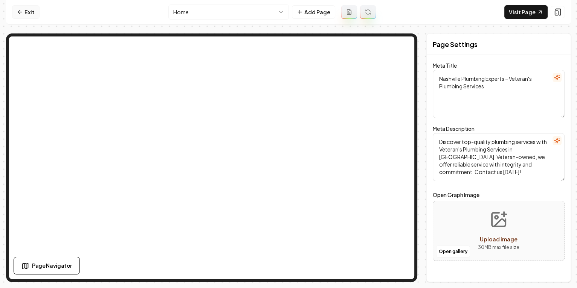
click at [29, 10] on link "Exit" at bounding box center [25, 12] width 27 height 14
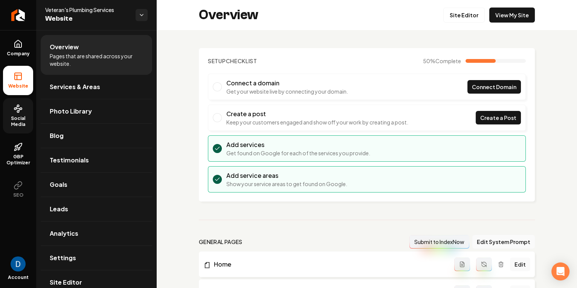
click at [23, 116] on span "Social Media" at bounding box center [18, 122] width 30 height 12
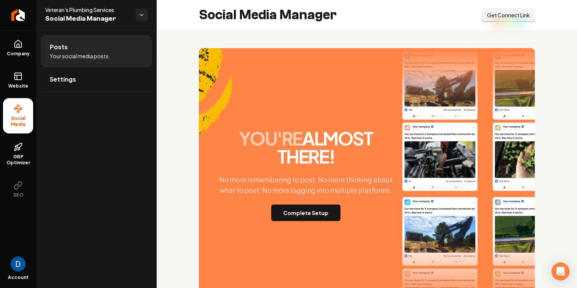
click at [459, 17] on div "Social Media Manager Connect Link Get Connect Link" at bounding box center [367, 15] width 420 height 30
click at [506, 13] on span "Get Connect Link" at bounding box center [508, 15] width 43 height 8
drag, startPoint x: 16, startPoint y: 65, endPoint x: 19, endPoint y: 72, distance: 7.4
click at [16, 65] on ul "Company Website Social Media GBP Optimizer SEO" at bounding box center [18, 118] width 36 height 177
click at [20, 75] on icon at bounding box center [18, 75] width 7 height 0
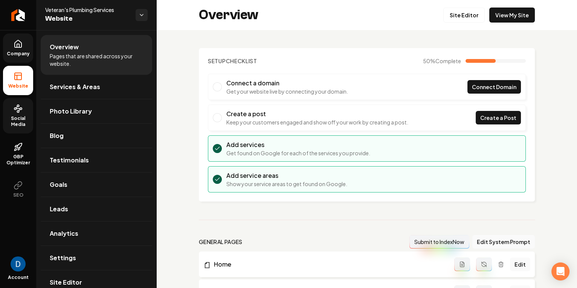
click at [19, 42] on icon at bounding box center [18, 44] width 9 height 9
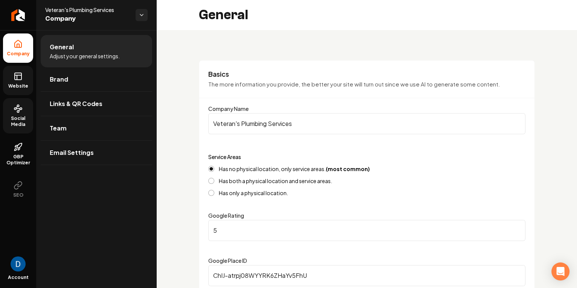
click at [18, 81] on link "Website" at bounding box center [18, 80] width 30 height 29
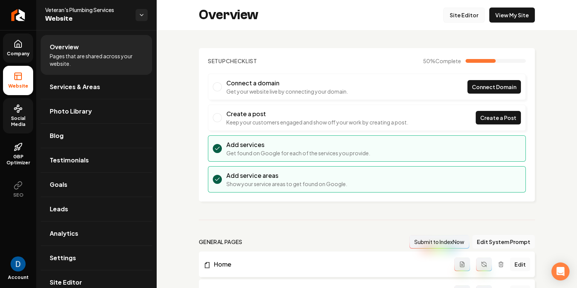
click at [464, 15] on link "Site Editor" at bounding box center [463, 15] width 41 height 15
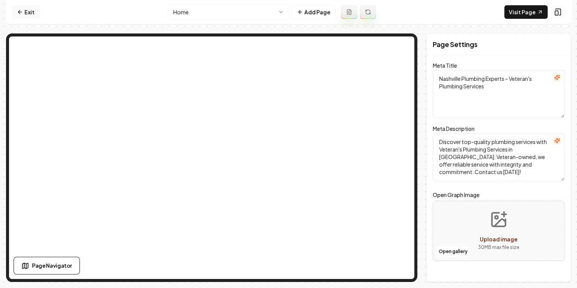
click at [30, 12] on link "Exit" at bounding box center [25, 12] width 27 height 14
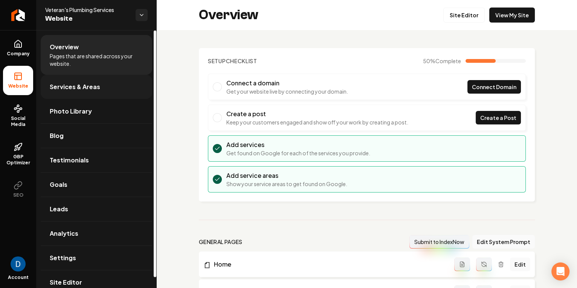
click at [115, 92] on link "Services & Areas" at bounding box center [96, 87] width 111 height 24
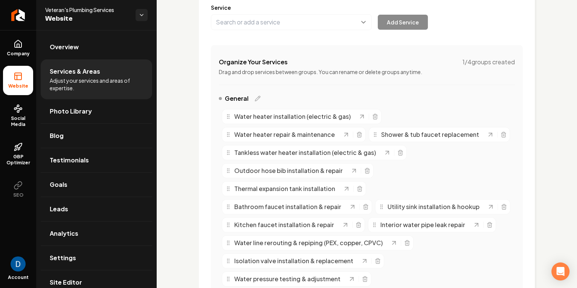
scroll to position [131, 0]
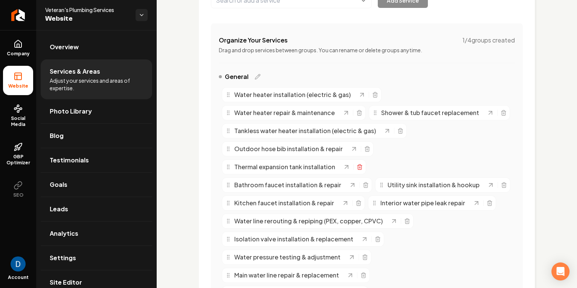
click at [358, 166] on icon "Main content area" at bounding box center [359, 167] width 6 height 6
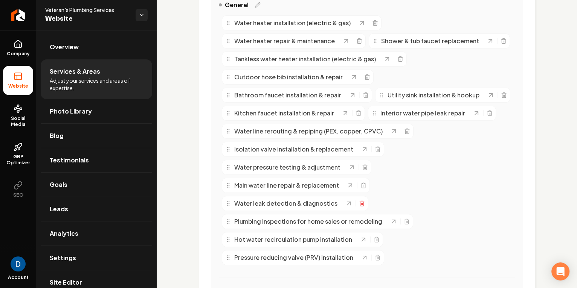
scroll to position [203, 0]
click at [361, 202] on icon "Main content area" at bounding box center [361, 204] width 3 height 4
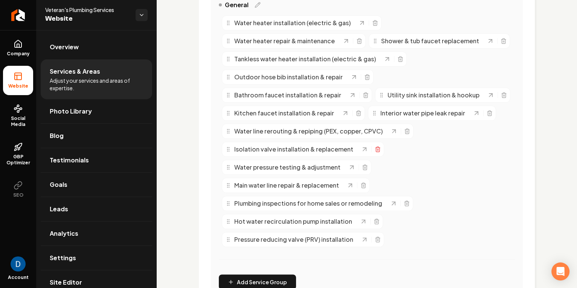
click at [377, 150] on icon "Main content area" at bounding box center [377, 150] width 3 height 4
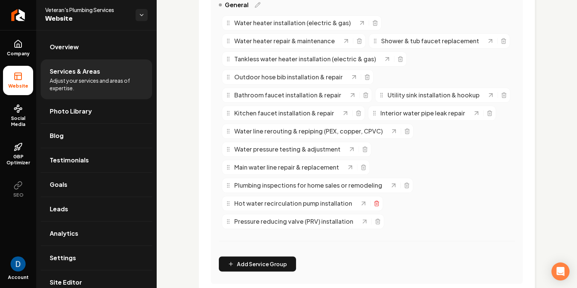
click at [373, 205] on icon "Main content area" at bounding box center [376, 204] width 6 height 6
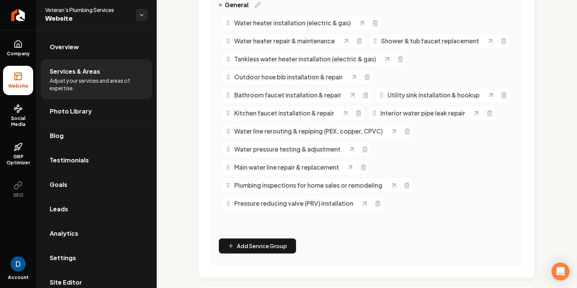
click at [403, 96] on span "Utility sink installation & hookup" at bounding box center [433, 95] width 92 height 9
click at [501, 94] on icon "Main content area" at bounding box center [503, 94] width 5 height 0
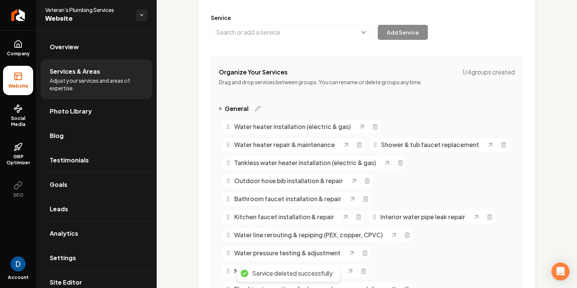
scroll to position [94, 0]
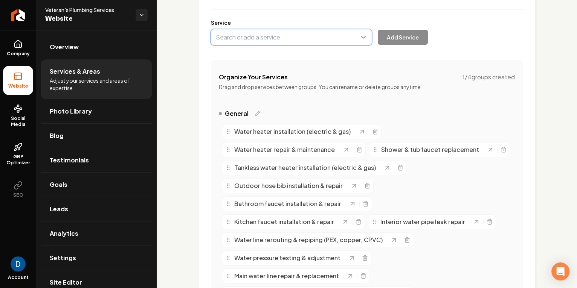
click at [274, 35] on button "Main content area" at bounding box center [291, 37] width 161 height 16
type input "Sink Installation"
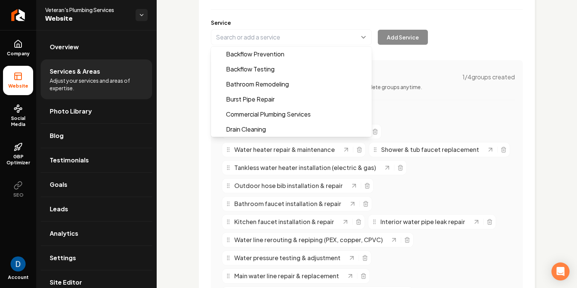
click at [318, 23] on div "Service Backflow Prevention Backflow Testing Bathroom Remodeling Burst Pipe Rep…" at bounding box center [367, 32] width 312 height 26
click at [276, 37] on button "Main content area" at bounding box center [291, 37] width 161 height 16
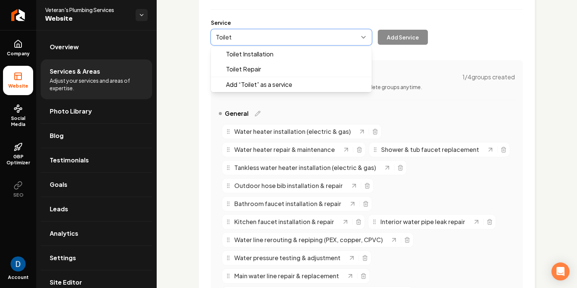
type input "Toilet"
click at [276, 36] on button "Main content area" at bounding box center [291, 37] width 161 height 16
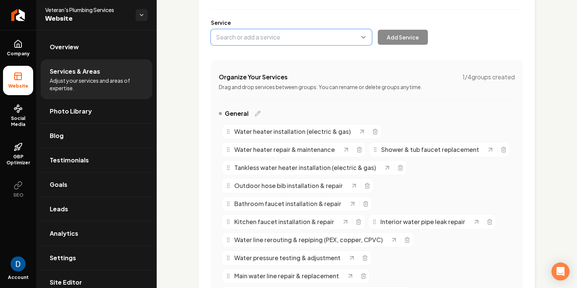
click at [276, 36] on button "Main content area" at bounding box center [291, 37] width 161 height 16
type input "Toilet Installation & Repair"
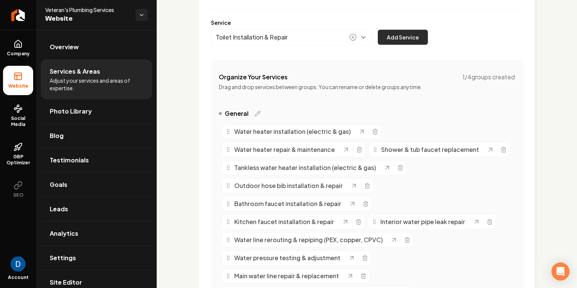
click at [414, 36] on button "Add Service" at bounding box center [402, 37] width 50 height 15
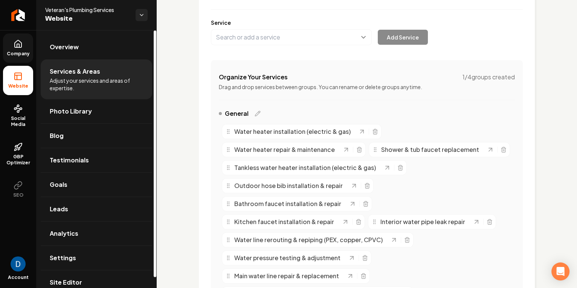
click at [24, 51] on span "Company" at bounding box center [18, 54] width 29 height 6
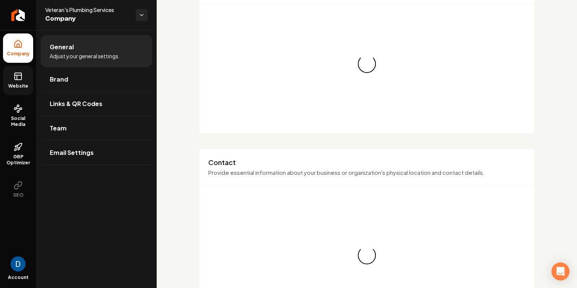
click at [20, 74] on icon at bounding box center [18, 76] width 9 height 9
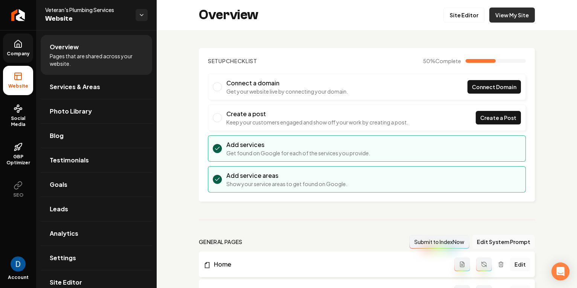
click at [517, 14] on link "View My Site" at bounding box center [512, 15] width 46 height 15
click at [426, 21] on div "Overview Site Editor View My Site" at bounding box center [367, 15] width 420 height 30
click at [466, 14] on link "Site Editor" at bounding box center [463, 15] width 41 height 15
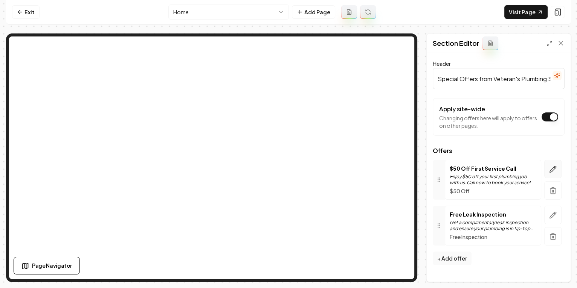
click at [552, 168] on icon "button" at bounding box center [552, 169] width 6 height 6
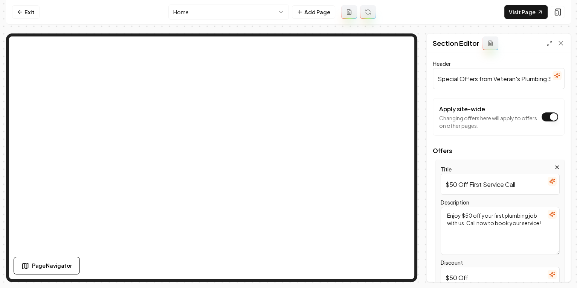
drag, startPoint x: 464, startPoint y: 216, endPoint x: 470, endPoint y: 216, distance: 5.7
click at [470, 216] on textarea "Enjoy $50 off your first plumbing job with us. Call now to book your service!" at bounding box center [499, 231] width 119 height 48
click at [481, 184] on input "$50 Off First Service Call" at bounding box center [499, 184] width 119 height 21
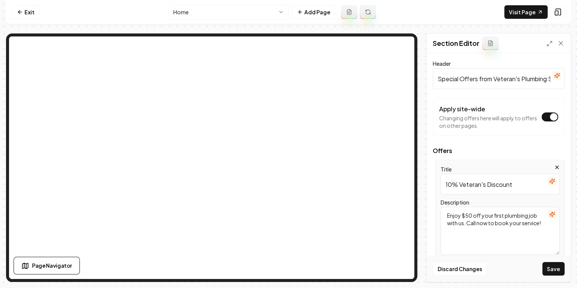
type input "10% Veteran's Discount"
click at [479, 216] on textarea "Enjoy $50 off your first plumbing job with us. Call now to book your service!" at bounding box center [499, 231] width 119 height 48
click at [464, 216] on textarea "Enjoy $50 off your first plumbing job with us. Call now to book your service!" at bounding box center [499, 231] width 119 height 48
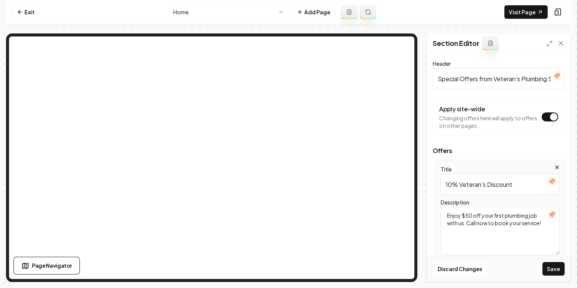
click at [446, 216] on textarea "Enjoy $50 off your first plumbing job with us. Call now to book your service!" at bounding box center [499, 231] width 119 height 48
click at [495, 215] on textarea "Veteran's receive $50 off your first plumbing job with us. Call now to book you…" at bounding box center [499, 231] width 119 height 48
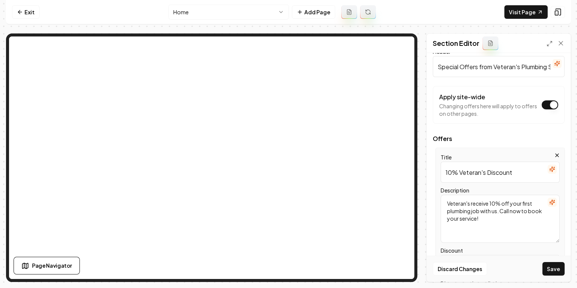
scroll to position [14, 0]
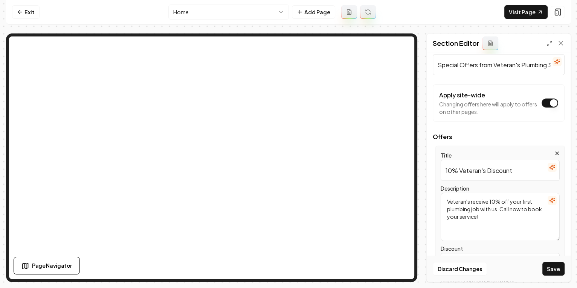
click at [504, 229] on textarea "Veteran's receive 10% off your first plumbing job with us. Call now to book you…" at bounding box center [499, 217] width 119 height 48
click at [510, 200] on textarea "Veteran's receive 10% off your first plumbing job with us. Call now to book you…" at bounding box center [499, 217] width 119 height 48
drag, startPoint x: 503, startPoint y: 202, endPoint x: 489, endPoint y: 210, distance: 16.0
click at [488, 210] on textarea "Veteran's receive 10% off your first plumbing job with us. Call now to book you…" at bounding box center [499, 217] width 119 height 48
click at [526, 200] on textarea "Veteran's receive 10% off your first plumbing job with us. Call now to book you…" at bounding box center [499, 217] width 119 height 48
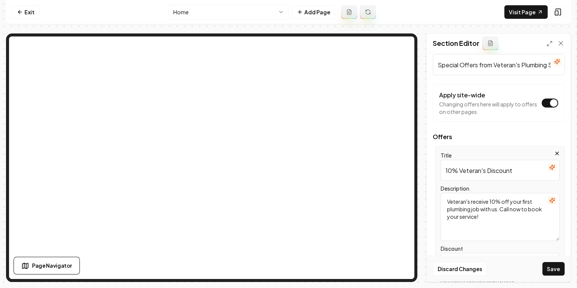
drag, startPoint x: 510, startPoint y: 202, endPoint x: 489, endPoint y: 211, distance: 23.3
click at [489, 211] on textarea "Veteran's receive 10% off your first plumbing job with us. Call now to book you…" at bounding box center [499, 217] width 119 height 48
click at [510, 199] on textarea "Veteran's receive 10% off your first plumbing job with us. Call now to book you…" at bounding box center [499, 217] width 119 height 48
drag, startPoint x: 511, startPoint y: 203, endPoint x: 496, endPoint y: 209, distance: 15.6
click at [496, 209] on textarea "Veteran's receive 10% off your first plumbing job with us. Call now to book you…" at bounding box center [499, 217] width 119 height 48
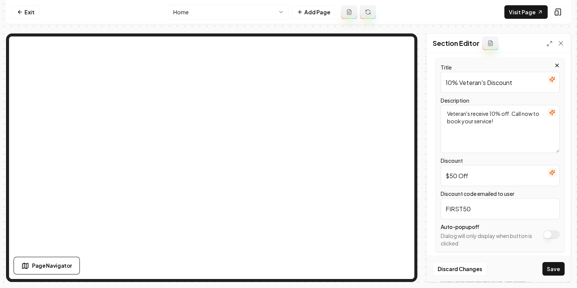
scroll to position [102, 0]
type textarea "Veteran's receive 10% off. Call now to book your service!"
click at [447, 176] on input "$50 Off" at bounding box center [499, 176] width 119 height 21
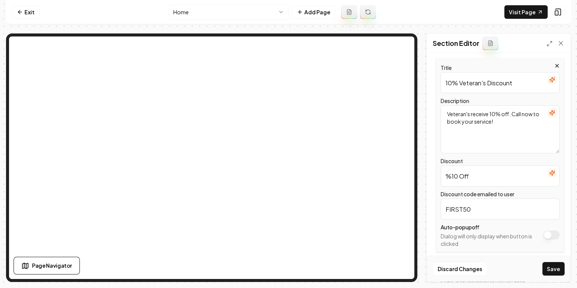
type input "%10 Off"
click at [449, 207] on input "FIRST50" at bounding box center [499, 209] width 119 height 21
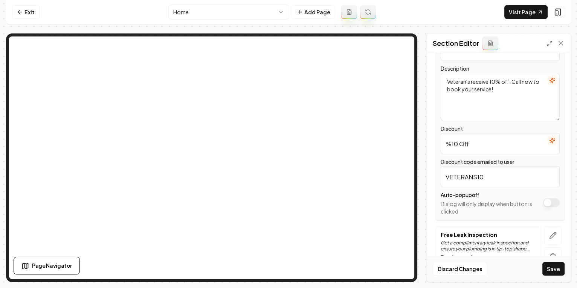
scroll to position [142, 0]
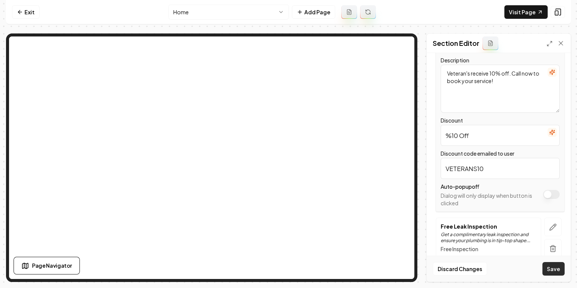
type input "VETERANS10"
click at [551, 264] on button "Save" at bounding box center [553, 269] width 22 height 14
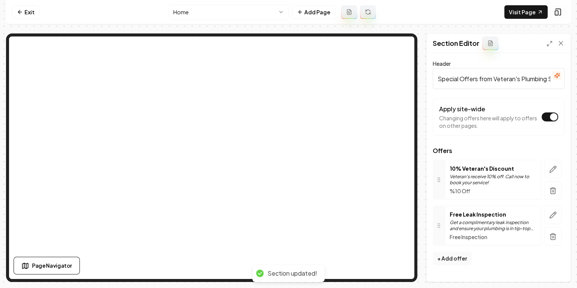
scroll to position [0, 0]
click at [549, 212] on icon "button" at bounding box center [553, 216] width 8 height 8
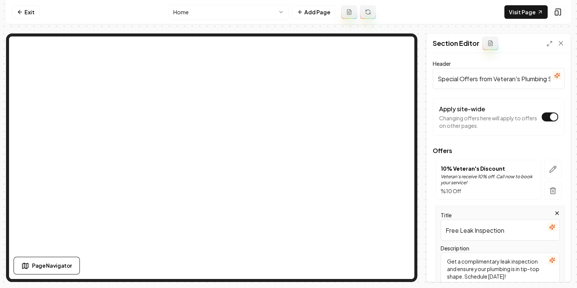
click at [499, 233] on input "Free Leak Inspection" at bounding box center [499, 230] width 119 height 21
paste input "Water Heater Flush Special for $139"
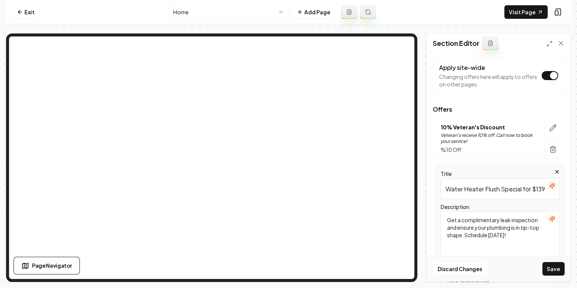
scroll to position [48, 0]
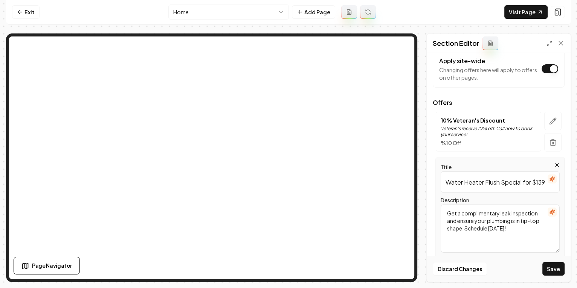
click at [518, 183] on input "Water Heater Flush Special for $139" at bounding box center [499, 182] width 119 height 21
type input "Water Heater Flush Special"
click at [558, 122] on button "button" at bounding box center [552, 121] width 17 height 18
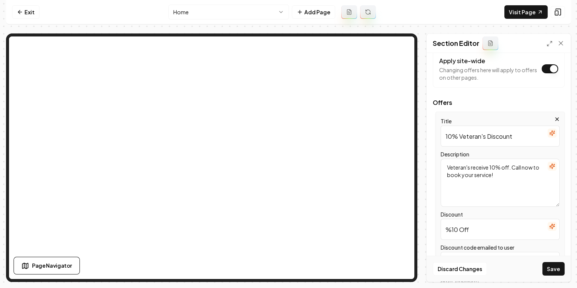
click at [451, 230] on input "%10 Off" at bounding box center [499, 229] width 119 height 21
type input "10% Off"
click at [558, 269] on button "Save" at bounding box center [553, 269] width 22 height 14
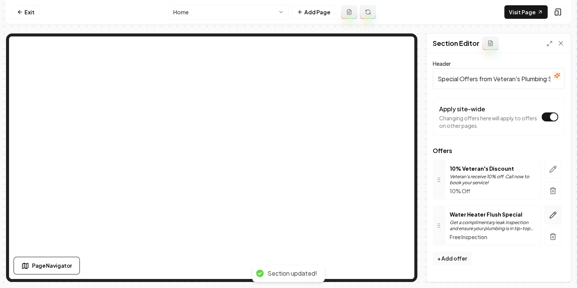
click at [550, 215] on icon "button" at bounding box center [553, 216] width 8 height 8
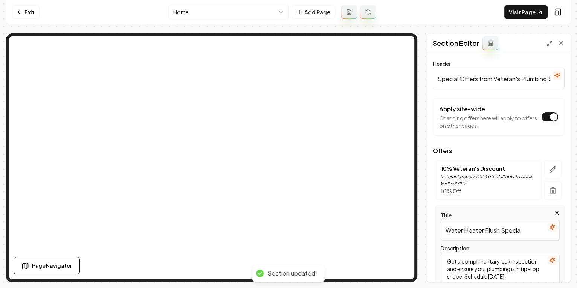
scroll to position [81, 0]
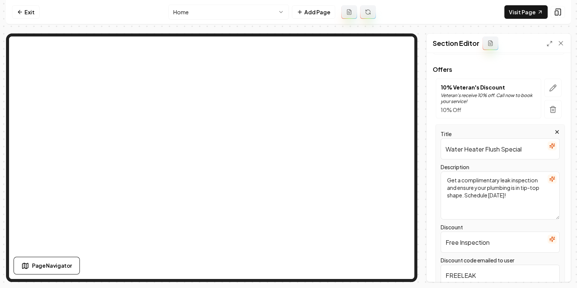
click at [473, 151] on input "Water Heater Flush Special" at bounding box center [499, 149] width 119 height 21
click at [473, 150] on input "Water Heater Flush Special" at bounding box center [499, 148] width 119 height 21
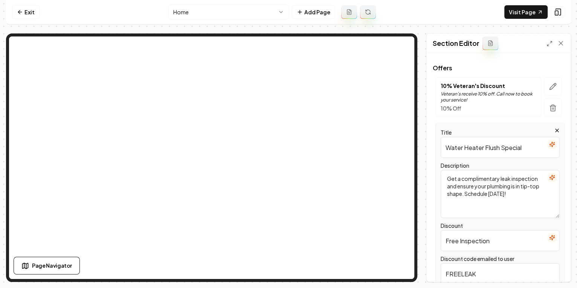
click at [473, 150] on input "Water Heater Flush Special" at bounding box center [499, 147] width 119 height 21
click at [487, 189] on textarea "Get a complimentary leak inspection and ensure your plumbing is in tip-top shap…" at bounding box center [499, 194] width 119 height 48
click at [485, 180] on textarea "Get a complimentary leak inspection and ensure your plumbing is in tip-top shap…" at bounding box center [499, 194] width 119 height 48
click at [484, 180] on textarea "Get a complimentary leak inspection and ensure your plumbing is in tip-top shap…" at bounding box center [499, 194] width 119 height 48
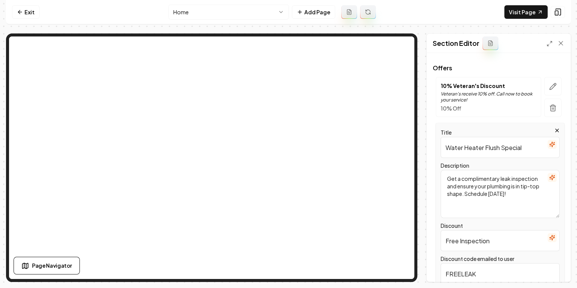
click at [474, 196] on textarea "Get a complimentary leak inspection and ensure your plumbing is in tip-top shap…" at bounding box center [499, 194] width 119 height 48
paste textarea "Water Heater Flush Special for $139"
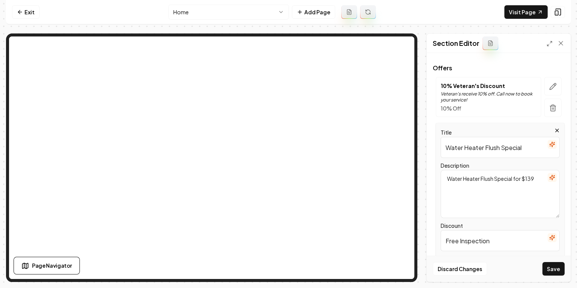
type textarea "Water Heater Flush Special for $139"
click at [553, 176] on icon "button" at bounding box center [552, 178] width 6 height 6
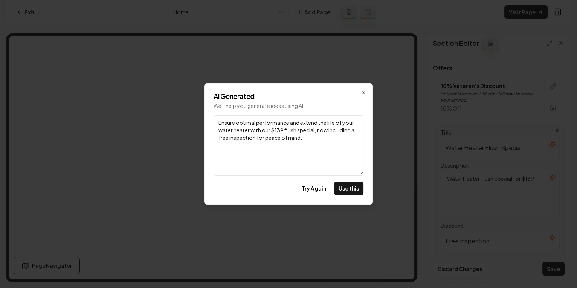
click at [320, 132] on textarea "Ensure optimal performance and extend the life of your water heater with our $1…" at bounding box center [288, 146] width 150 height 60
drag, startPoint x: 315, startPoint y: 131, endPoint x: 322, endPoint y: 138, distance: 9.3
click at [322, 138] on textarea "Ensure optimal performance and extend the life of your water heater with our $1…" at bounding box center [288, 146] width 150 height 60
drag, startPoint x: 317, startPoint y: 138, endPoint x: 316, endPoint y: 129, distance: 8.3
click at [316, 129] on textarea "Ensure optimal performance and extend the life of your water heater with our $1…" at bounding box center [288, 146] width 150 height 60
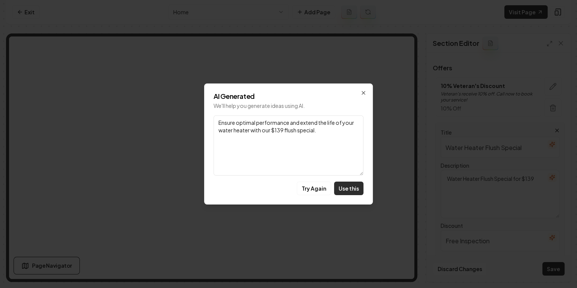
type textarea "Ensure optimal performance and extend the life of your water heater with our $1…"
click at [357, 190] on button "Use this" at bounding box center [348, 189] width 29 height 14
type textarea "Ensure optimal performance and extend the life of your water heater with our $1…"
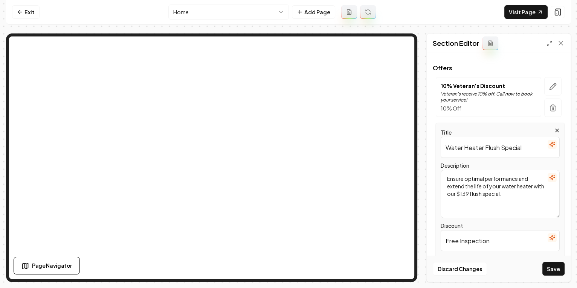
click at [509, 197] on textarea "Ensure optimal performance and extend the life of your water heater with our $1…" at bounding box center [499, 194] width 119 height 48
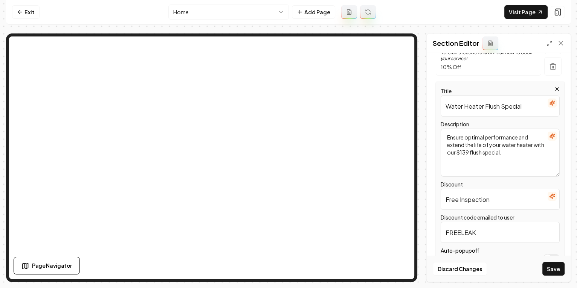
drag, startPoint x: 483, startPoint y: 108, endPoint x: 518, endPoint y: 120, distance: 36.7
click at [523, 106] on input "Water Heater Flush Special" at bounding box center [499, 106] width 119 height 21
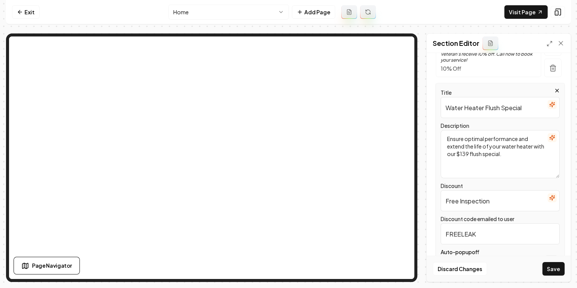
click at [459, 204] on input "Free Inspection" at bounding box center [499, 200] width 119 height 21
click at [459, 204] on input "Free Inspection" at bounding box center [499, 199] width 119 height 21
paste input "Flush Special"
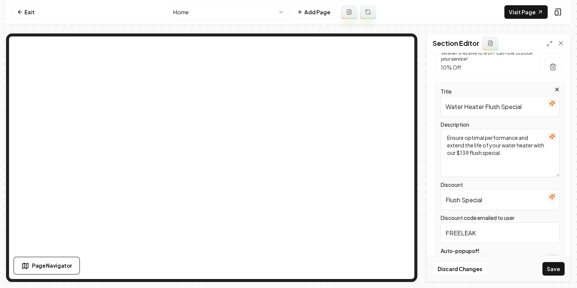
click at [473, 196] on input "Flush Special" at bounding box center [499, 199] width 119 height 21
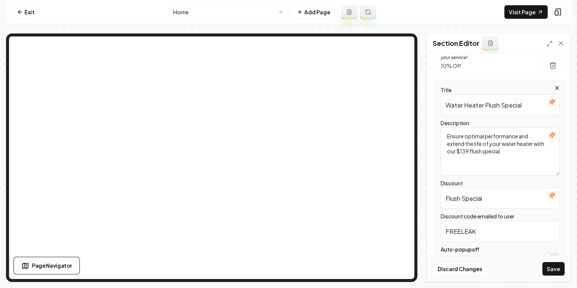
click at [473, 196] on input "Flush Special" at bounding box center [499, 198] width 119 height 21
click at [444, 198] on input "Flush Special" at bounding box center [499, 198] width 119 height 21
type input "$139 Flush Special"
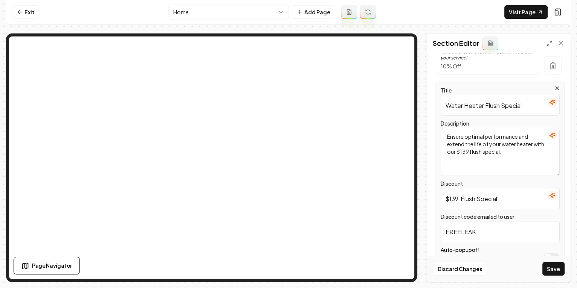
click at [469, 233] on input "FREELEAK" at bounding box center [499, 231] width 119 height 21
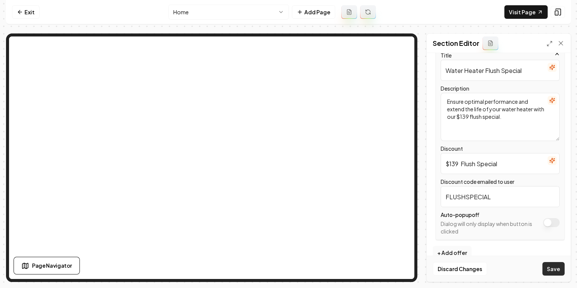
type input "FLUSHSPECIAL"
click at [549, 270] on button "Save" at bounding box center [553, 269] width 22 height 14
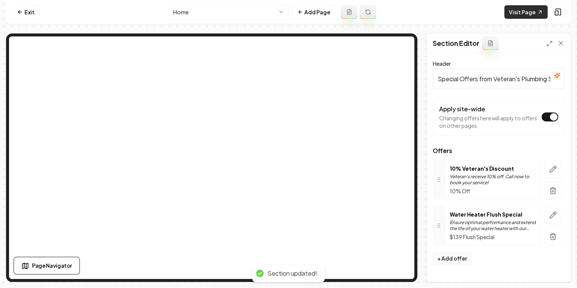
click at [532, 11] on link "Visit Page" at bounding box center [525, 12] width 43 height 14
click at [33, 8] on link "Exit" at bounding box center [25, 12] width 27 height 14
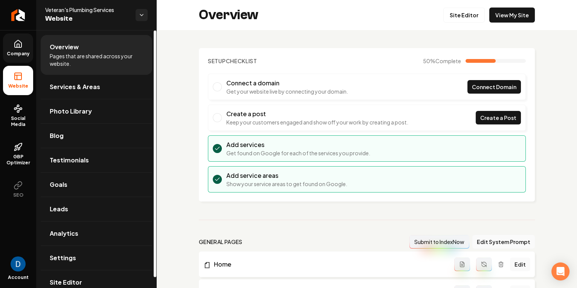
click at [11, 46] on link "Company" at bounding box center [18, 47] width 30 height 29
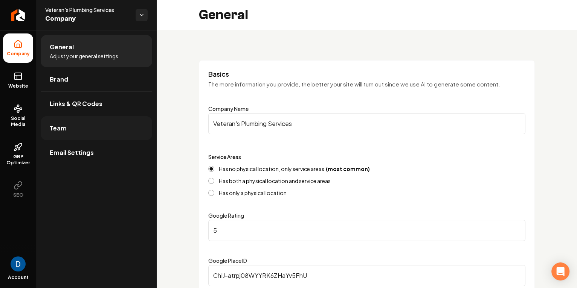
click at [88, 132] on link "Team" at bounding box center [96, 128] width 111 height 24
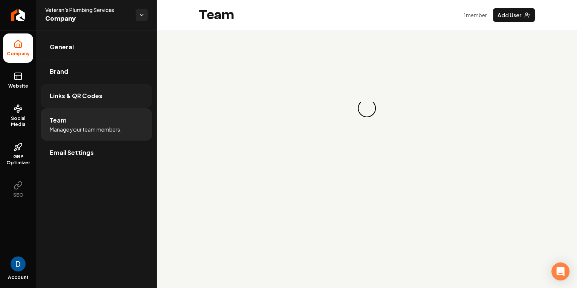
click at [121, 100] on link "Links & QR Codes" at bounding box center [96, 96] width 111 height 24
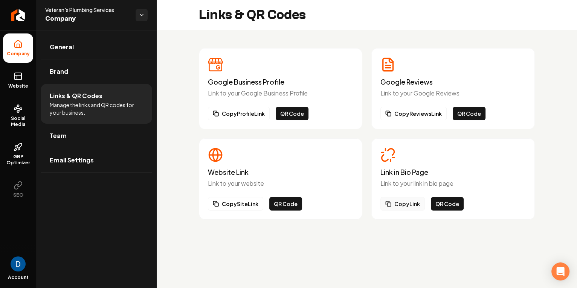
click at [410, 201] on button "Copy Link" at bounding box center [402, 204] width 44 height 14
click at [23, 88] on span "Website" at bounding box center [18, 86] width 26 height 6
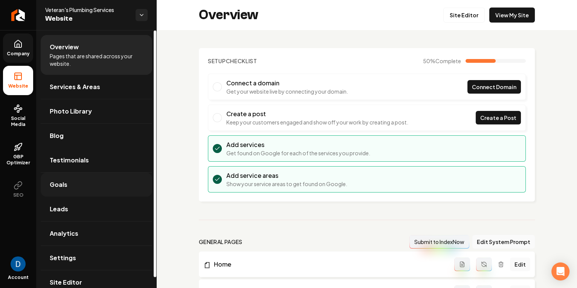
scroll to position [11, 0]
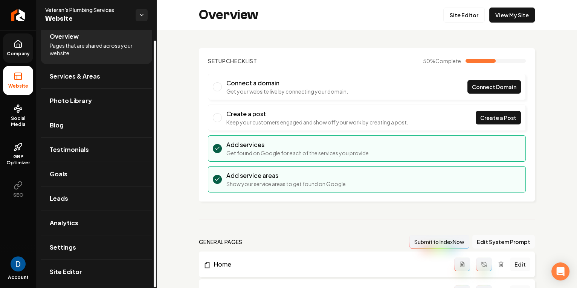
click at [18, 49] on link "Company" at bounding box center [18, 47] width 30 height 29
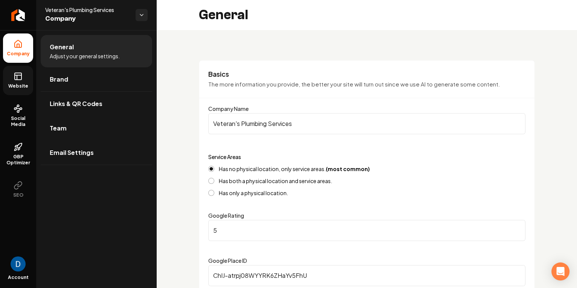
click at [88, 117] on link "Team" at bounding box center [96, 128] width 111 height 24
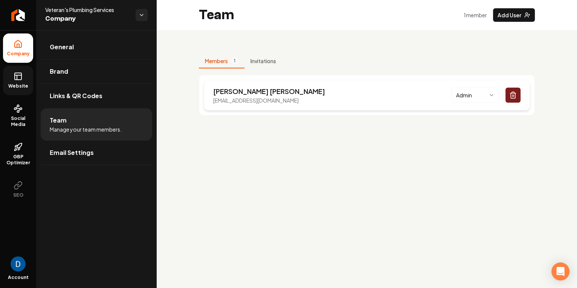
click at [256, 86] on p "Jameson Singleton" at bounding box center [269, 91] width 112 height 11
click at [18, 51] on span "Company" at bounding box center [18, 54] width 29 height 6
click at [109, 97] on link "Links & QR Codes" at bounding box center [96, 96] width 111 height 24
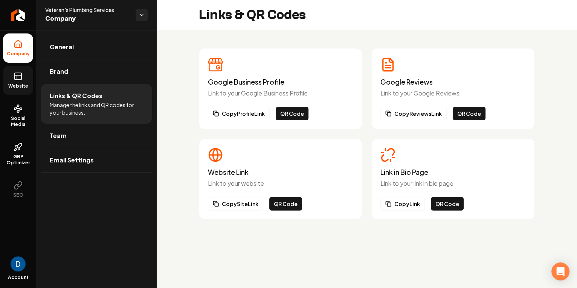
click at [402, 172] on h3 "Link in Bio Page" at bounding box center [452, 173] width 145 height 8
click at [8, 122] on span "Social Media" at bounding box center [18, 122] width 30 height 12
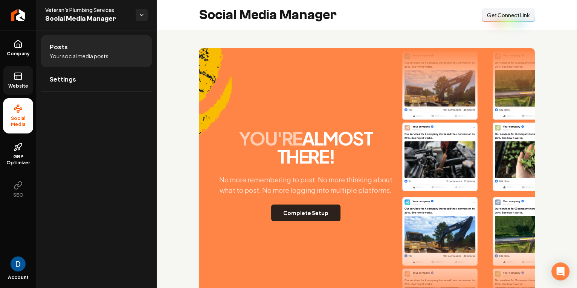
click at [302, 211] on button "Complete Setup" at bounding box center [305, 213] width 69 height 17
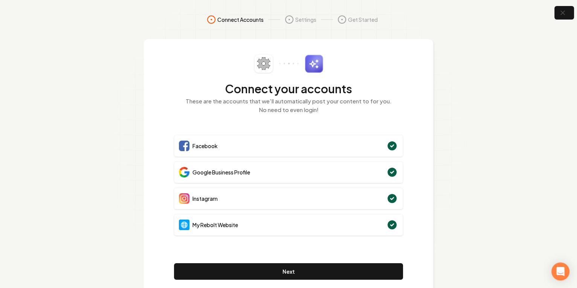
scroll to position [21, 0]
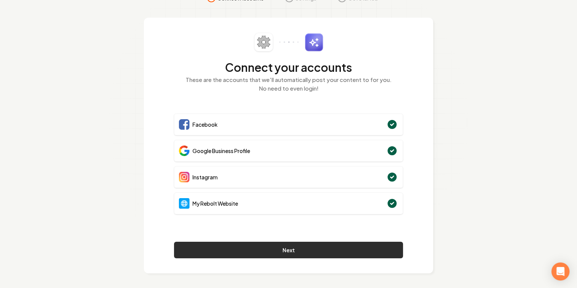
click at [308, 245] on button "Next" at bounding box center [288, 250] width 229 height 17
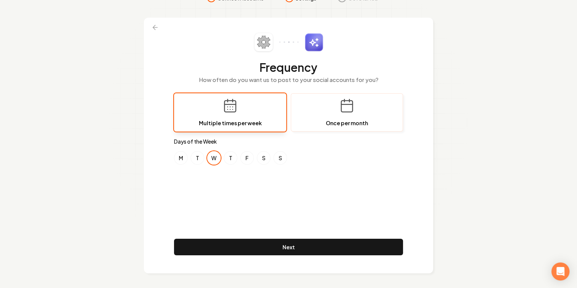
scroll to position [21, 0]
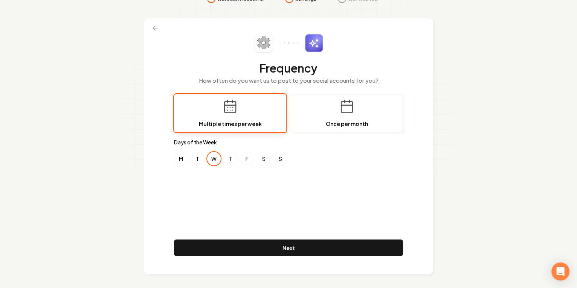
click at [367, 114] on button "Once per month" at bounding box center [347, 113] width 112 height 38
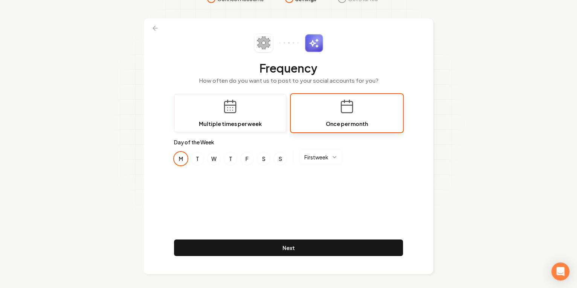
click at [244, 114] on button "Multiple times per week" at bounding box center [230, 113] width 112 height 38
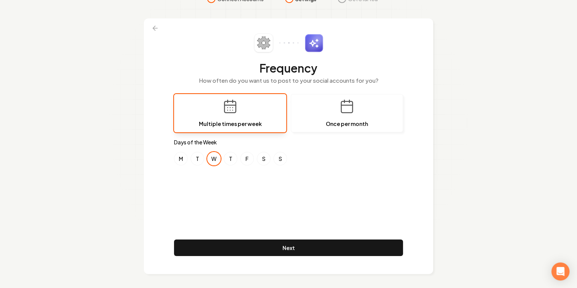
click at [202, 159] on button "T" at bounding box center [197, 159] width 14 height 14
click at [233, 159] on button "T" at bounding box center [231, 159] width 14 height 14
click at [217, 161] on button "W" at bounding box center [214, 159] width 14 height 14
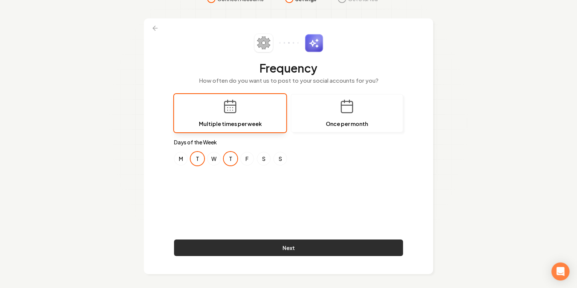
click at [291, 250] on button "Next" at bounding box center [288, 248] width 229 height 17
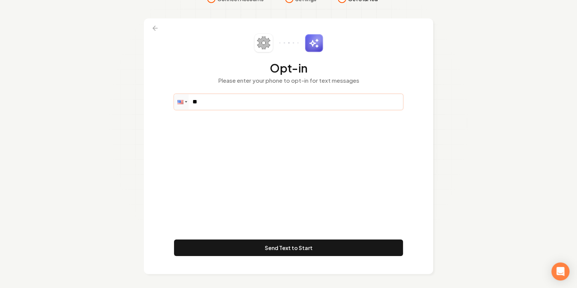
click at [228, 104] on input "**" at bounding box center [288, 101] width 228 height 15
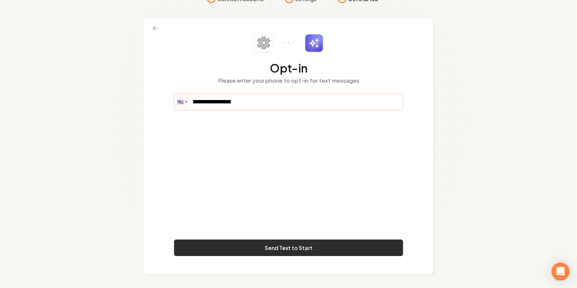
type input "**********"
click at [290, 249] on button "Send Text to Start" at bounding box center [288, 248] width 229 height 17
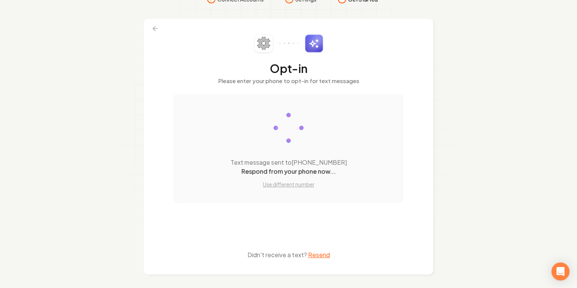
scroll to position [0, 0]
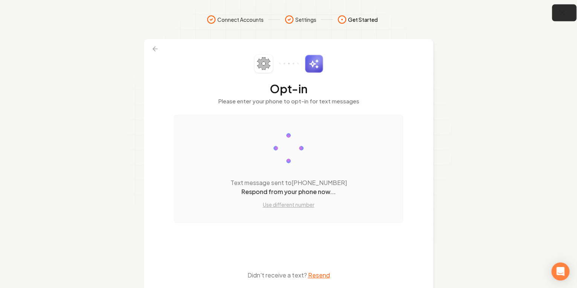
click at [563, 12] on icon "button" at bounding box center [561, 12] width 9 height 9
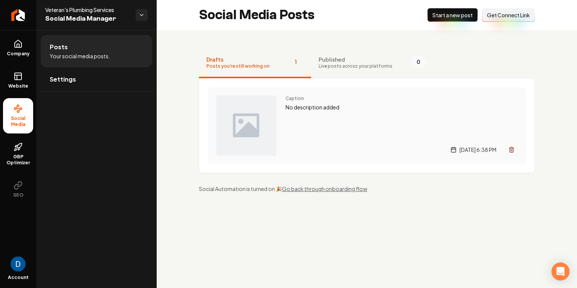
click at [389, 148] on div "Tuesday, August 26, 2025 | 6:38 PM" at bounding box center [401, 150] width 232 height 12
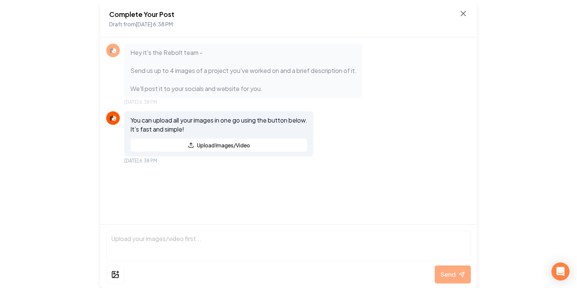
click at [375, 120] on div "You can upload all your images in one go using the button below. It’s fast and …" at bounding box center [288, 137] width 364 height 53
click at [462, 17] on icon at bounding box center [462, 13] width 9 height 9
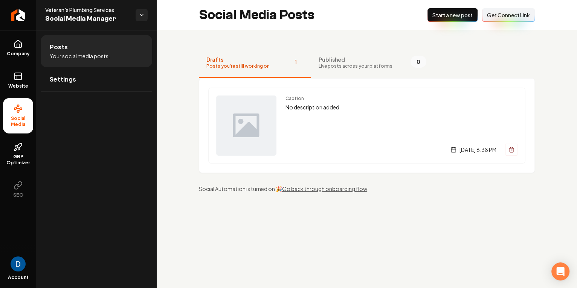
click at [91, 5] on div "Veteran's Plumbing Services Social Media Manager" at bounding box center [96, 15] width 120 height 30
click at [90, 10] on span "Veteran's Plumbing Services" at bounding box center [87, 10] width 84 height 8
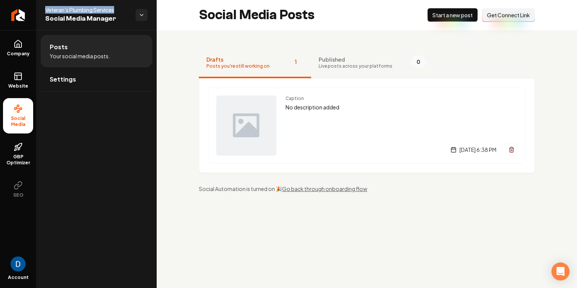
click at [90, 10] on span "Veteran's Plumbing Services" at bounding box center [87, 10] width 84 height 8
click at [89, 11] on span "Veteran's Plumbing Services" at bounding box center [87, 10] width 84 height 8
copy span "Veteran's Plumbing Services"
click at [276, 128] on div "Caption No description added Tuesday, August 26, 2025 | 6:38 PM" at bounding box center [366, 126] width 317 height 76
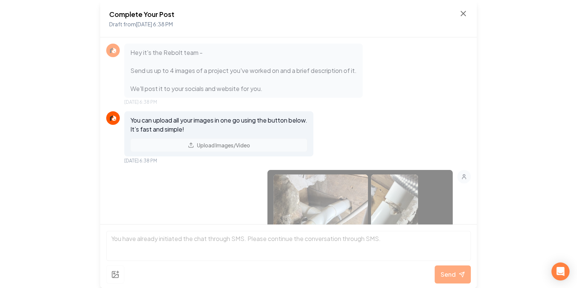
scroll to position [93, 0]
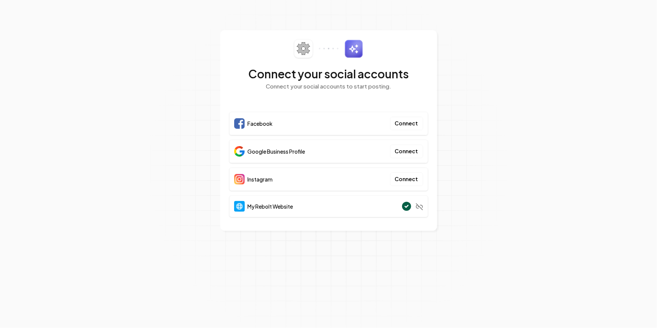
click at [271, 152] on span "Google Business Profile" at bounding box center [277, 152] width 58 height 8
click at [254, 124] on span "Facebook" at bounding box center [260, 124] width 25 height 8
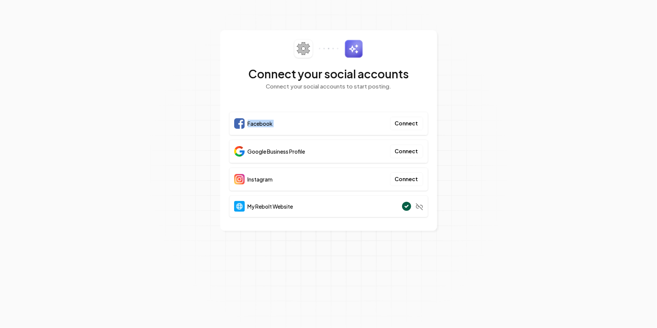
click at [254, 124] on span "Facebook" at bounding box center [260, 124] width 25 height 8
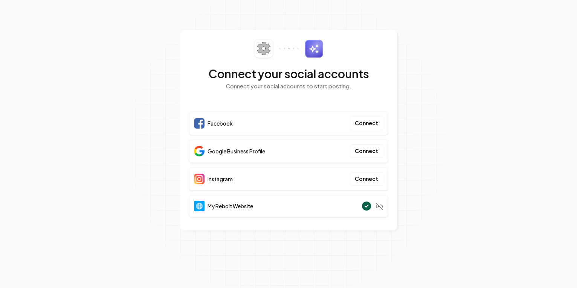
click at [463, 76] on section "Connect your social accounts Connect your social accounts to start posting. Fac…" at bounding box center [288, 144] width 577 height 288
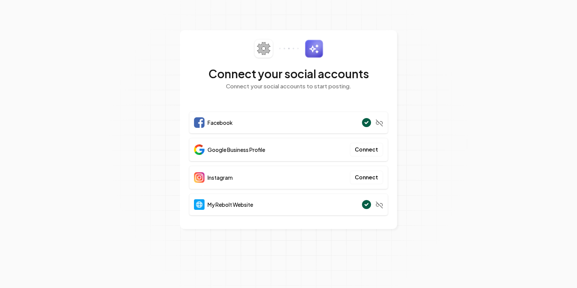
click at [245, 151] on span "Google Business Profile" at bounding box center [236, 150] width 58 height 8
click at [245, 150] on span "Google Business Profile" at bounding box center [236, 150] width 58 height 8
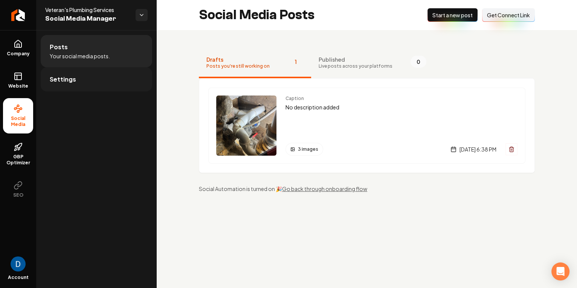
click at [97, 70] on link "Settings" at bounding box center [96, 79] width 111 height 24
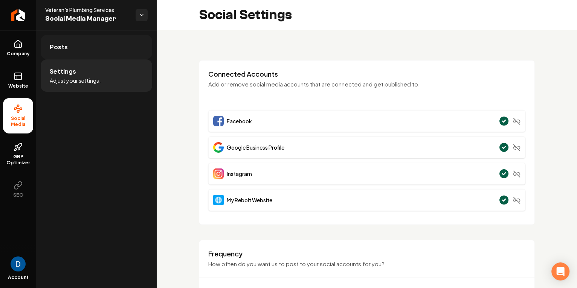
click at [72, 50] on link "Posts" at bounding box center [96, 47] width 111 height 24
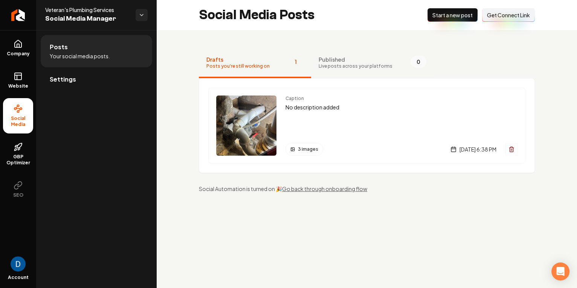
click at [362, 56] on span "Published" at bounding box center [355, 60] width 74 height 8
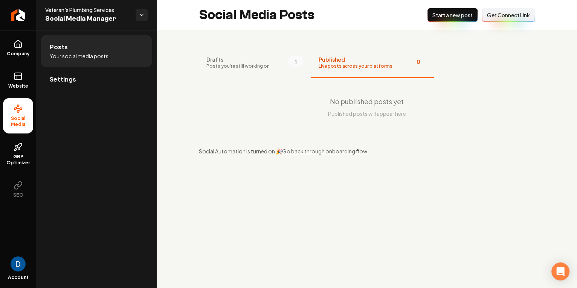
click at [243, 68] on span "Posts you're still working on" at bounding box center [237, 66] width 63 height 6
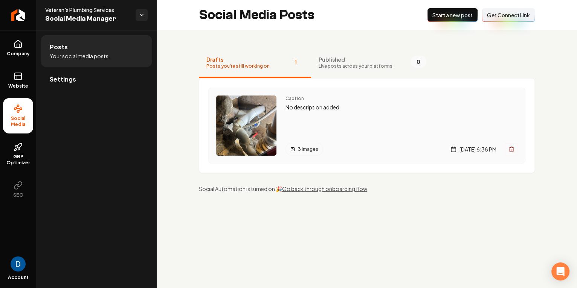
click at [367, 113] on div "Caption No description added 3 images [DATE] 6:38 PM" at bounding box center [401, 126] width 232 height 60
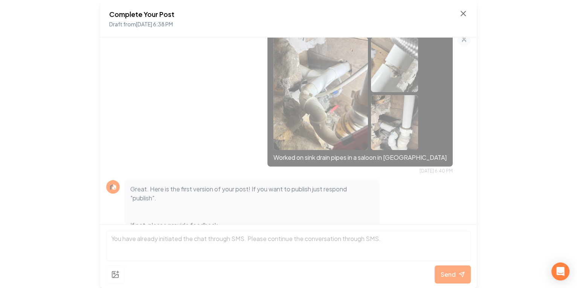
scroll to position [233, 0]
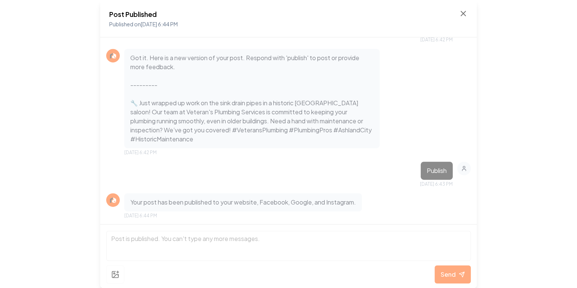
scroll to position [384, 0]
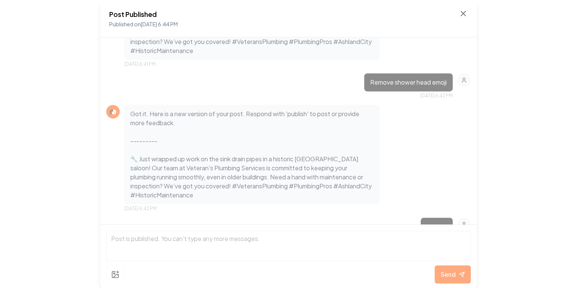
drag, startPoint x: 444, startPoint y: 15, endPoint x: 448, endPoint y: 15, distance: 4.2
click at [445, 15] on div "Post Published Published on [DATE] 6:44 PM" at bounding box center [288, 19] width 358 height 20
click at [458, 12] on icon at bounding box center [462, 13] width 9 height 9
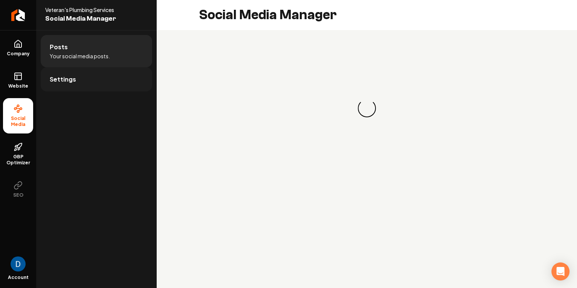
click at [85, 75] on link "Settings" at bounding box center [96, 79] width 111 height 24
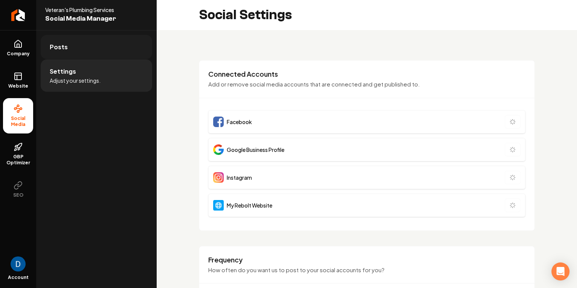
click at [90, 48] on link "Posts" at bounding box center [96, 47] width 111 height 24
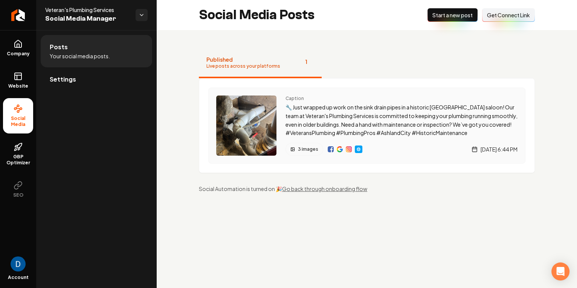
click at [358, 150] on img "Main content area" at bounding box center [358, 149] width 6 height 6
click at [338, 149] on img "Main content area" at bounding box center [339, 149] width 6 height 6
click at [330, 148] on img "Main content area" at bounding box center [330, 149] width 6 height 6
click at [309, 107] on p "🔧 Just wrapped up work on the sink drain pipes in a historic [GEOGRAPHIC_DATA] …" at bounding box center [401, 120] width 232 height 34
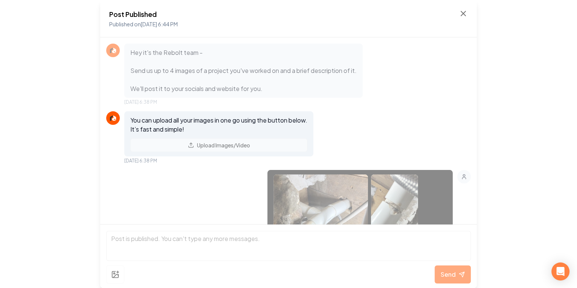
scroll to position [440, 0]
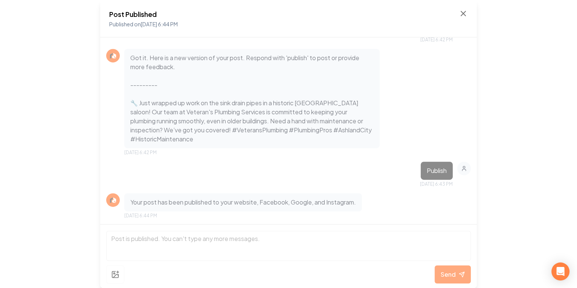
drag, startPoint x: 28, startPoint y: 49, endPoint x: 356, endPoint y: 5, distance: 331.1
click at [29, 49] on div "Post Published Published on [DATE] 6:44 PM Hey it's the Rebolt team - Send us u…" at bounding box center [288, 144] width 577 height 288
click at [465, 14] on icon at bounding box center [462, 13] width 9 height 9
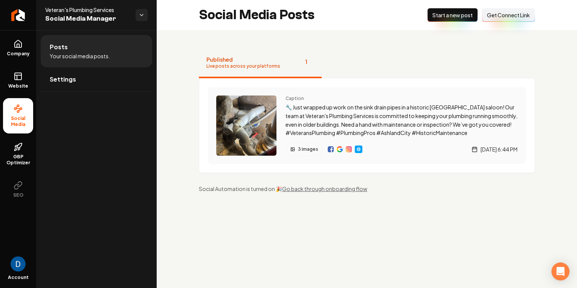
click at [349, 149] on img "Main content area" at bounding box center [349, 149] width 6 height 6
click at [36, 47] on ul "Posts Your social media posts. Settings" at bounding box center [96, 63] width 120 height 66
click at [25, 76] on link "Website" at bounding box center [18, 80] width 30 height 29
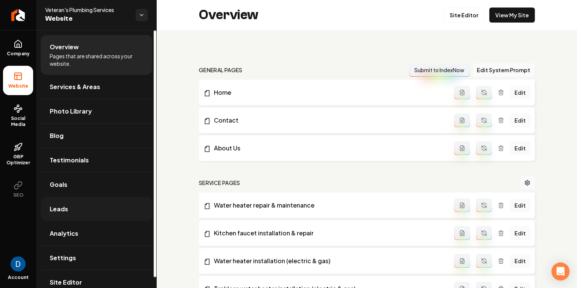
scroll to position [11, 0]
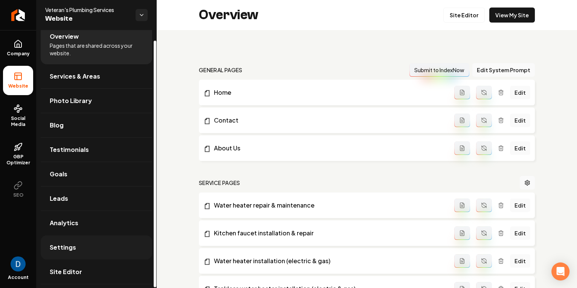
click at [90, 250] on link "Settings" at bounding box center [96, 248] width 111 height 24
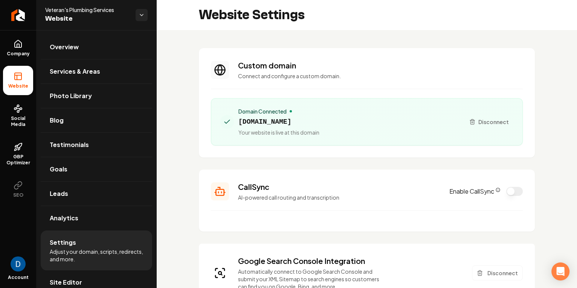
click at [293, 120] on span "[DOMAIN_NAME]" at bounding box center [278, 122] width 81 height 11
copy span "[DOMAIN_NAME]"
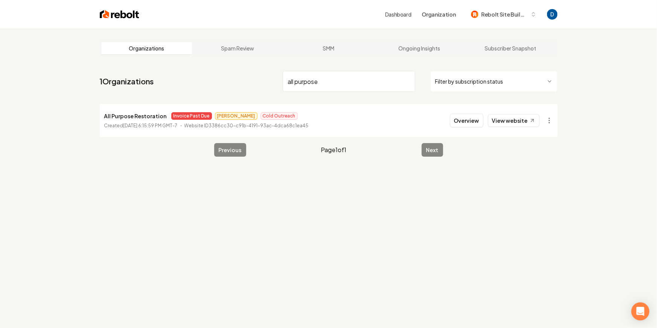
type input "all purpose"
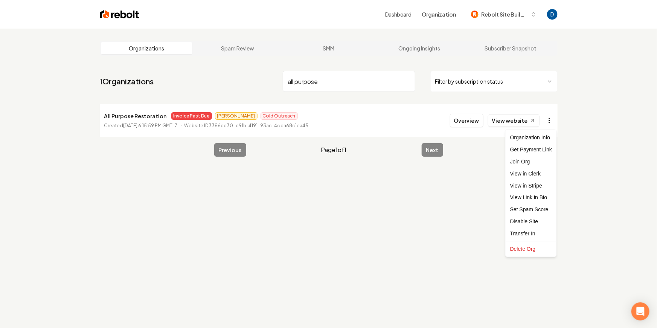
click at [550, 121] on html "Dashboard Organization Rebolt Site Builder Organizations Spam Review SMM Ongoin…" at bounding box center [328, 164] width 657 height 328
drag, startPoint x: 522, startPoint y: 108, endPoint x: 516, endPoint y: 117, distance: 10.7
click at [521, 109] on html "Dashboard Organization Rebolt Site Builder Organizations Spam Review SMM Ongoin…" at bounding box center [328, 164] width 657 height 328
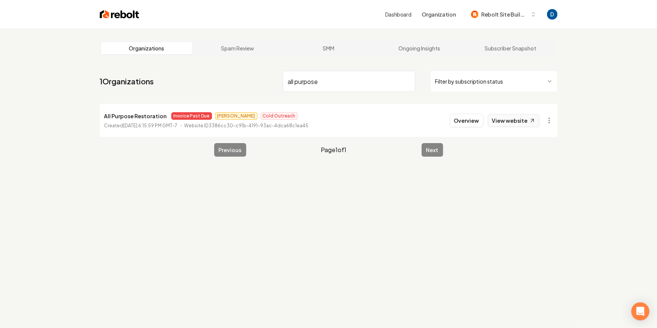
click at [516, 117] on link "View website" at bounding box center [514, 120] width 52 height 13
click at [472, 121] on button "Overview" at bounding box center [466, 121] width 33 height 14
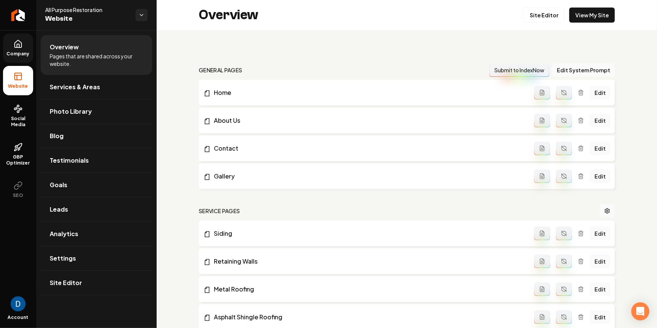
click at [21, 46] on icon at bounding box center [18, 43] width 7 height 7
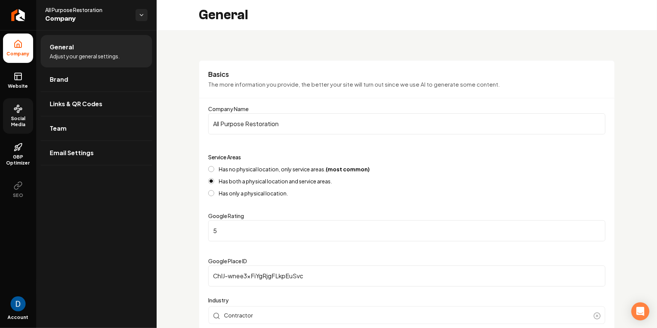
click at [17, 98] on link "Social Media" at bounding box center [18, 115] width 30 height 35
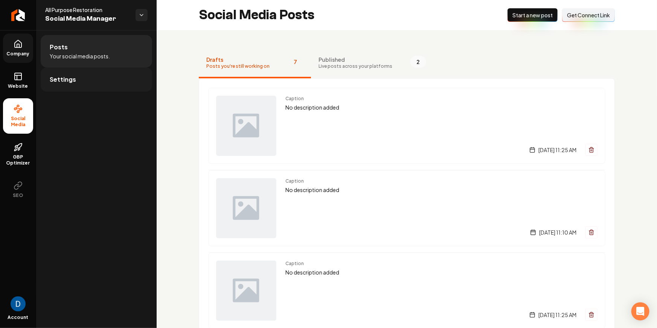
click at [77, 84] on link "Settings" at bounding box center [96, 79] width 111 height 24
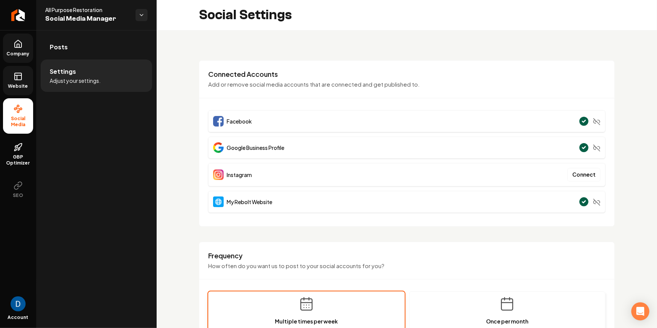
click at [23, 76] on link "Website" at bounding box center [18, 80] width 30 height 29
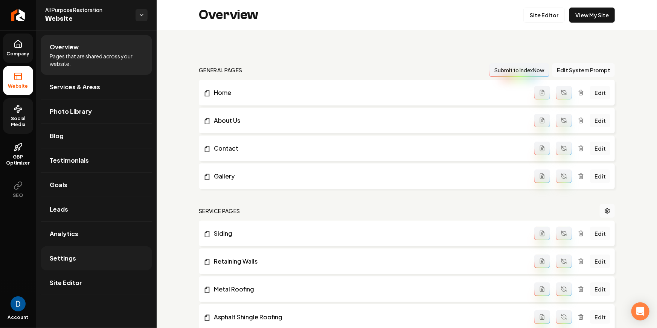
click at [79, 260] on link "Settings" at bounding box center [96, 258] width 111 height 24
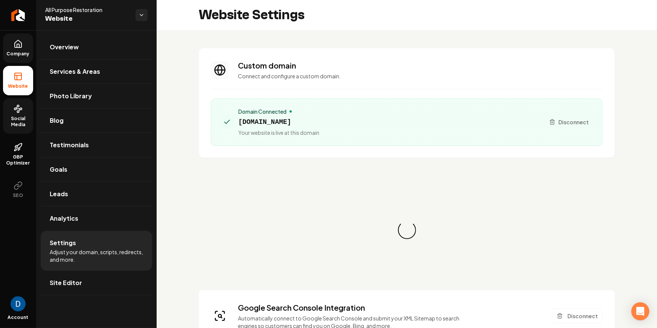
scroll to position [68, 0]
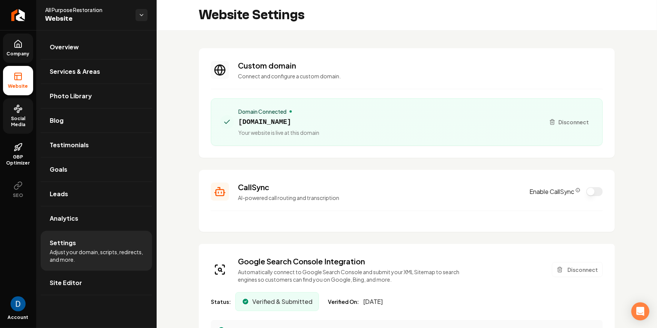
click at [298, 120] on span "[DOMAIN_NAME]" at bounding box center [278, 122] width 81 height 11
copy span "[DOMAIN_NAME]"
click at [20, 146] on icon at bounding box center [18, 147] width 9 height 9
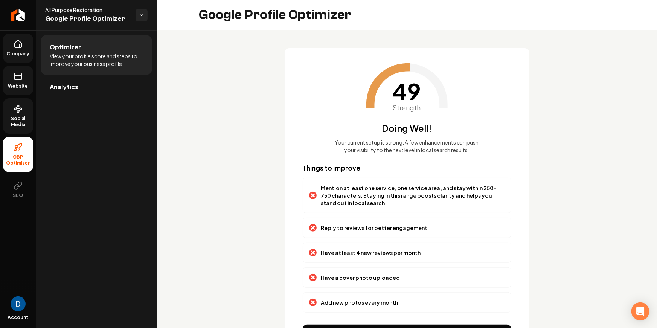
scroll to position [47, 0]
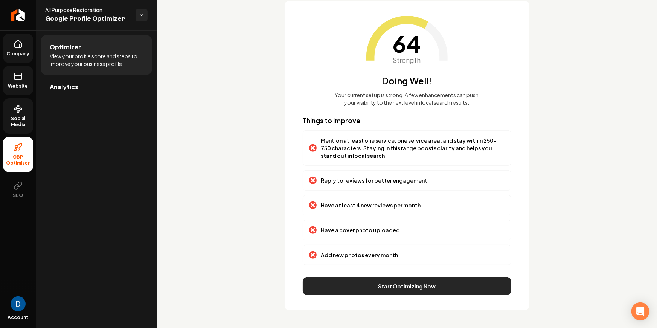
click at [383, 279] on button "Start Optimizing Now" at bounding box center [407, 286] width 209 height 18
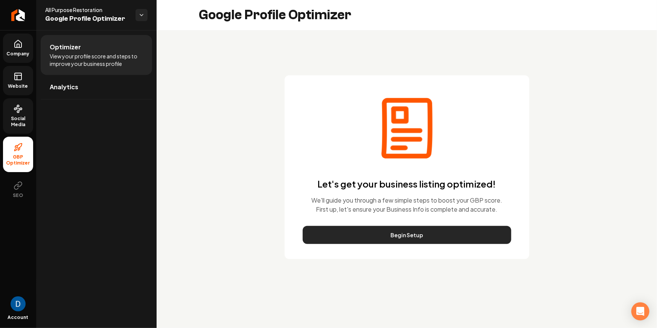
click at [374, 231] on button "Begin Setup" at bounding box center [407, 235] width 209 height 18
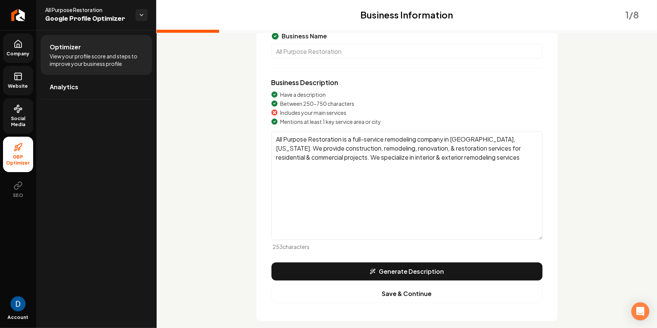
scroll to position [82, 0]
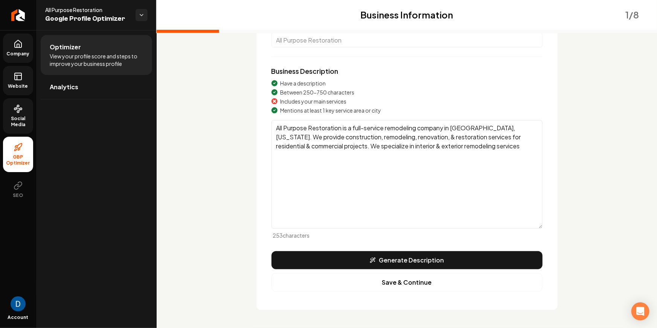
click at [84, 55] on span "View your profile score and steps to improve your business profile" at bounding box center [96, 59] width 93 height 15
click at [63, 84] on span "Analytics" at bounding box center [64, 86] width 29 height 9
